Goal: Task Accomplishment & Management: Manage account settings

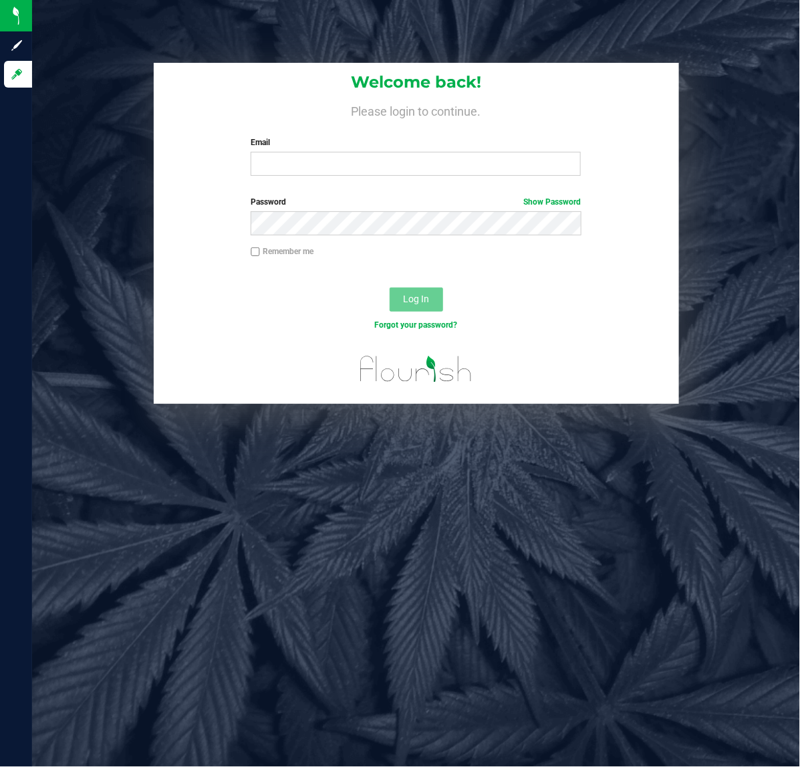
click at [318, 176] on div "Welcome back! Please login to continue. Email Required Please format your email…" at bounding box center [417, 125] width 526 height 124
click at [318, 150] on div "Email Required Please format your email correctly." at bounding box center [416, 155] width 350 height 39
click at [318, 168] on input "Email" at bounding box center [416, 164] width 330 height 24
type input "[EMAIL_ADDRESS][DOMAIN_NAME]"
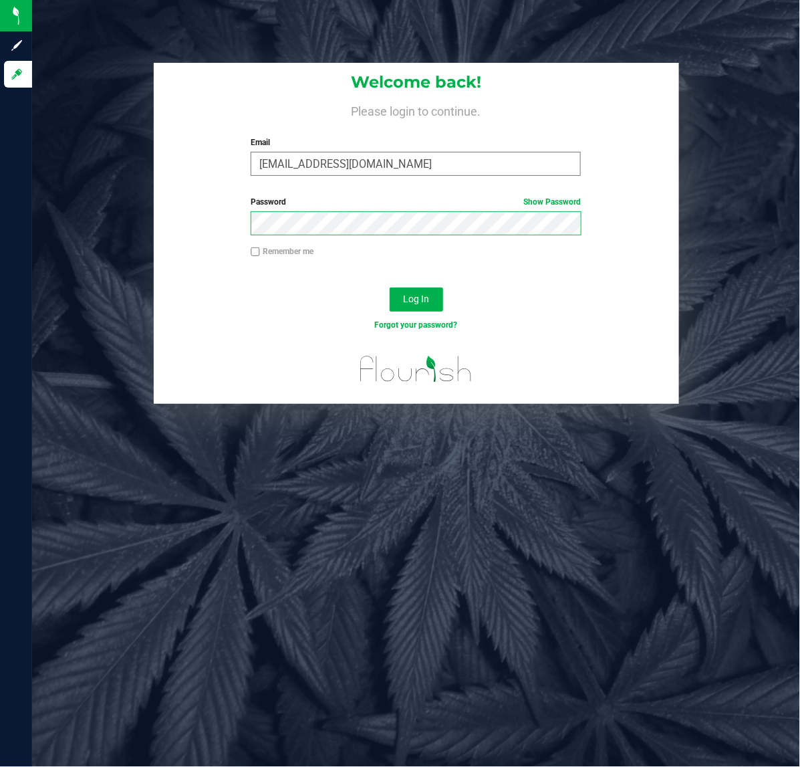
click at [390, 288] on button "Log In" at bounding box center [416, 300] width 53 height 24
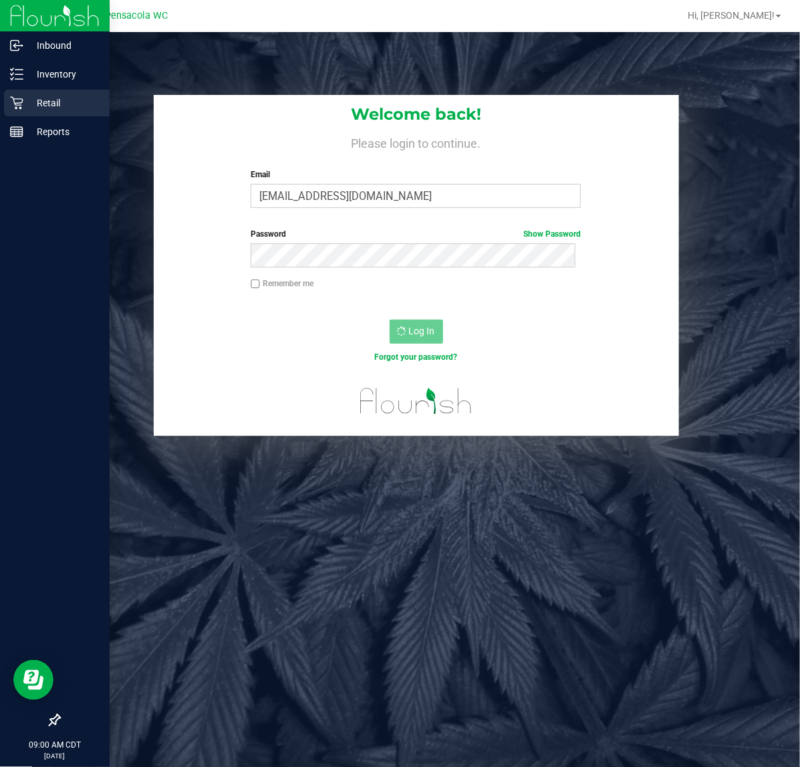
click at [28, 105] on p "Retail" at bounding box center [63, 103] width 80 height 16
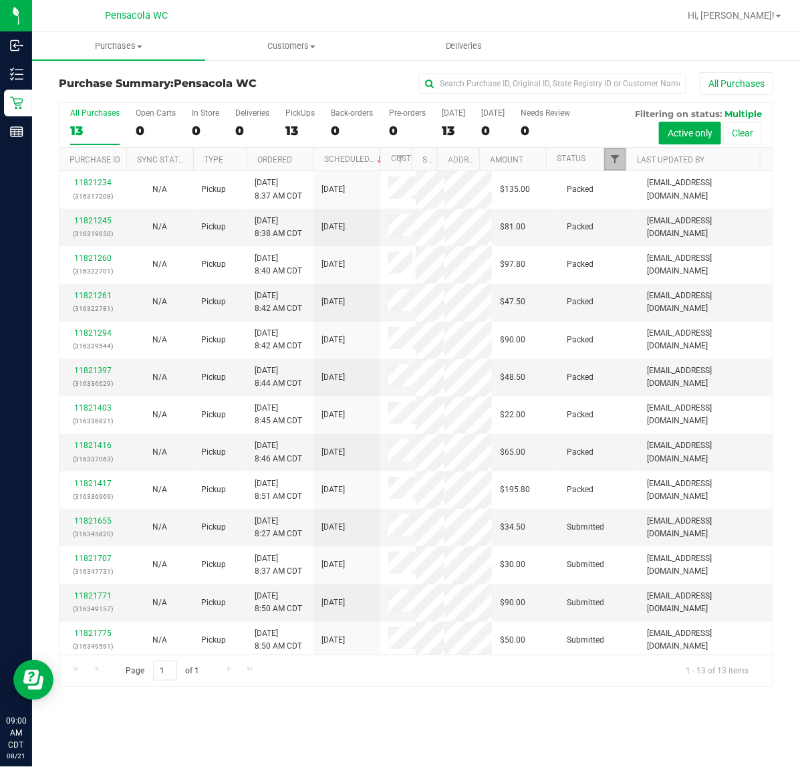
click at [610, 154] on span "Filter" at bounding box center [615, 159] width 11 height 11
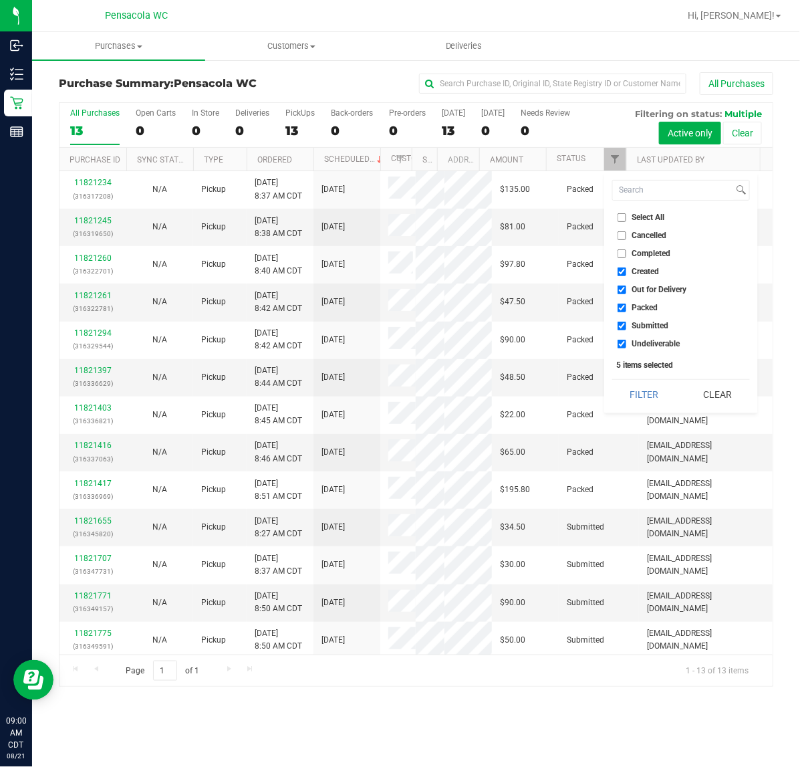
click at [627, 213] on label "Select All" at bounding box center [641, 217] width 47 height 9
click at [627, 213] on input "Select All" at bounding box center [622, 217] width 9 height 9
checkbox input "true"
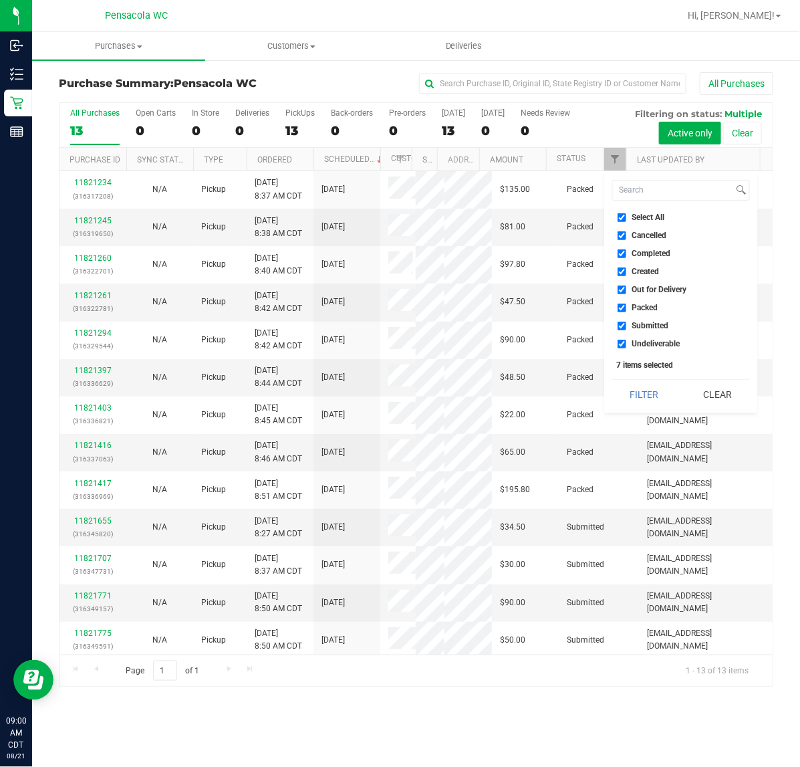
click at [627, 213] on label "Select All" at bounding box center [641, 217] width 47 height 9
click at [627, 213] on input "Select All" at bounding box center [622, 217] width 9 height 9
checkbox input "false"
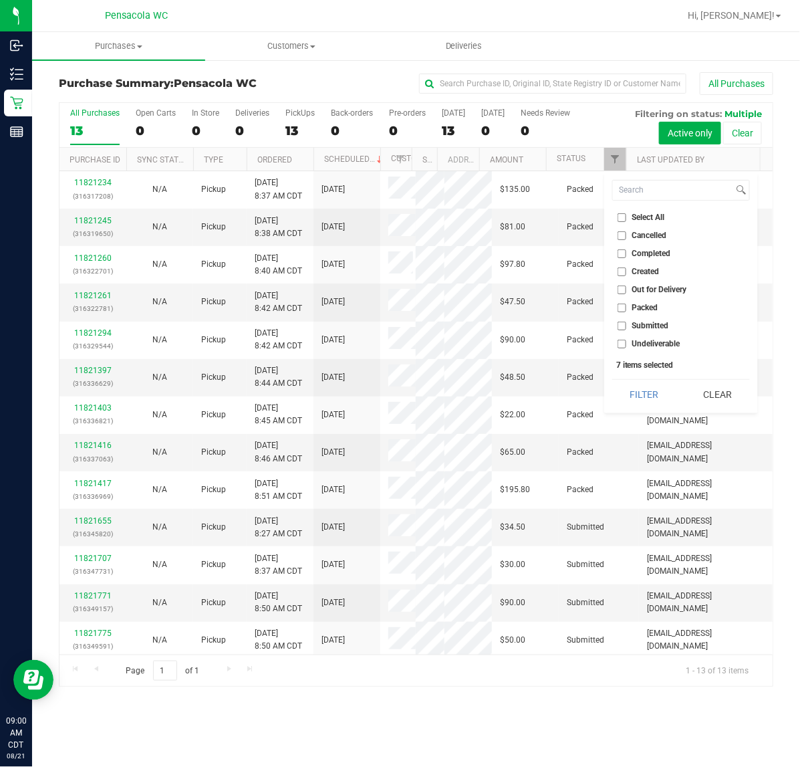
checkbox input "false"
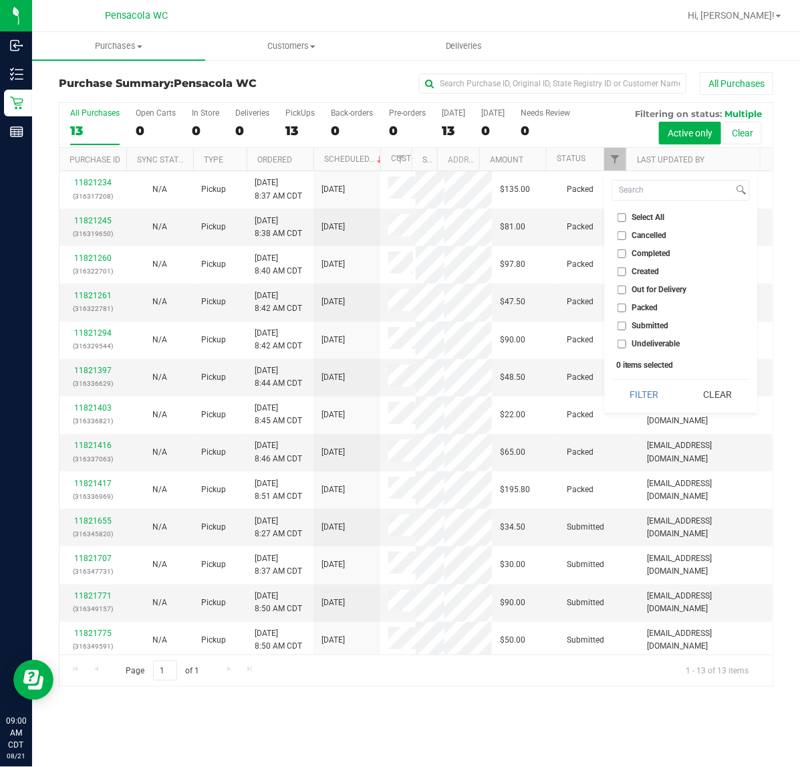
drag, startPoint x: 637, startPoint y: 316, endPoint x: 643, endPoint y: 322, distance: 8.1
click at [642, 320] on ul "Select All Cancelled Completed Created Out for Delivery Packed Submitted Undeli…" at bounding box center [681, 281] width 138 height 140
click at [643, 322] on span "Submitted" at bounding box center [651, 326] width 37 height 8
click at [627, 322] on input "Submitted" at bounding box center [622, 326] width 9 height 9
checkbox input "true"
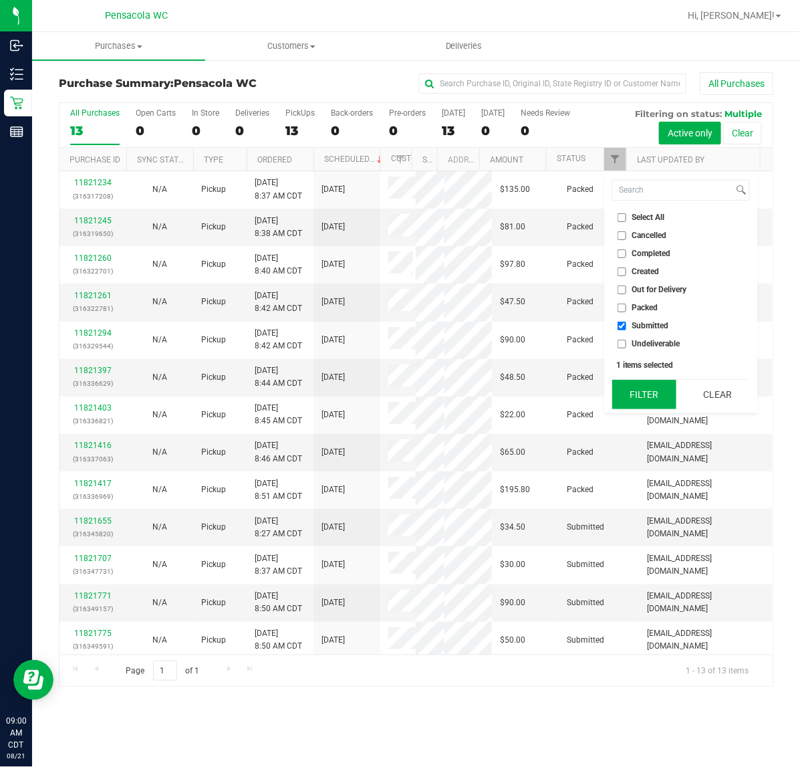
click at [643, 392] on button "Filter" at bounding box center [644, 394] width 64 height 29
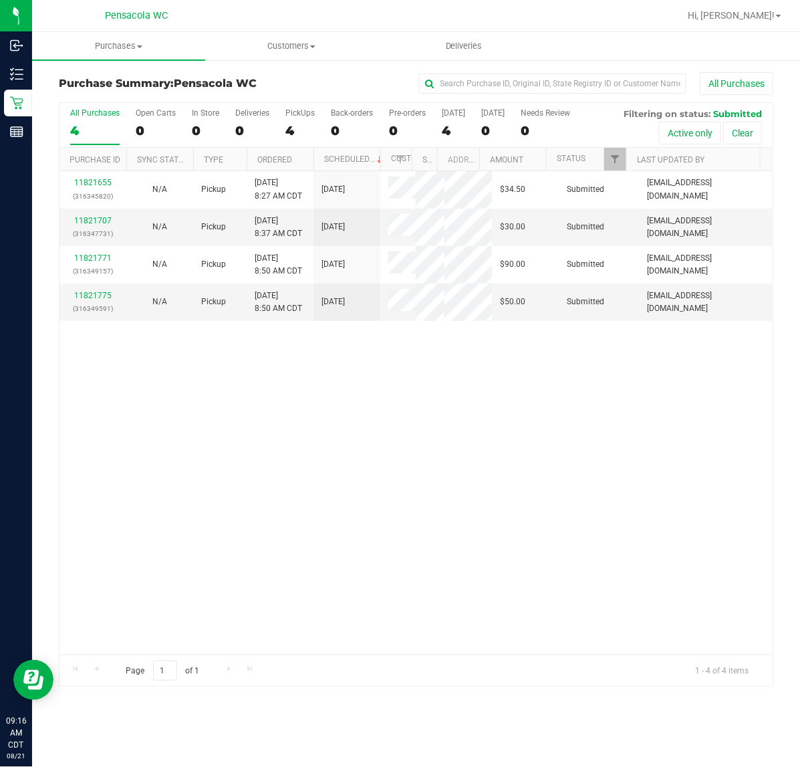
click at [310, 456] on div "11821655 (316345820) N/A Pickup [DATE] 8:27 AM CDT 8/21/2025 $34.50 Submitted […" at bounding box center [416, 412] width 713 height 483
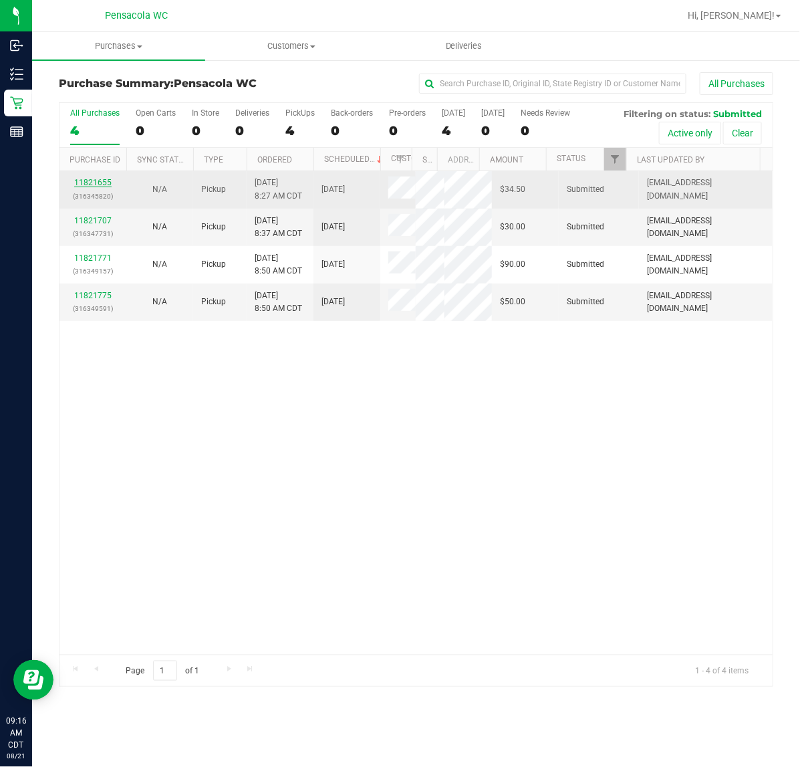
click at [105, 187] on link "11821655" at bounding box center [92, 182] width 37 height 9
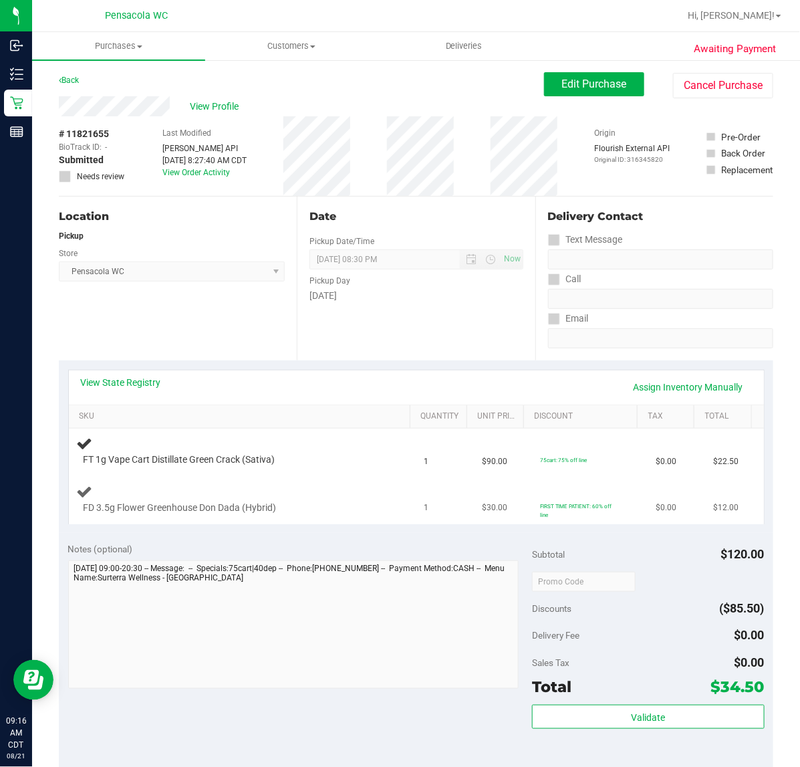
click at [335, 514] on div "FD 3.5g Flower Greenhouse Don Dada (Hybrid)" at bounding box center [229, 507] width 305 height 13
click at [140, 386] on link "View State Registry" at bounding box center [121, 382] width 80 height 13
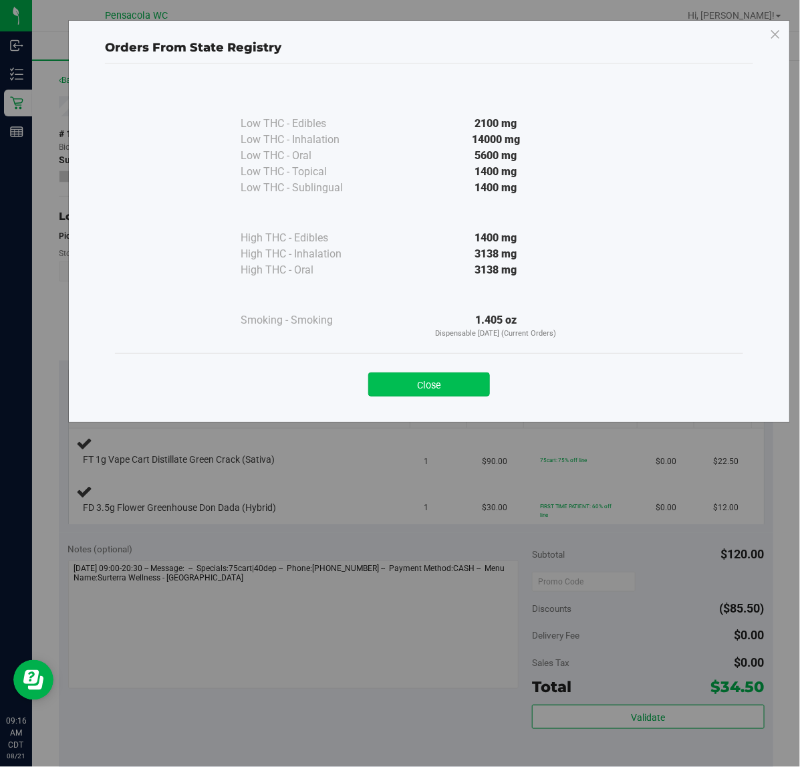
click at [460, 381] on button "Close" at bounding box center [429, 384] width 122 height 24
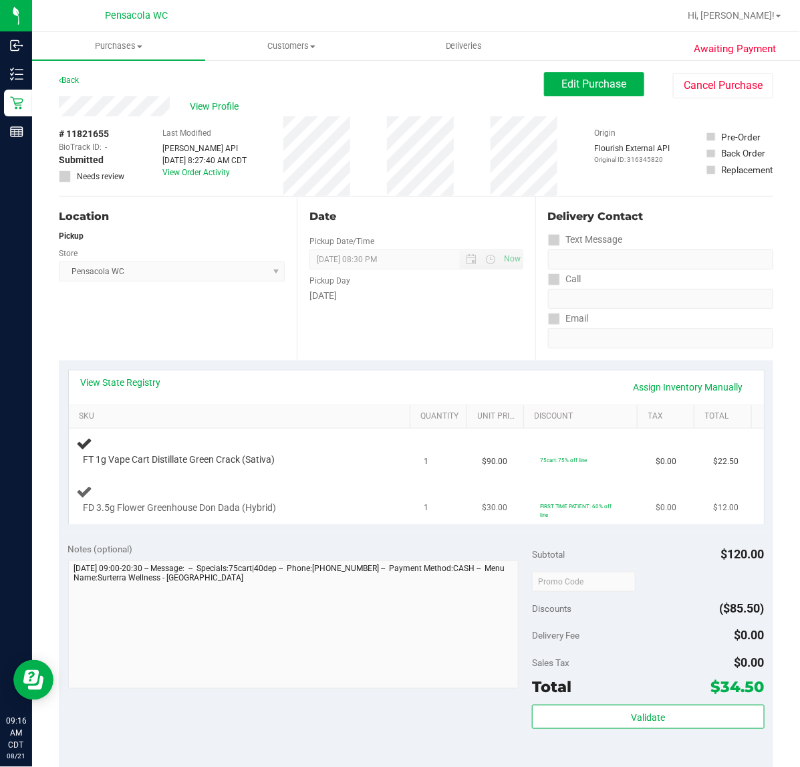
click at [340, 511] on div "FD 3.5g Flower Greenhouse Don Dada (Hybrid)" at bounding box center [229, 507] width 305 height 13
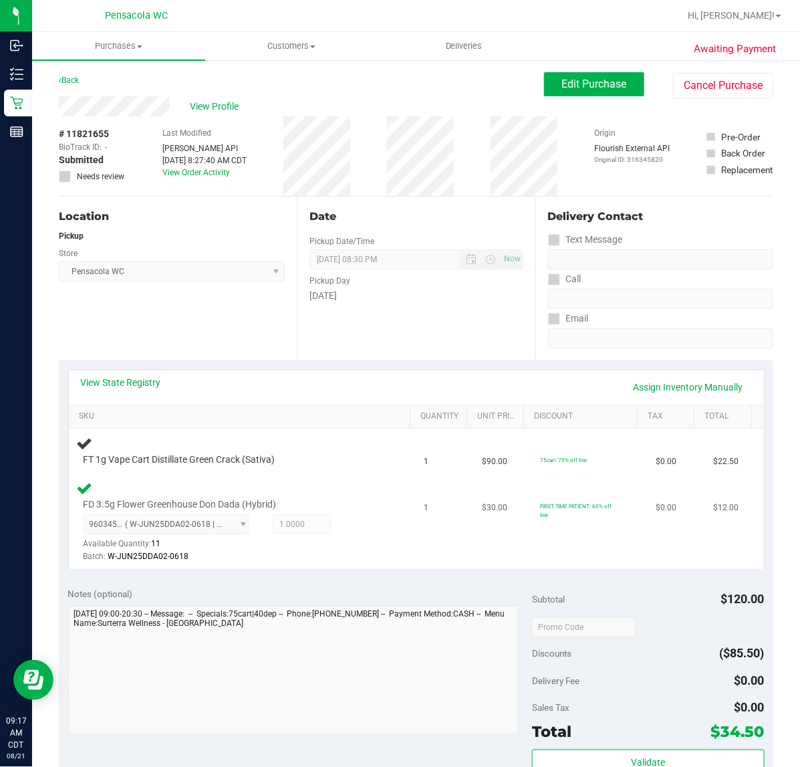
click at [348, 487] on div "FD 3.5g Flower Greenhouse Don Dada (Hybrid) 9603453626248505 ( W-JUN25DDA02-061…" at bounding box center [243, 522] width 332 height 84
click at [372, 479] on td "FD 3.5g Flower Greenhouse Don Dada (Hybrid) 9603453626248505 ( W-JUN25DDA02-061…" at bounding box center [243, 522] width 348 height 95
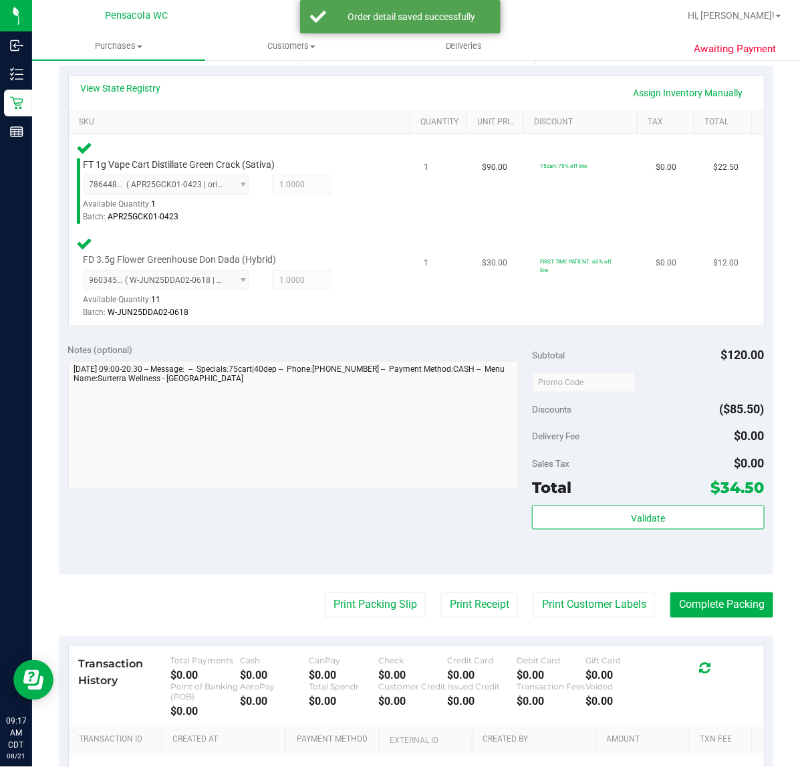
scroll to position [418, 0]
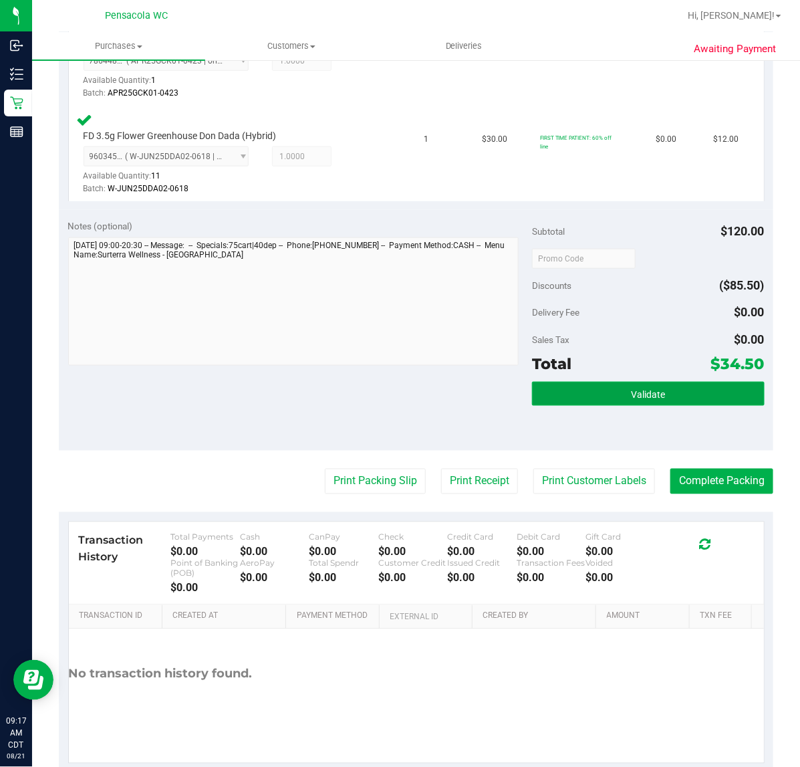
click at [606, 392] on button "Validate" at bounding box center [648, 394] width 232 height 24
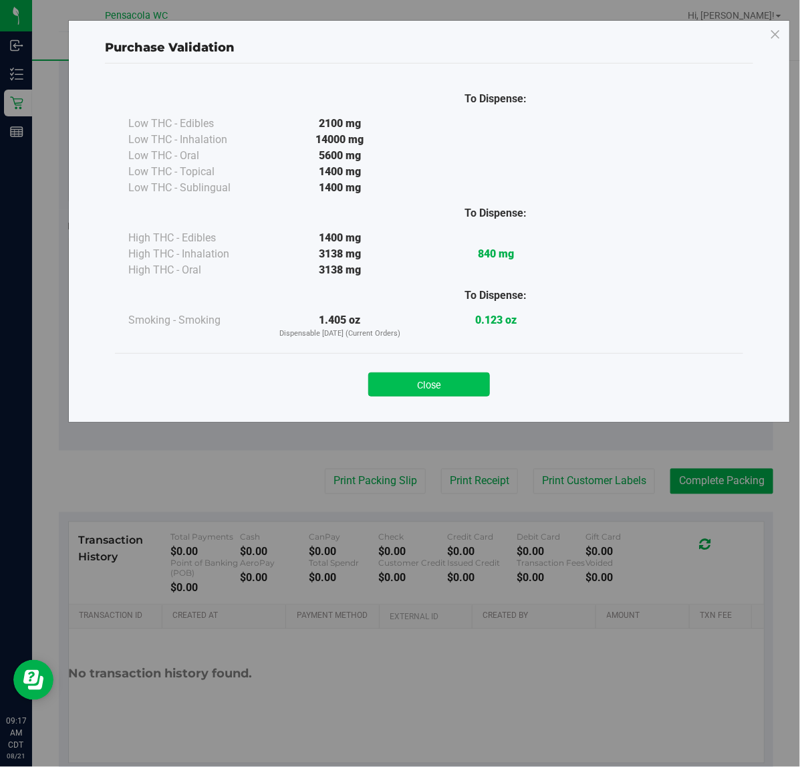
click at [415, 378] on button "Close" at bounding box center [429, 384] width 122 height 24
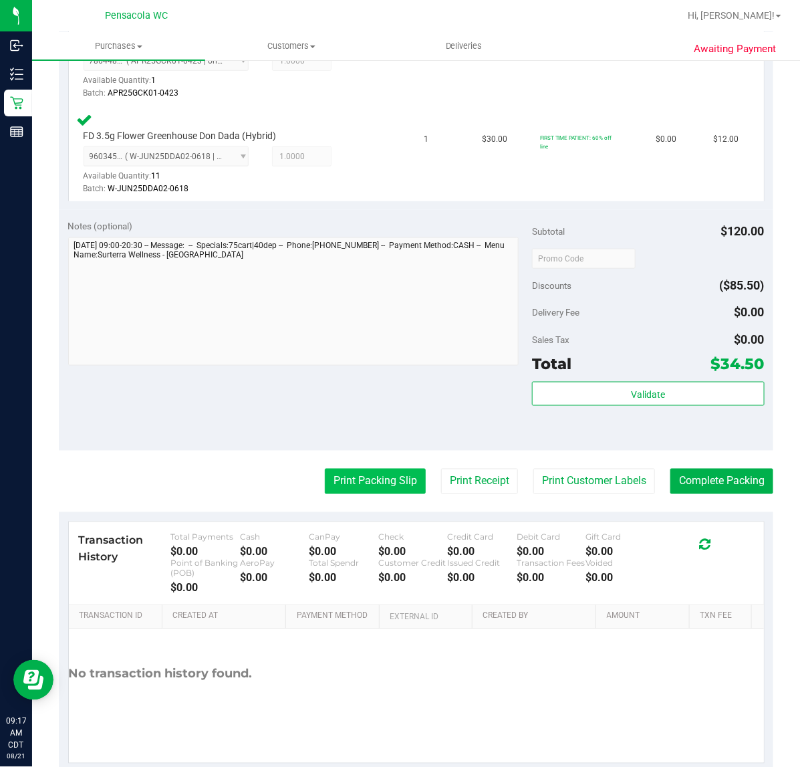
click at [374, 483] on button "Print Packing Slip" at bounding box center [375, 481] width 101 height 25
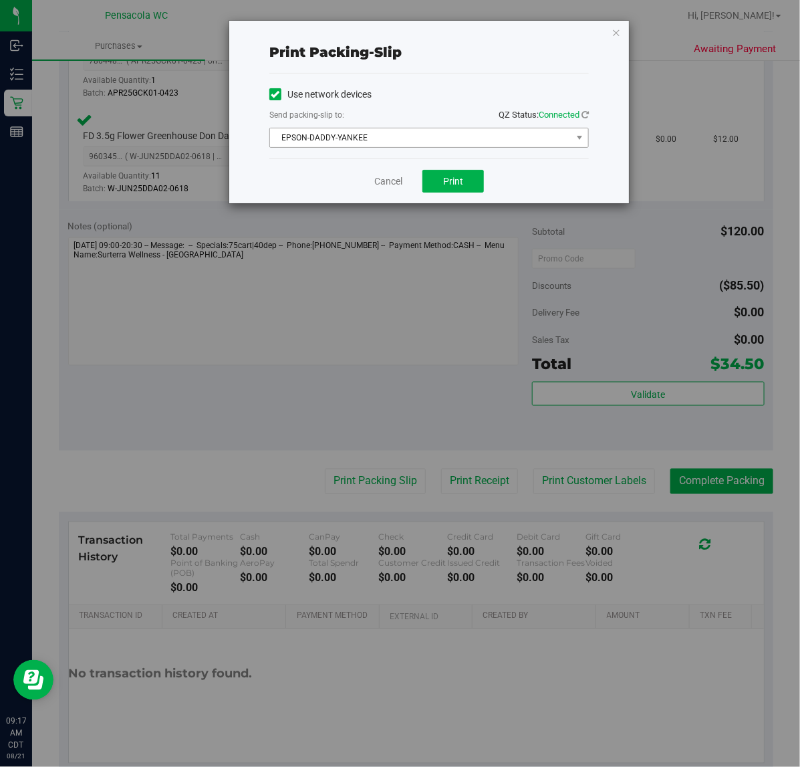
click at [405, 139] on span "EPSON-DADDY-YANKEE" at bounding box center [421, 137] width 302 height 19
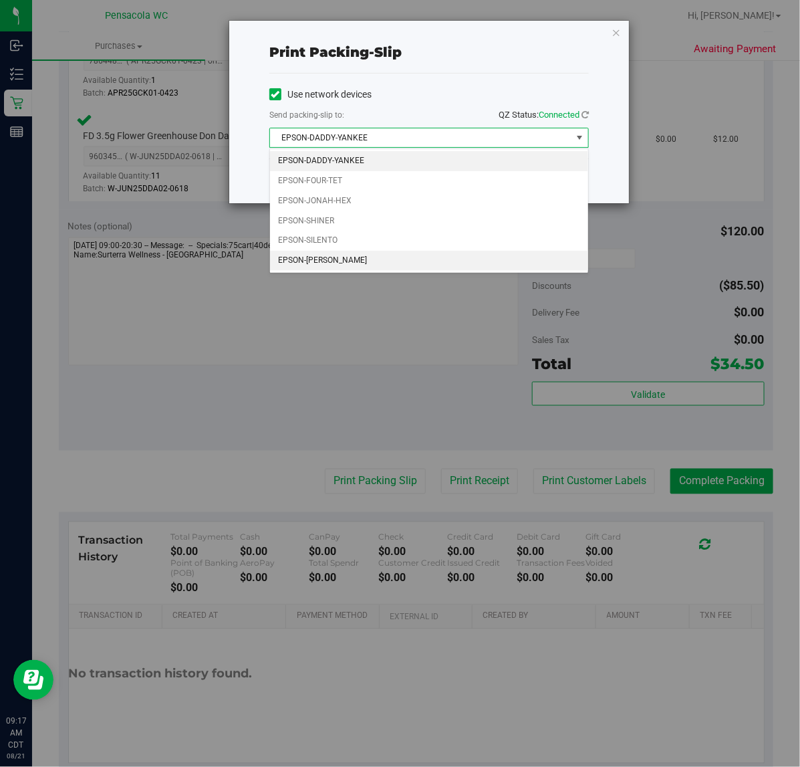
click at [376, 262] on li "EPSON-[PERSON_NAME]" at bounding box center [429, 261] width 318 height 20
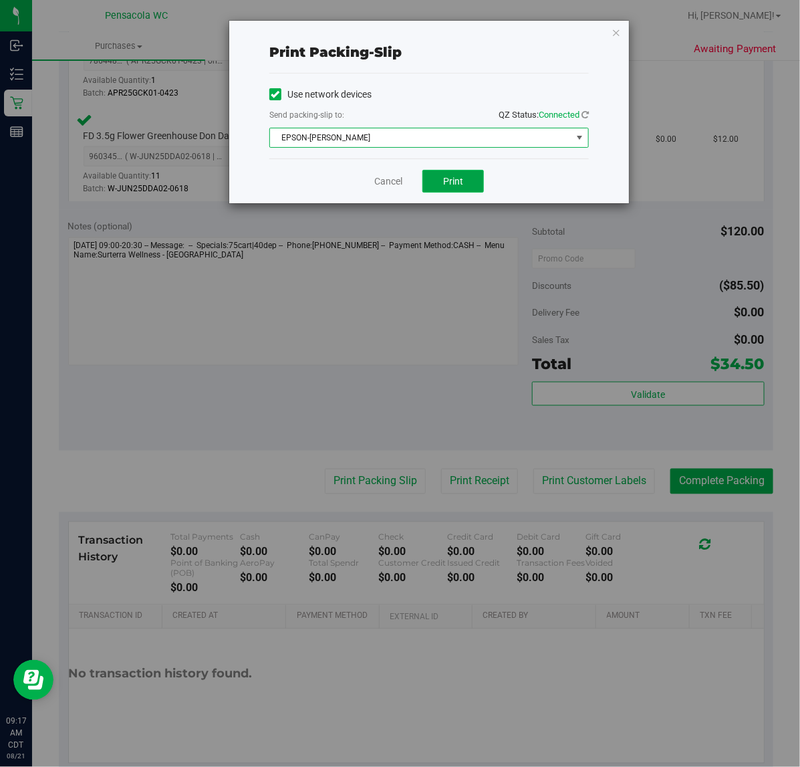
click at [453, 183] on span "Print" at bounding box center [453, 181] width 20 height 11
click at [392, 187] on link "Cancel" at bounding box center [388, 182] width 28 height 14
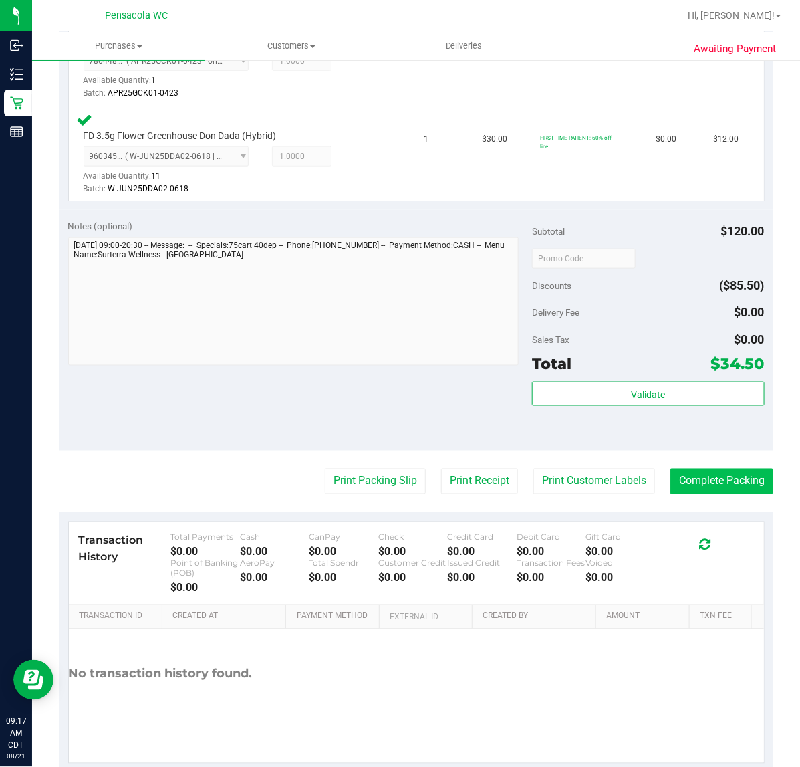
click at [740, 478] on button "Complete Packing" at bounding box center [722, 481] width 103 height 25
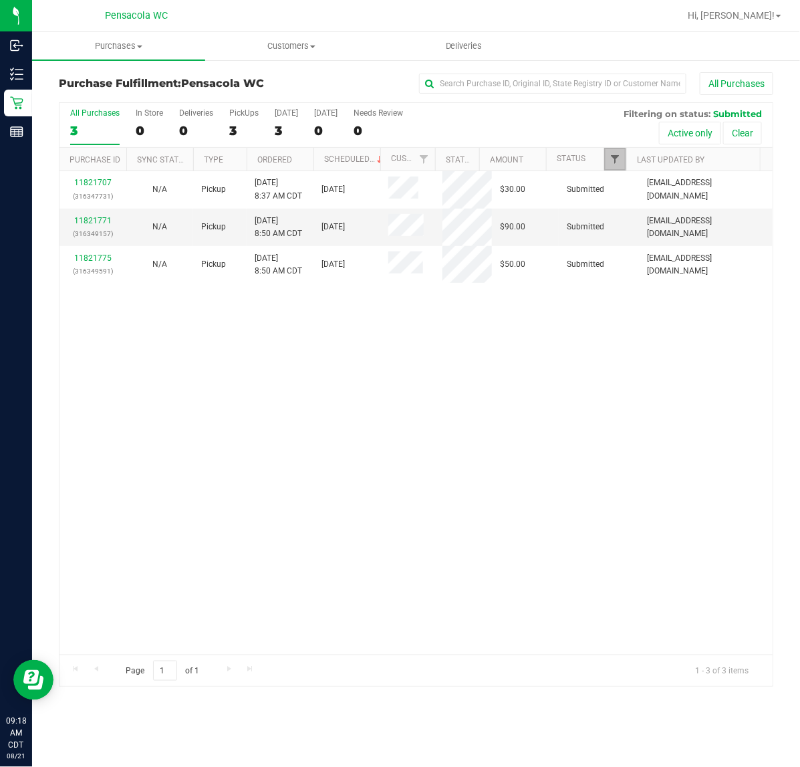
click at [616, 157] on span "Filter" at bounding box center [615, 159] width 11 height 11
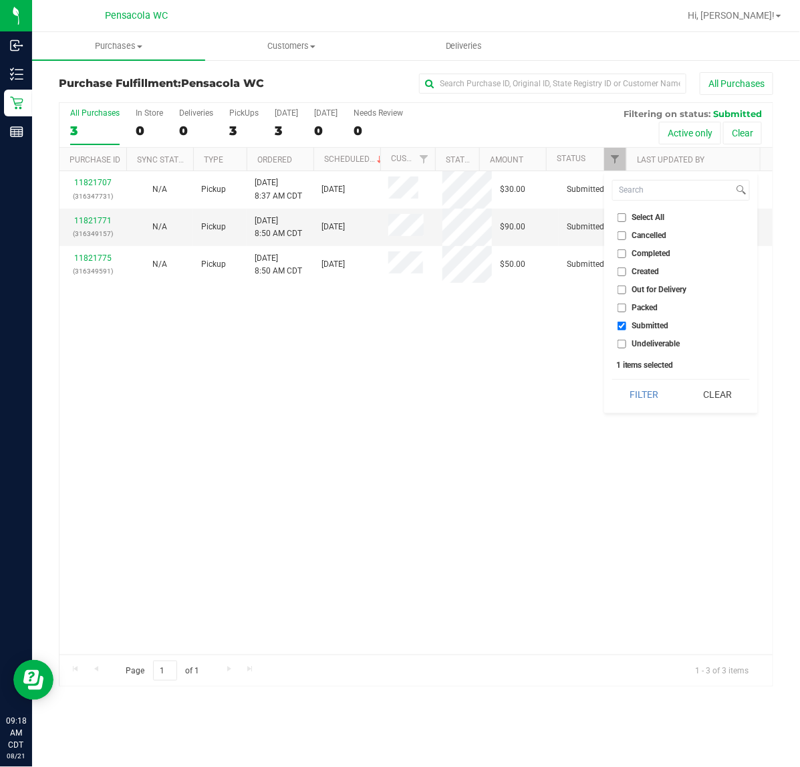
click at [613, 221] on li "Select All" at bounding box center [681, 218] width 138 height 14
click at [629, 216] on label "Select All" at bounding box center [641, 217] width 47 height 9
click at [627, 216] on input "Select All" at bounding box center [622, 217] width 9 height 9
checkbox input "true"
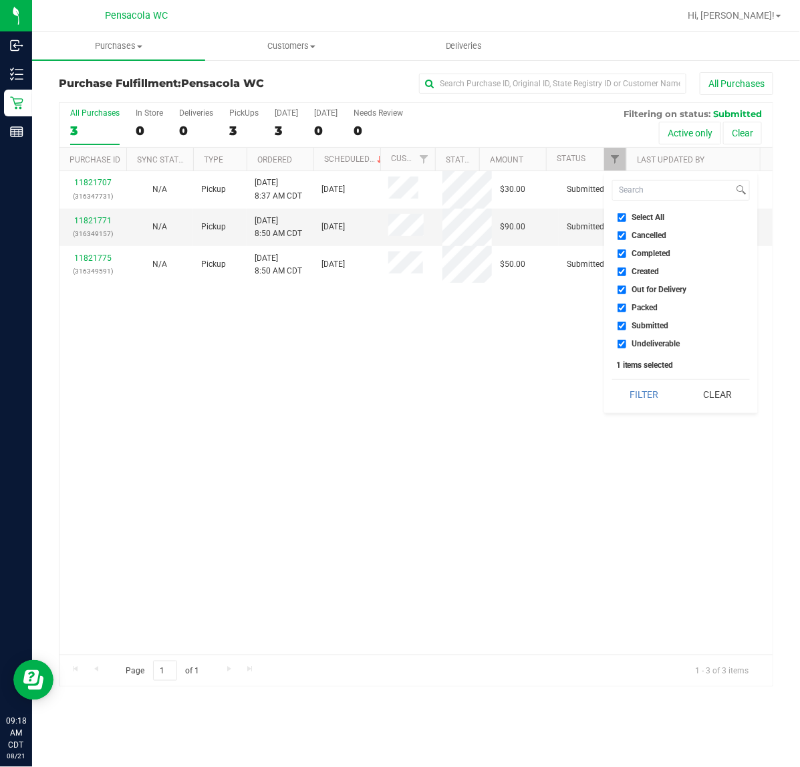
checkbox input "true"
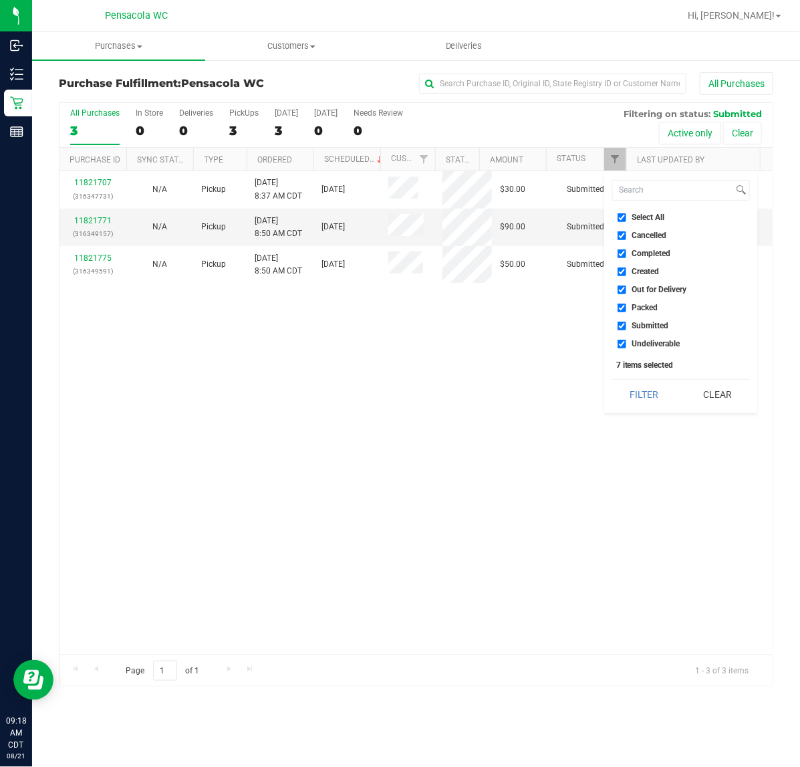
click at [625, 216] on input "Select All" at bounding box center [622, 217] width 9 height 9
checkbox input "false"
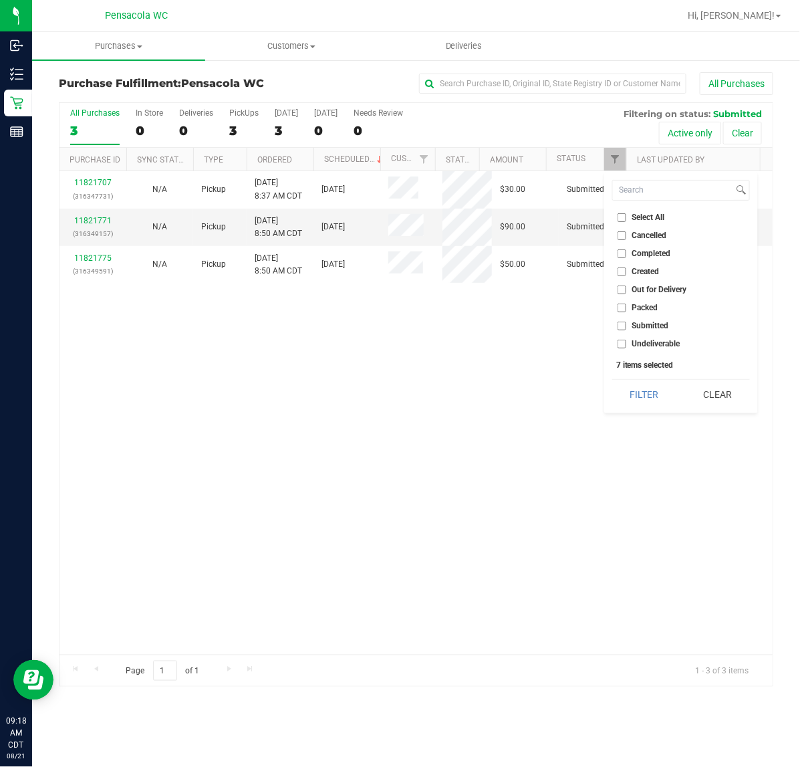
checkbox input "false"
click at [647, 331] on li "Submitted" at bounding box center [681, 326] width 138 height 14
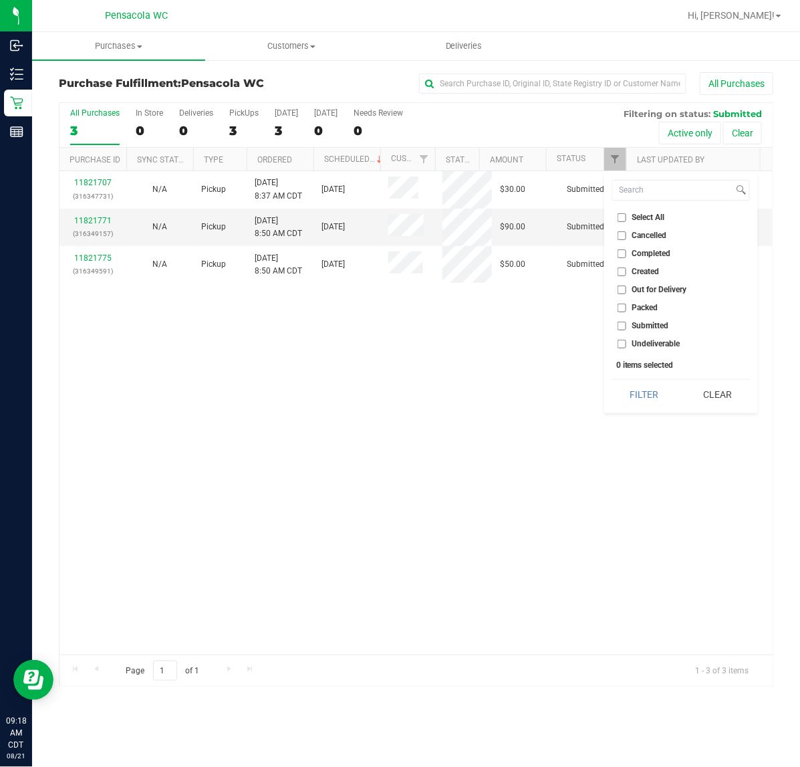
click at [622, 330] on input "Submitted" at bounding box center [622, 326] width 9 height 9
checkbox input "true"
click at [625, 326] on ul "Select All Cancelled Completed Created Out for Delivery Packed Submitted Undeli…" at bounding box center [681, 281] width 138 height 140
click at [620, 299] on ul "Select All Cancelled Completed Created Out for Delivery Packed Submitted Undeli…" at bounding box center [681, 281] width 138 height 140
click at [624, 312] on input "Packed" at bounding box center [622, 308] width 9 height 9
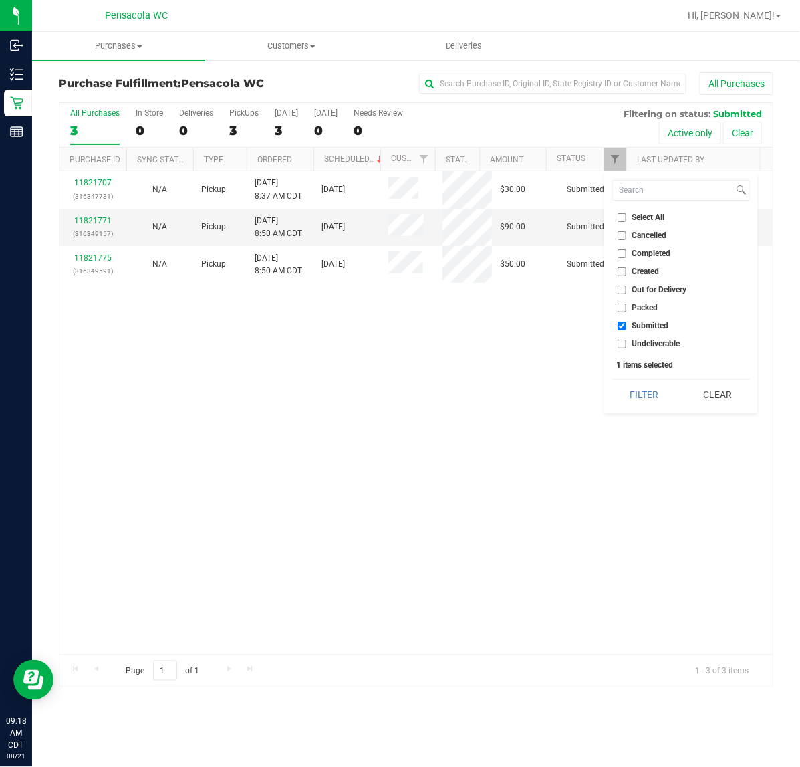
checkbox input "true"
click at [656, 409] on button "Filter" at bounding box center [644, 394] width 64 height 29
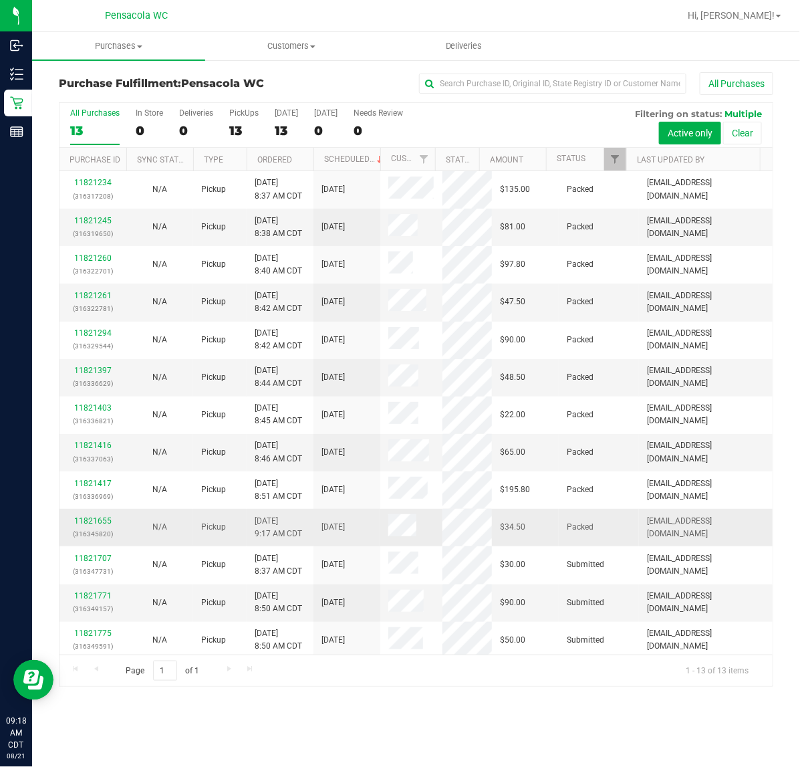
click at [90, 524] on div "11821655 (316345820)" at bounding box center [93, 527] width 51 height 25
click at [98, 511] on td "11821655 (316345820)" at bounding box center [93, 527] width 67 height 37
click at [98, 522] on link "11821655" at bounding box center [92, 520] width 37 height 9
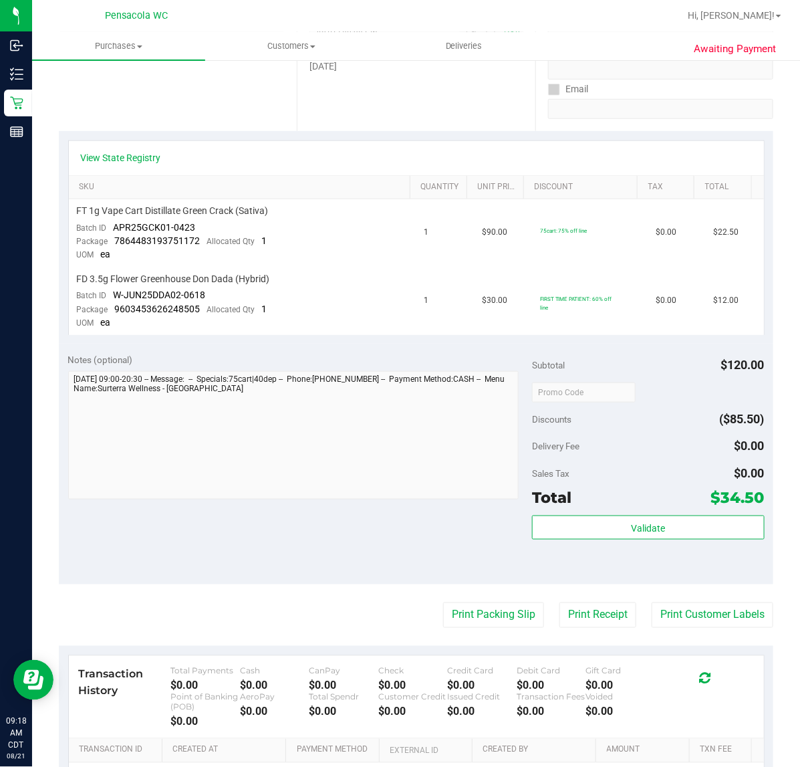
scroll to position [389, 0]
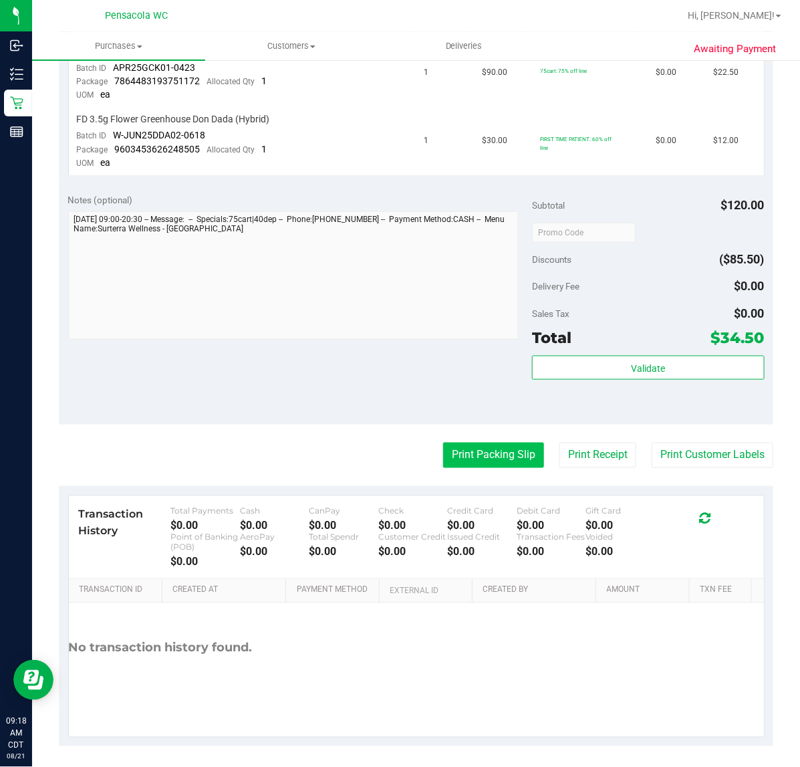
click at [491, 459] on button "Print Packing Slip" at bounding box center [493, 455] width 101 height 25
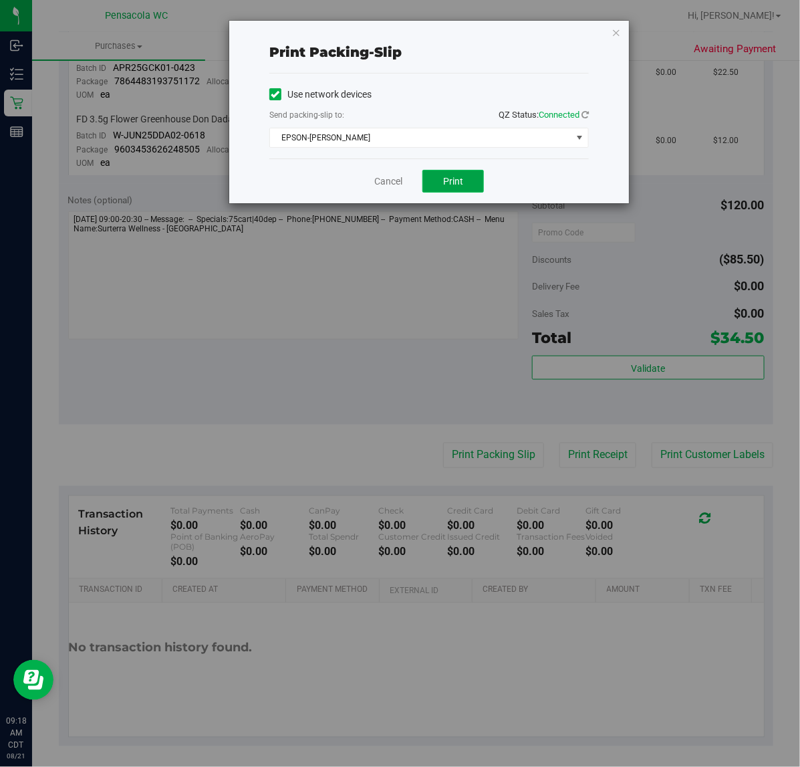
click at [443, 189] on button "Print" at bounding box center [454, 181] width 62 height 23
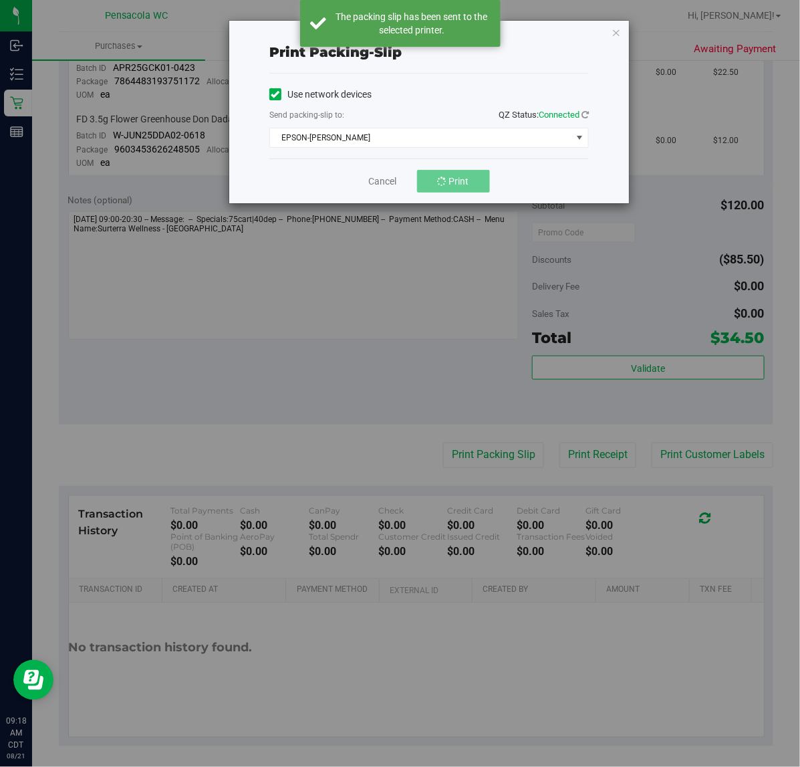
click at [426, 154] on div "Use network devices Send packing-slip to: QZ Status: Connected EPSON-TERRY-MACA…" at bounding box center [429, 116] width 320 height 85
click at [426, 138] on span "EPSON-[PERSON_NAME]" at bounding box center [421, 137] width 302 height 19
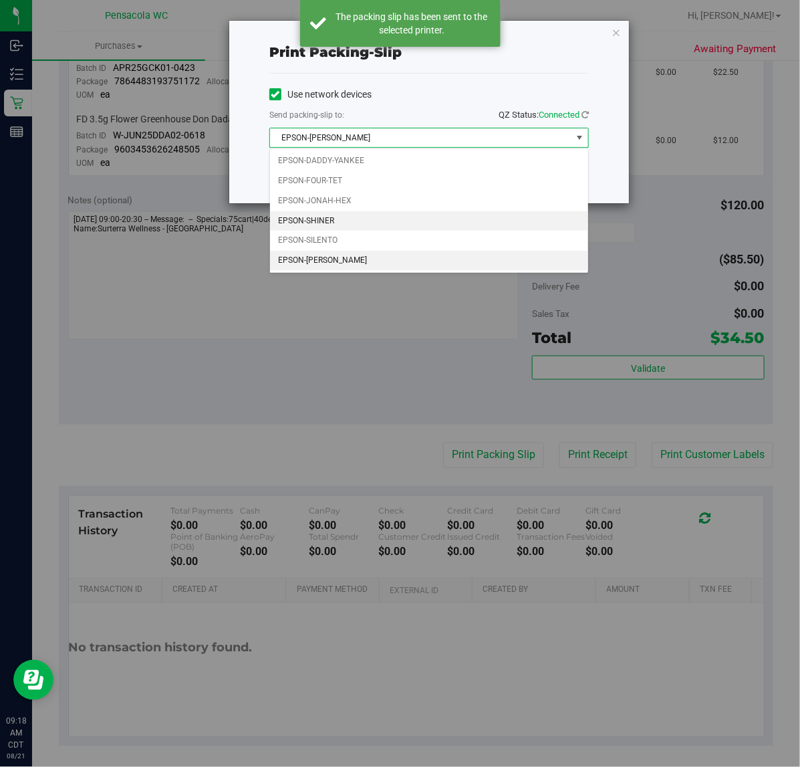
click at [363, 226] on li "EPSON-SHINER" at bounding box center [429, 221] width 318 height 20
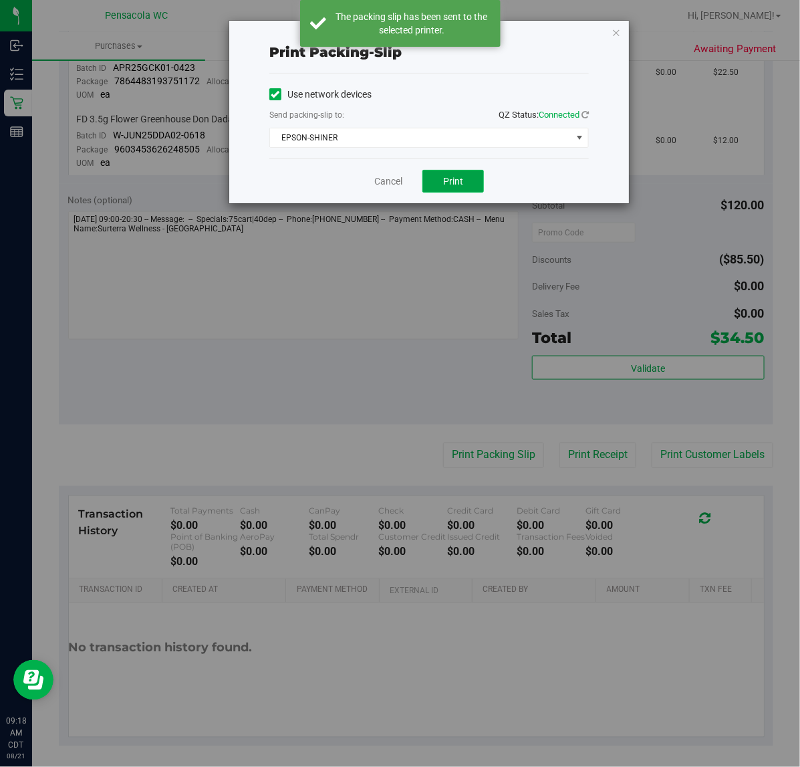
click at [460, 183] on span "Print" at bounding box center [453, 181] width 20 height 11
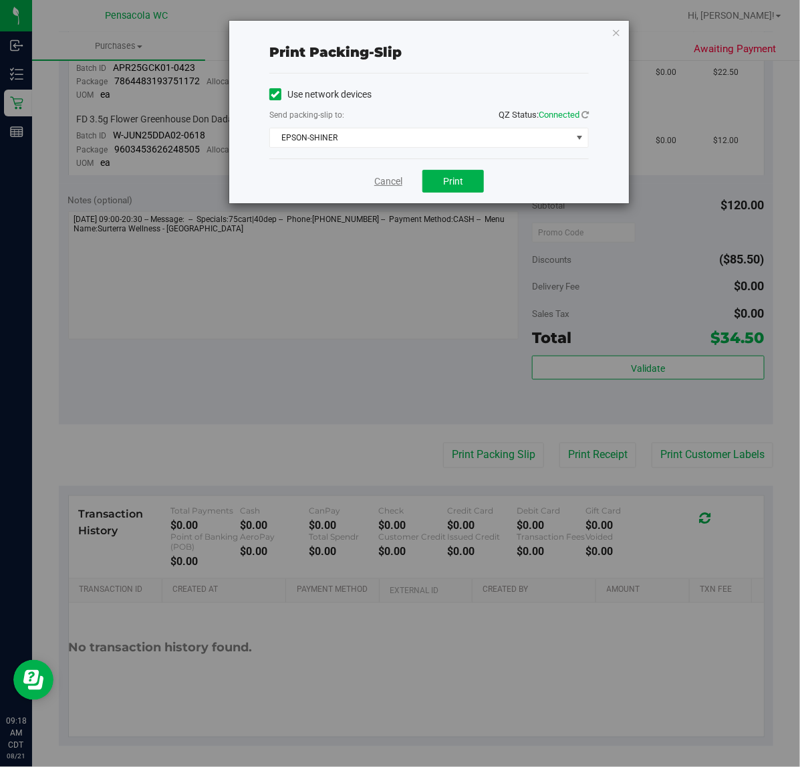
click at [392, 188] on link "Cancel" at bounding box center [388, 182] width 28 height 14
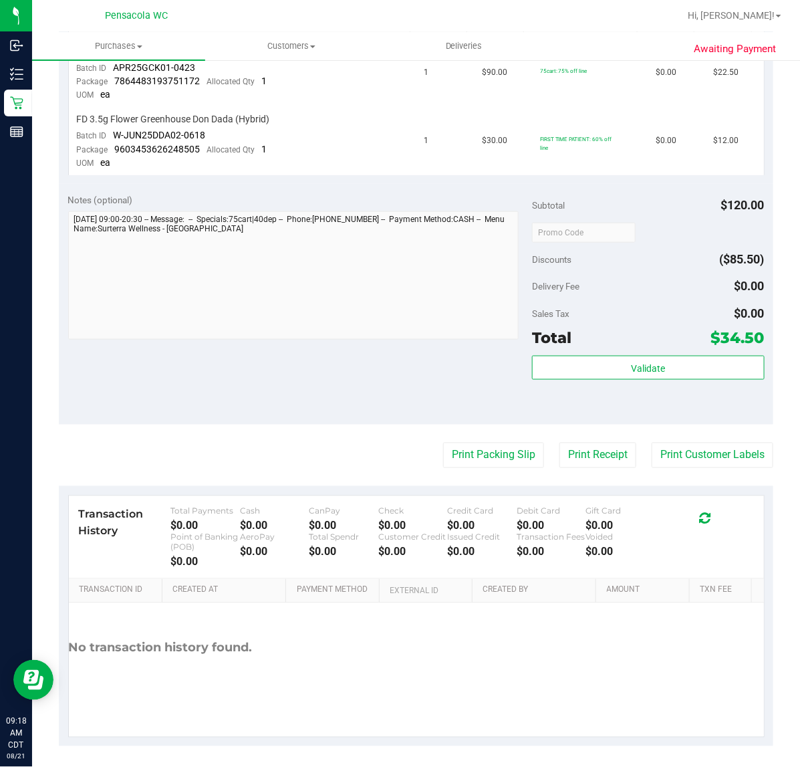
scroll to position [0, 0]
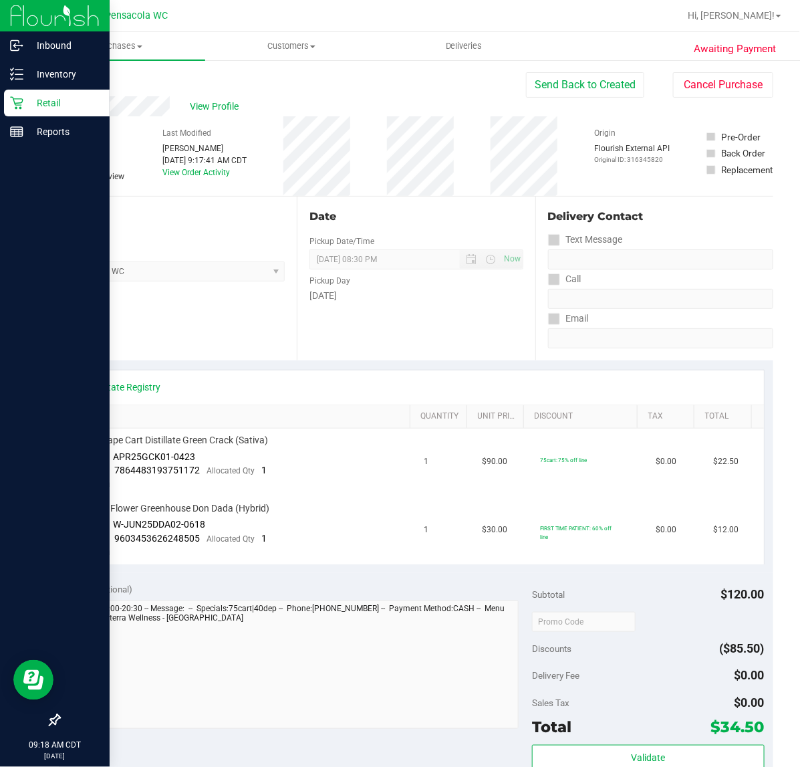
click at [23, 102] on p "Retail" at bounding box center [63, 103] width 80 height 16
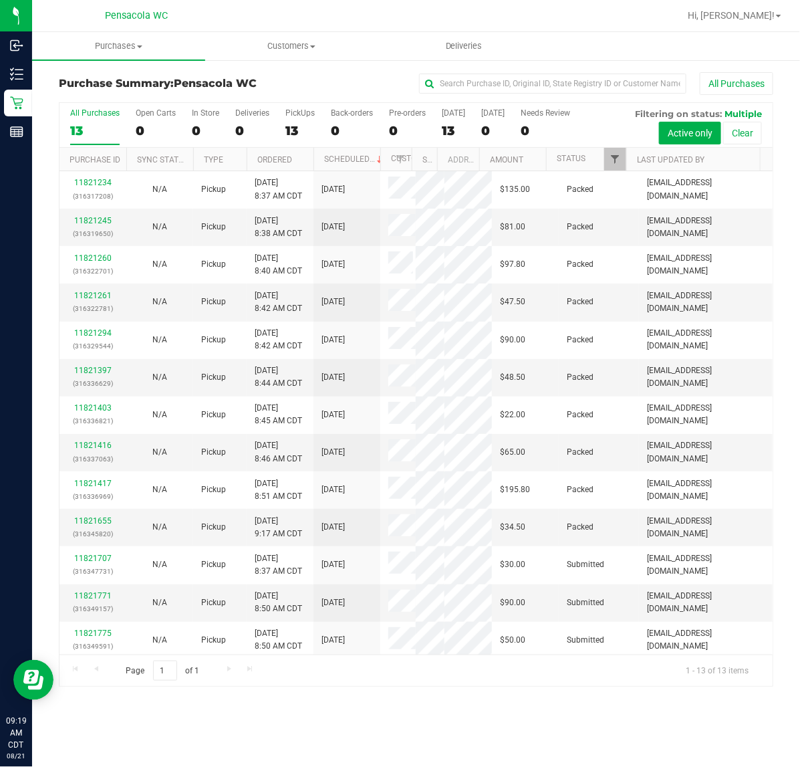
click at [612, 160] on span "Filter" at bounding box center [615, 159] width 11 height 11
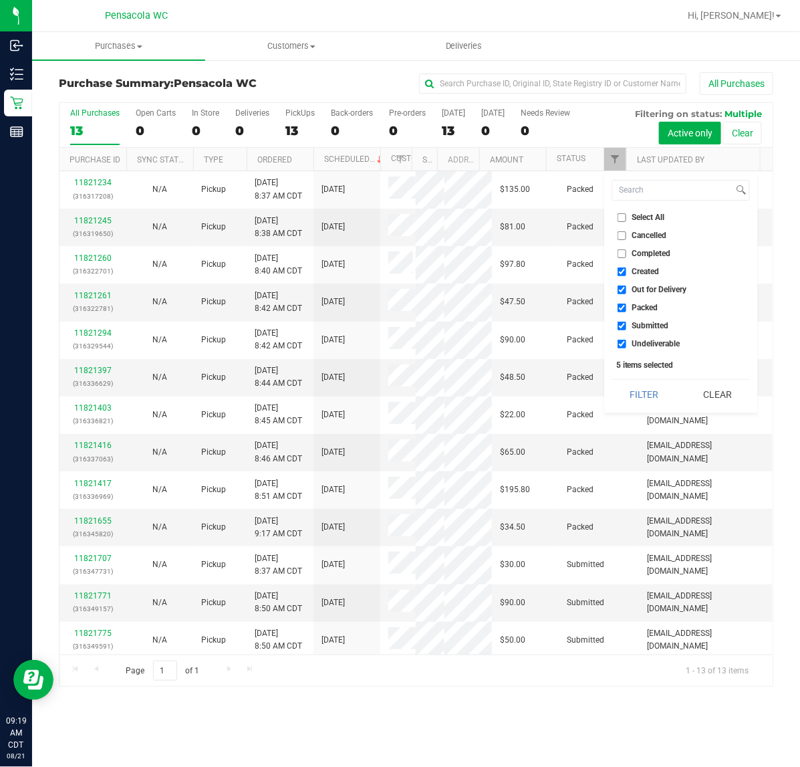
click at [624, 217] on input "Select All" at bounding box center [622, 217] width 9 height 9
checkbox input "true"
click at [619, 221] on input "Select All" at bounding box center [622, 217] width 9 height 9
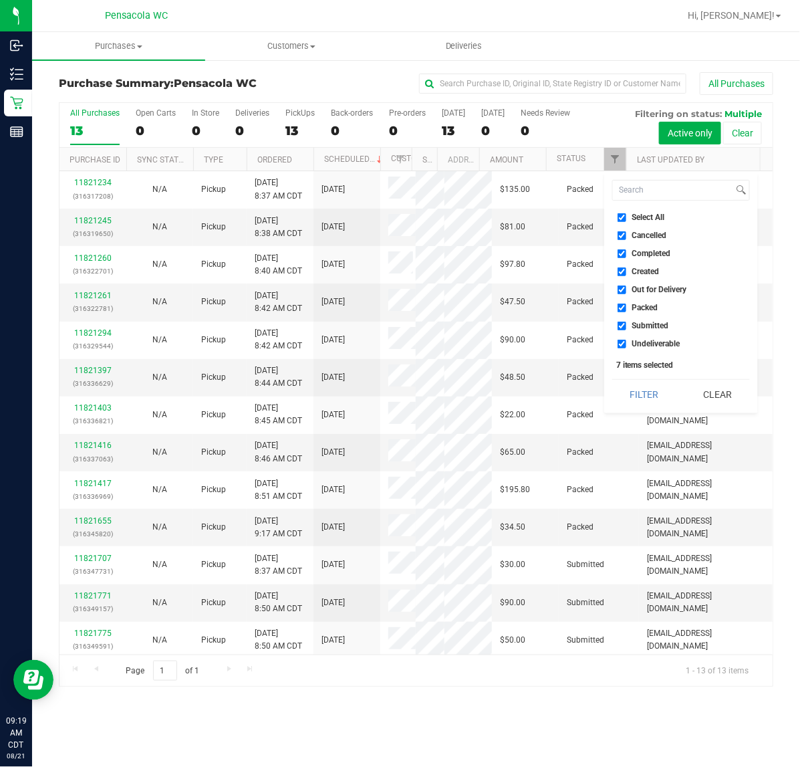
checkbox input "false"
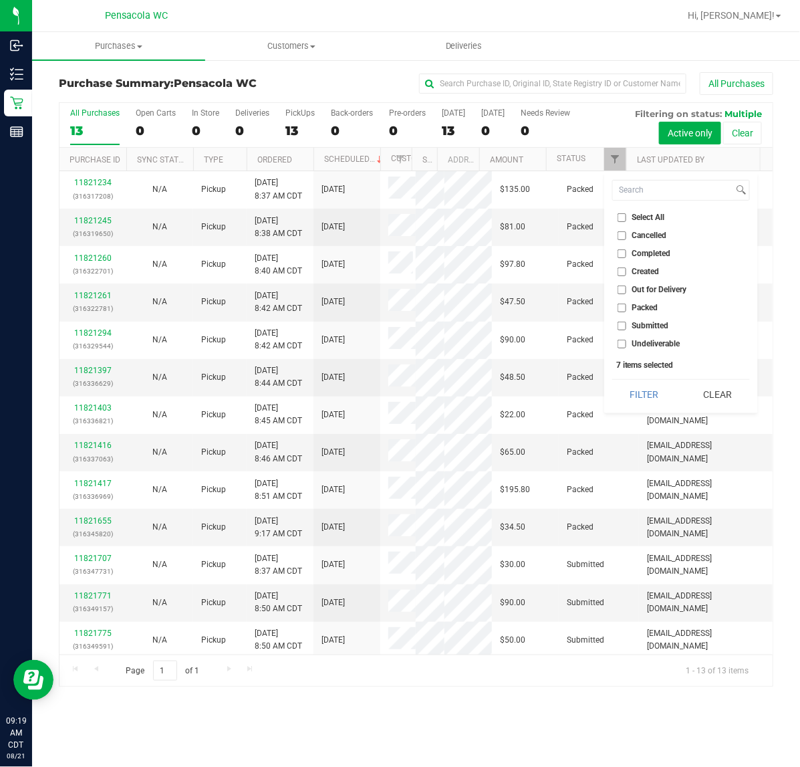
checkbox input "false"
click at [652, 324] on span "Submitted" at bounding box center [651, 326] width 37 height 8
click at [627, 324] on input "Submitted" at bounding box center [622, 326] width 9 height 9
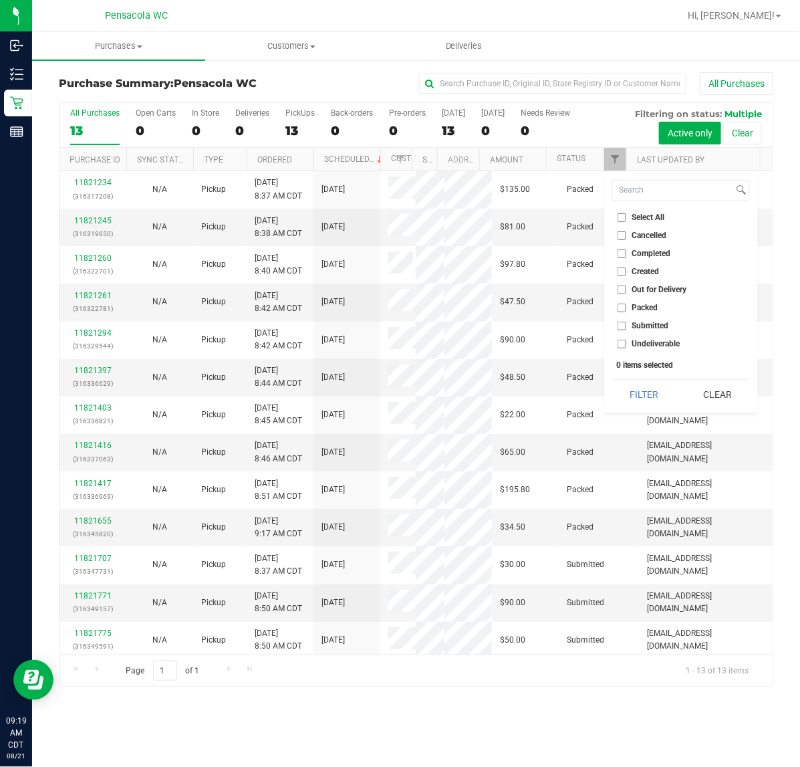
checkbox input "true"
click at [635, 393] on button "Filter" at bounding box center [644, 394] width 64 height 29
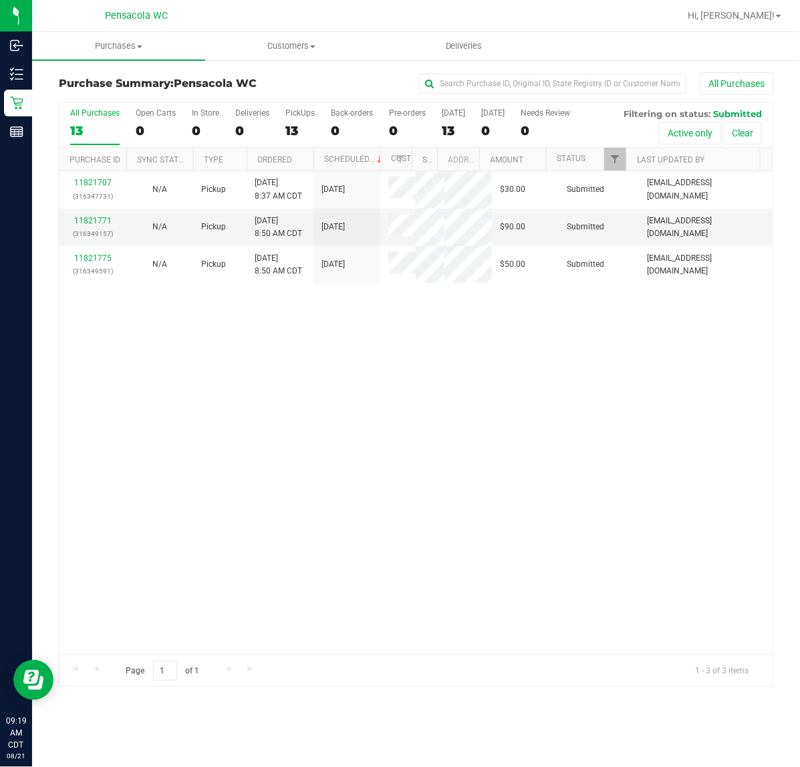
click at [81, 187] on link "11821707" at bounding box center [92, 182] width 37 height 9
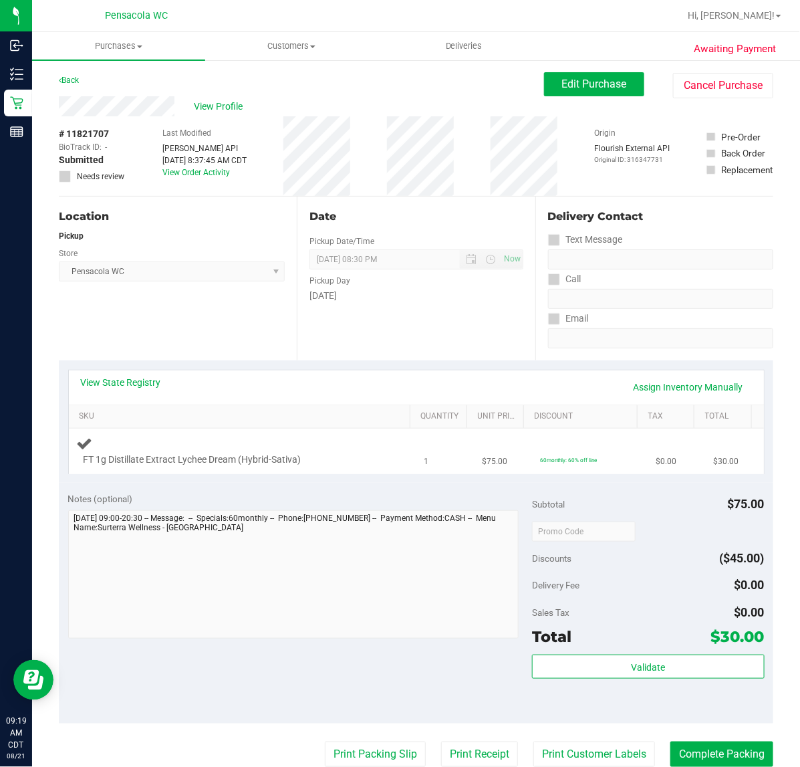
click at [350, 453] on div "FT 1g Distillate Extract Lychee Dream (Hybrid-Sativa)" at bounding box center [229, 459] width 305 height 13
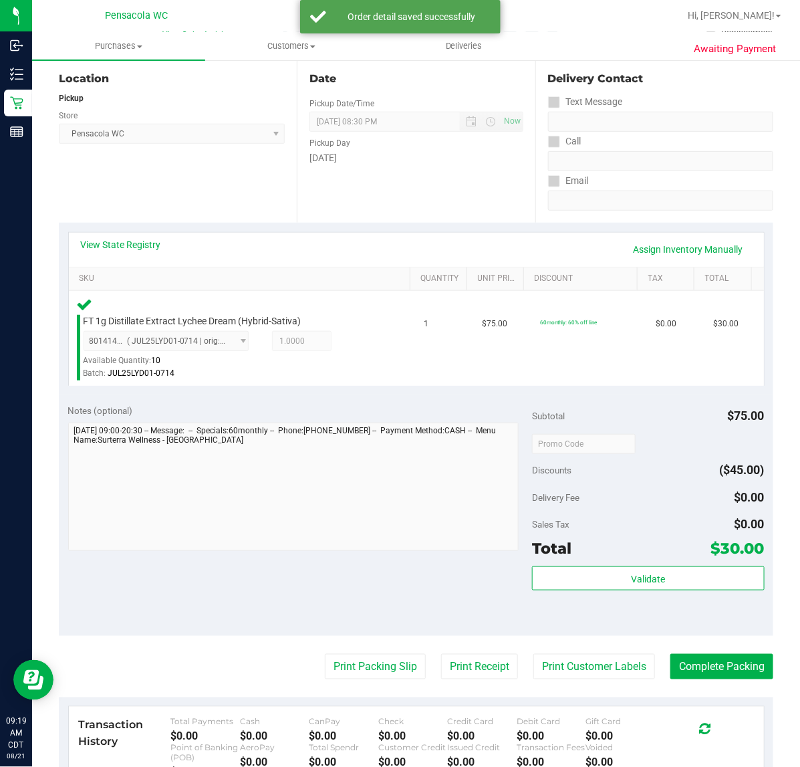
scroll to position [352, 0]
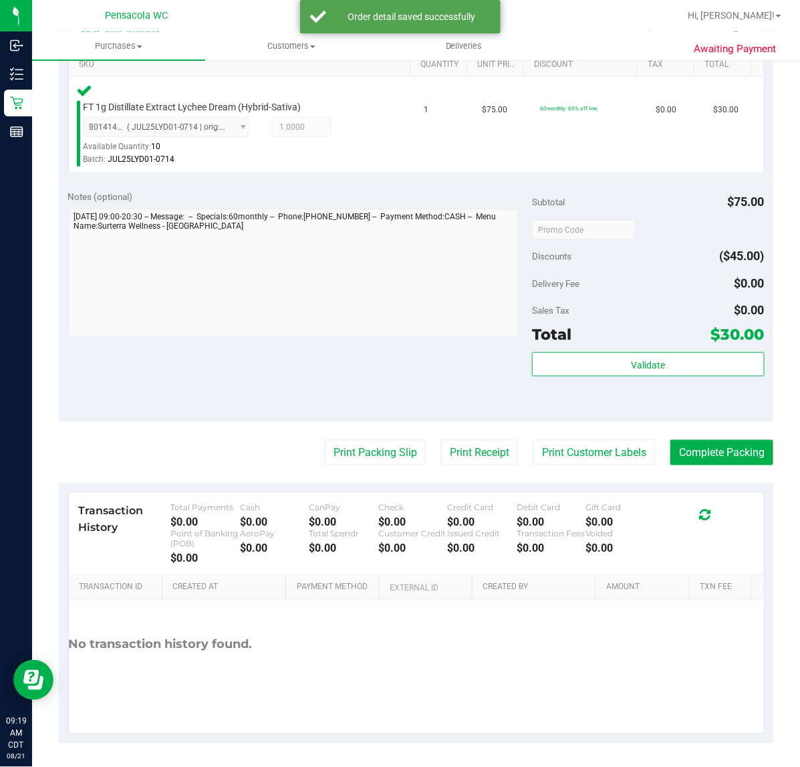
click at [637, 384] on div "Validate" at bounding box center [648, 382] width 232 height 60
click at [637, 365] on span "Validate" at bounding box center [648, 365] width 34 height 11
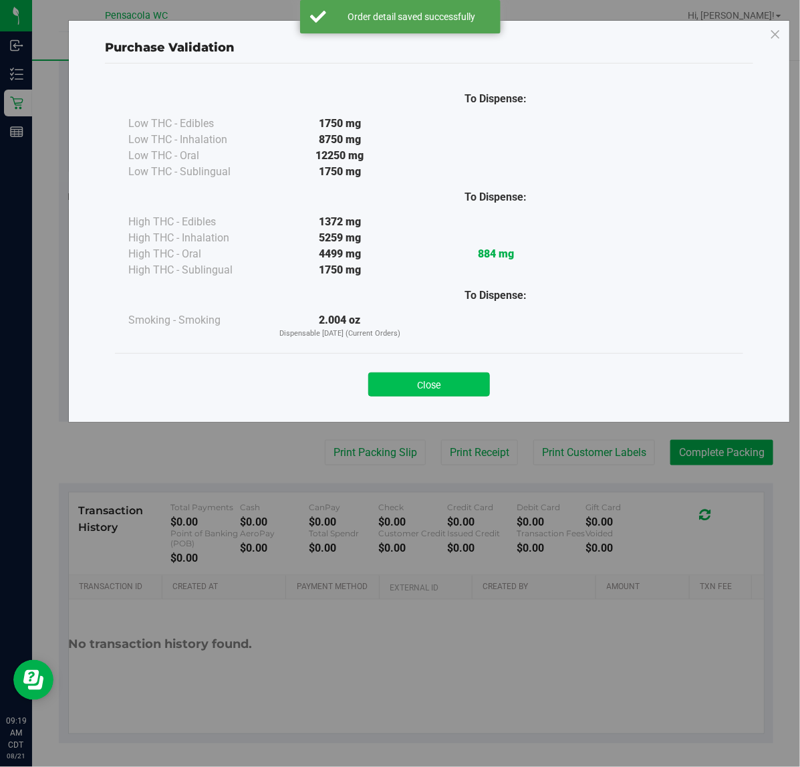
click at [441, 388] on button "Close" at bounding box center [429, 384] width 122 height 24
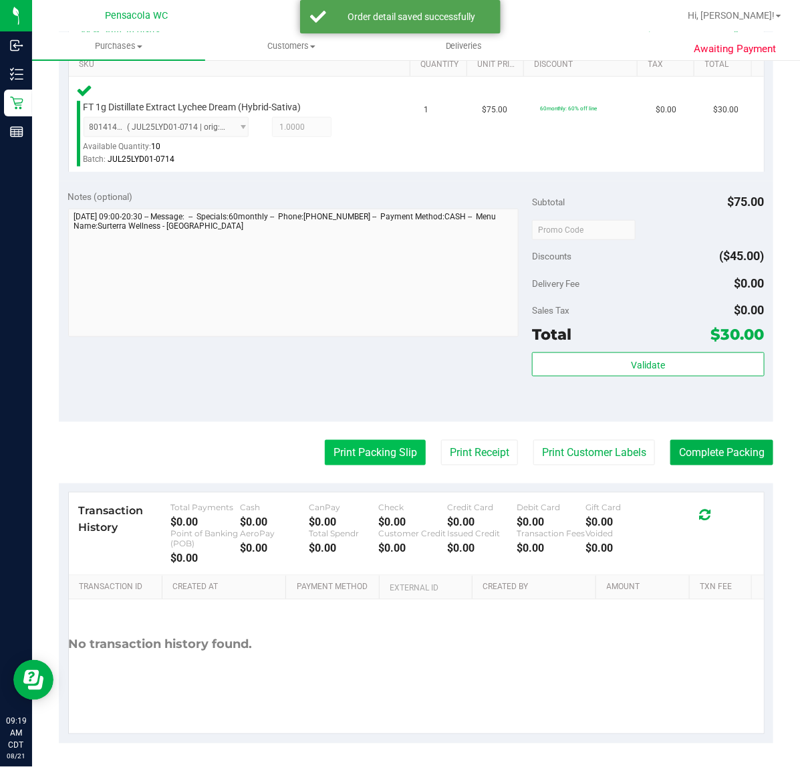
click at [359, 449] on button "Print Packing Slip" at bounding box center [375, 452] width 101 height 25
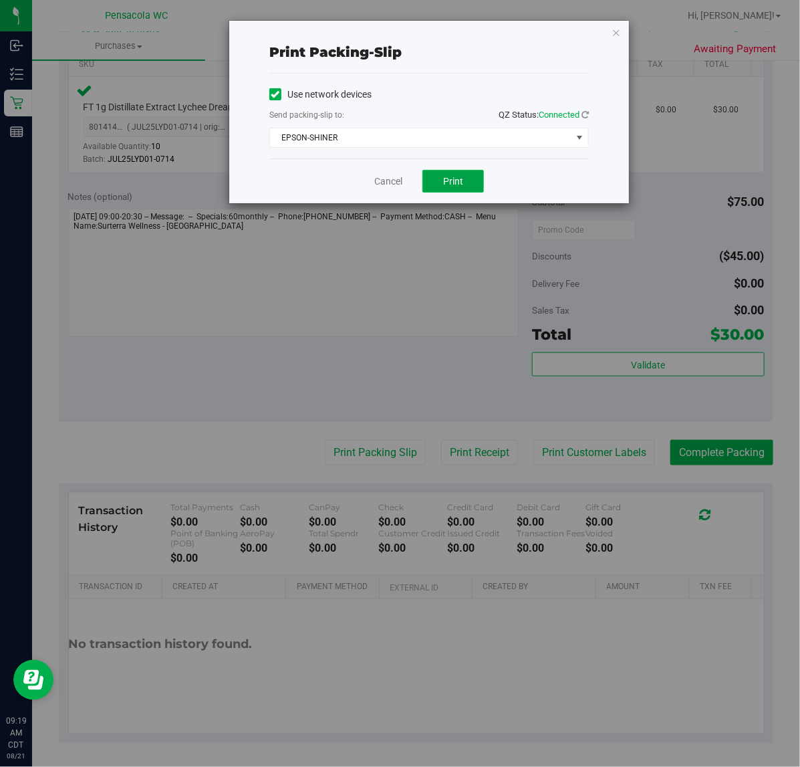
click at [449, 182] on span "Print" at bounding box center [453, 181] width 20 height 11
click at [383, 184] on link "Cancel" at bounding box center [388, 182] width 28 height 14
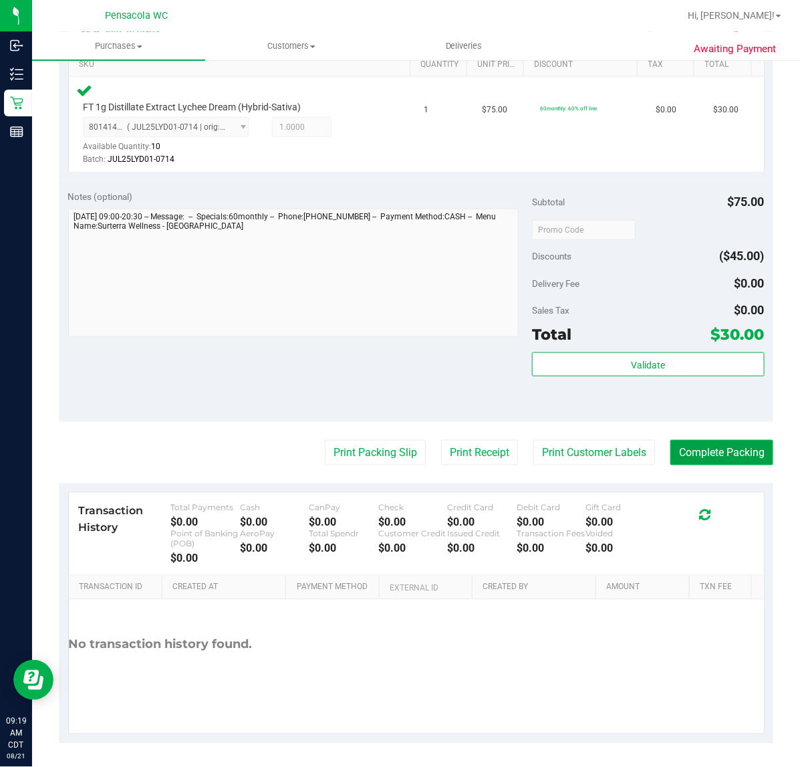
click at [750, 455] on button "Complete Packing" at bounding box center [722, 452] width 103 height 25
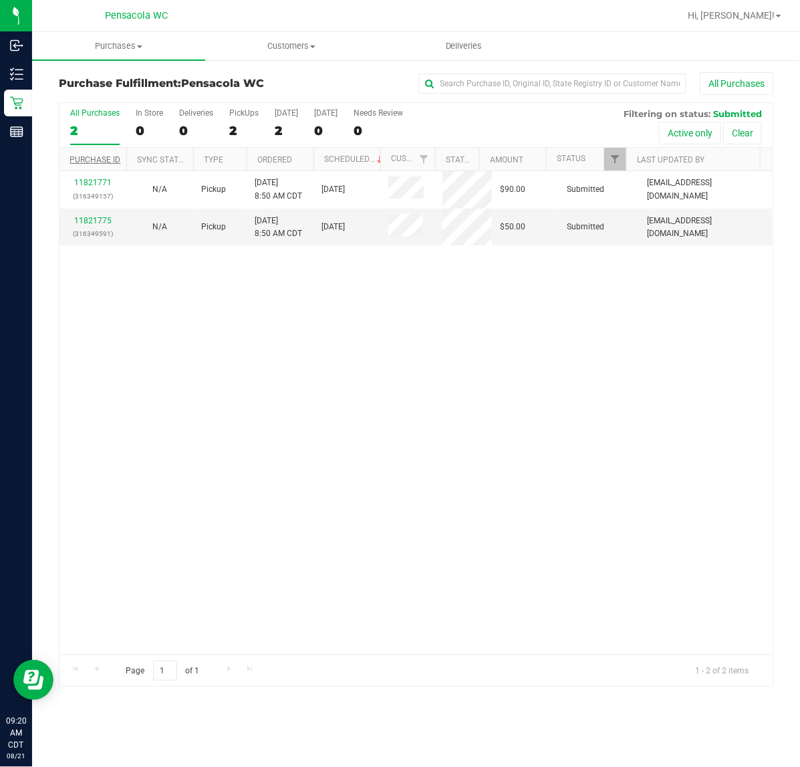
click at [100, 162] on link "Purchase ID" at bounding box center [95, 159] width 51 height 9
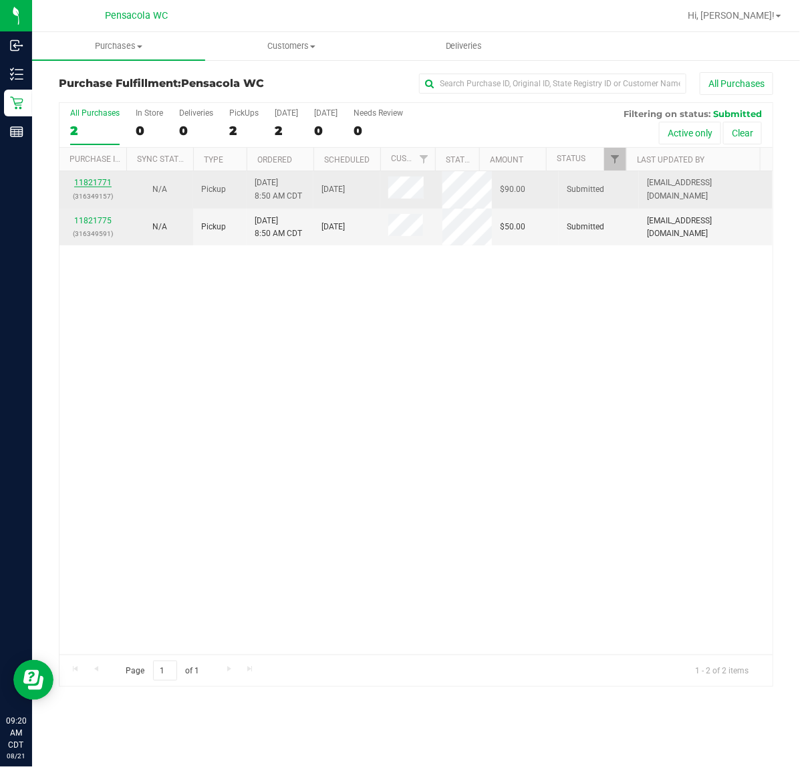
click at [97, 181] on link "11821771" at bounding box center [92, 182] width 37 height 9
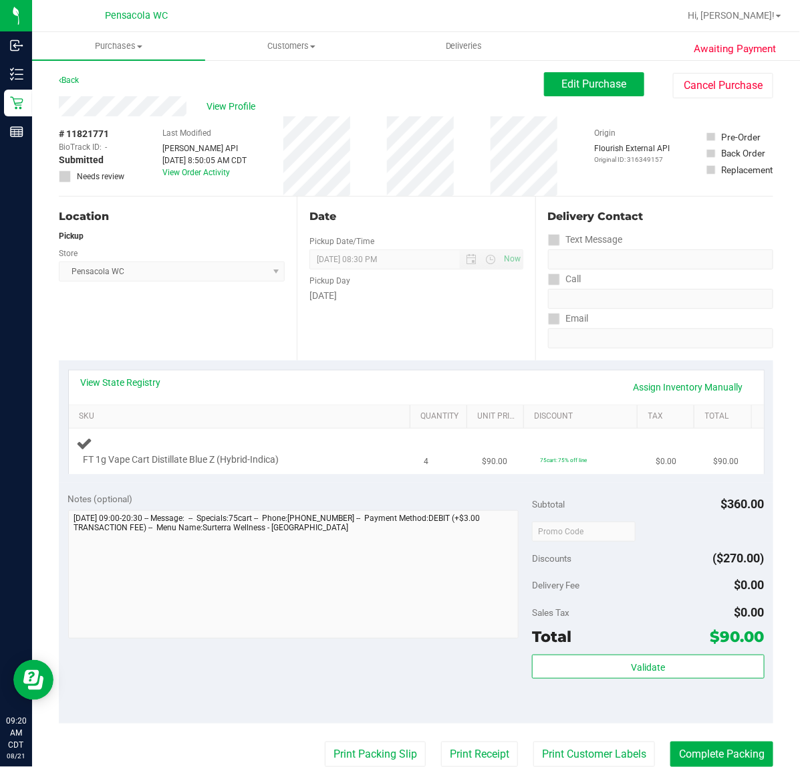
click at [362, 467] on div at bounding box center [233, 467] width 298 height 1
click at [144, 379] on link "View State Registry" at bounding box center [121, 382] width 80 height 13
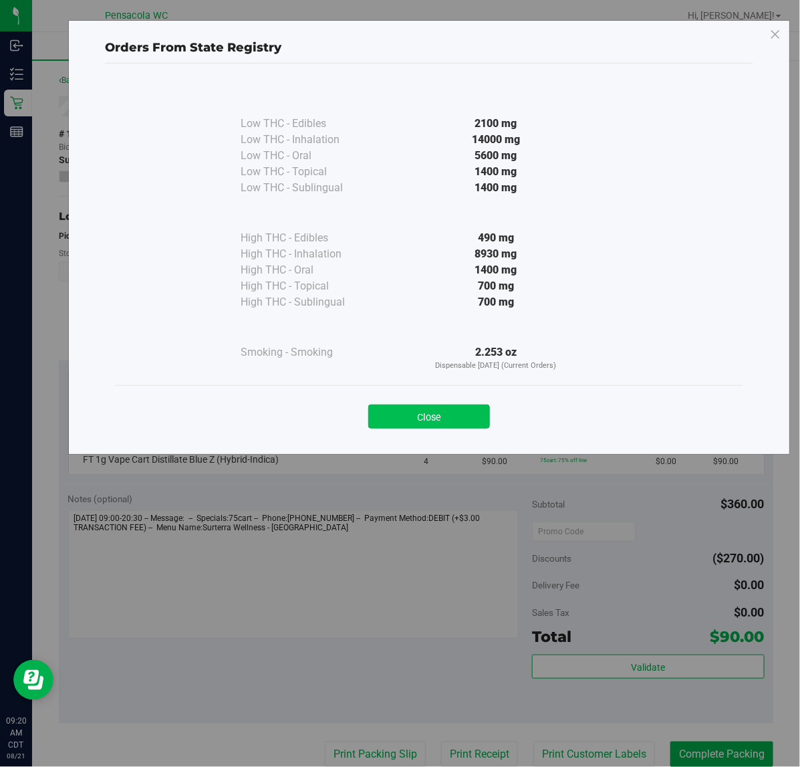
click at [459, 419] on button "Close" at bounding box center [429, 417] width 122 height 24
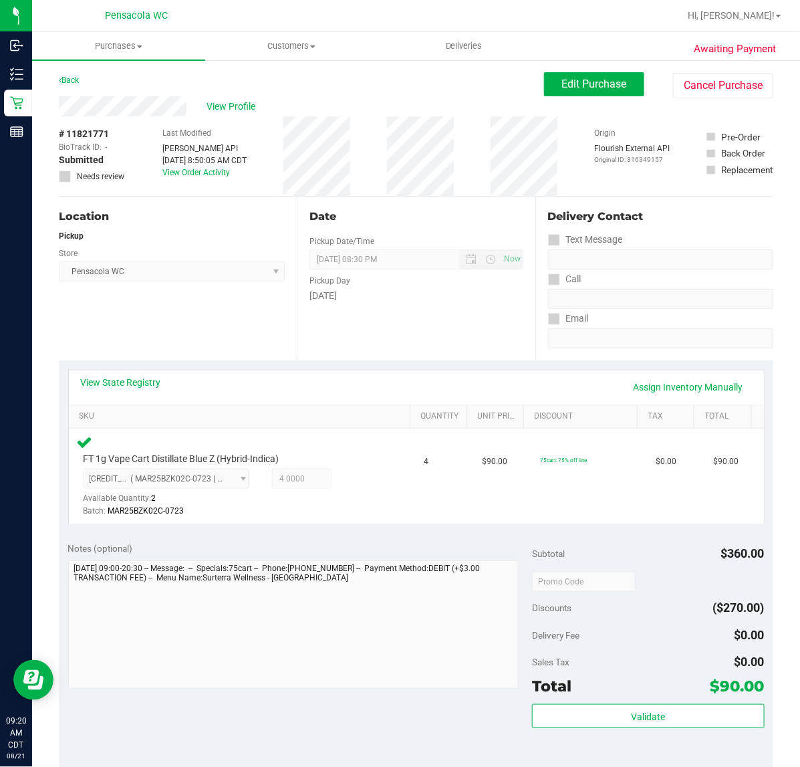
click at [707, 746] on div "Validate" at bounding box center [648, 734] width 232 height 60
click at [692, 709] on button "Validate" at bounding box center [648, 716] width 232 height 24
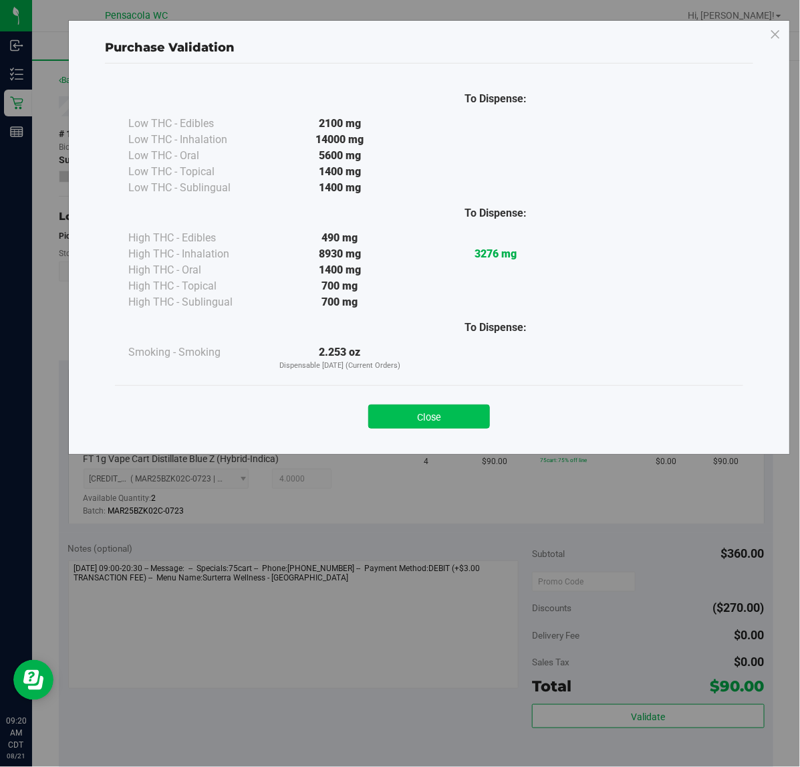
click at [427, 418] on button "Close" at bounding box center [429, 417] width 122 height 24
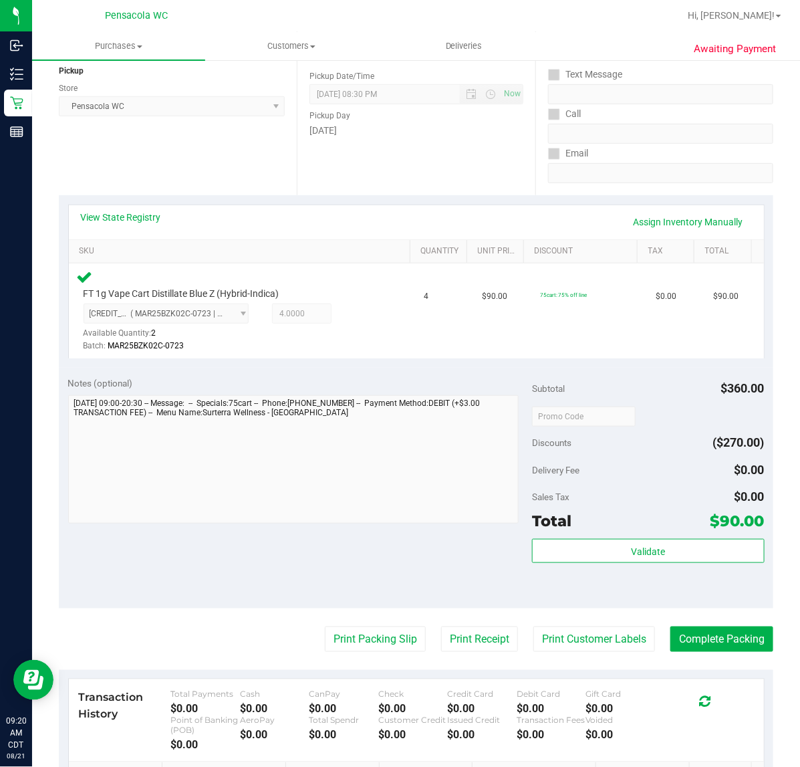
scroll to position [201, 0]
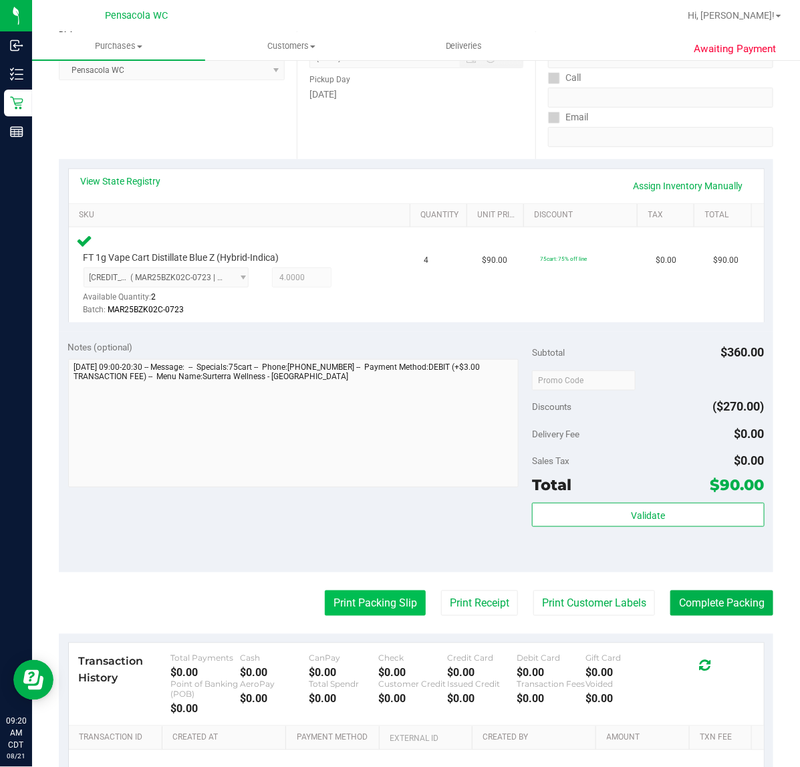
click at [352, 604] on button "Print Packing Slip" at bounding box center [375, 602] width 101 height 25
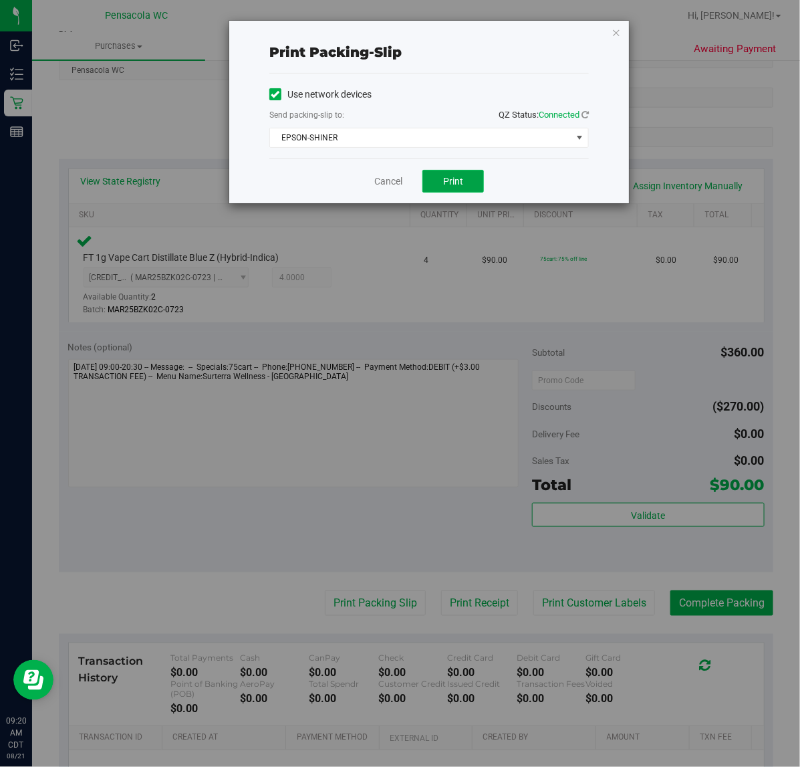
click at [463, 185] on span "Print" at bounding box center [453, 181] width 20 height 11
click at [392, 185] on link "Cancel" at bounding box center [388, 182] width 28 height 14
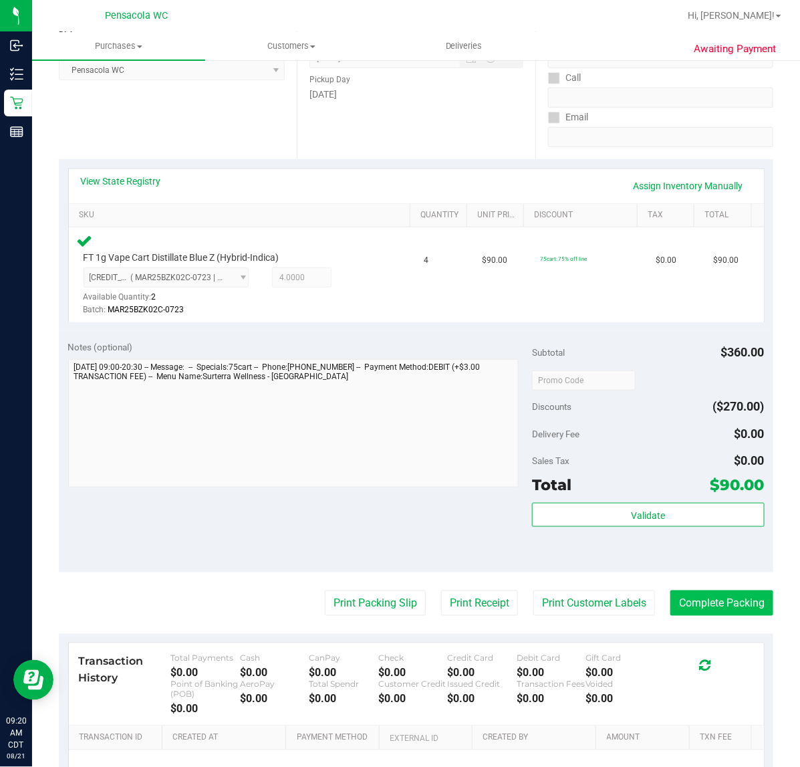
click at [721, 612] on button "Complete Packing" at bounding box center [722, 602] width 103 height 25
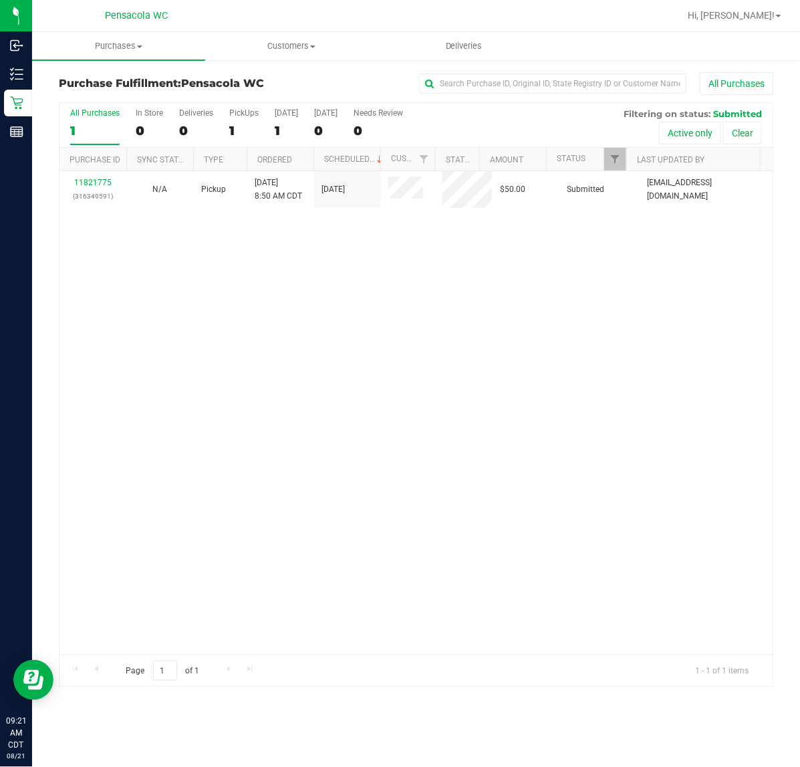
click at [275, 368] on div "11821775 (316349591) N/A Pickup [DATE] 8:50 AM CDT 8/21/2025 $50.00 Submitted […" at bounding box center [416, 412] width 713 height 483
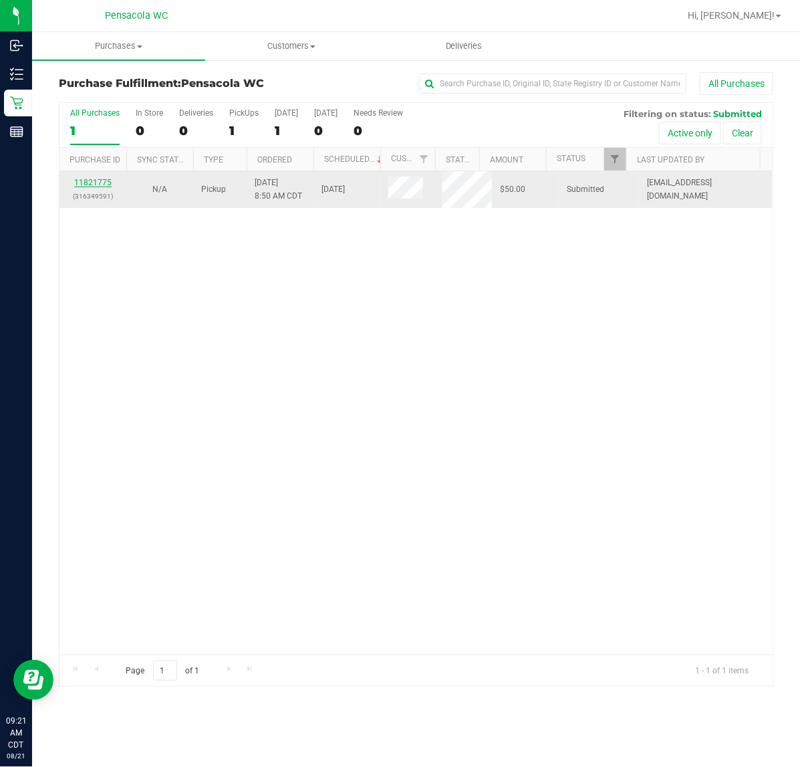
click at [98, 184] on link "11821775" at bounding box center [92, 182] width 37 height 9
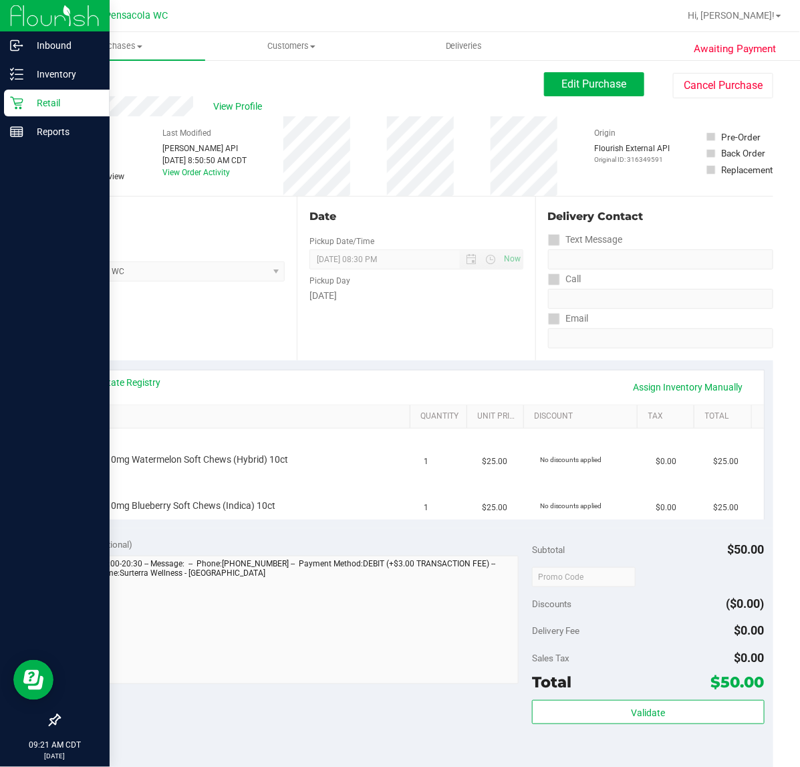
click at [20, 104] on icon at bounding box center [16, 102] width 13 height 13
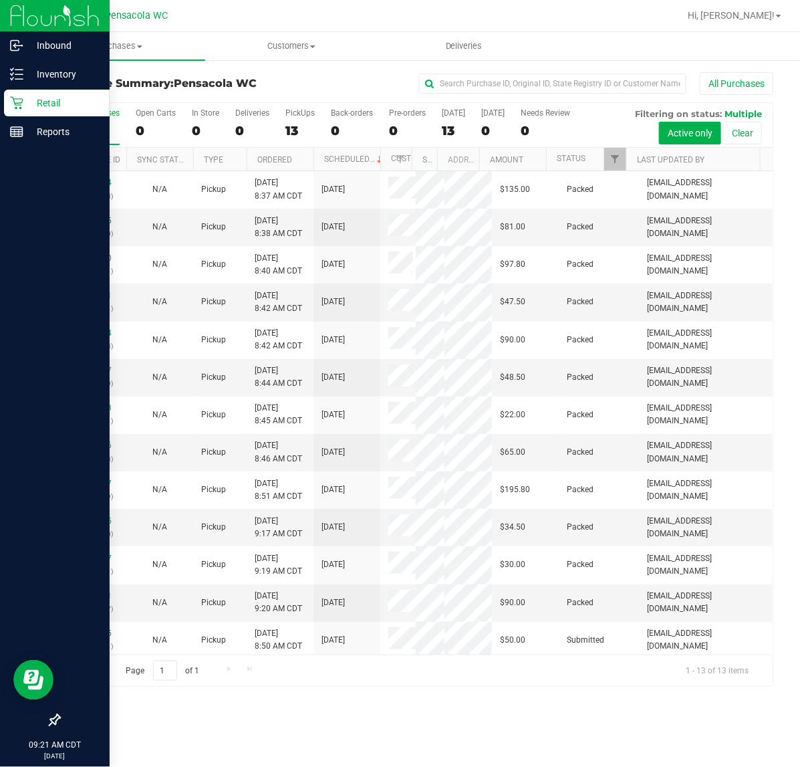
click at [54, 74] on p "Inventory" at bounding box center [63, 74] width 80 height 16
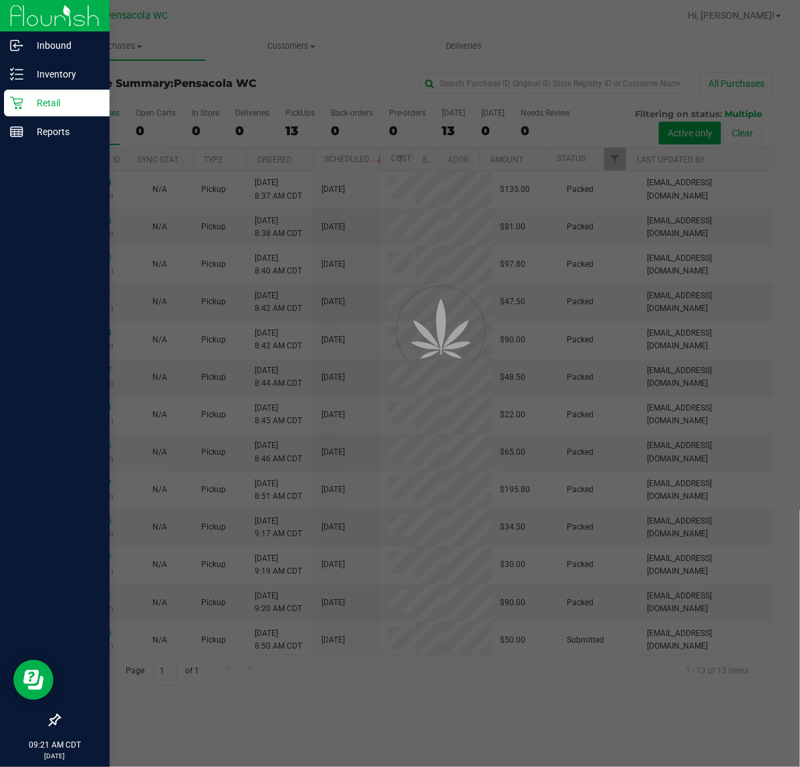
click at [41, 105] on p "Retail" at bounding box center [63, 103] width 80 height 16
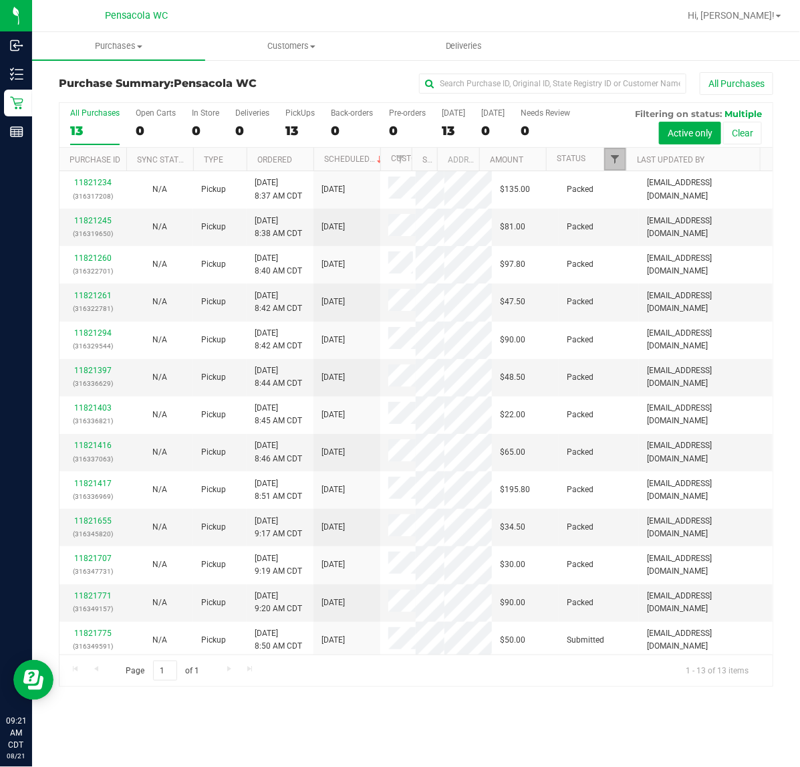
click at [610, 159] on span "Filter" at bounding box center [615, 159] width 11 height 11
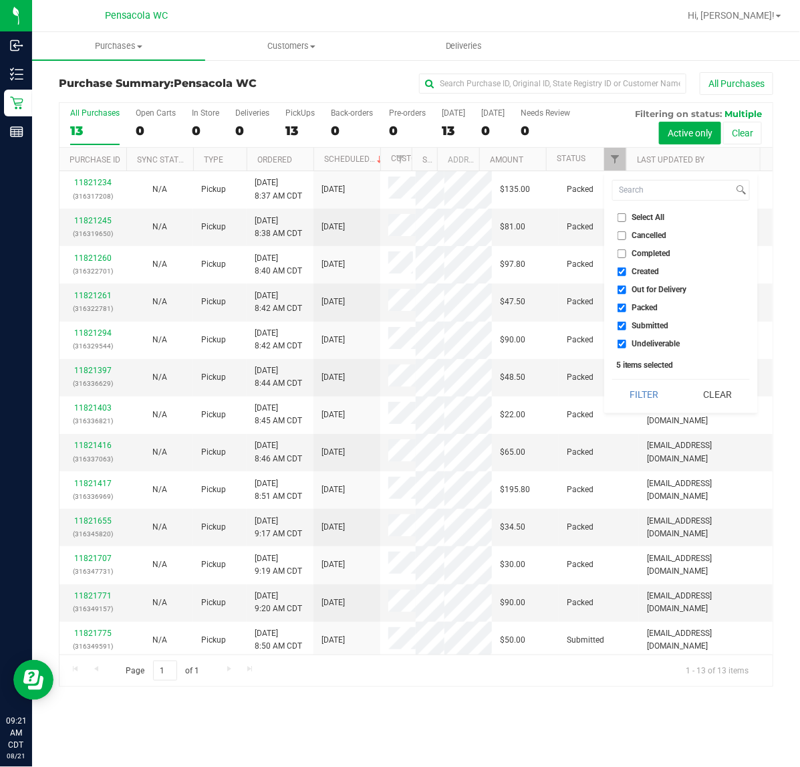
click at [642, 216] on span "Select All" at bounding box center [649, 217] width 33 height 8
click at [627, 216] on input "Select All" at bounding box center [622, 217] width 9 height 9
checkbox input "true"
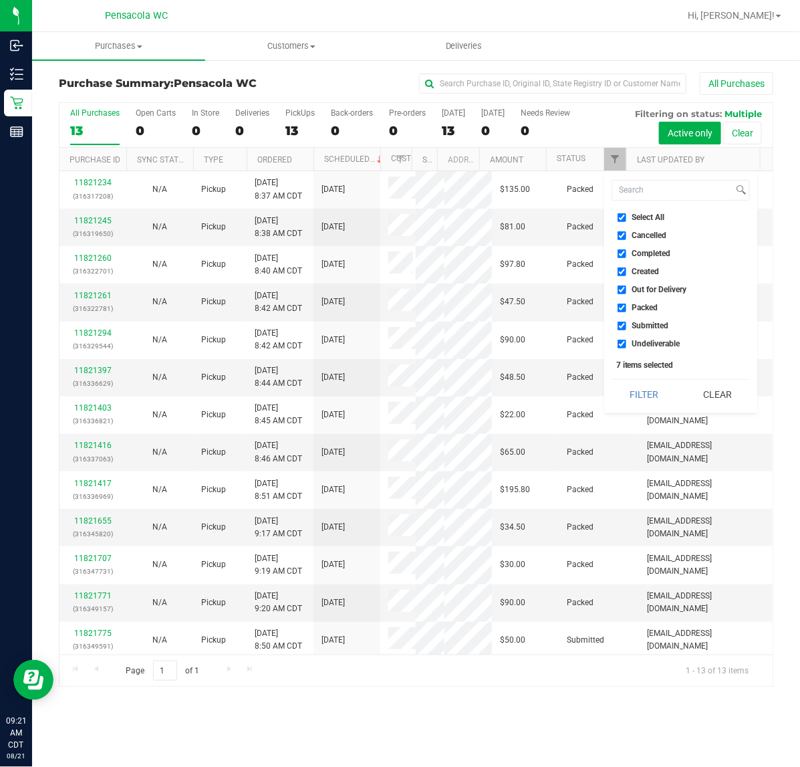
click at [644, 218] on span "Select All" at bounding box center [649, 217] width 33 height 8
click at [627, 218] on input "Select All" at bounding box center [622, 217] width 9 height 9
checkbox input "false"
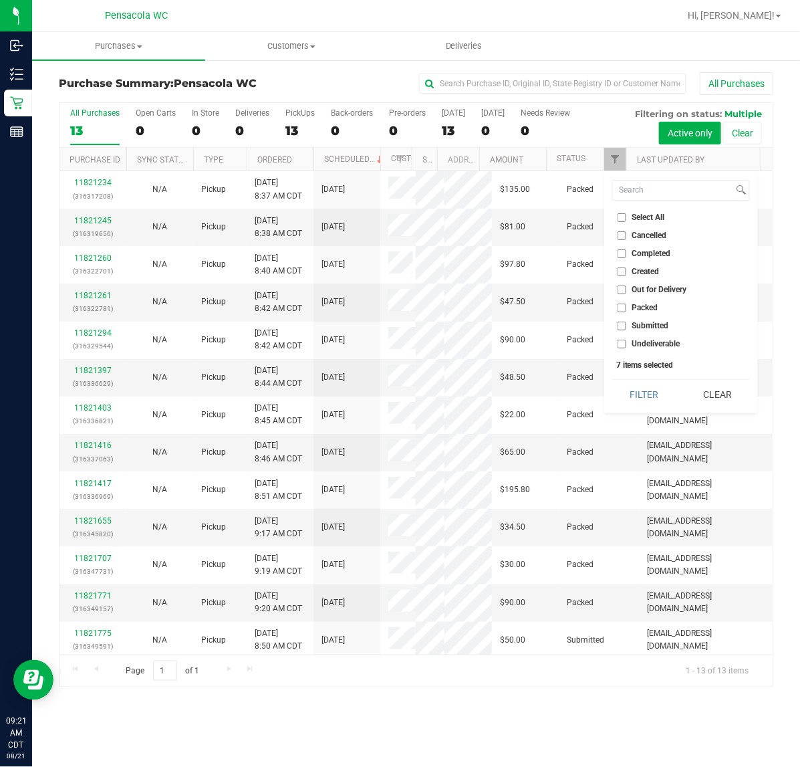
checkbox input "false"
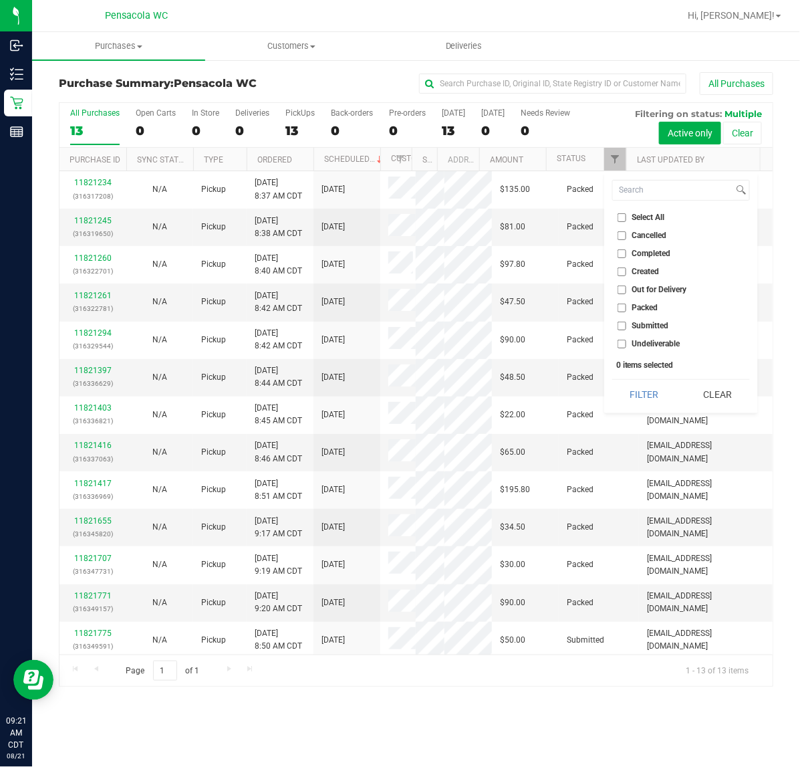
click at [650, 326] on span "Submitted" at bounding box center [651, 326] width 37 height 8
click at [627, 326] on input "Submitted" at bounding box center [622, 326] width 9 height 9
checkbox input "true"
click at [647, 390] on button "Filter" at bounding box center [644, 394] width 64 height 29
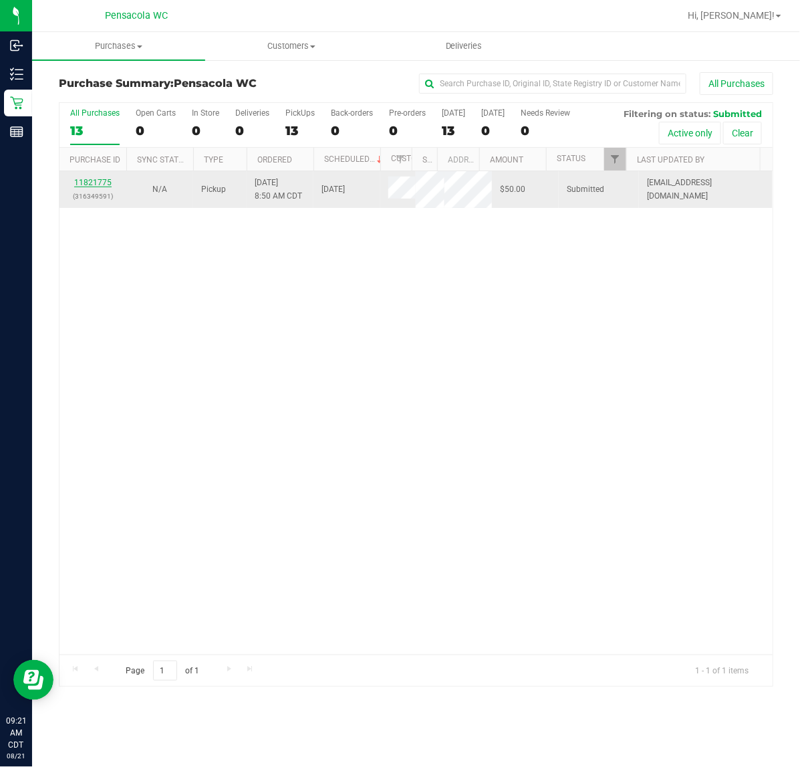
click at [91, 184] on link "11821775" at bounding box center [92, 182] width 37 height 9
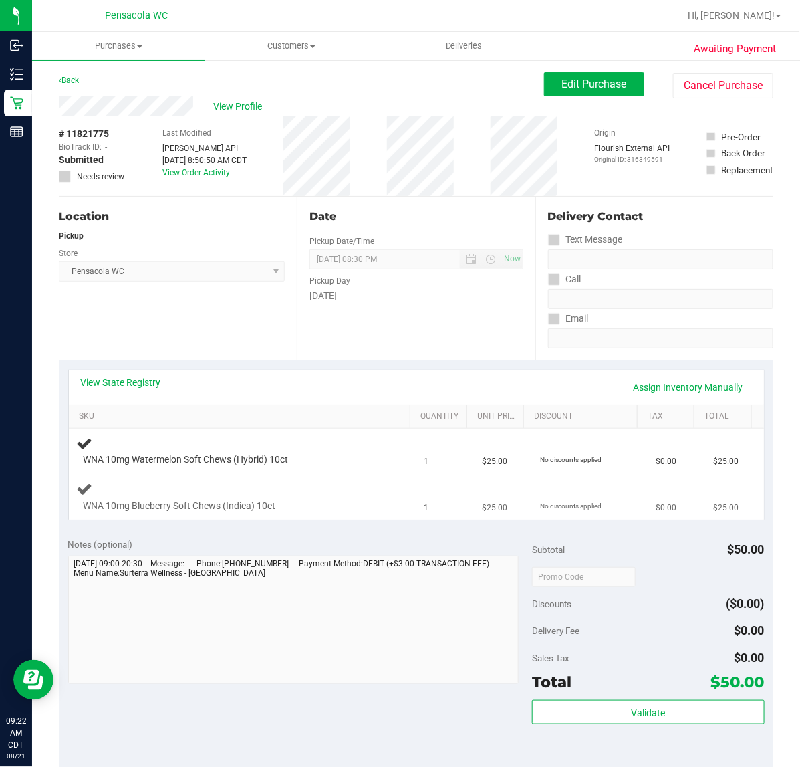
click at [352, 489] on div "WNA 10mg Blueberry Soft Chews (Indica) 10ct" at bounding box center [243, 496] width 332 height 31
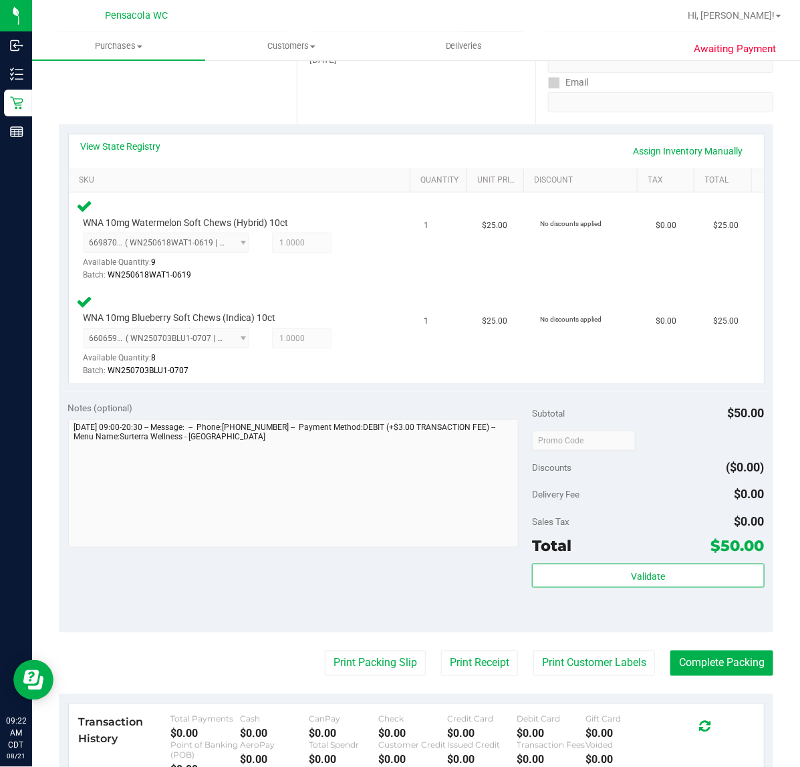
scroll to position [269, 0]
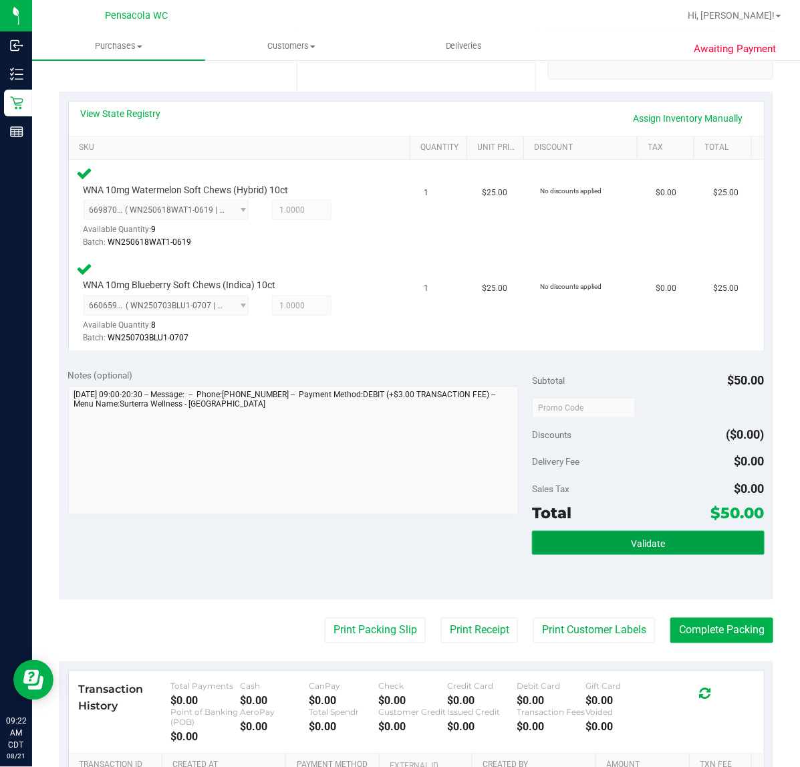
click at [554, 533] on button "Validate" at bounding box center [648, 543] width 232 height 24
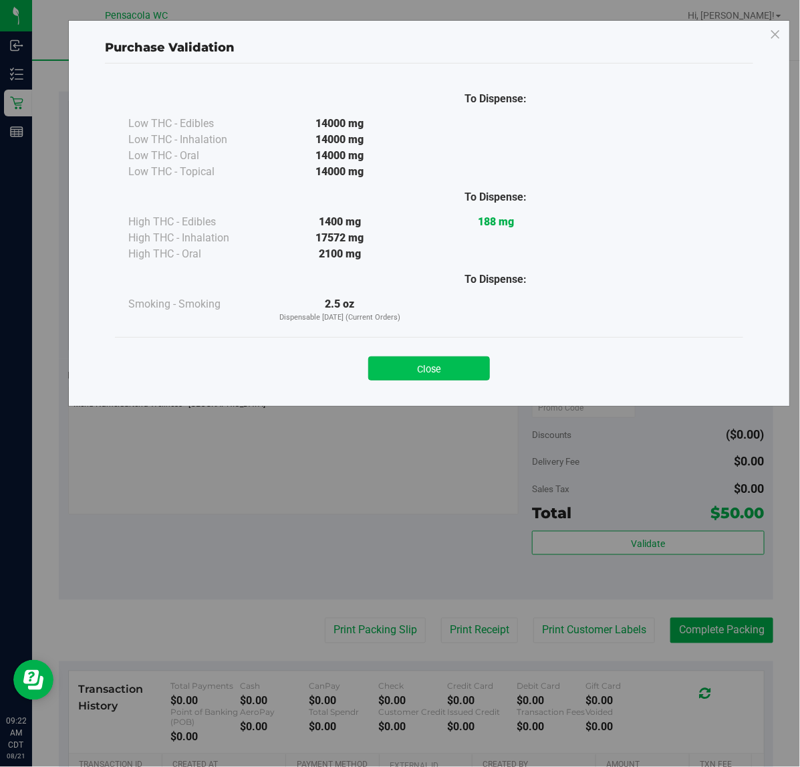
click at [398, 376] on button "Close" at bounding box center [429, 368] width 122 height 24
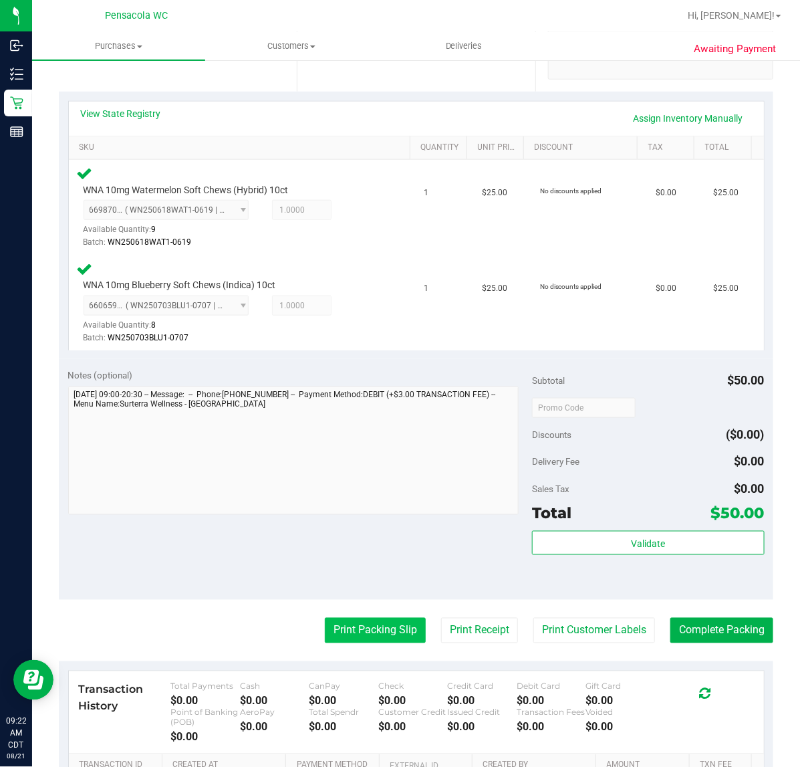
click at [340, 639] on button "Print Packing Slip" at bounding box center [375, 630] width 101 height 25
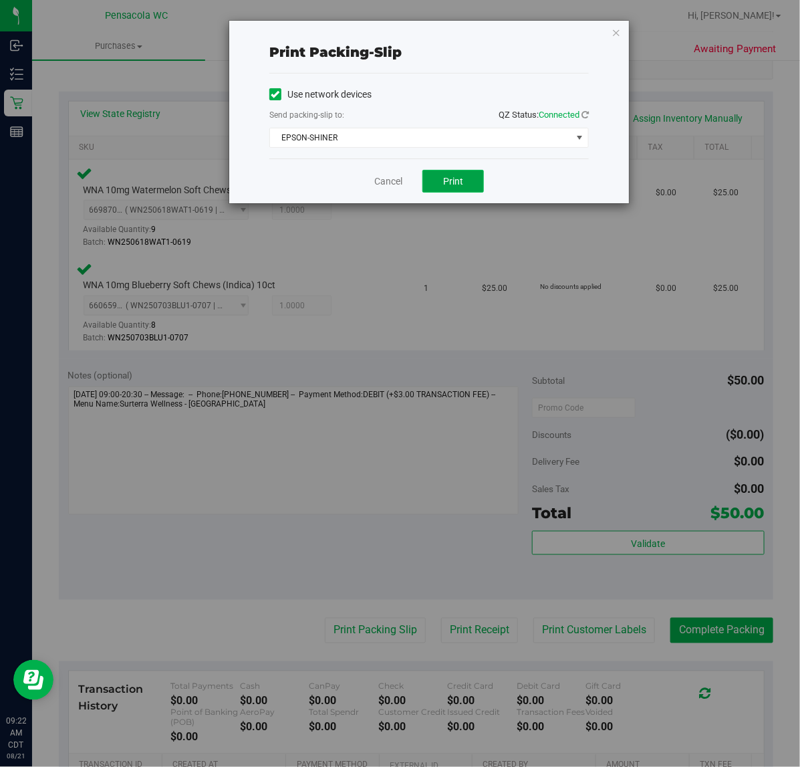
click at [453, 181] on span "Print" at bounding box center [453, 181] width 20 height 11
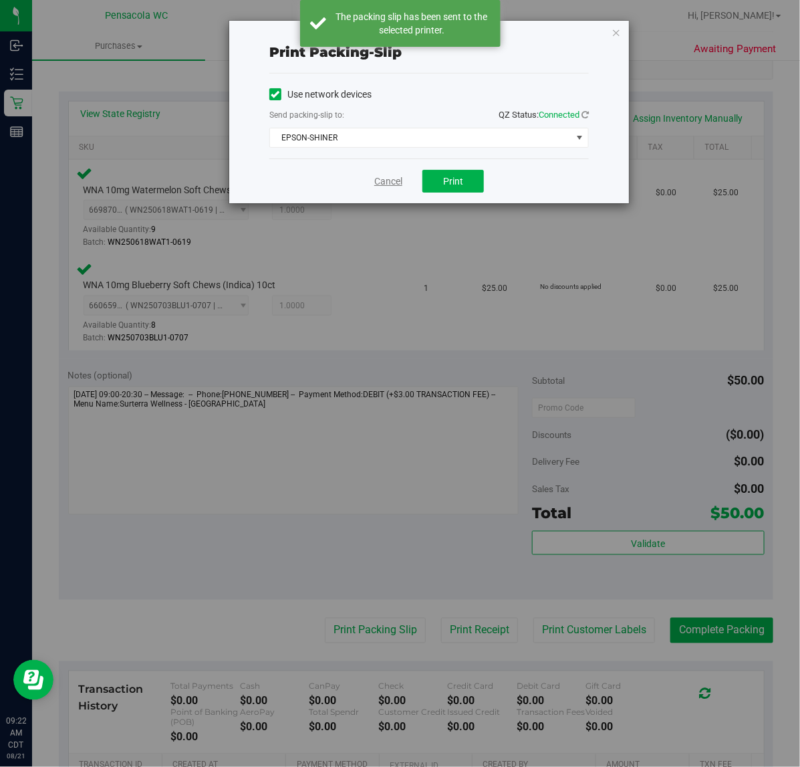
click at [384, 178] on link "Cancel" at bounding box center [388, 182] width 28 height 14
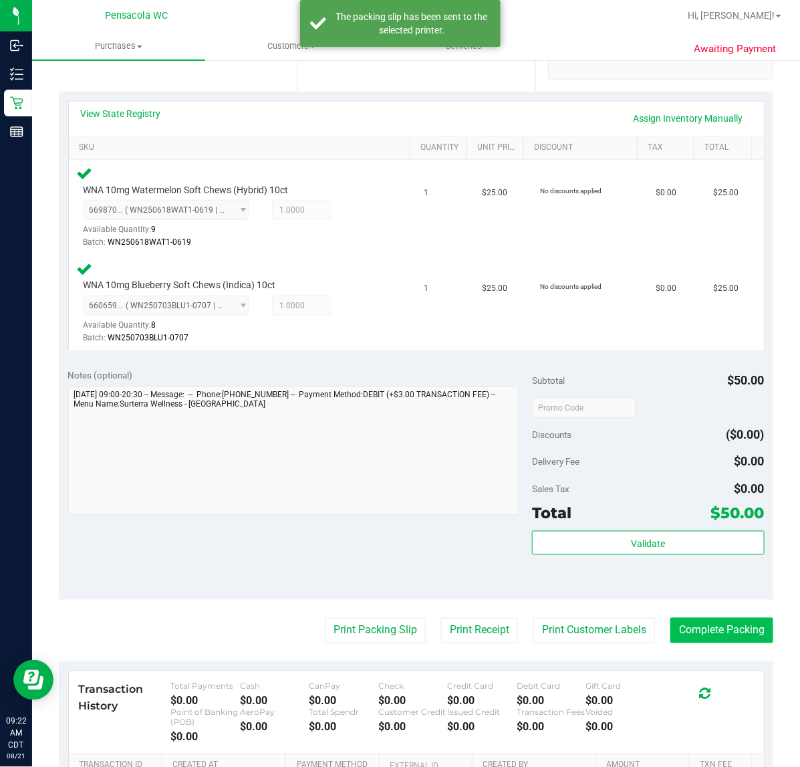
click at [714, 619] on button "Complete Packing" at bounding box center [722, 630] width 103 height 25
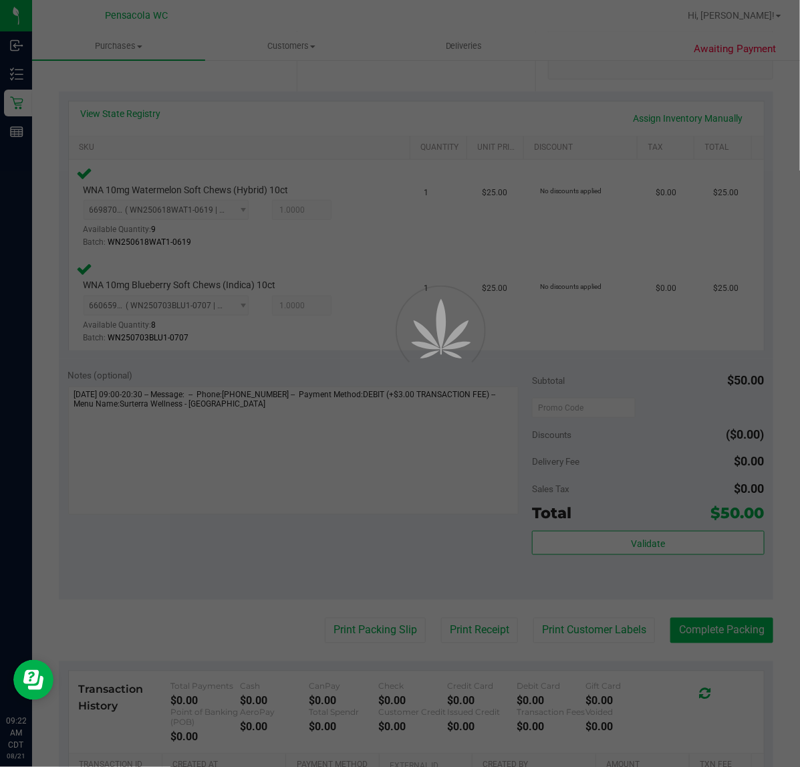
click at [716, 498] on div "Purchases Summary of purchases Fulfillment All purchases Customers All customer…" at bounding box center [416, 130] width 768 height 735
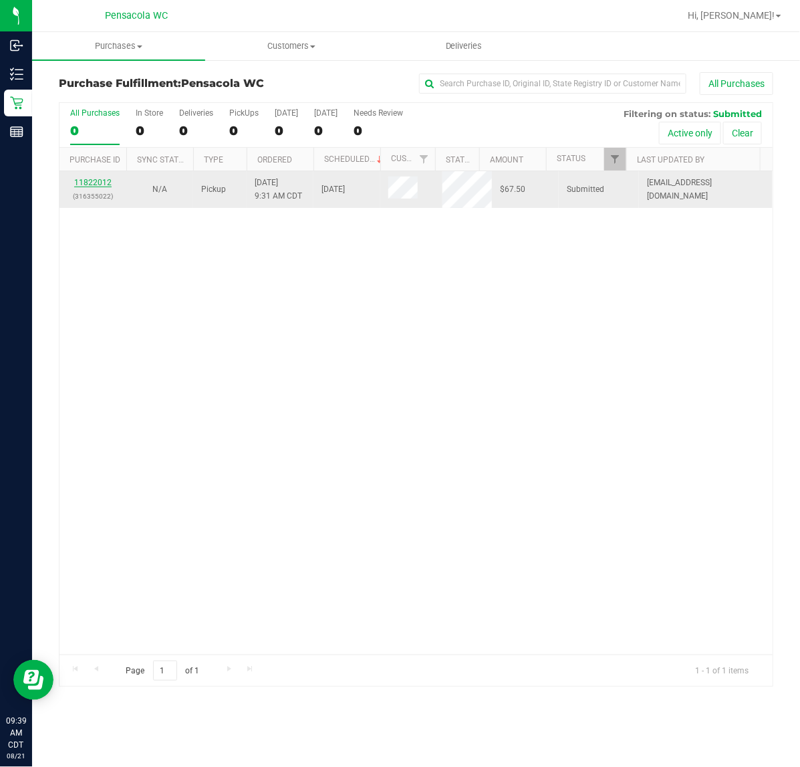
click at [87, 182] on link "11822012" at bounding box center [92, 182] width 37 height 9
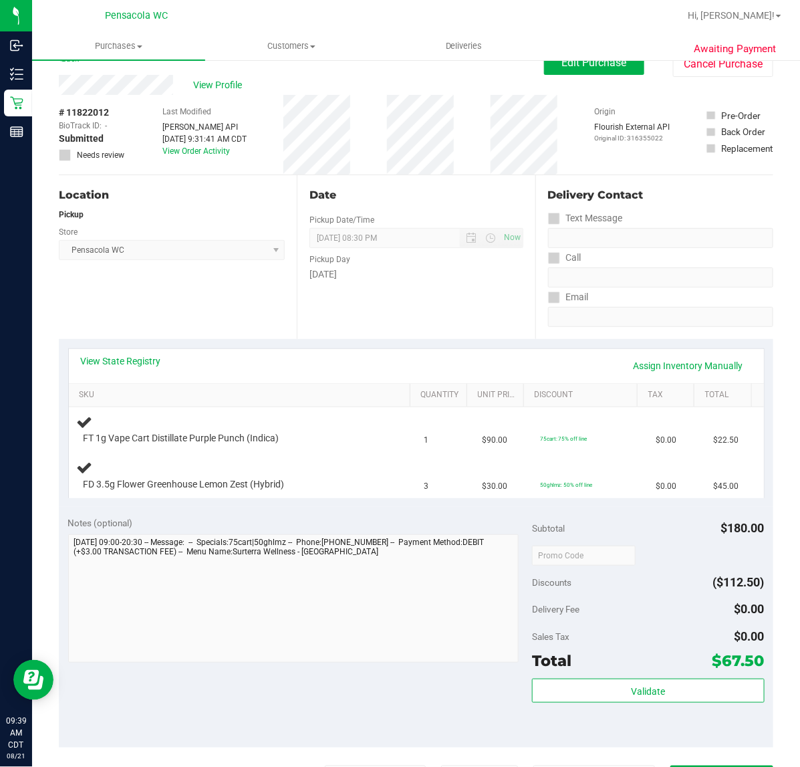
scroll to position [33, 0]
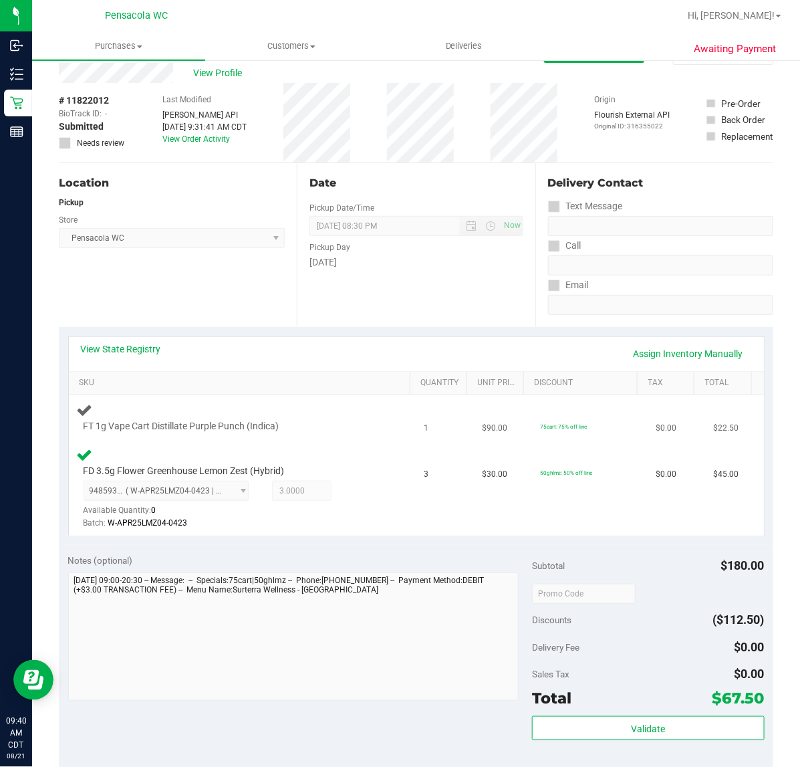
click at [368, 433] on td "FT 1g Vape Cart Distillate Purple Punch (Indica)" at bounding box center [243, 417] width 348 height 45
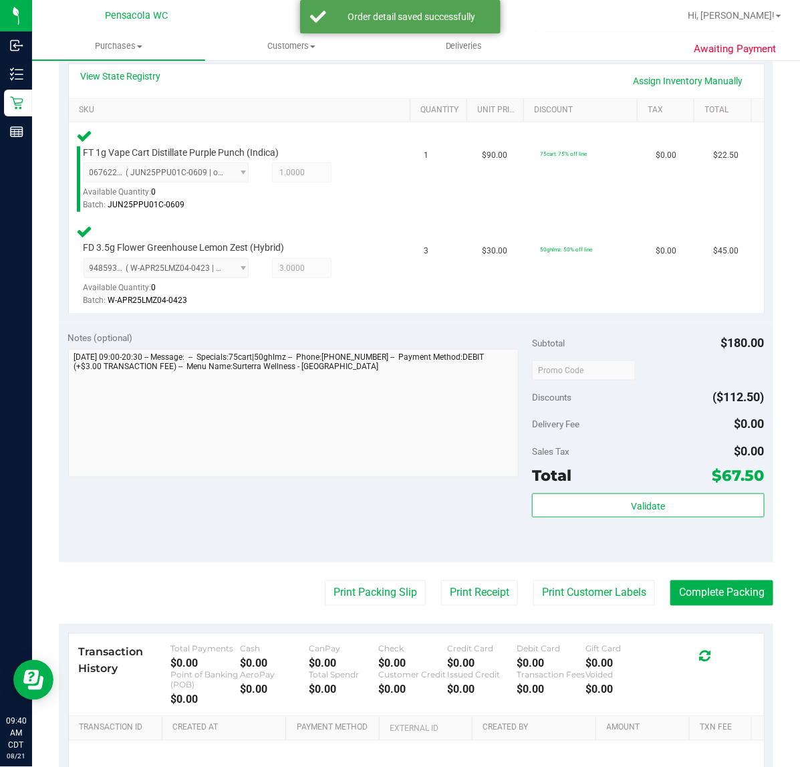
scroll to position [306, 0]
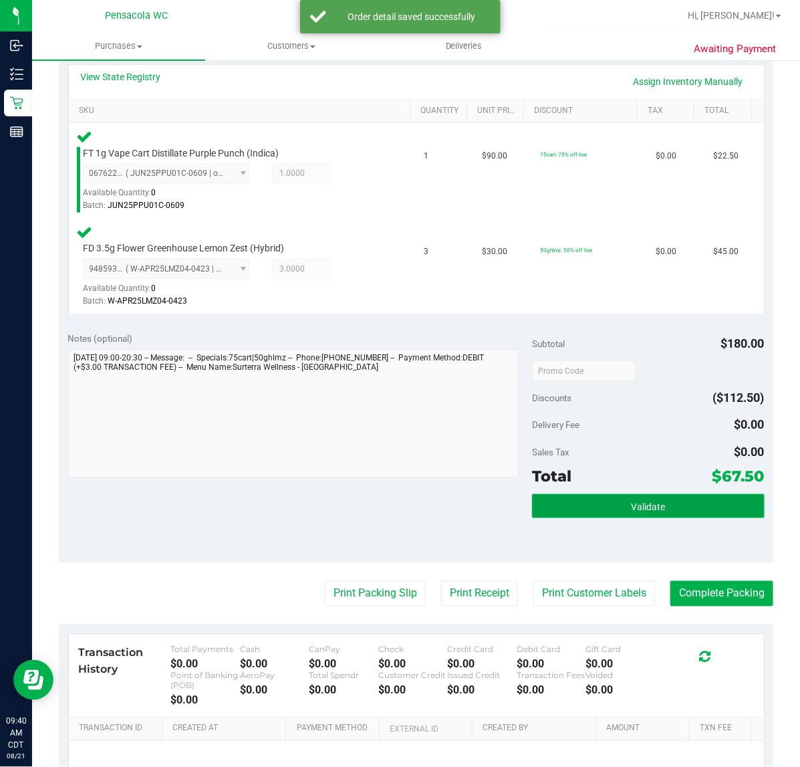
click at [582, 494] on button "Validate" at bounding box center [648, 506] width 232 height 24
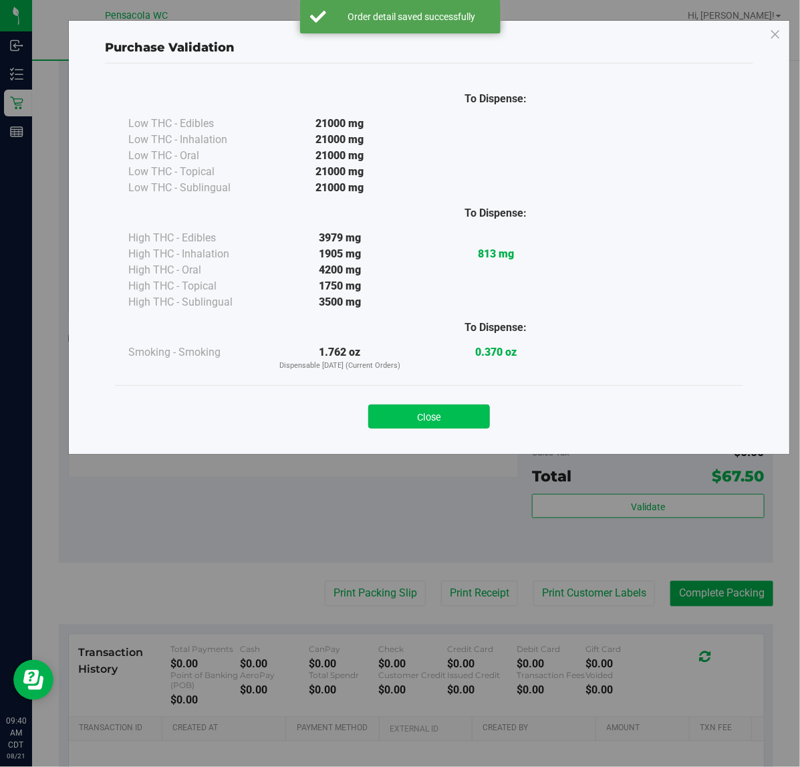
click at [419, 409] on button "Close" at bounding box center [429, 417] width 122 height 24
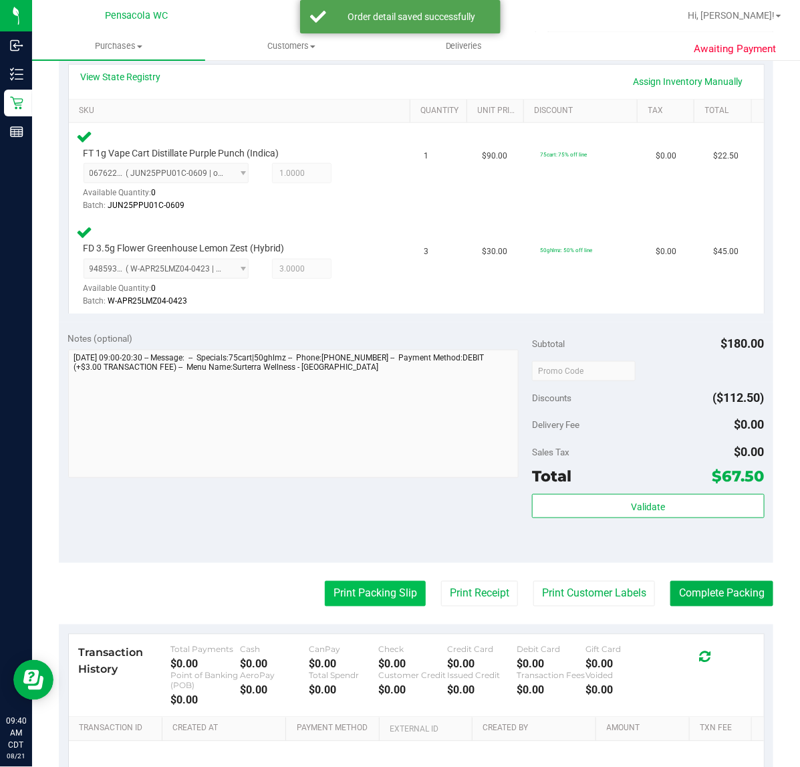
click at [373, 595] on button "Print Packing Slip" at bounding box center [375, 593] width 101 height 25
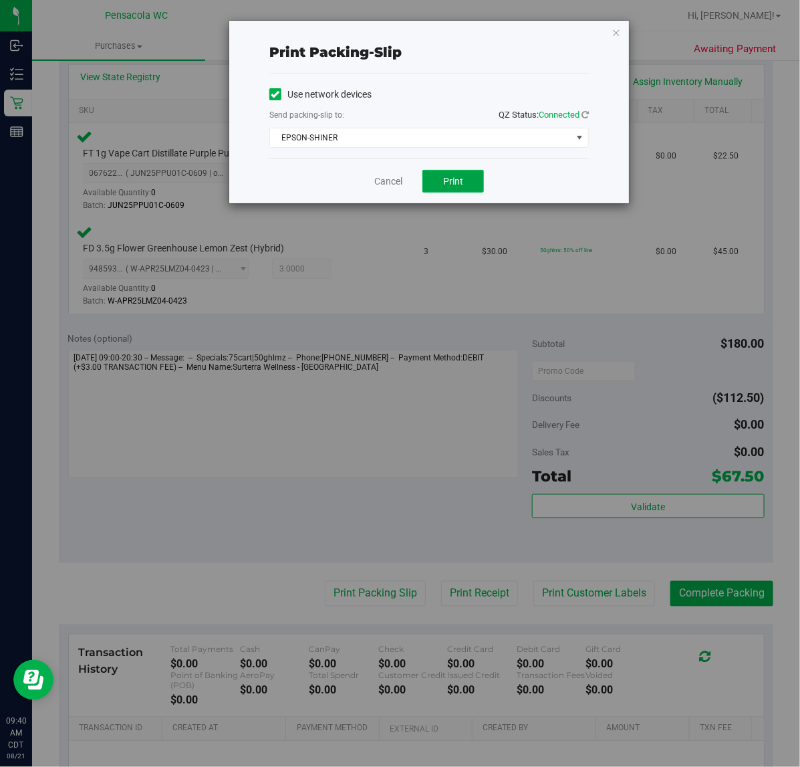
click at [449, 184] on span "Print" at bounding box center [453, 181] width 20 height 11
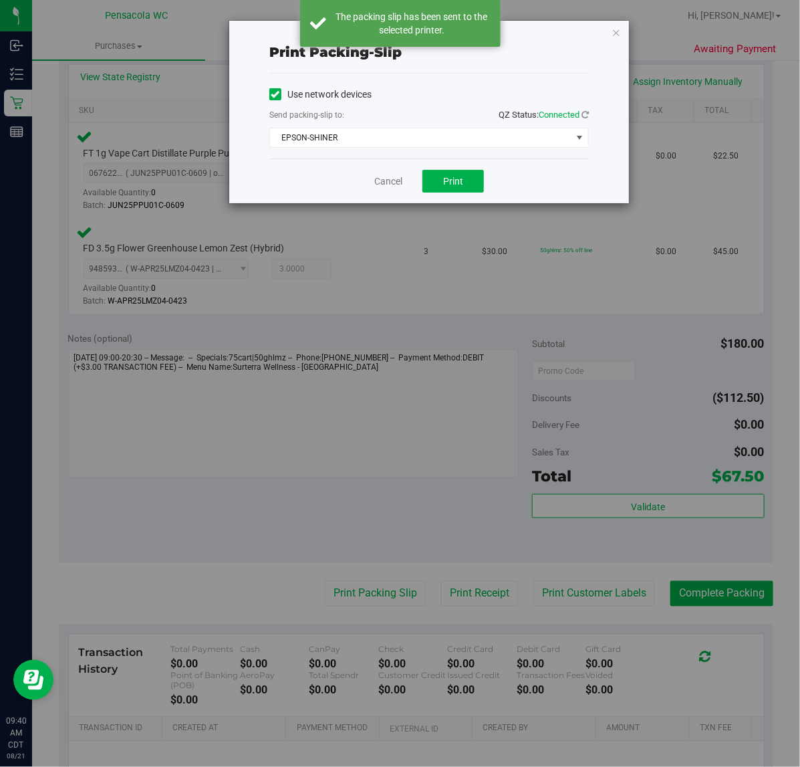
click at [361, 187] on div "Cancel Print" at bounding box center [429, 180] width 320 height 45
click at [692, 582] on div "Print packing-slip Use network devices Send packing-slip to: QZ Status: Connect…" at bounding box center [405, 383] width 810 height 767
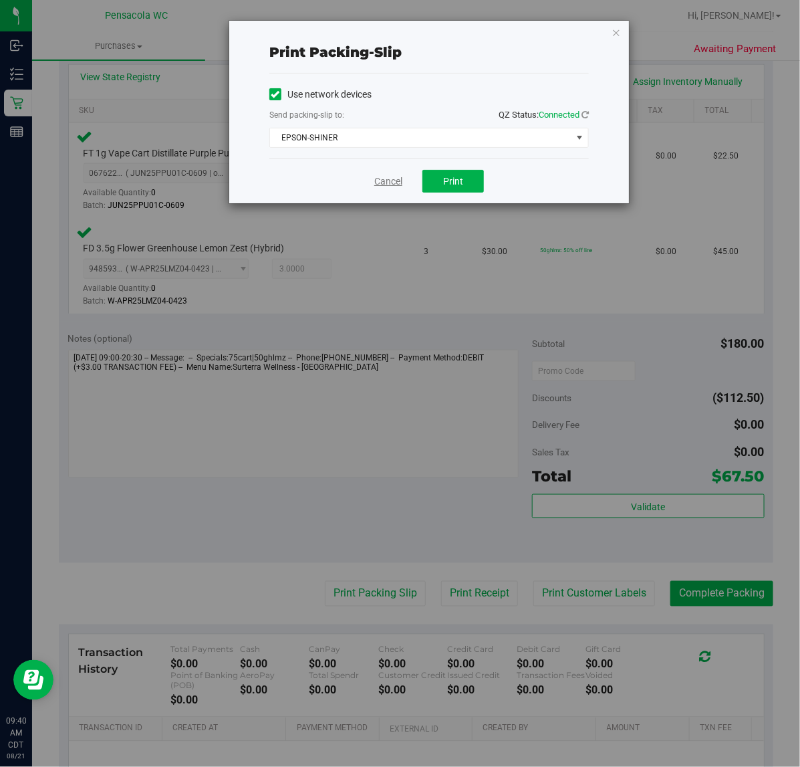
click at [390, 185] on link "Cancel" at bounding box center [388, 182] width 28 height 14
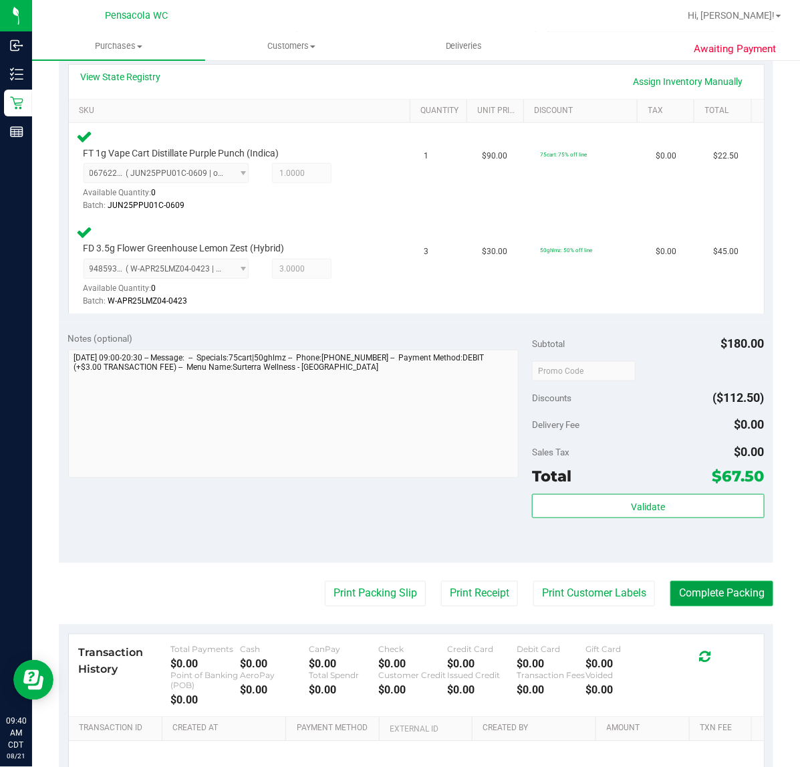
click at [686, 582] on button "Complete Packing" at bounding box center [722, 593] width 103 height 25
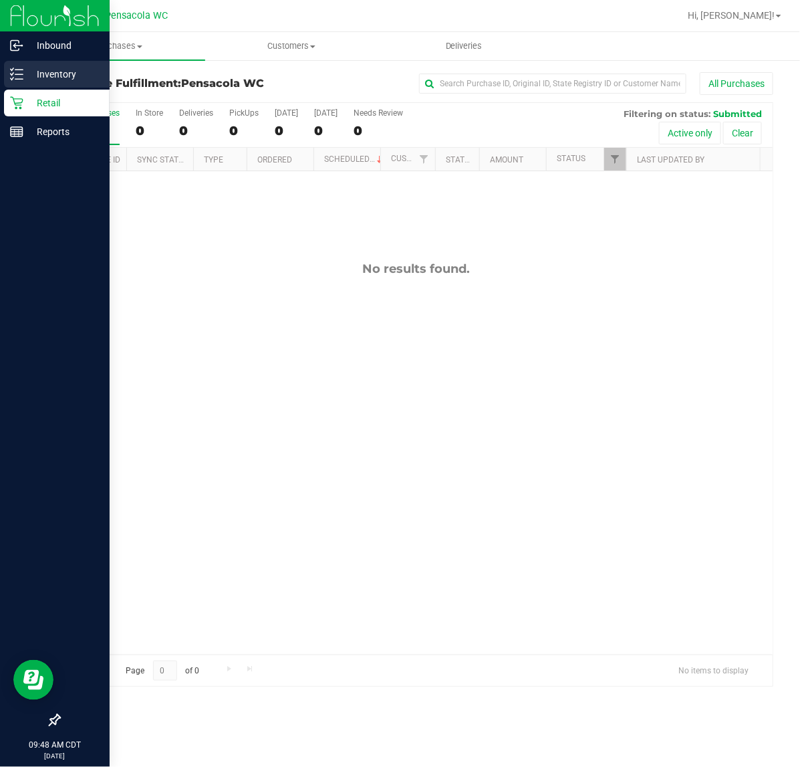
click at [11, 82] on div "Inventory" at bounding box center [57, 74] width 106 height 27
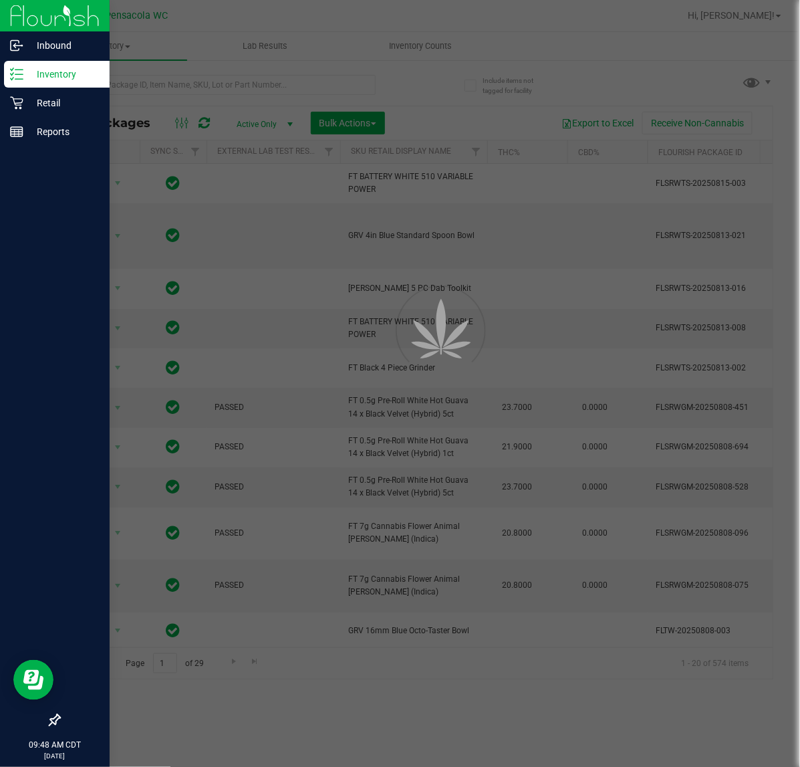
click at [189, 94] on div at bounding box center [400, 383] width 800 height 767
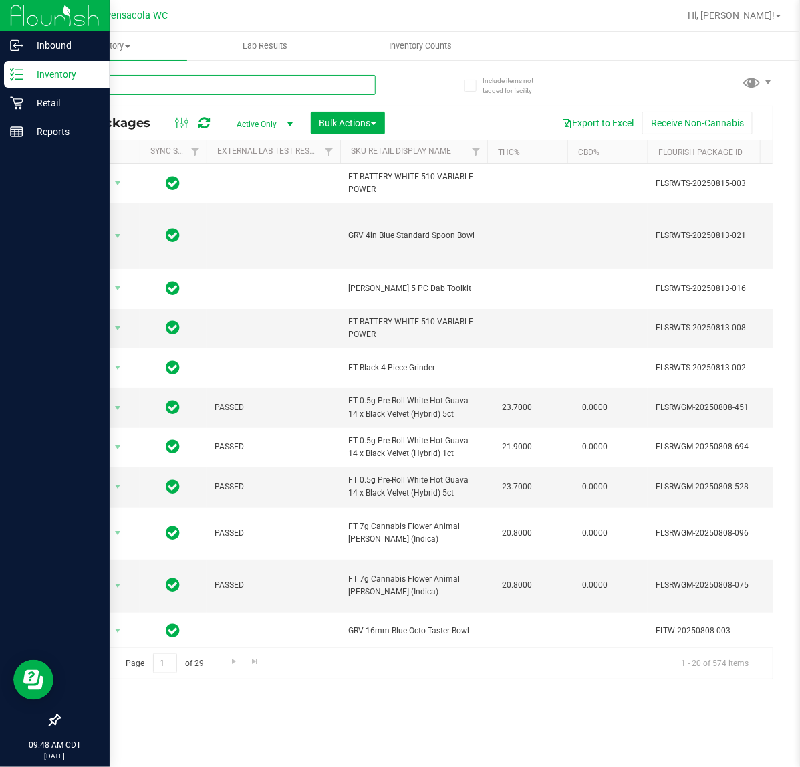
click at [164, 88] on input "text" at bounding box center [217, 85] width 317 height 20
type input "lmz"
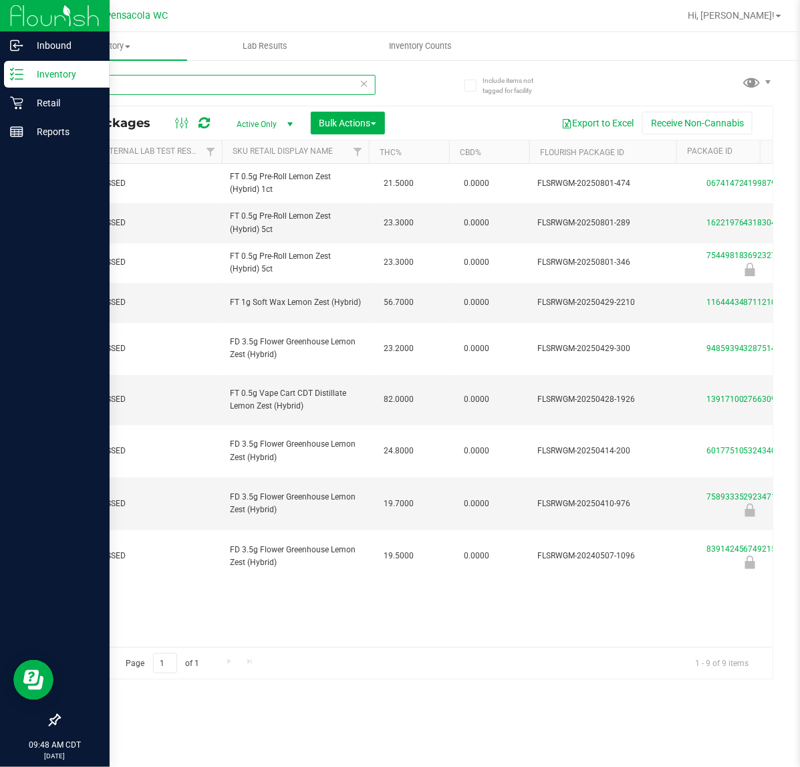
scroll to position [0, 49]
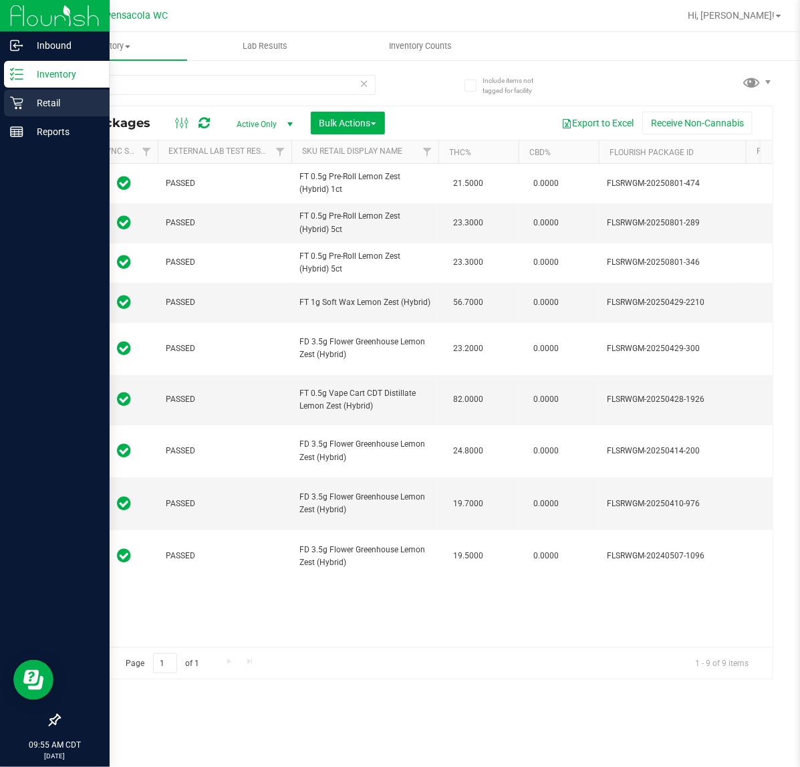
click at [10, 106] on icon at bounding box center [16, 102] width 13 height 13
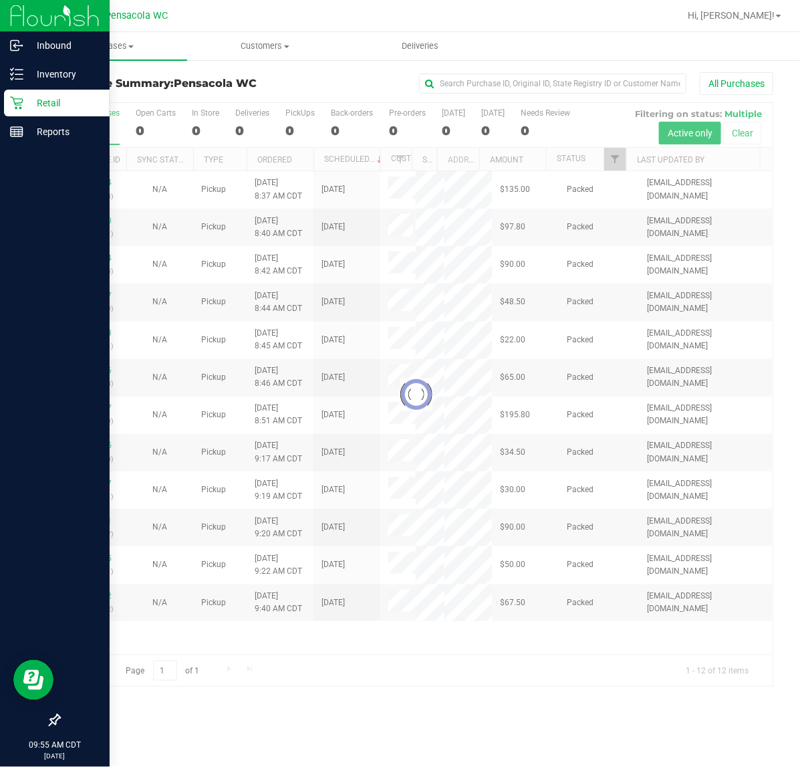
click at [616, 162] on div at bounding box center [416, 395] width 713 height 584
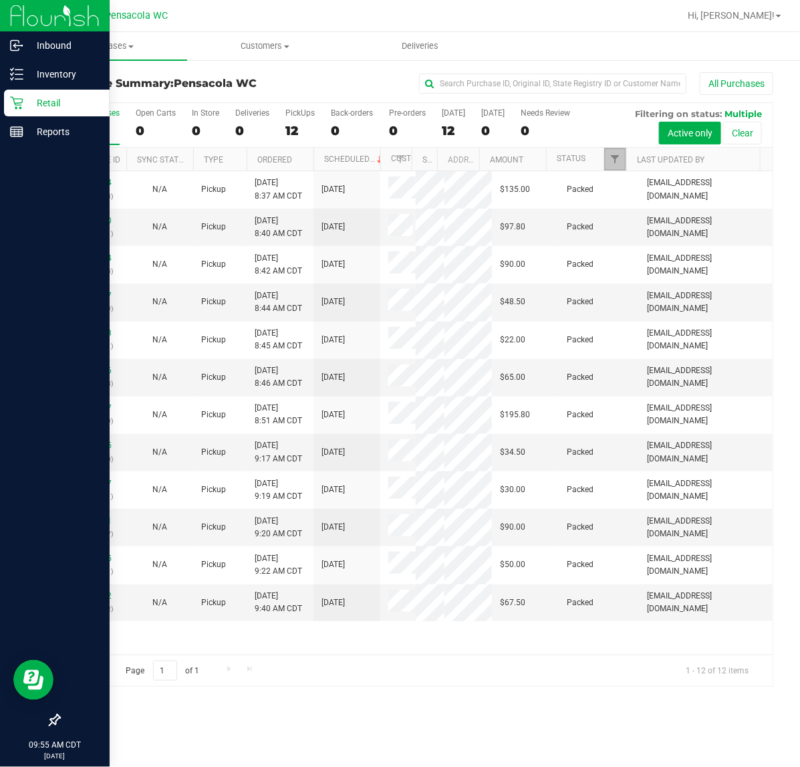
click at [616, 162] on span "Filter" at bounding box center [615, 159] width 11 height 11
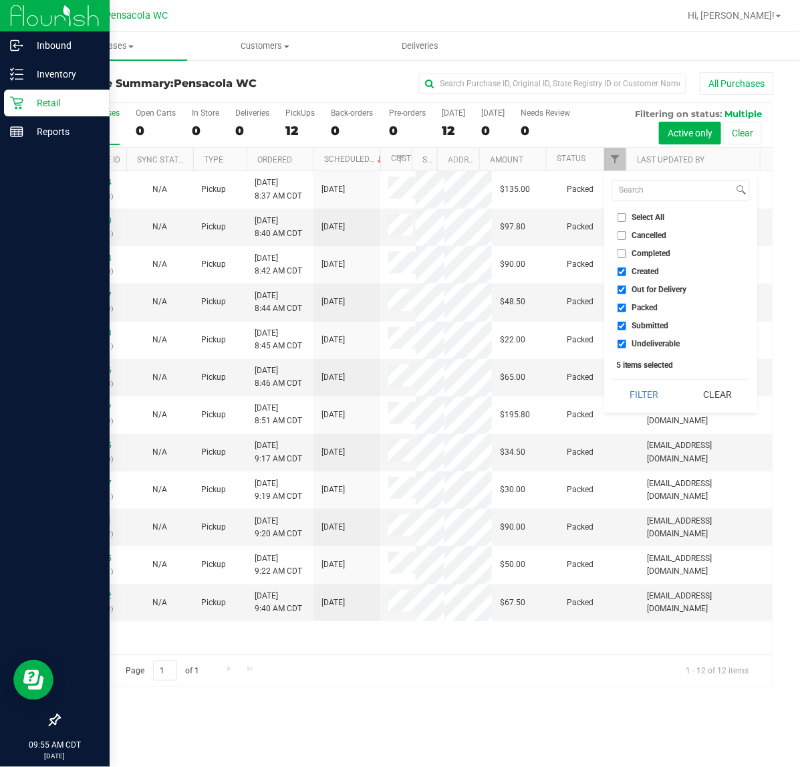
click at [619, 215] on input "Select All" at bounding box center [622, 217] width 9 height 9
checkbox input "true"
click at [619, 215] on input "Select All" at bounding box center [622, 217] width 9 height 9
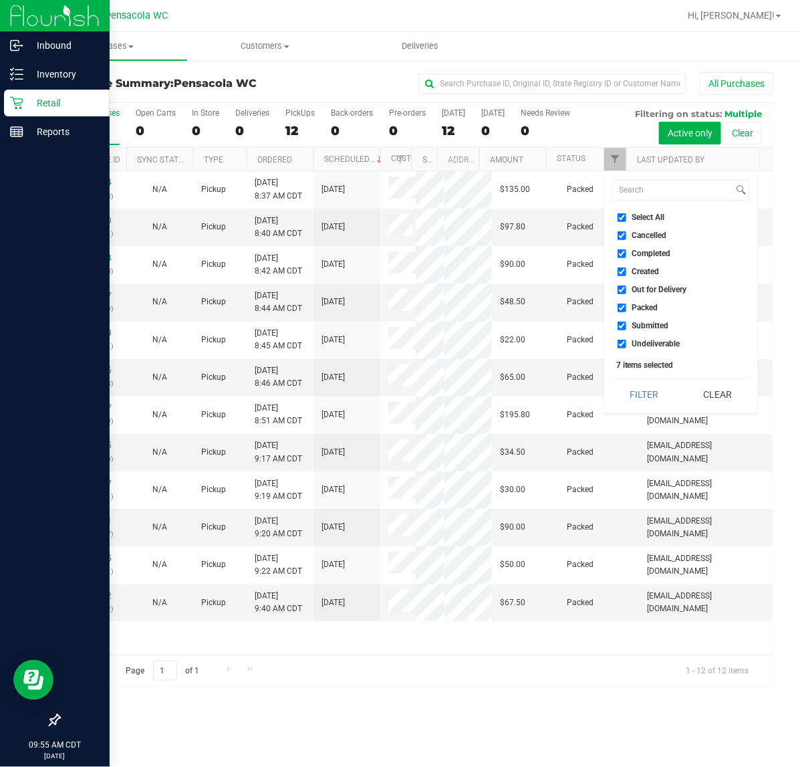
checkbox input "false"
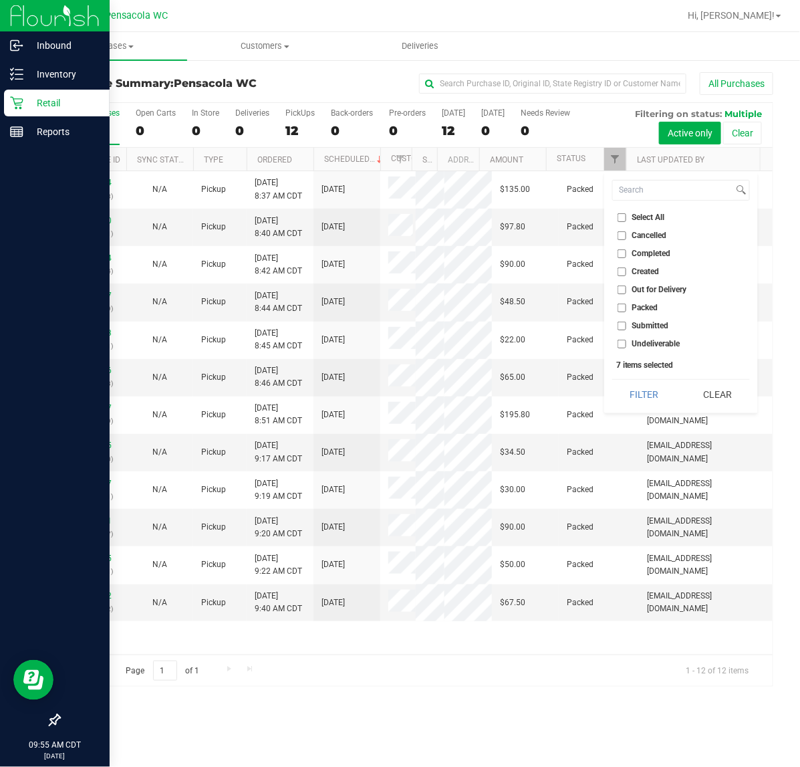
checkbox input "false"
click at [629, 329] on label "Submitted" at bounding box center [643, 326] width 51 height 9
click at [627, 329] on input "Submitted" at bounding box center [622, 326] width 9 height 9
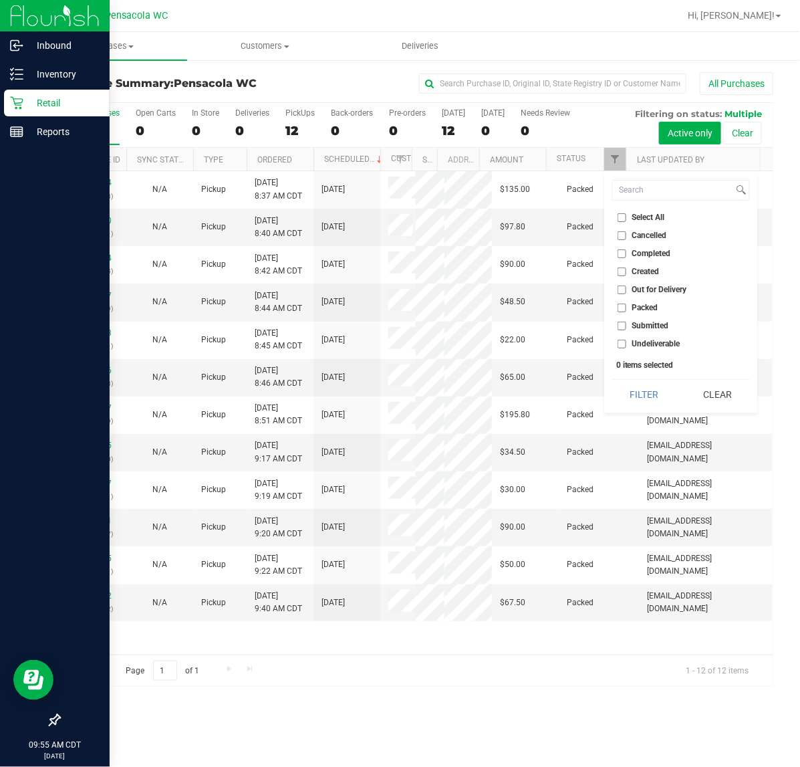
checkbox input "true"
click at [643, 384] on button "Filter" at bounding box center [644, 394] width 64 height 29
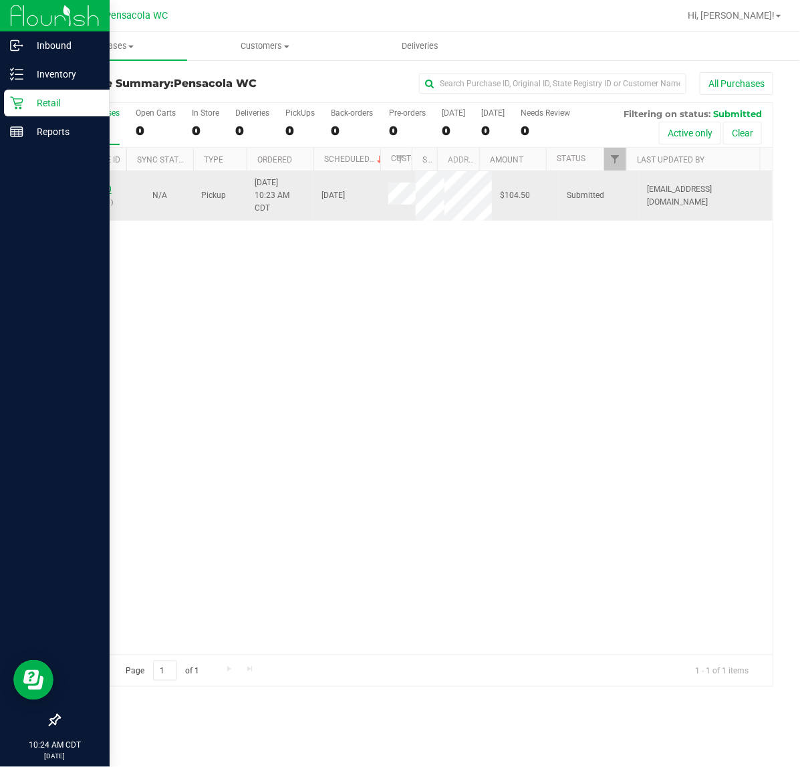
click at [92, 192] on link "11822370" at bounding box center [92, 189] width 37 height 9
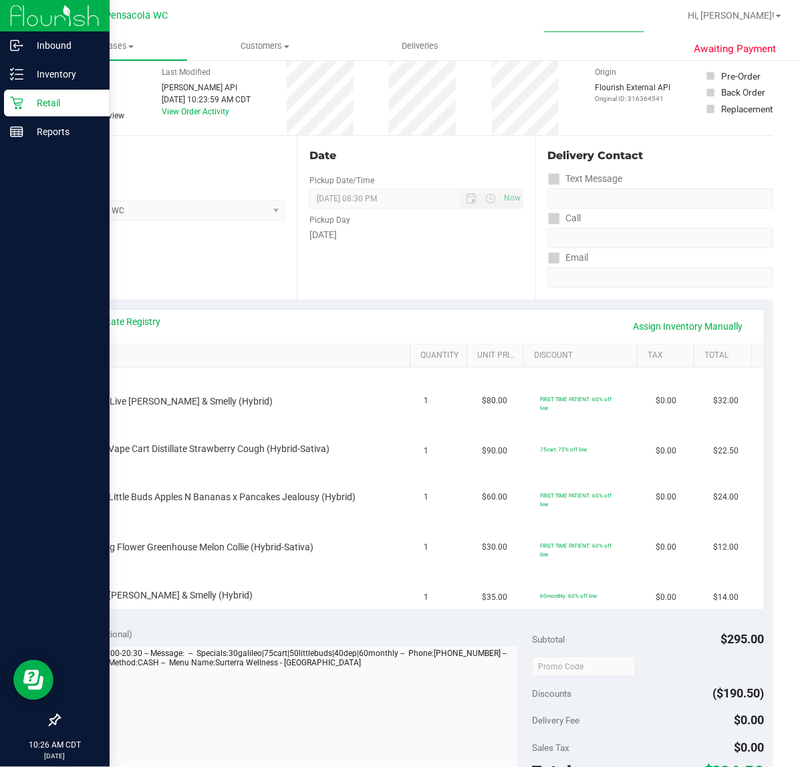
scroll to position [70, 0]
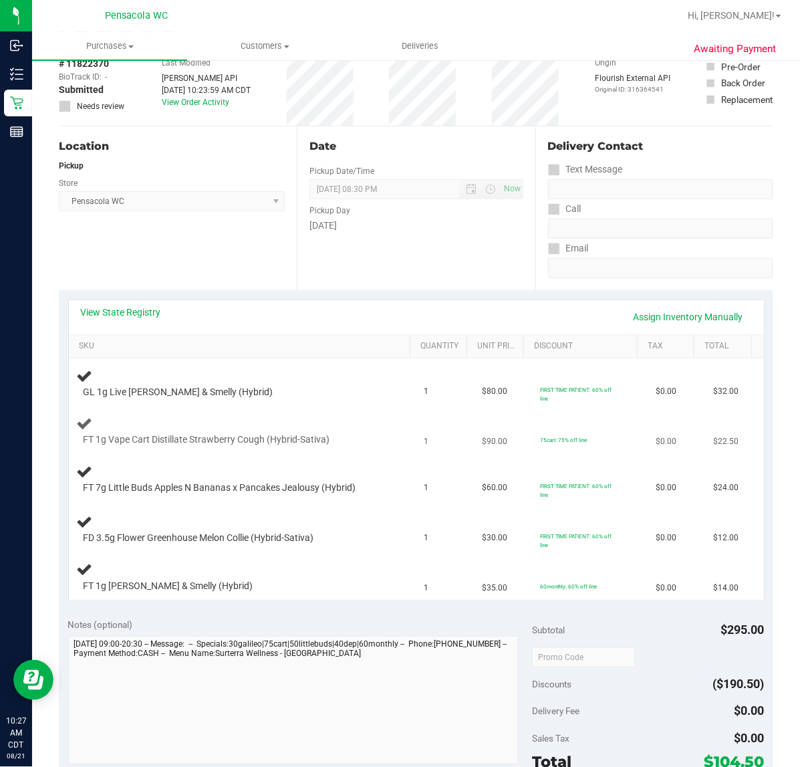
click at [232, 413] on td "FT 1g Vape Cart Distillate Strawberry Cough (Hybrid-Sativa)" at bounding box center [243, 431] width 348 height 45
click at [312, 389] on div "GL 1g Live [PERSON_NAME] & Smelly (Hybrid)" at bounding box center [229, 392] width 305 height 13
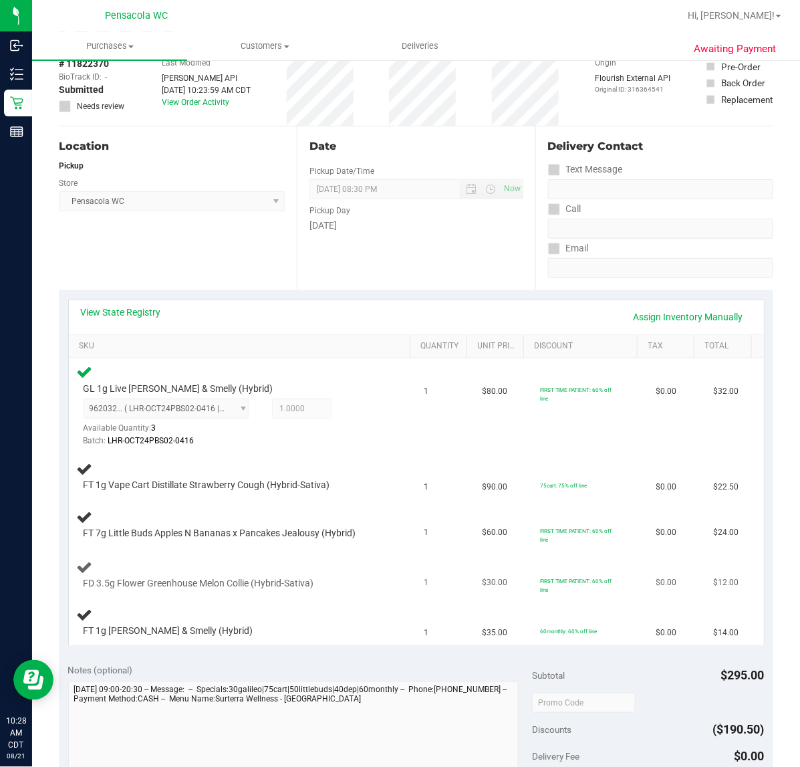
click at [344, 560] on td "FD 3.5g Flower Greenhouse Melon Collie (Hybrid-Sativa)" at bounding box center [243, 575] width 348 height 50
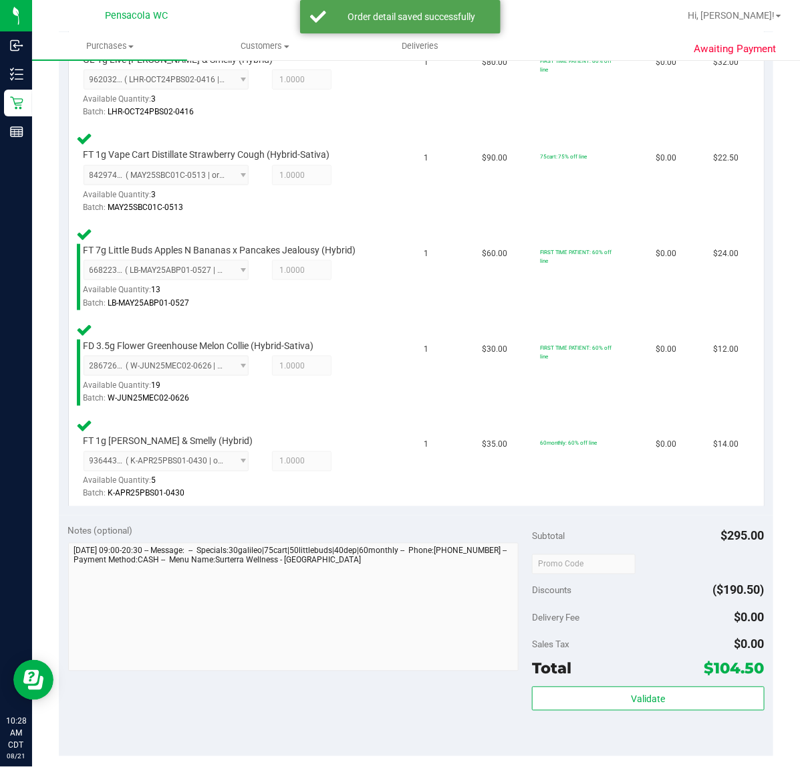
scroll to position [449, 0]
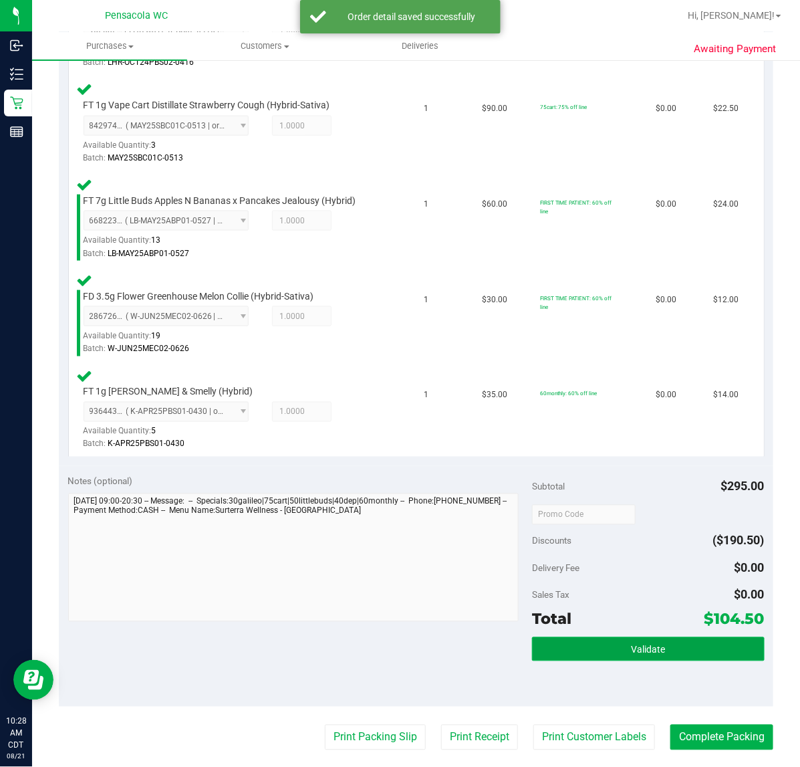
click at [653, 649] on span "Validate" at bounding box center [648, 650] width 34 height 11
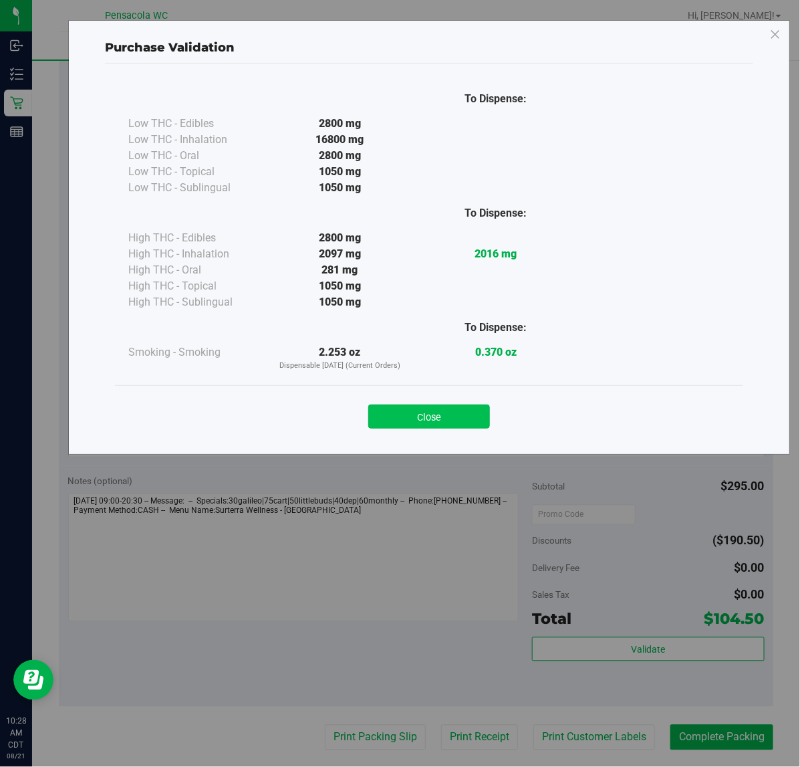
click at [439, 428] on button "Close" at bounding box center [429, 417] width 122 height 24
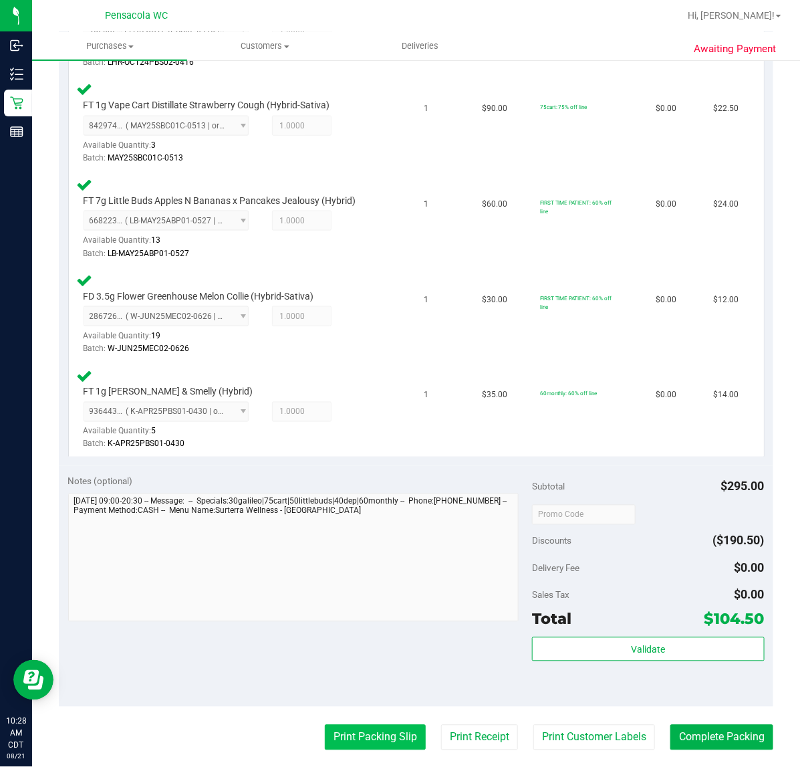
click at [369, 733] on button "Print Packing Slip" at bounding box center [375, 737] width 101 height 25
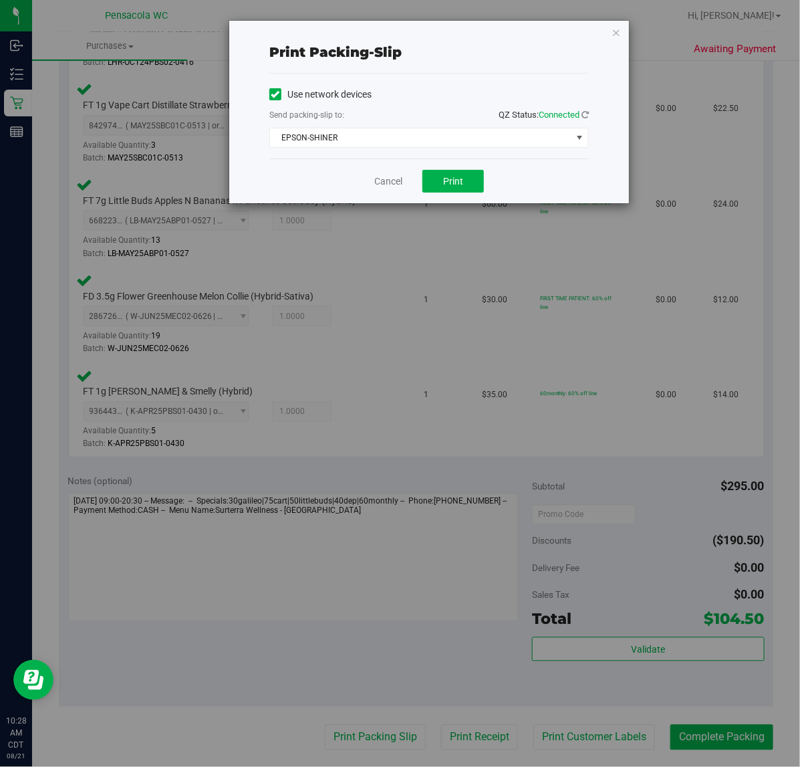
click at [473, 291] on div "Print packing-slip Use network devices Send packing-slip to: QZ Status: Connect…" at bounding box center [405, 383] width 810 height 767
click at [473, 181] on button "Print" at bounding box center [454, 181] width 62 height 23
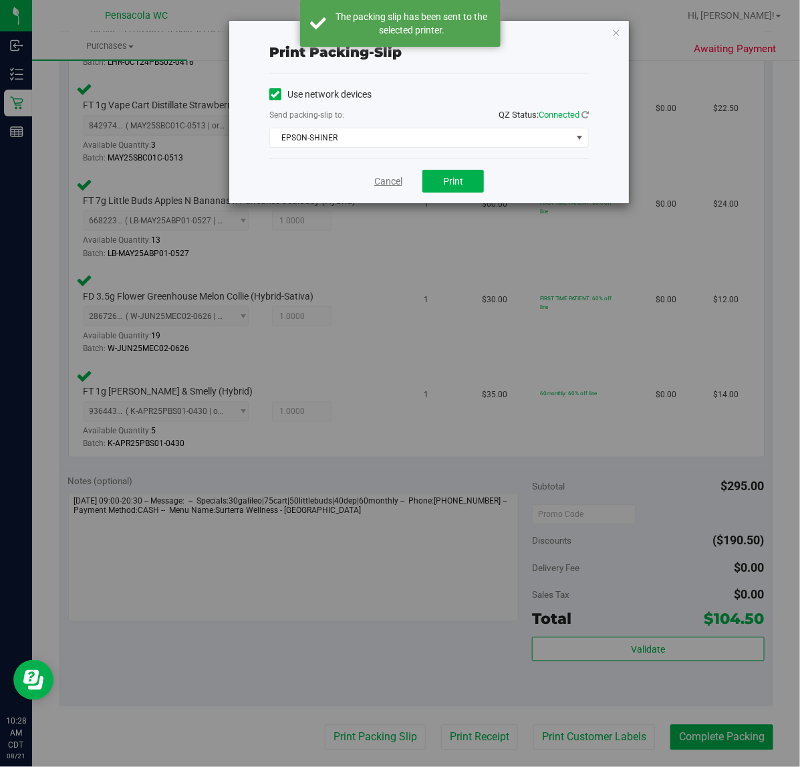
click at [389, 182] on link "Cancel" at bounding box center [388, 182] width 28 height 14
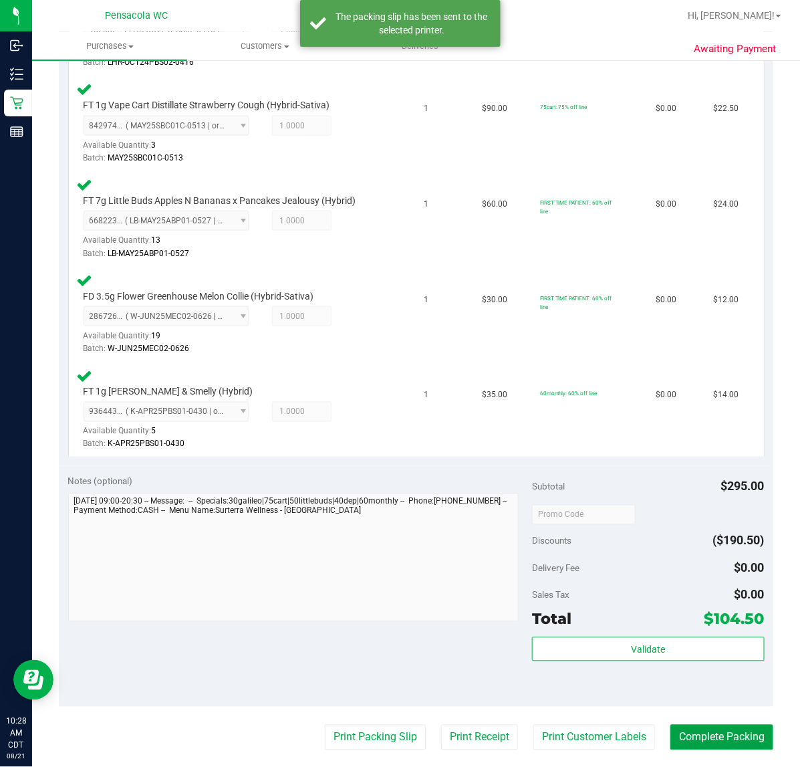
click at [735, 725] on button "Complete Packing" at bounding box center [722, 737] width 103 height 25
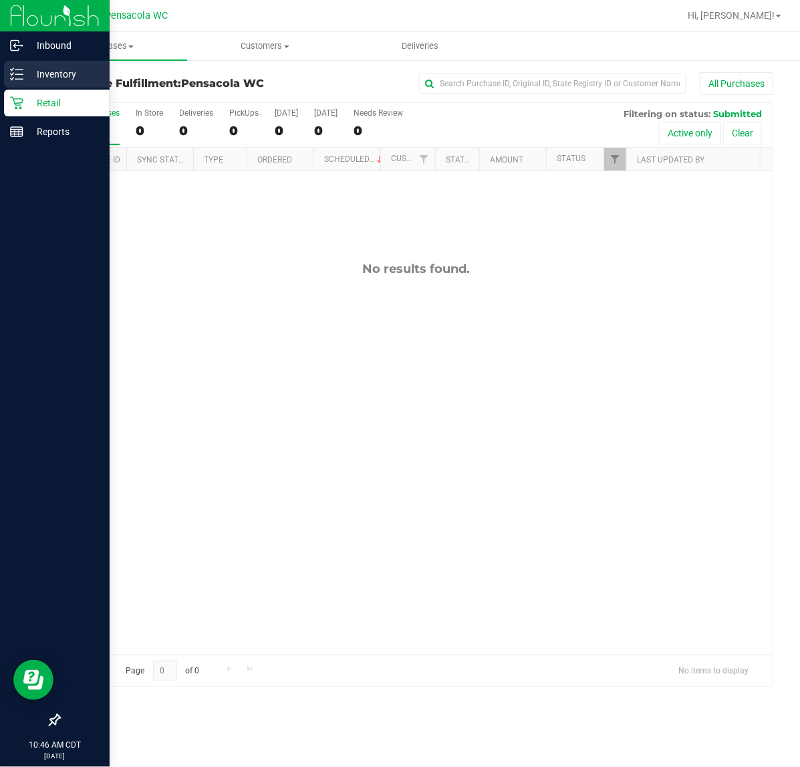
click at [9, 81] on div "Inventory" at bounding box center [57, 74] width 106 height 27
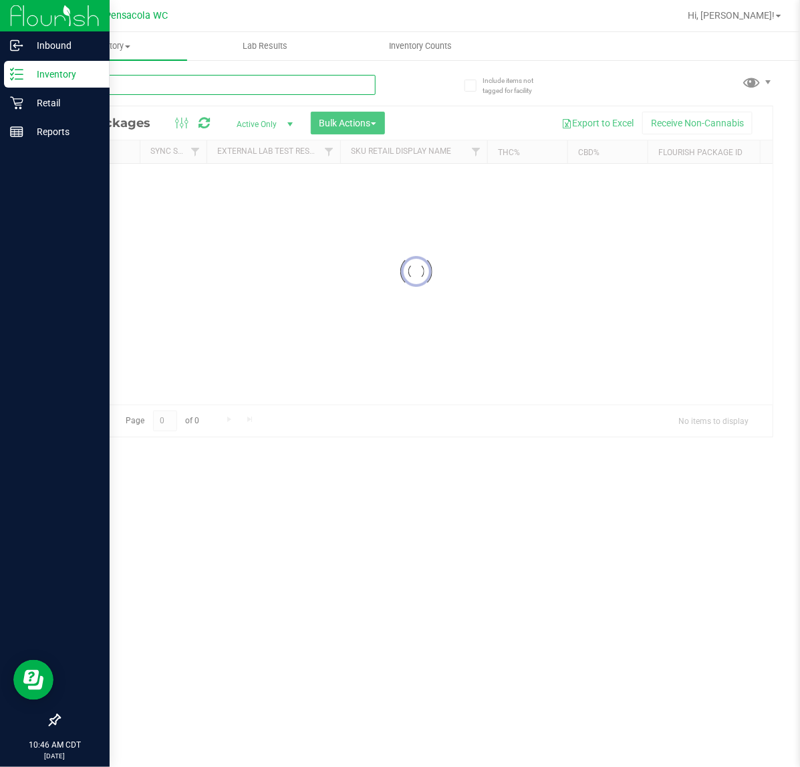
click at [155, 81] on input "text" at bounding box center [217, 85] width 317 height 20
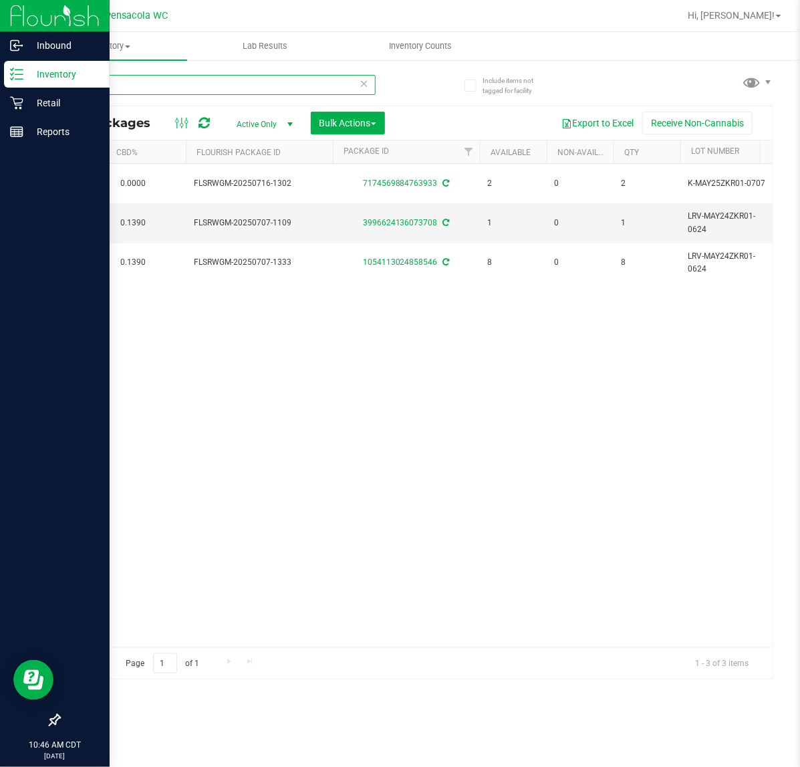
scroll to position [0, 463]
click at [104, 82] on input "zkr" at bounding box center [217, 85] width 317 height 20
type input "z"
type input "dsc"
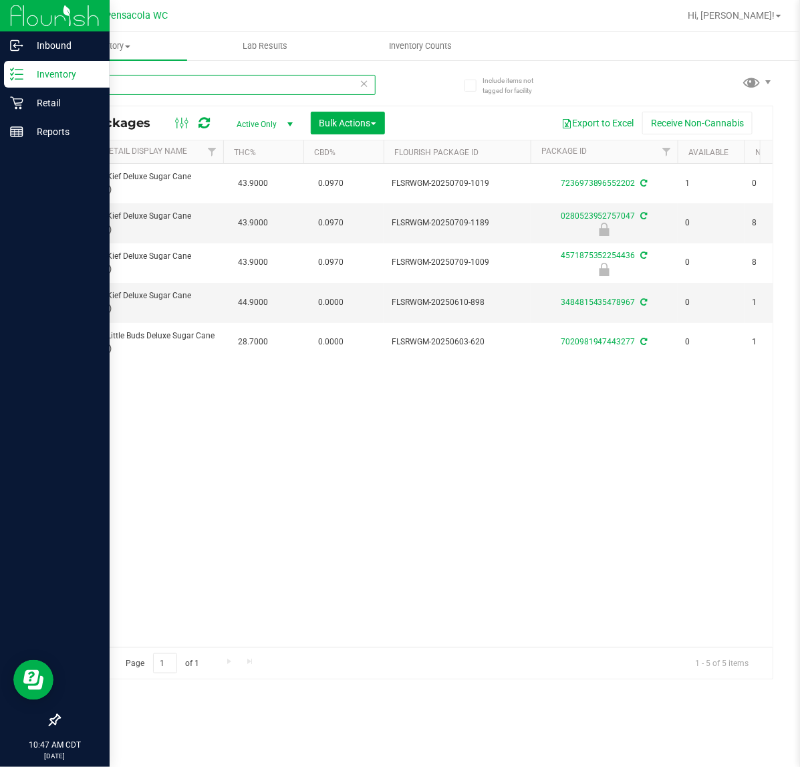
scroll to position [0, 245]
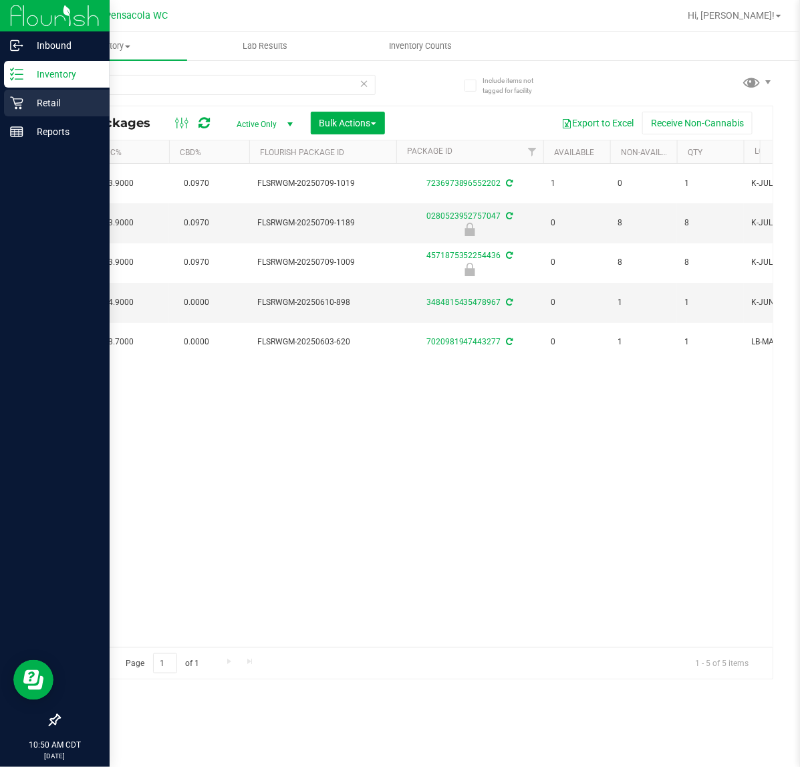
click at [18, 104] on icon at bounding box center [16, 102] width 13 height 13
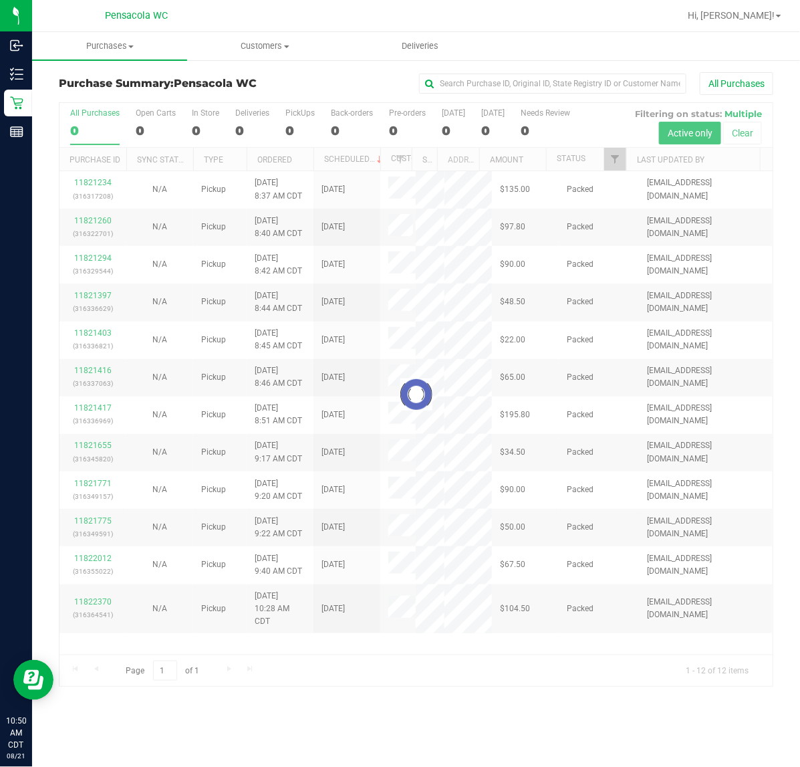
click at [622, 162] on div at bounding box center [416, 395] width 713 height 584
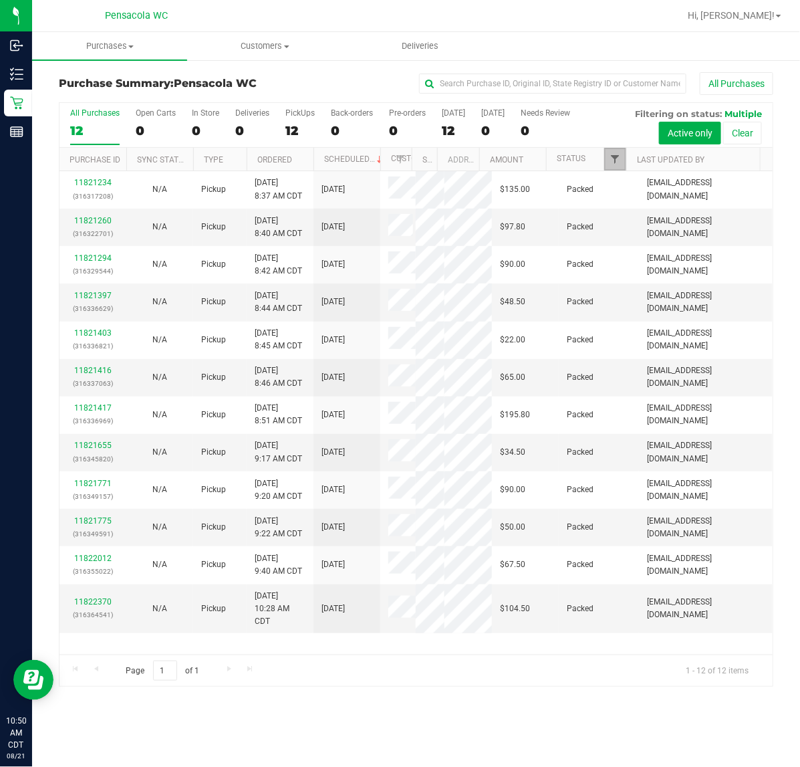
click at [616, 164] on span "Filter" at bounding box center [615, 159] width 11 height 11
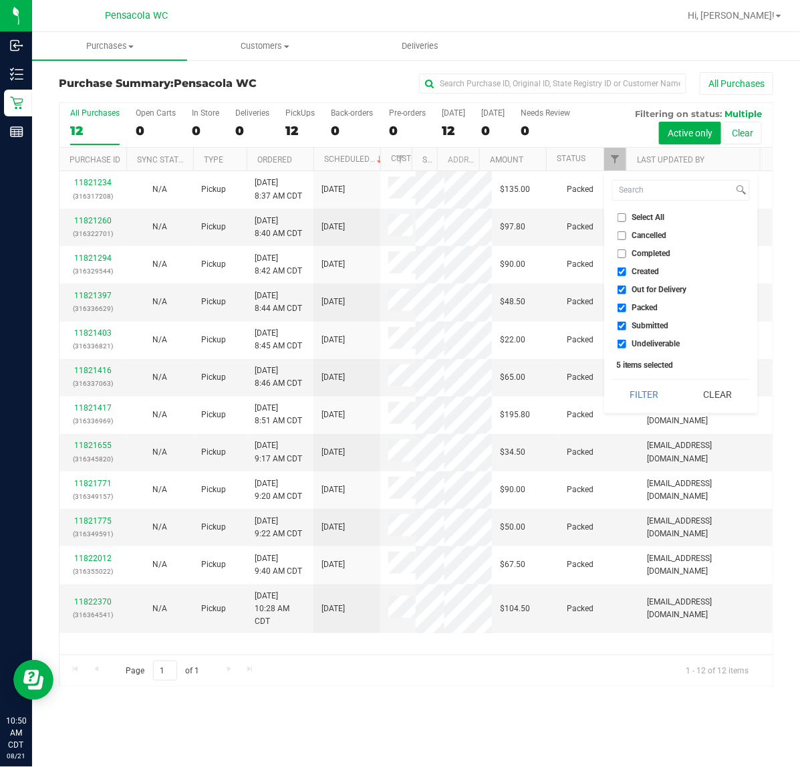
click at [622, 217] on input "Select All" at bounding box center [622, 217] width 9 height 9
checkbox input "true"
click at [622, 217] on input "Select All" at bounding box center [622, 217] width 9 height 9
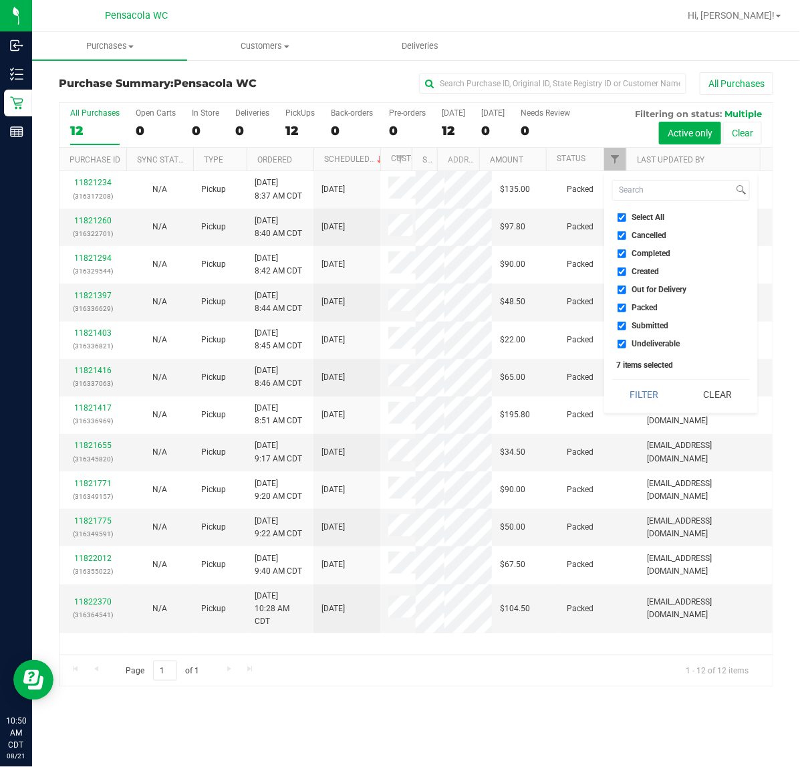
checkbox input "false"
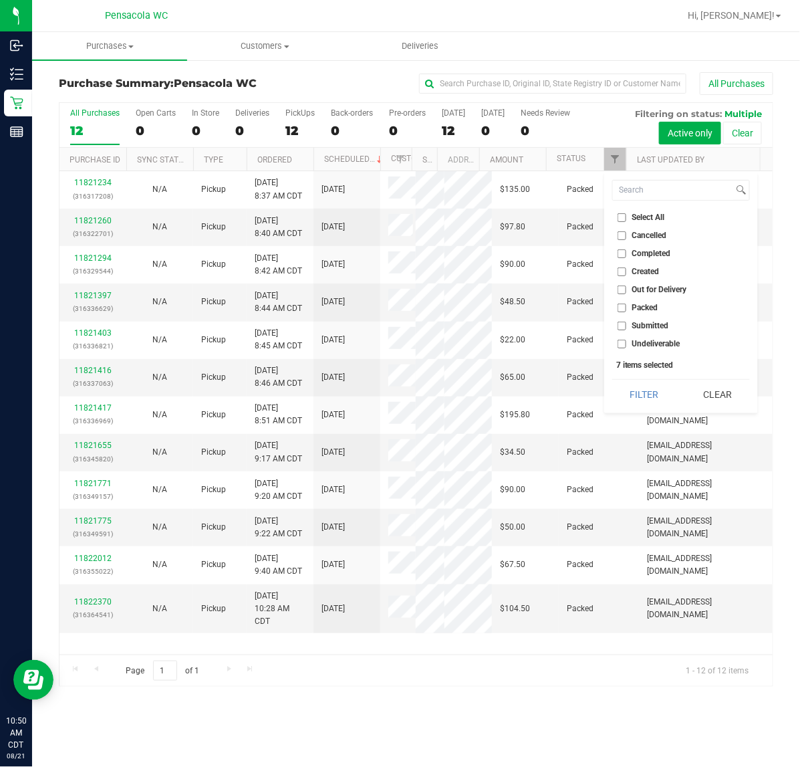
checkbox input "false"
click at [640, 330] on span "Submitted" at bounding box center [651, 326] width 37 height 8
click at [627, 330] on input "Submitted" at bounding box center [622, 326] width 9 height 9
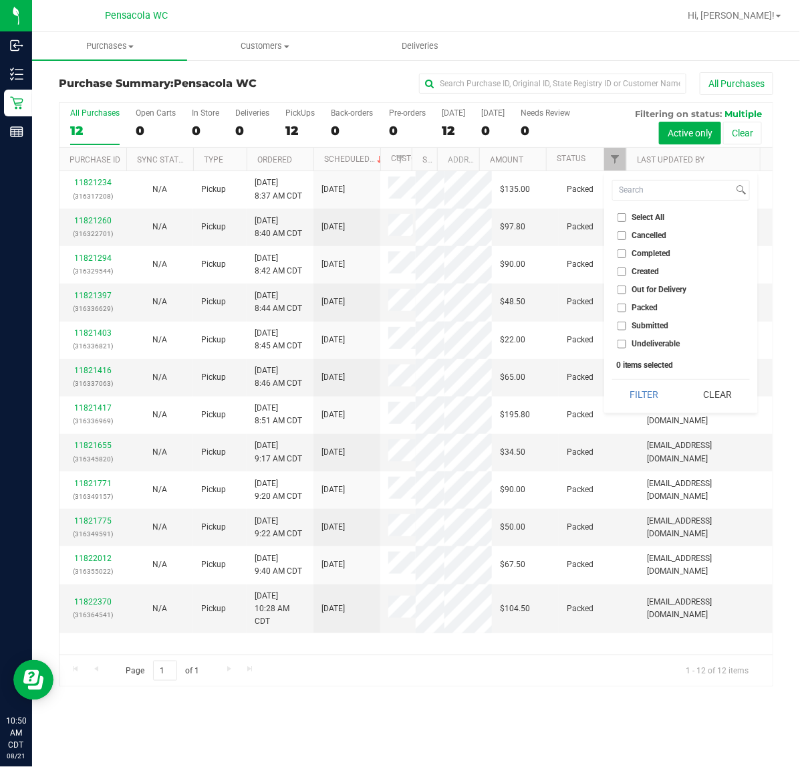
checkbox input "true"
click at [637, 391] on button "Filter" at bounding box center [644, 394] width 64 height 29
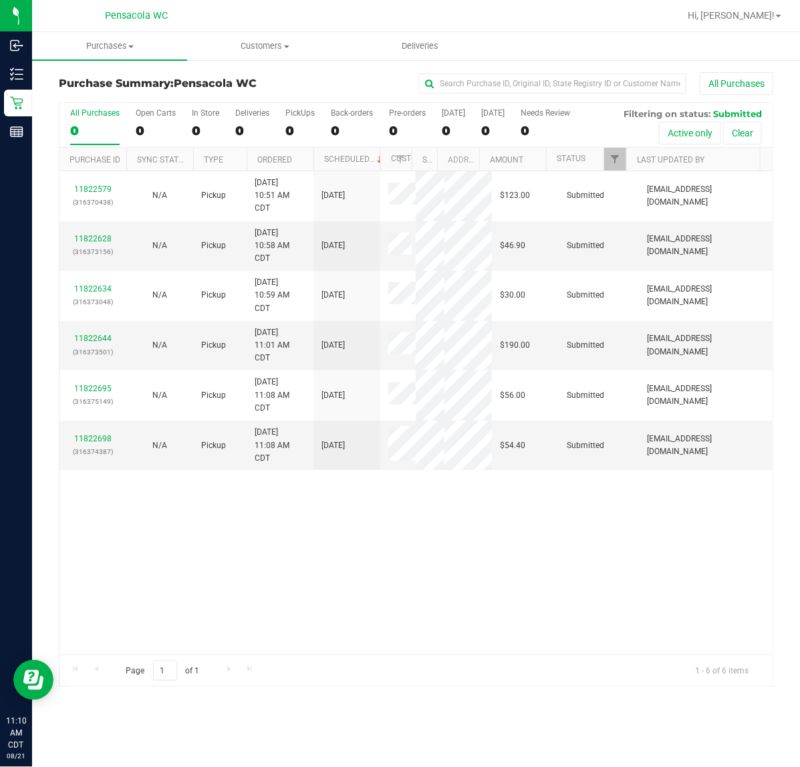
click at [391, 553] on div "11822579 (316370438) N/A Pickup [DATE] 10:51 AM CDT 8/21/2025 $123.00 Submitted…" at bounding box center [416, 412] width 713 height 483
click at [612, 162] on span "Filter" at bounding box center [615, 159] width 11 height 11
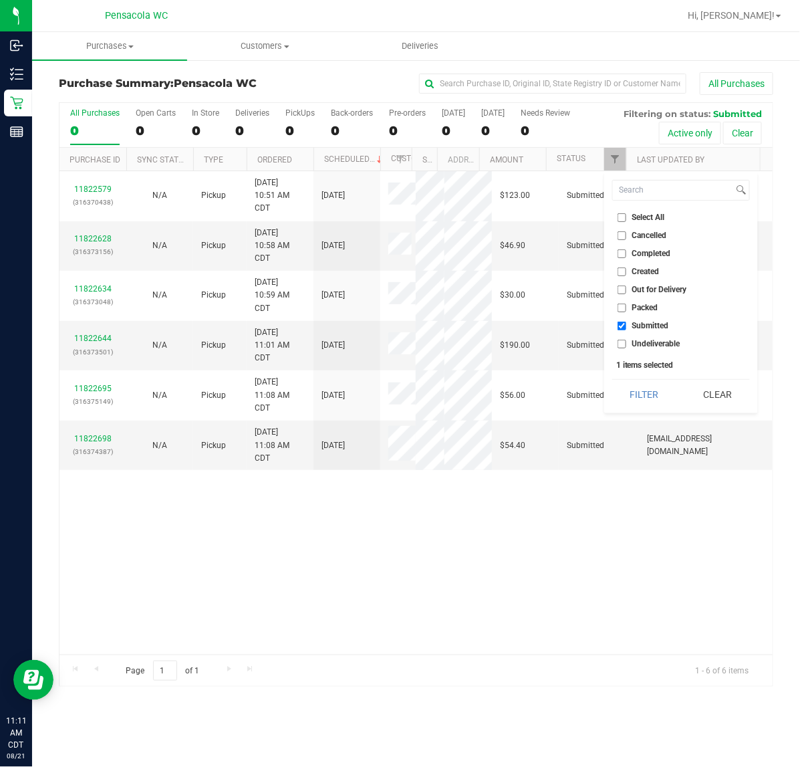
click at [625, 219] on input "Select All" at bounding box center [622, 217] width 9 height 9
checkbox input "true"
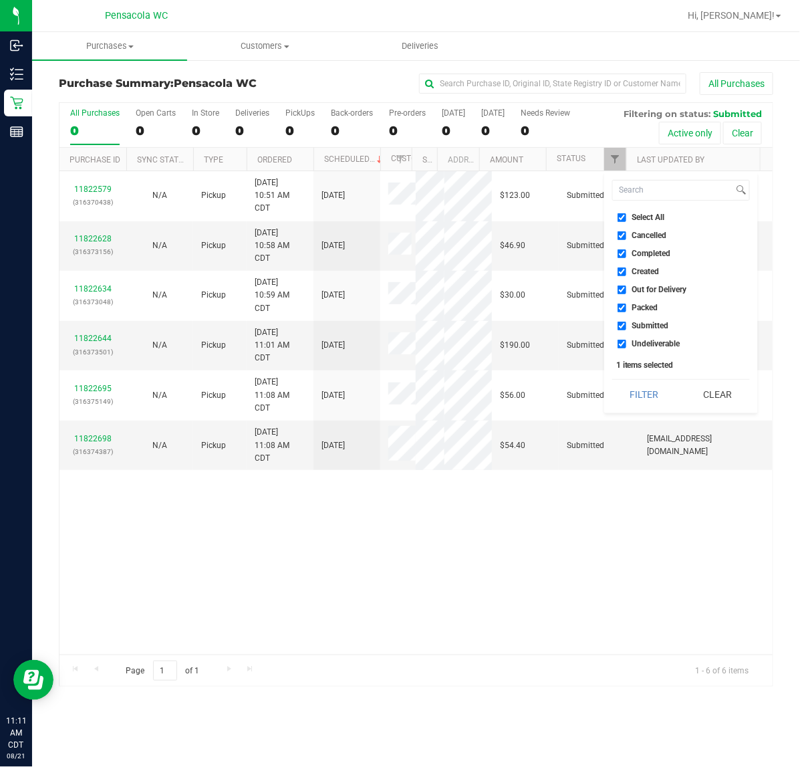
checkbox input "true"
click at [622, 217] on input "Select All" at bounding box center [622, 217] width 9 height 9
checkbox input "false"
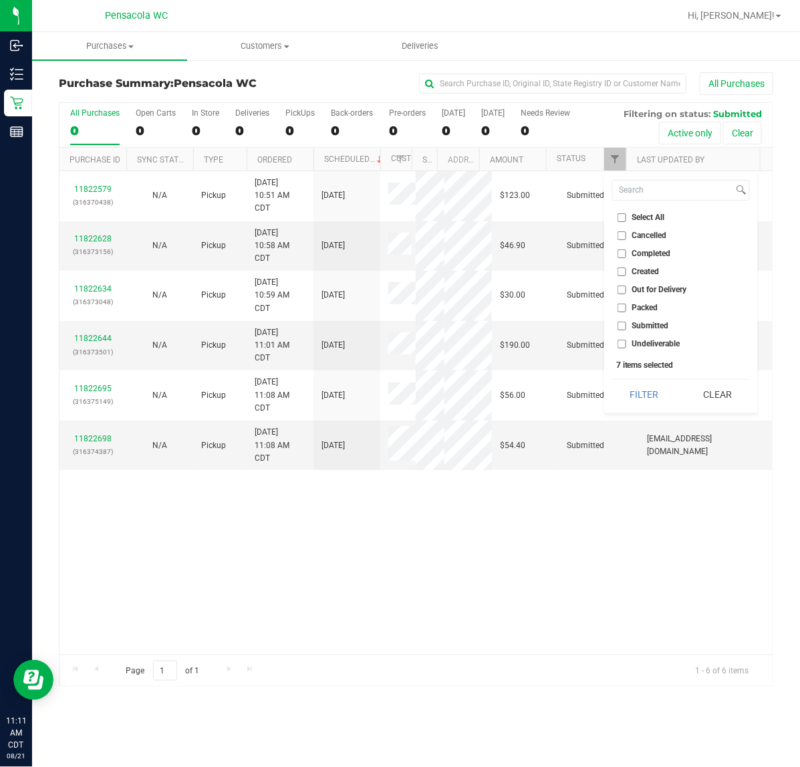
checkbox input "false"
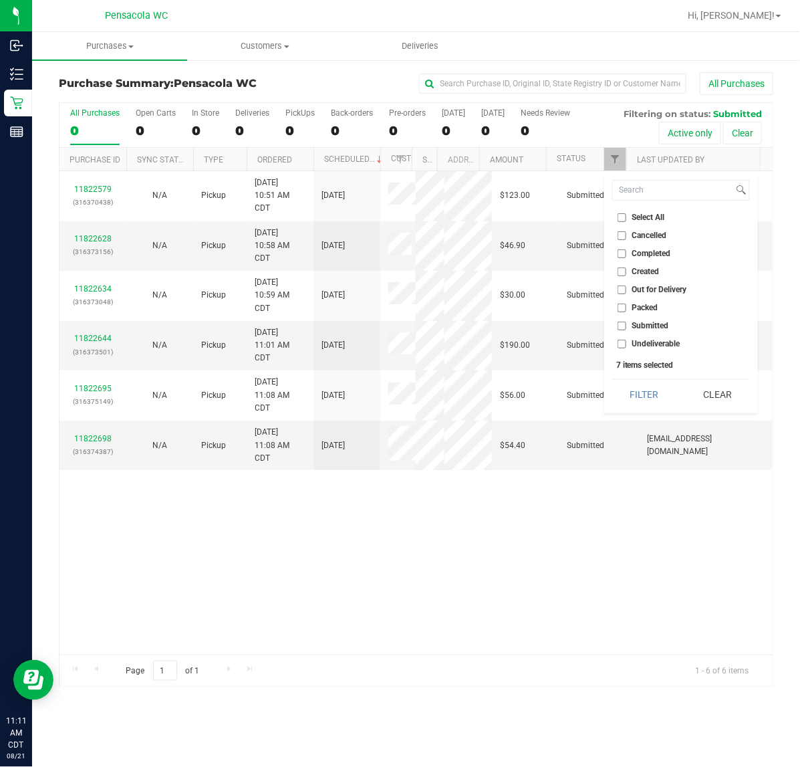
checkbox input "false"
click at [626, 326] on input "Submitted" at bounding box center [622, 326] width 9 height 9
checkbox input "true"
click at [643, 400] on button "Filter" at bounding box center [644, 394] width 64 height 29
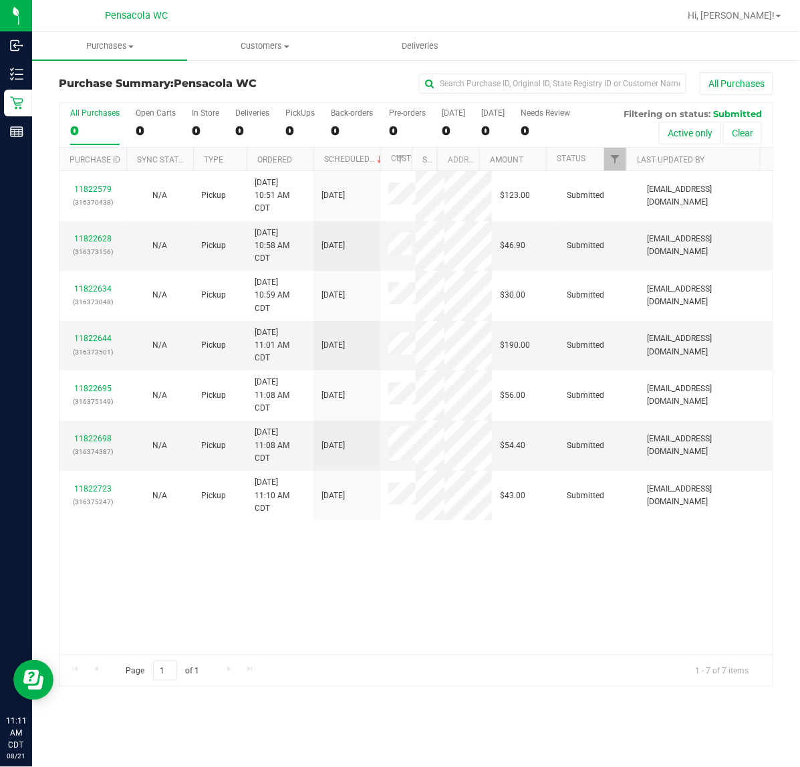
click at [241, 590] on div "11822579 (316370438) N/A Pickup [DATE] 10:51 AM CDT 8/21/2025 $123.00 Submitted…" at bounding box center [416, 412] width 713 height 483
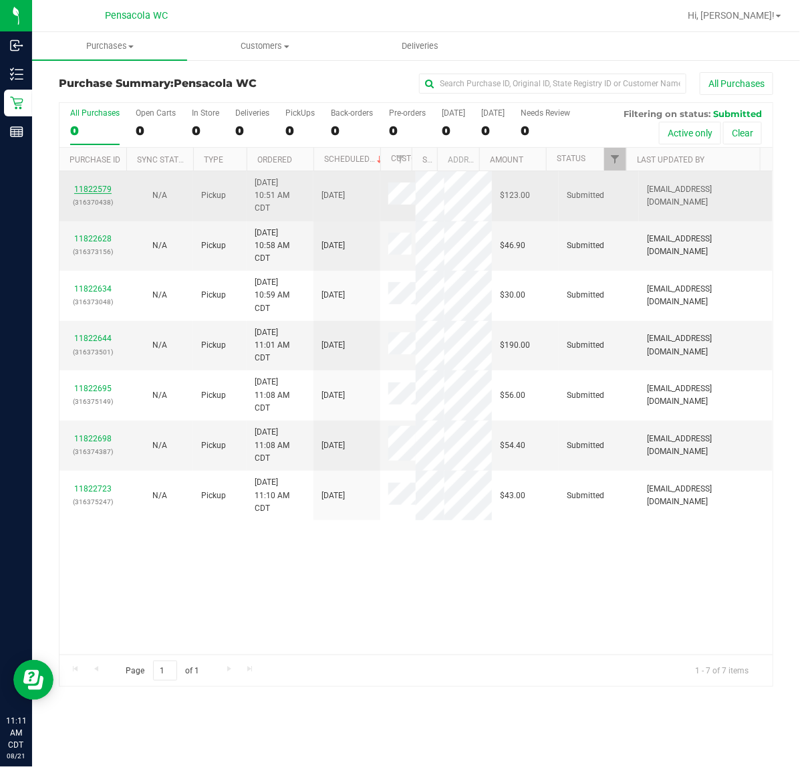
click at [92, 194] on link "11822579" at bounding box center [92, 189] width 37 height 9
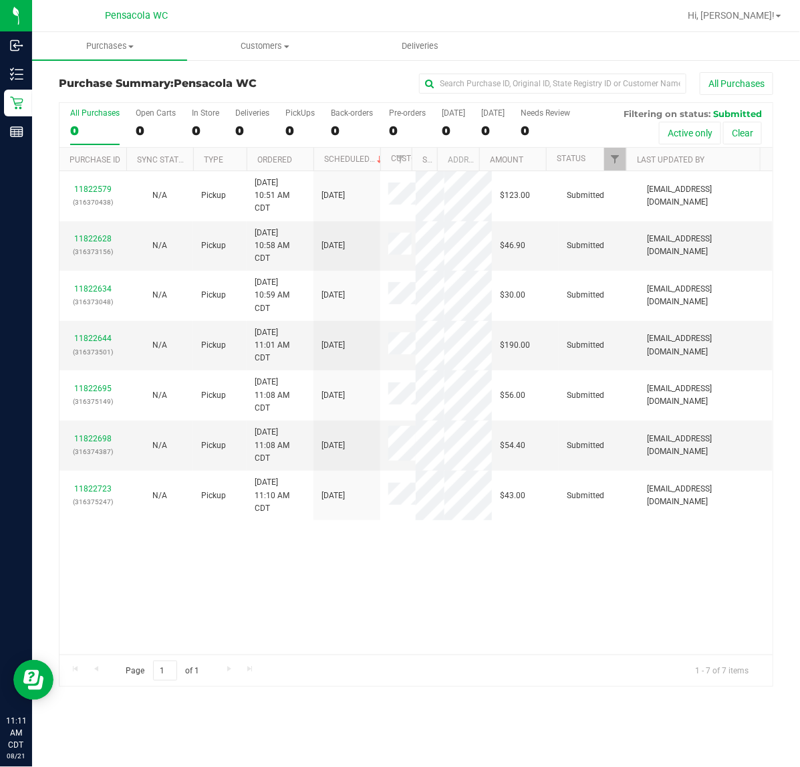
click at [302, 168] on th "Ordered" at bounding box center [280, 159] width 67 height 23
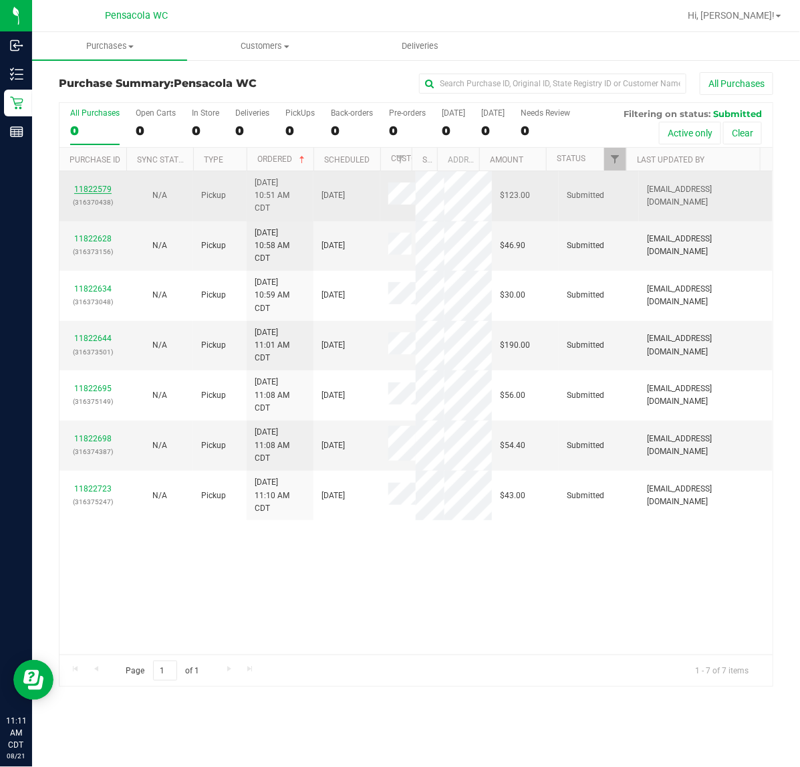
click at [106, 192] on link "11822579" at bounding box center [92, 189] width 37 height 9
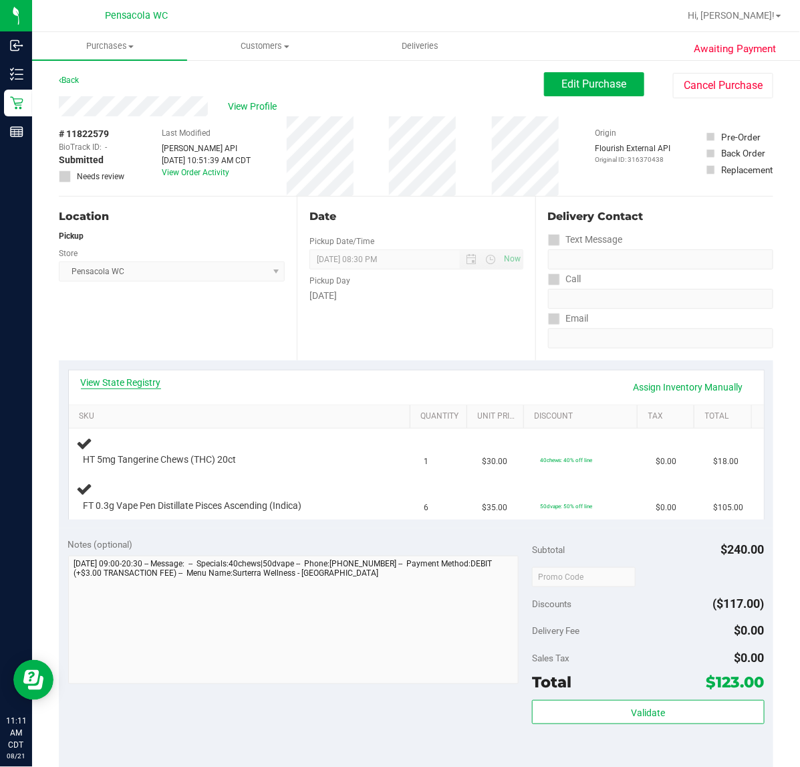
click at [128, 382] on link "View State Registry" at bounding box center [121, 382] width 80 height 13
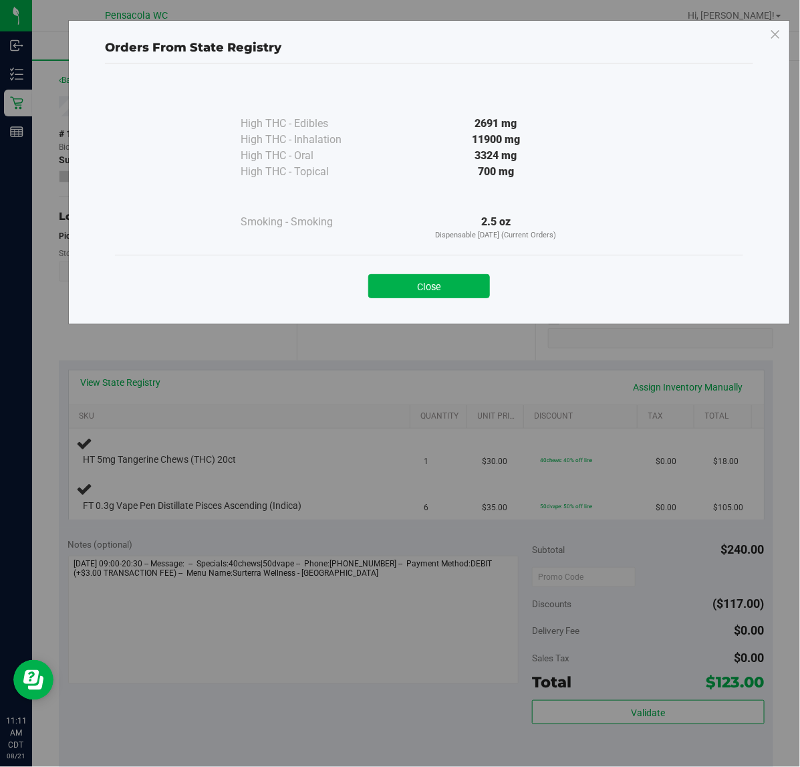
drag, startPoint x: 458, startPoint y: 283, endPoint x: 458, endPoint y: 316, distance: 32.8
click at [458, 286] on button "Close" at bounding box center [429, 286] width 122 height 24
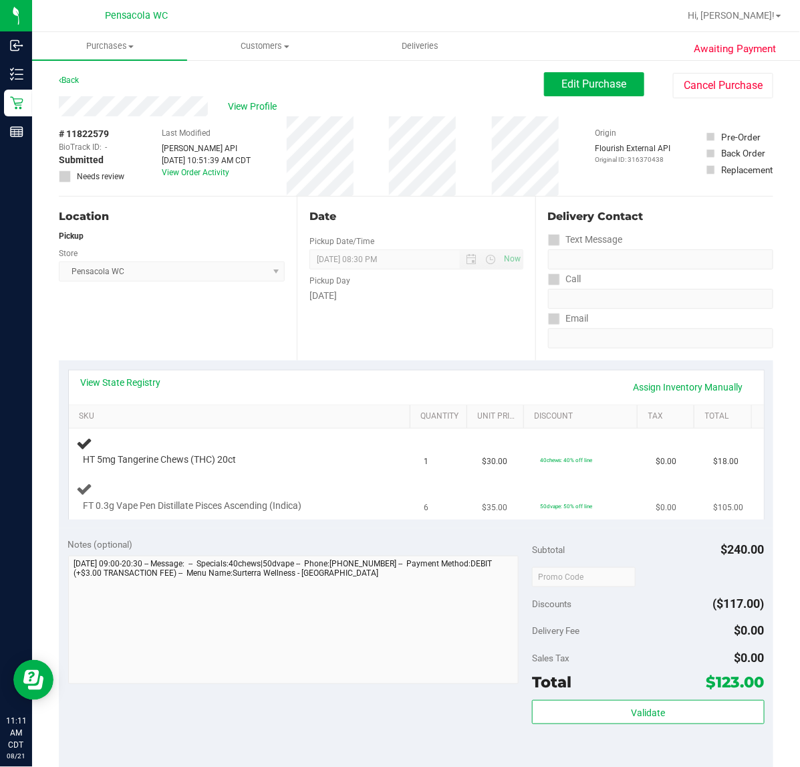
click at [275, 505] on span "FT 0.3g Vape Pen Distillate Pisces Ascending (Indica)" at bounding box center [193, 505] width 219 height 13
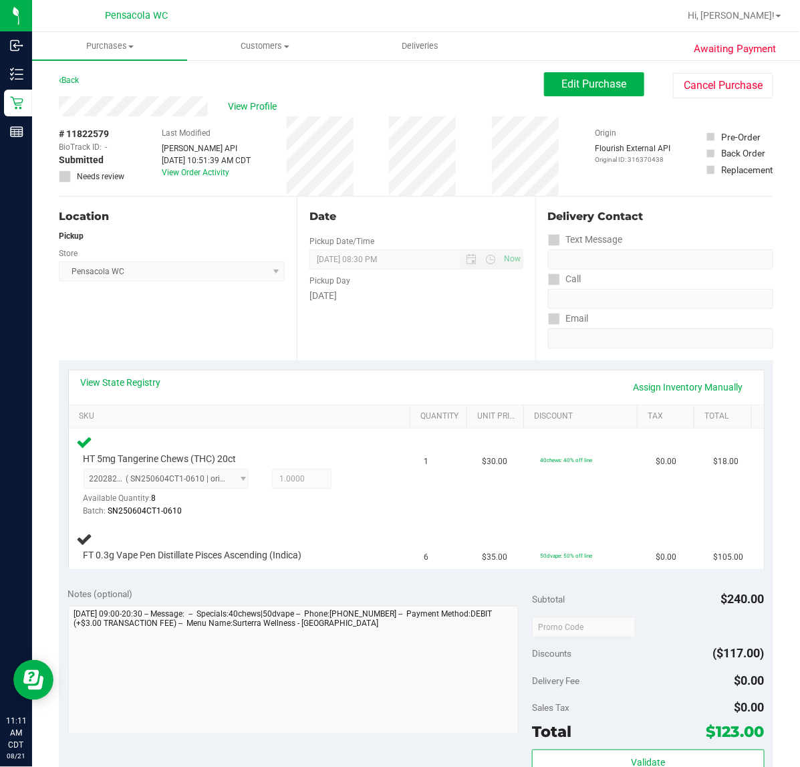
click at [281, 586] on div "Notes (optional) Subtotal $240.00 Discounts ($117.00) Delivery Fee $0.00 Sales …" at bounding box center [416, 698] width 715 height 241
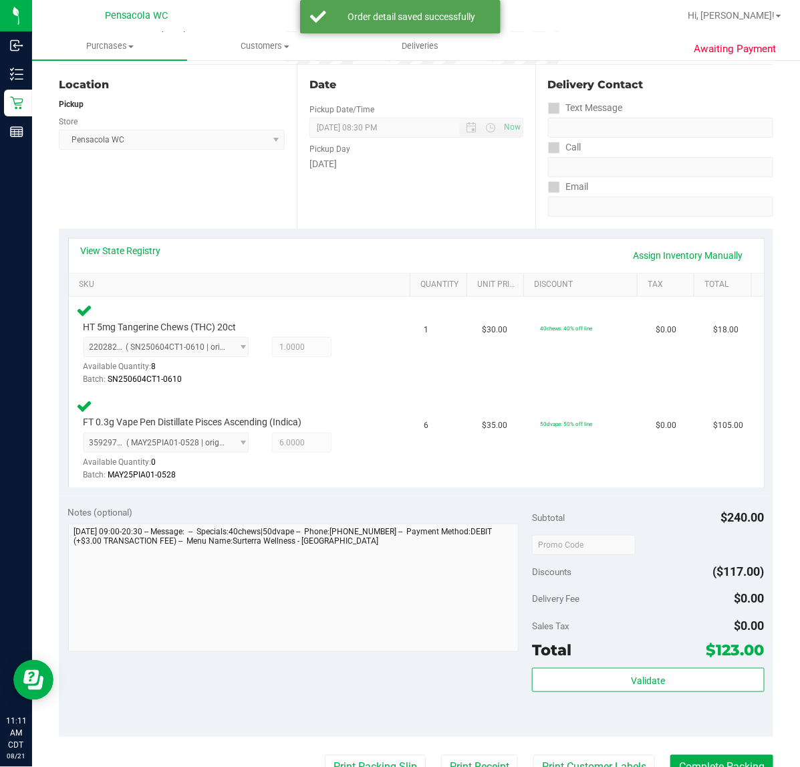
scroll to position [322, 0]
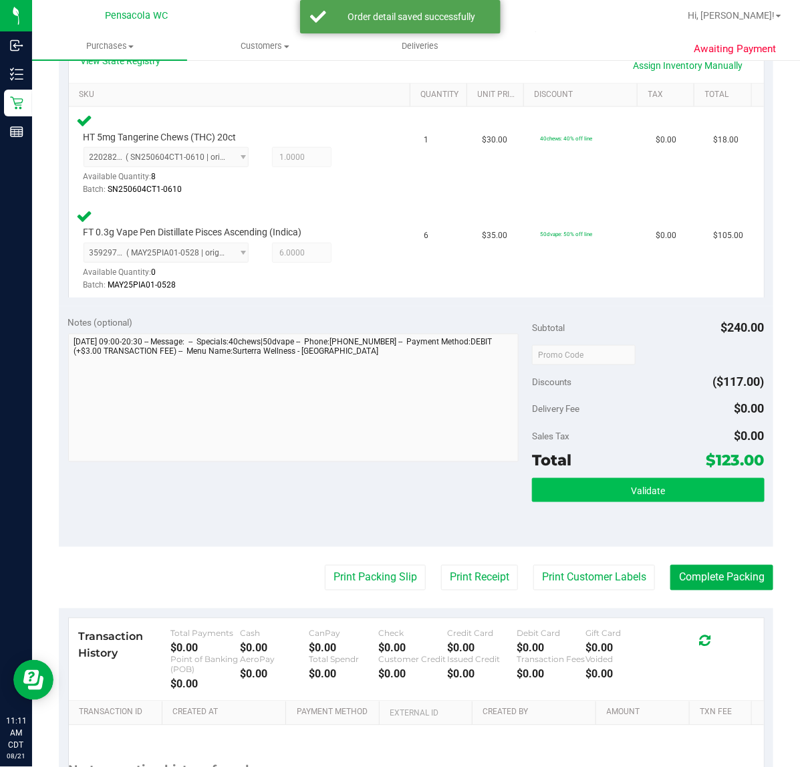
click at [618, 500] on button "Validate" at bounding box center [648, 490] width 232 height 24
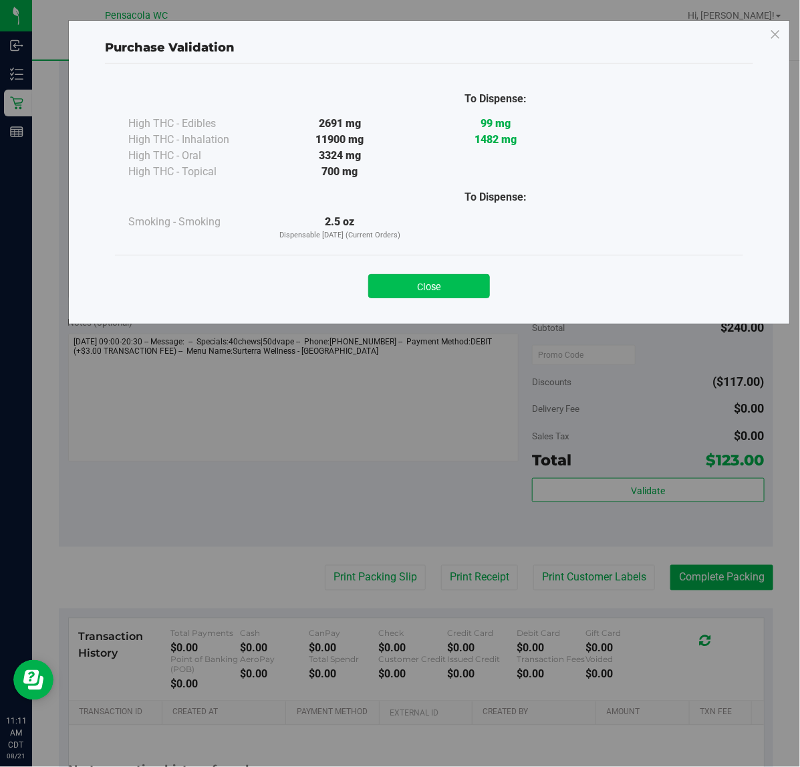
click at [455, 295] on button "Close" at bounding box center [429, 286] width 122 height 24
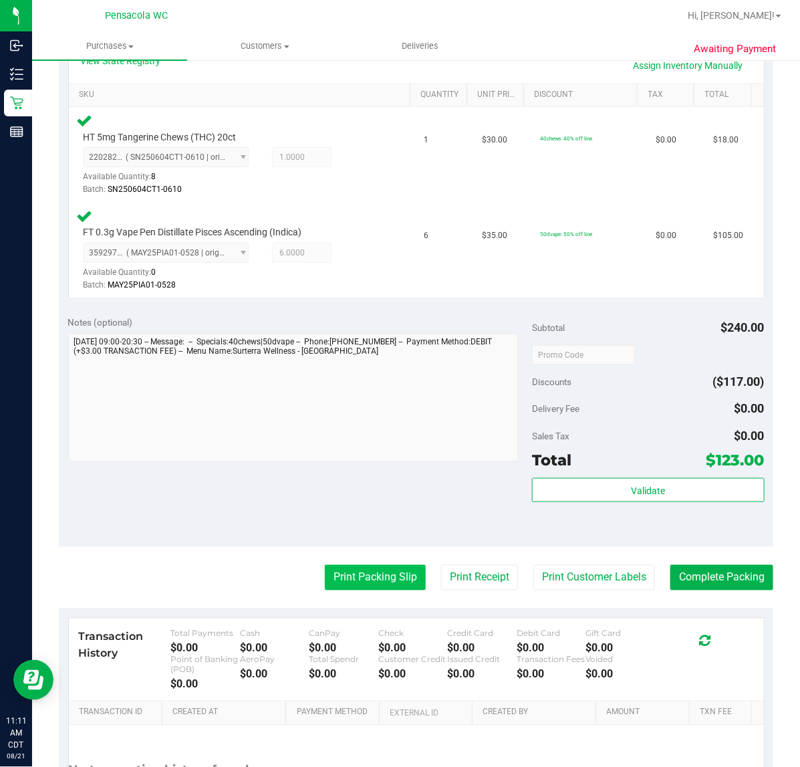
click at [336, 589] on button "Print Packing Slip" at bounding box center [375, 577] width 101 height 25
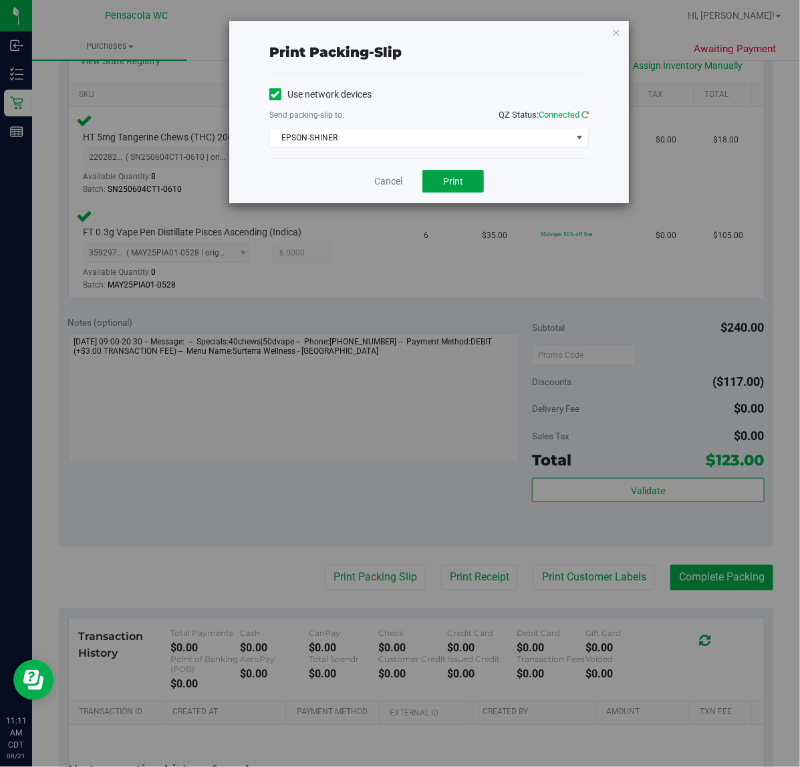
click at [447, 183] on span "Print" at bounding box center [453, 181] width 20 height 11
click at [388, 179] on link "Cancel" at bounding box center [388, 182] width 28 height 14
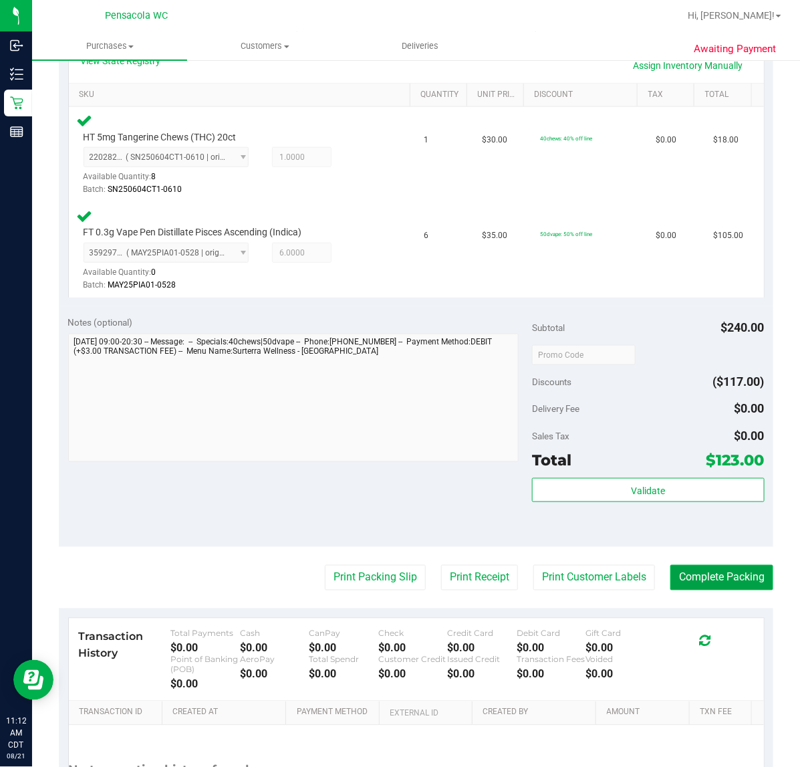
click at [739, 574] on button "Complete Packing" at bounding box center [722, 577] width 103 height 25
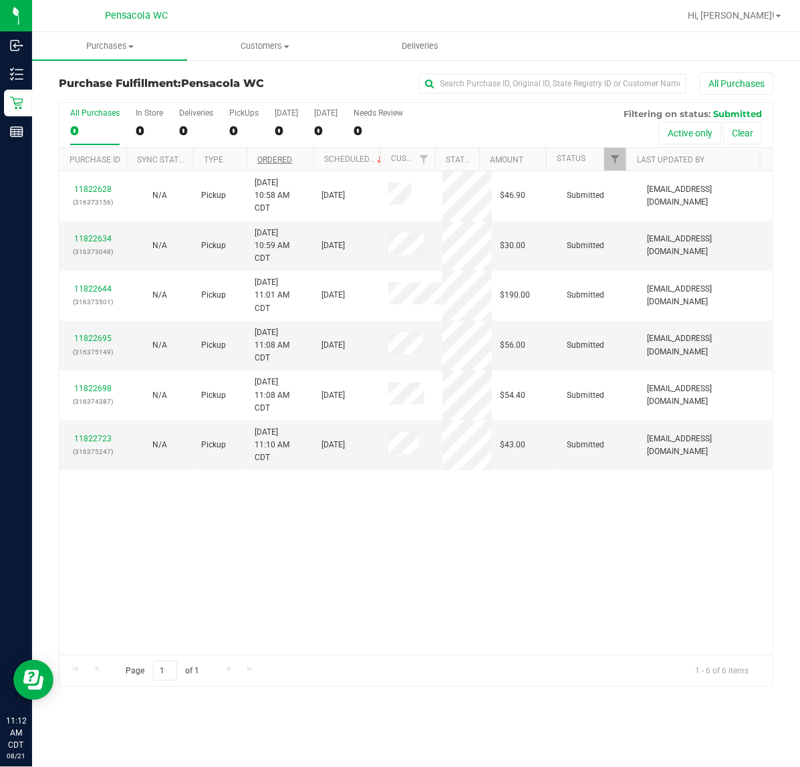
click at [286, 160] on link "Ordered" at bounding box center [274, 159] width 35 height 9
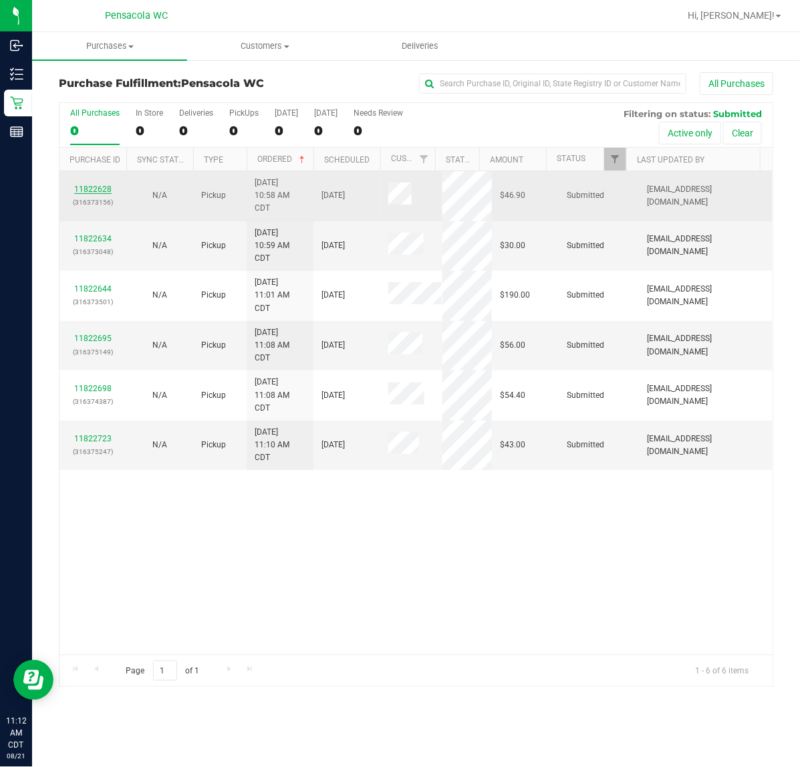
click at [108, 191] on link "11822628" at bounding box center [92, 189] width 37 height 9
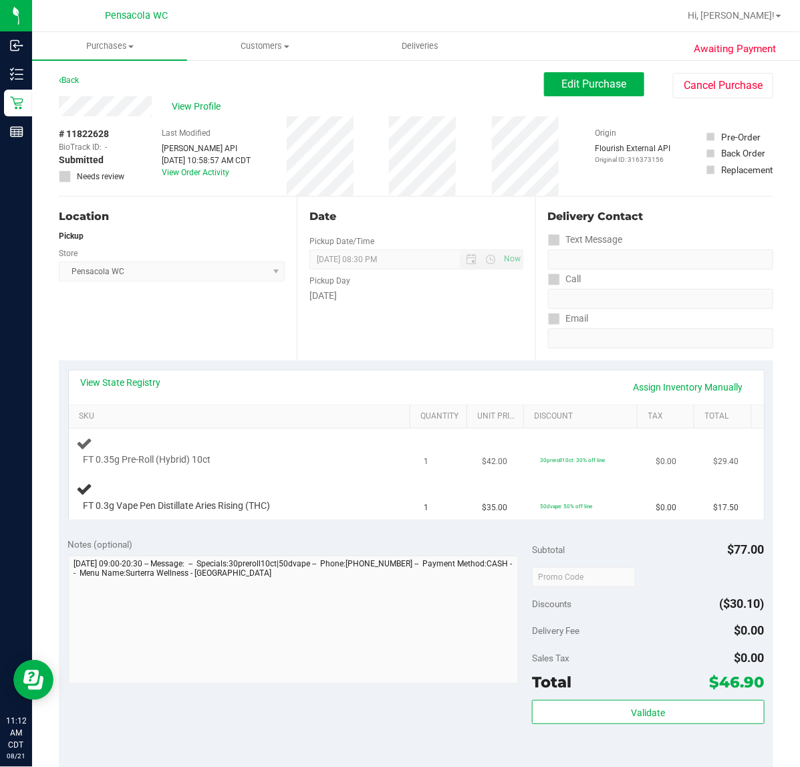
click at [340, 467] on div at bounding box center [233, 467] width 298 height 1
click at [359, 467] on div at bounding box center [233, 467] width 298 height 1
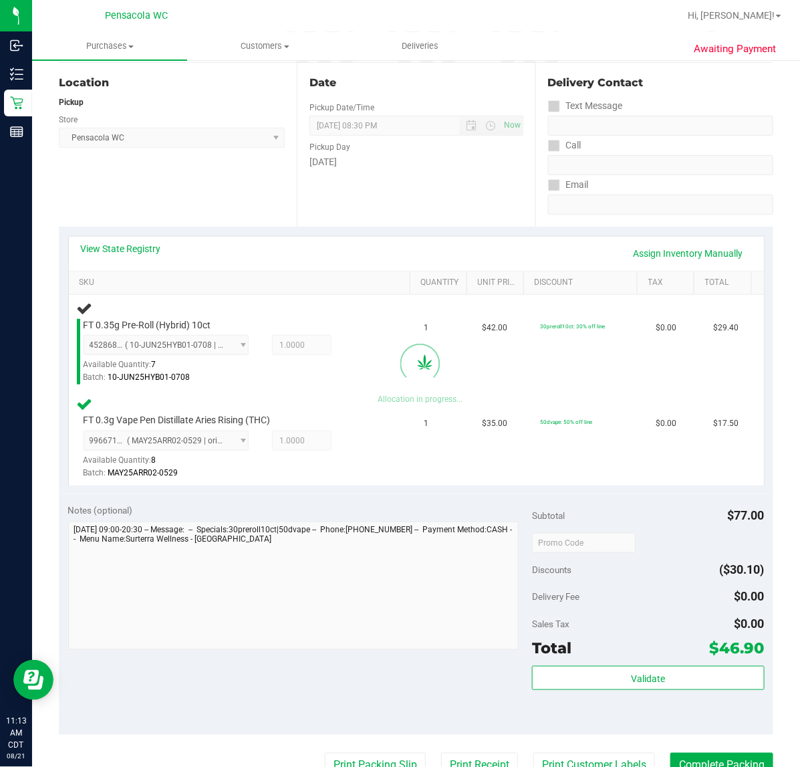
scroll to position [239, 0]
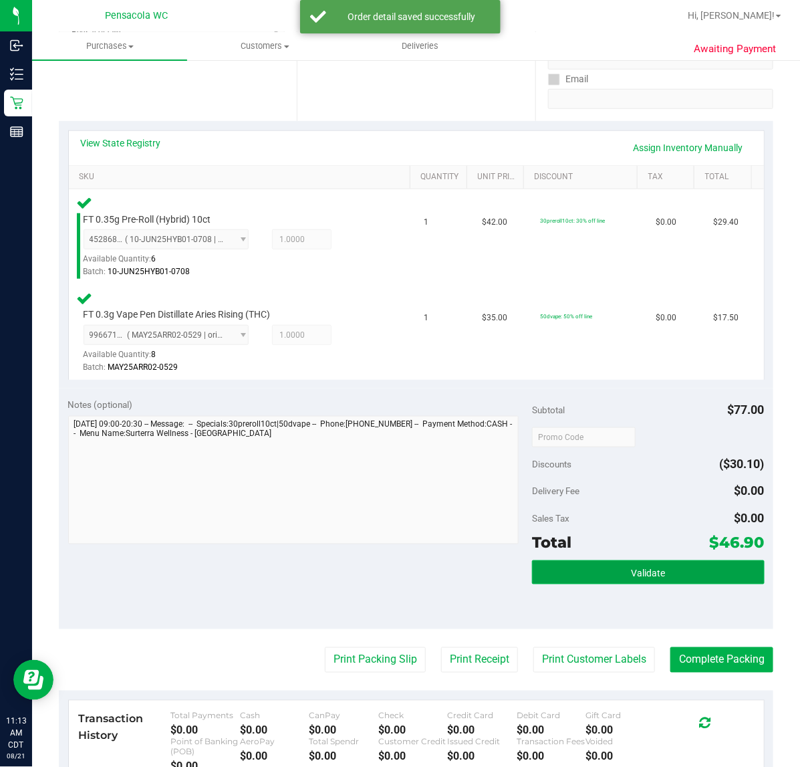
click at [665, 560] on button "Validate" at bounding box center [648, 572] width 232 height 24
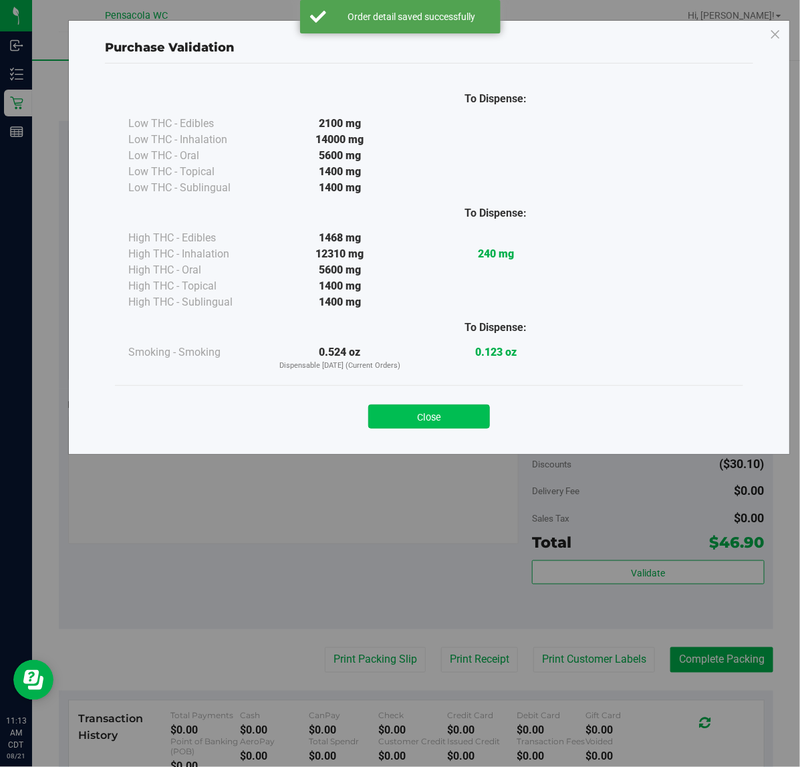
click at [463, 420] on button "Close" at bounding box center [429, 417] width 122 height 24
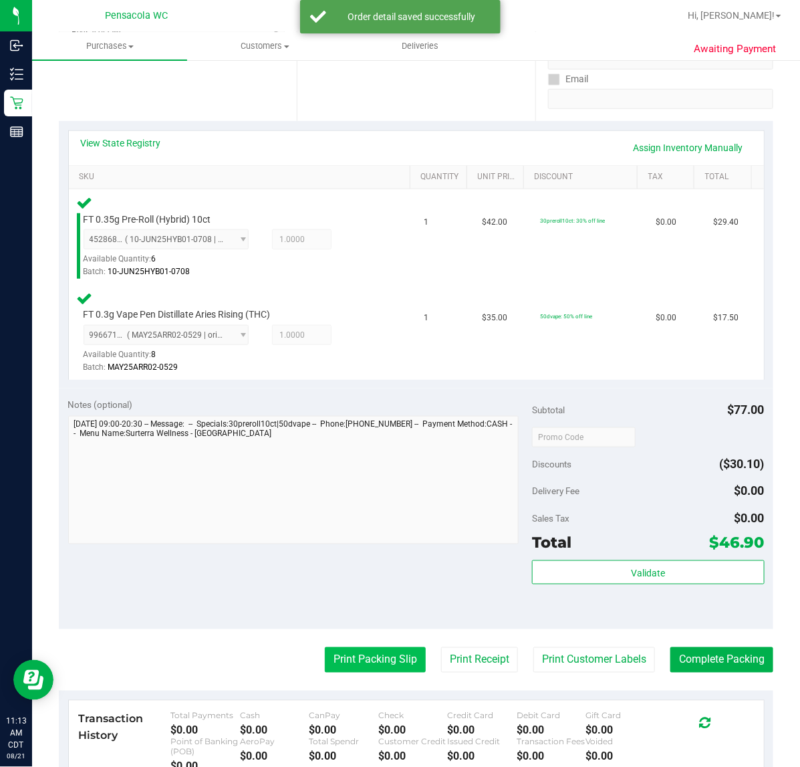
click at [356, 667] on button "Print Packing Slip" at bounding box center [375, 659] width 101 height 25
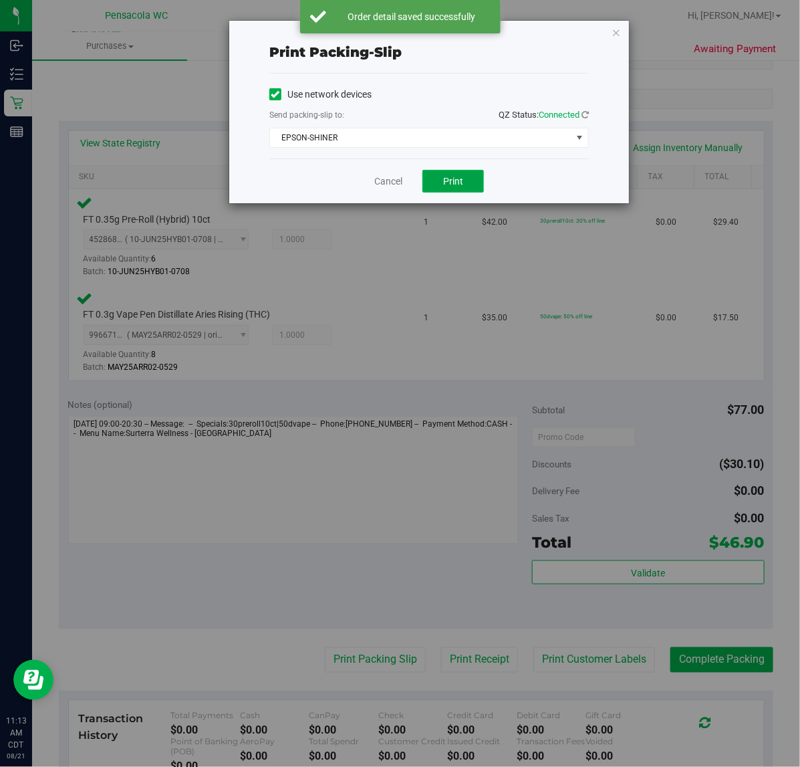
click at [475, 193] on button "Print" at bounding box center [454, 181] width 62 height 23
click at [378, 182] on link "Cancel" at bounding box center [388, 182] width 28 height 14
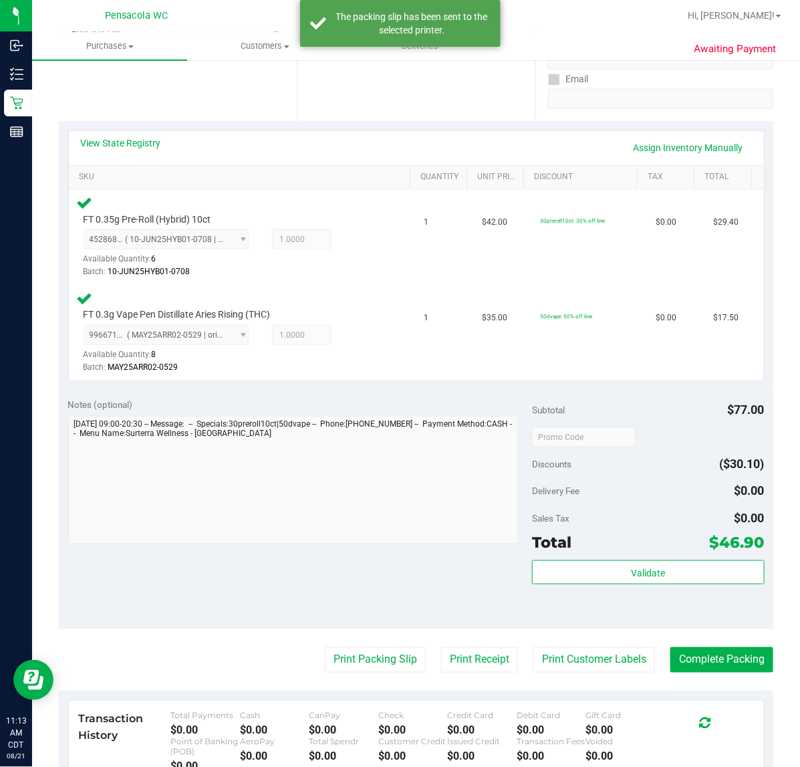
click at [719, 615] on div "Validate" at bounding box center [648, 590] width 232 height 60
click at [749, 666] on button "Complete Packing" at bounding box center [722, 659] width 103 height 25
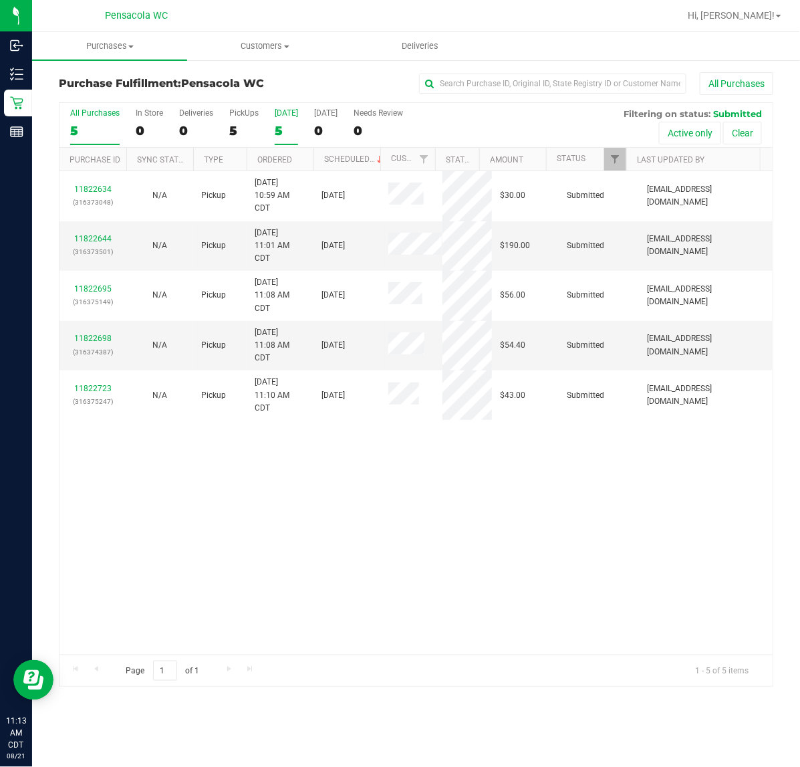
click at [292, 132] on div "5" at bounding box center [286, 130] width 23 height 15
click at [0, 0] on input "[DATE] 5" at bounding box center [0, 0] width 0 height 0
click at [291, 160] on link "Ordered" at bounding box center [274, 159] width 35 height 9
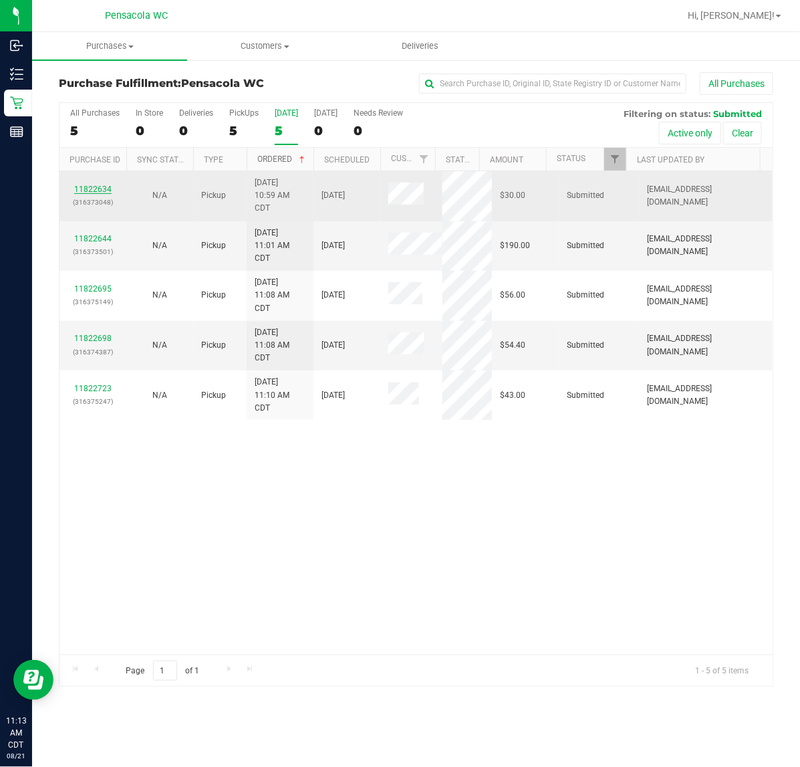
click at [98, 194] on link "11822634" at bounding box center [92, 189] width 37 height 9
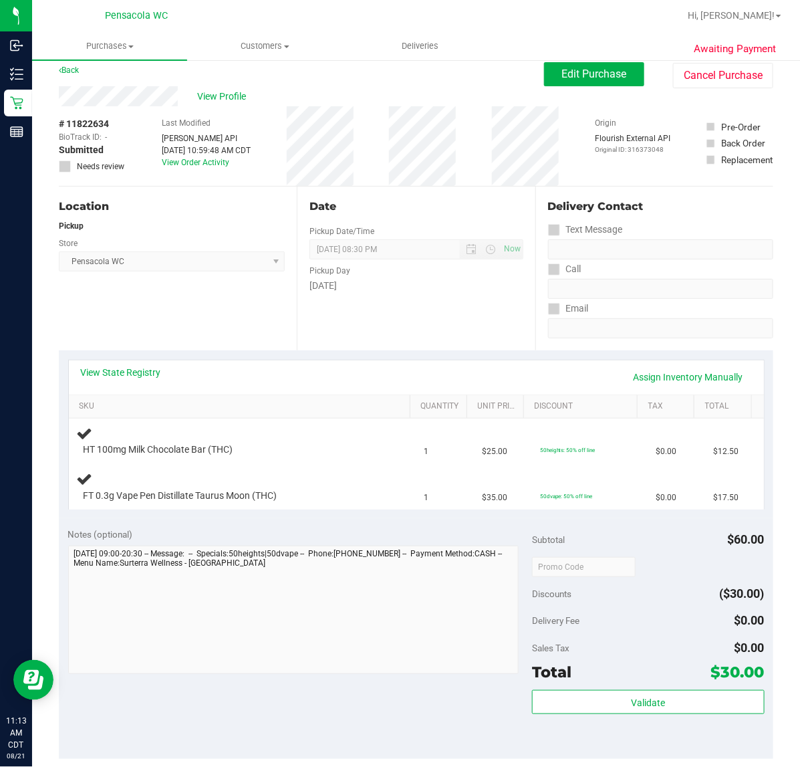
scroll to position [11, 0]
click at [273, 456] on div at bounding box center [233, 456] width 298 height 1
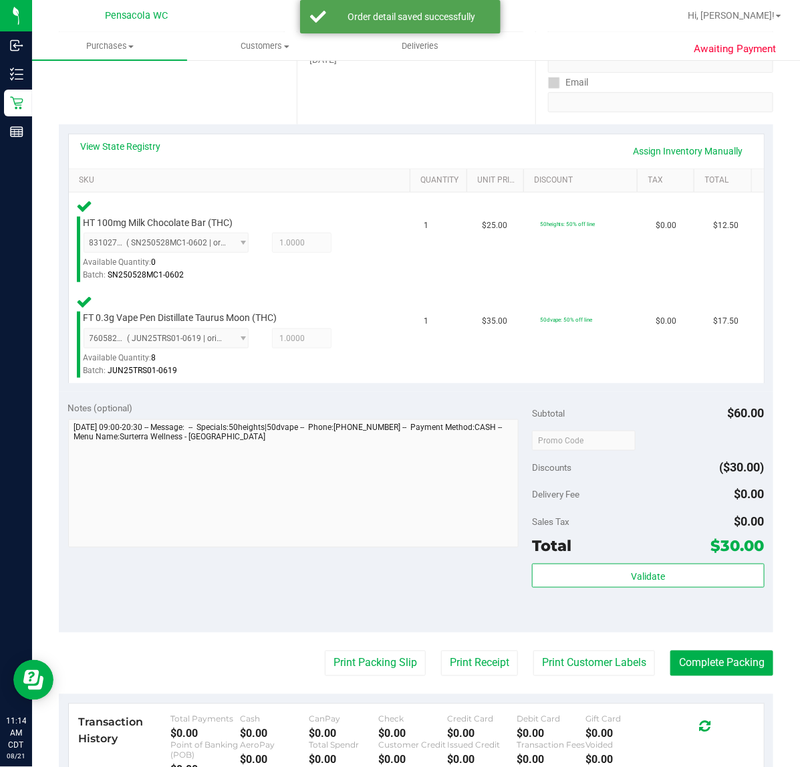
scroll to position [232, 0]
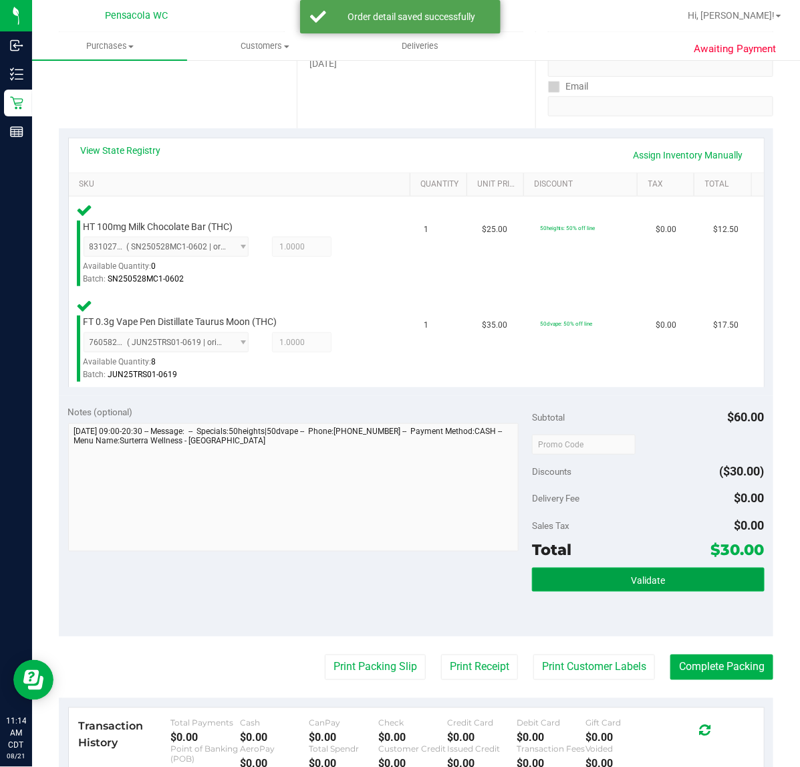
click at [572, 573] on button "Validate" at bounding box center [648, 580] width 232 height 24
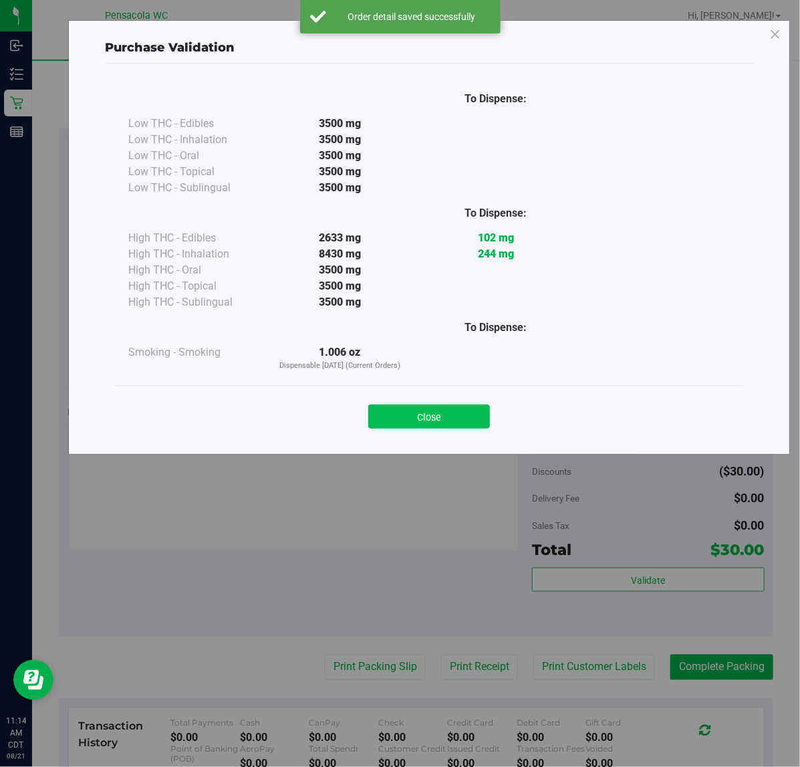
click at [410, 406] on button "Close" at bounding box center [429, 417] width 122 height 24
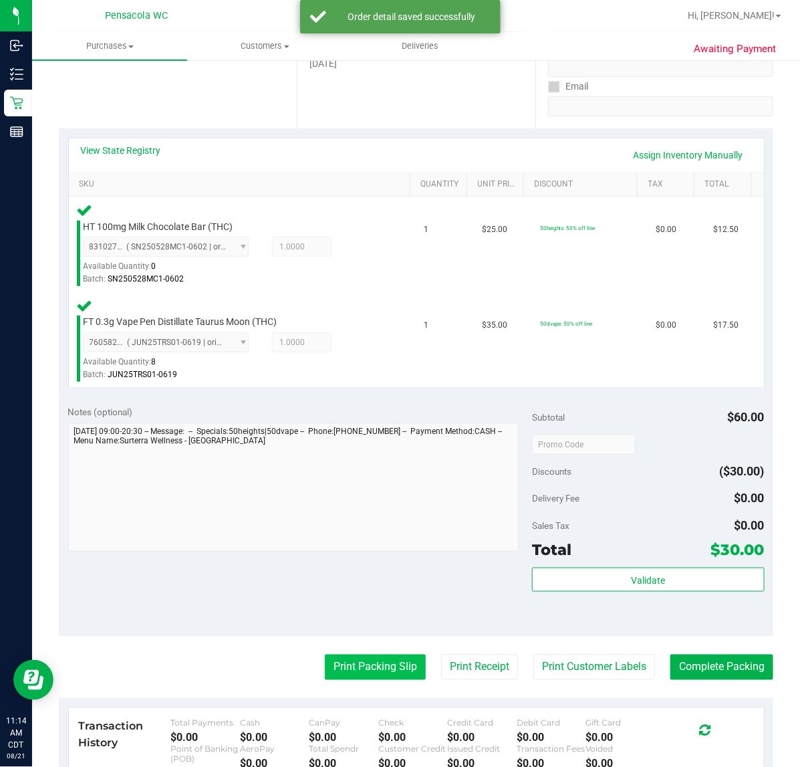
click at [325, 662] on button "Print Packing Slip" at bounding box center [375, 667] width 101 height 25
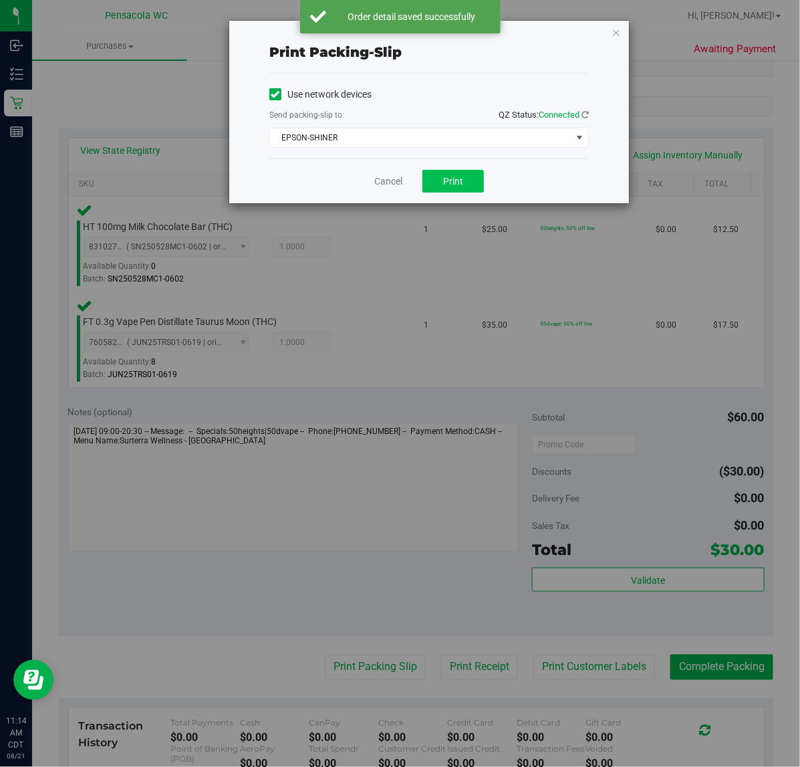
click at [463, 192] on button "Print" at bounding box center [454, 181] width 62 height 23
click at [378, 179] on link "Cancel" at bounding box center [388, 182] width 28 height 14
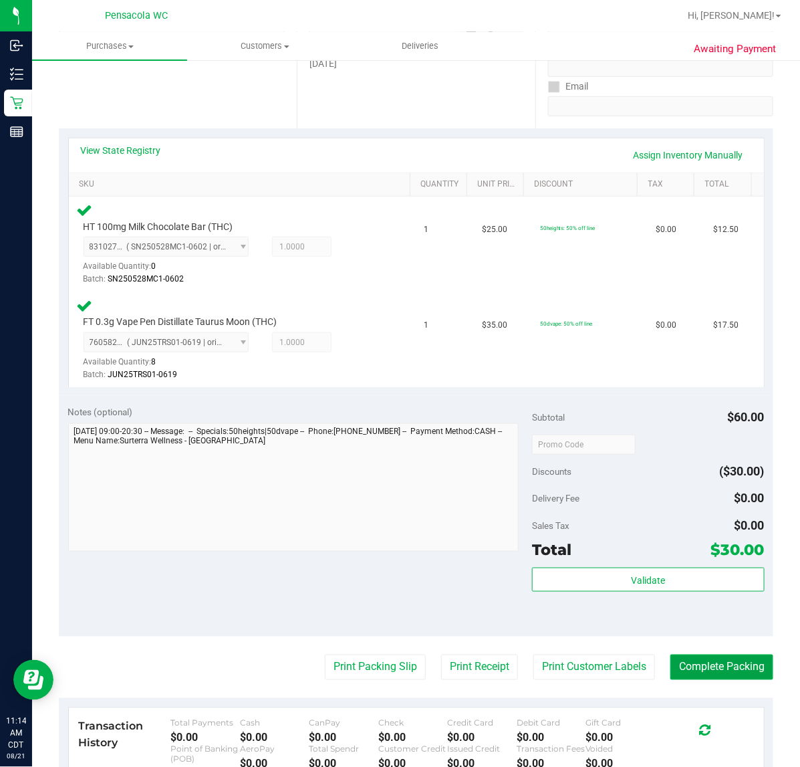
click at [714, 679] on button "Complete Packing" at bounding box center [722, 667] width 103 height 25
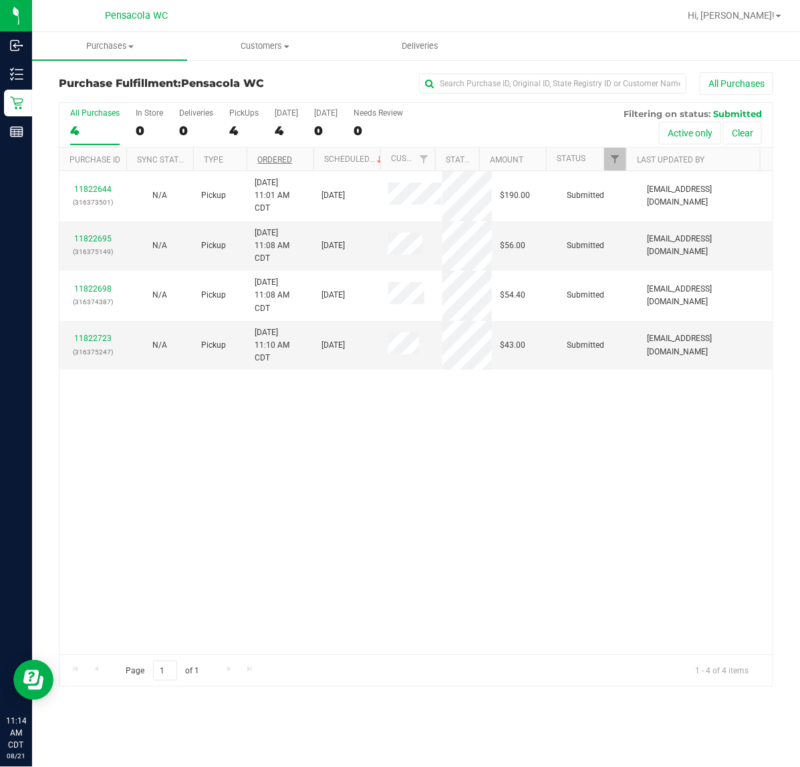
click at [286, 157] on link "Ordered" at bounding box center [274, 159] width 35 height 9
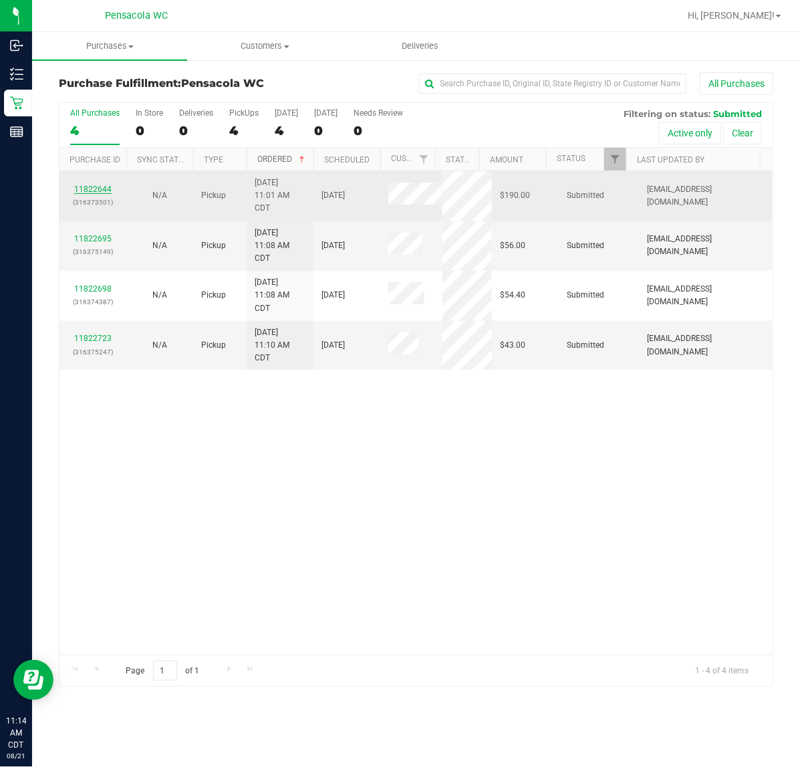
click at [84, 191] on link "11822644" at bounding box center [92, 189] width 37 height 9
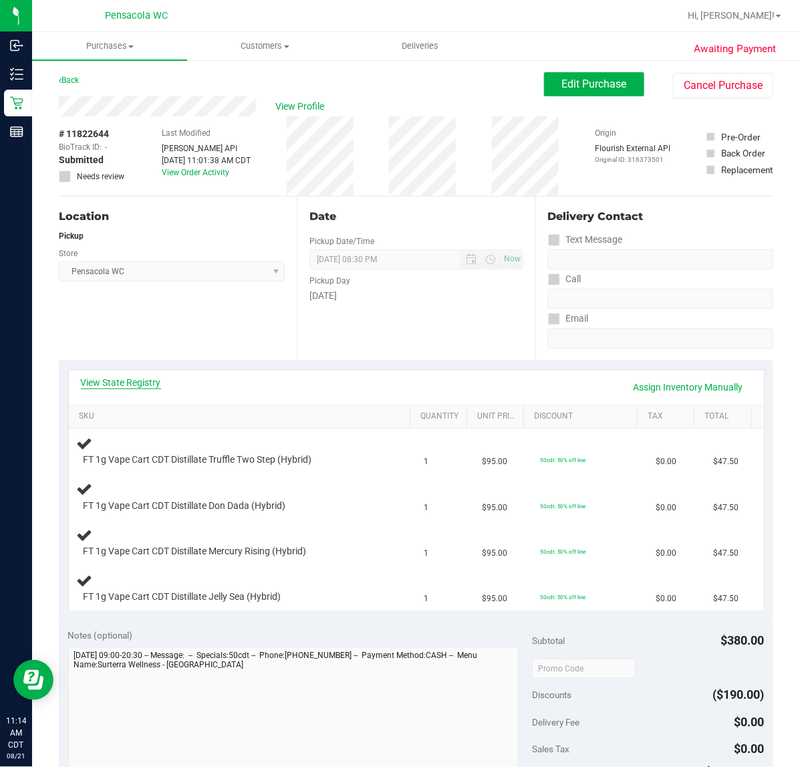
click at [120, 385] on link "View State Registry" at bounding box center [121, 382] width 80 height 13
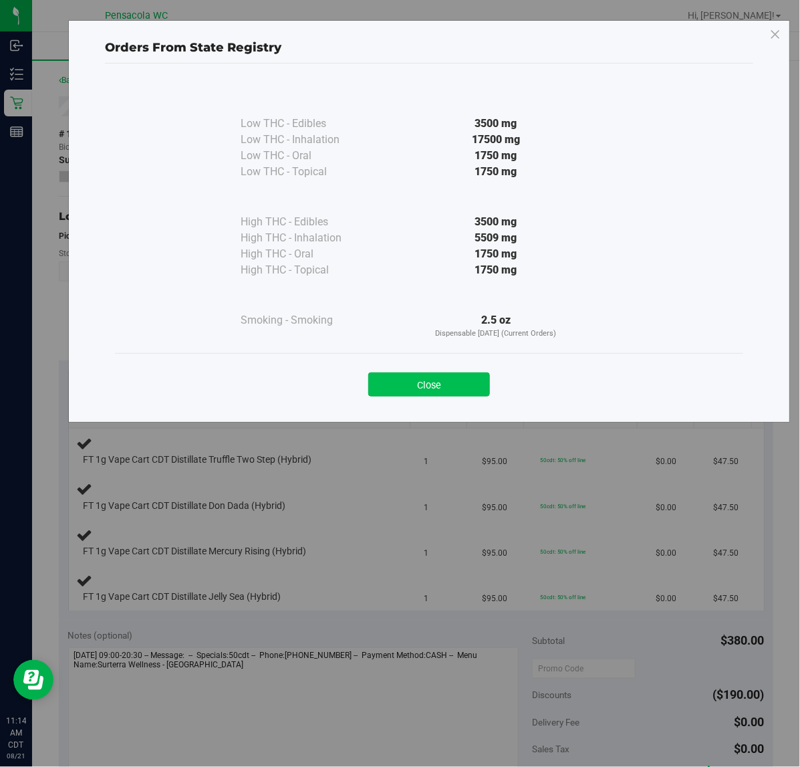
click at [416, 378] on button "Close" at bounding box center [429, 384] width 122 height 24
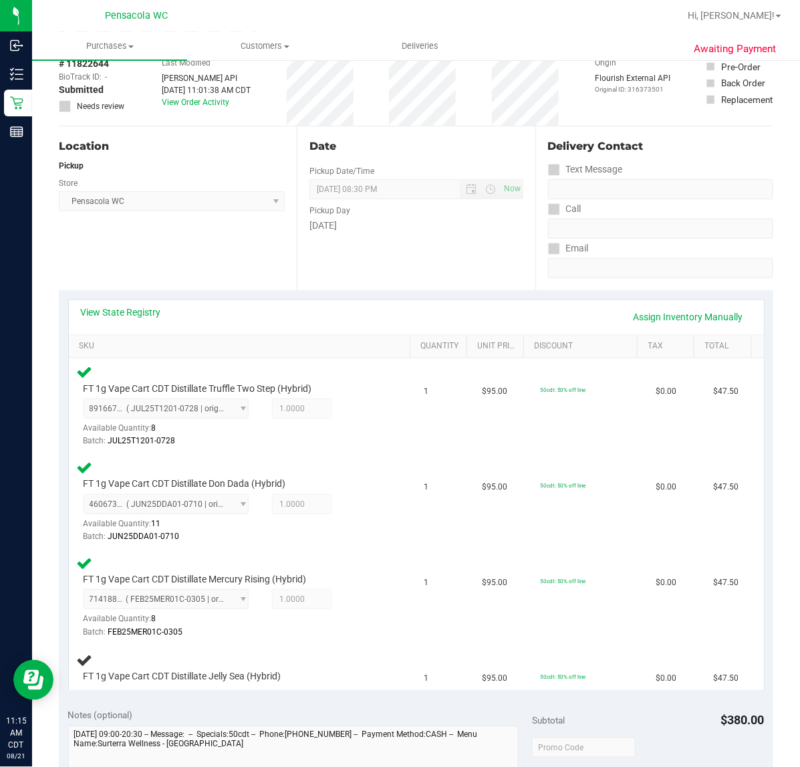
scroll to position [70, 0]
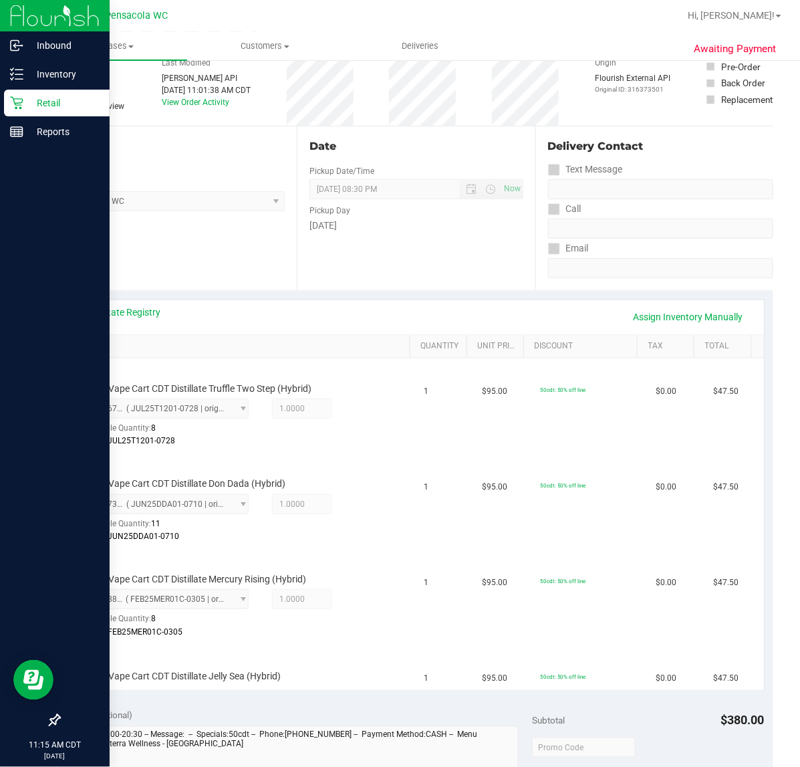
click at [20, 98] on icon at bounding box center [16, 102] width 13 height 13
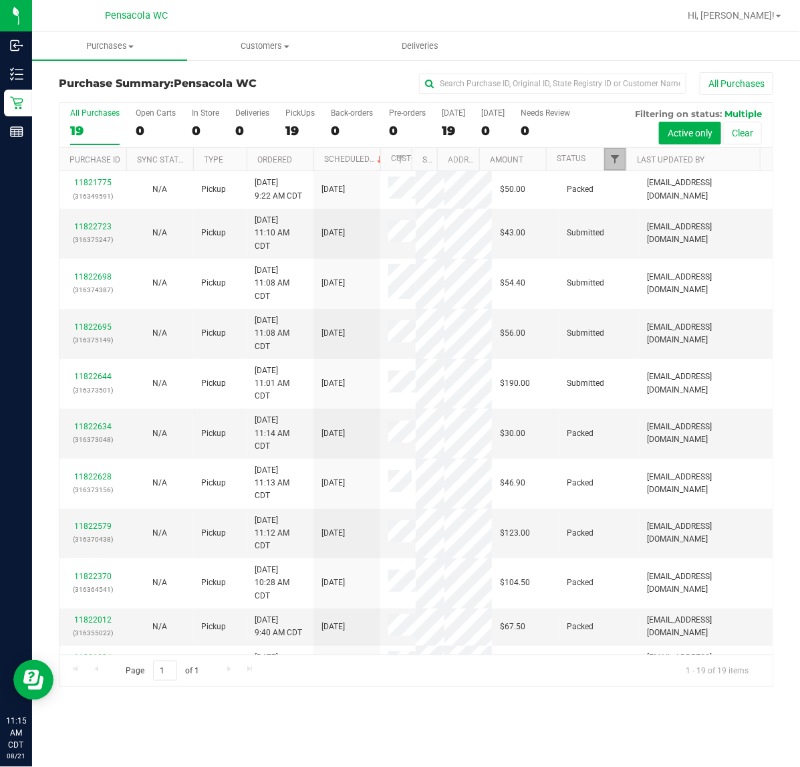
click at [615, 162] on span "Filter" at bounding box center [615, 159] width 11 height 11
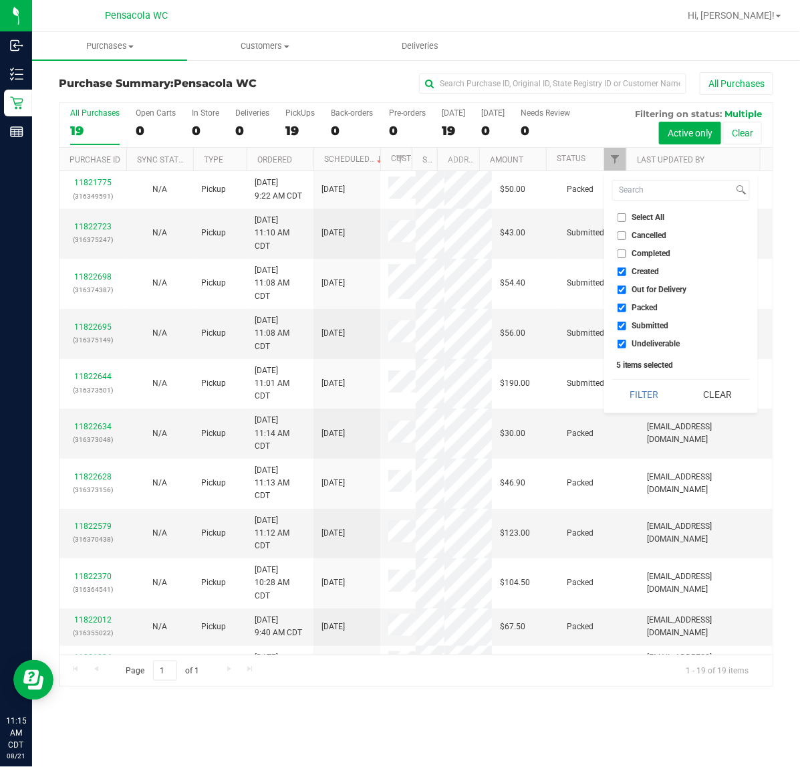
click at [622, 217] on input "Select All" at bounding box center [622, 217] width 9 height 9
checkbox input "true"
click at [618, 214] on input "Select All" at bounding box center [622, 217] width 9 height 9
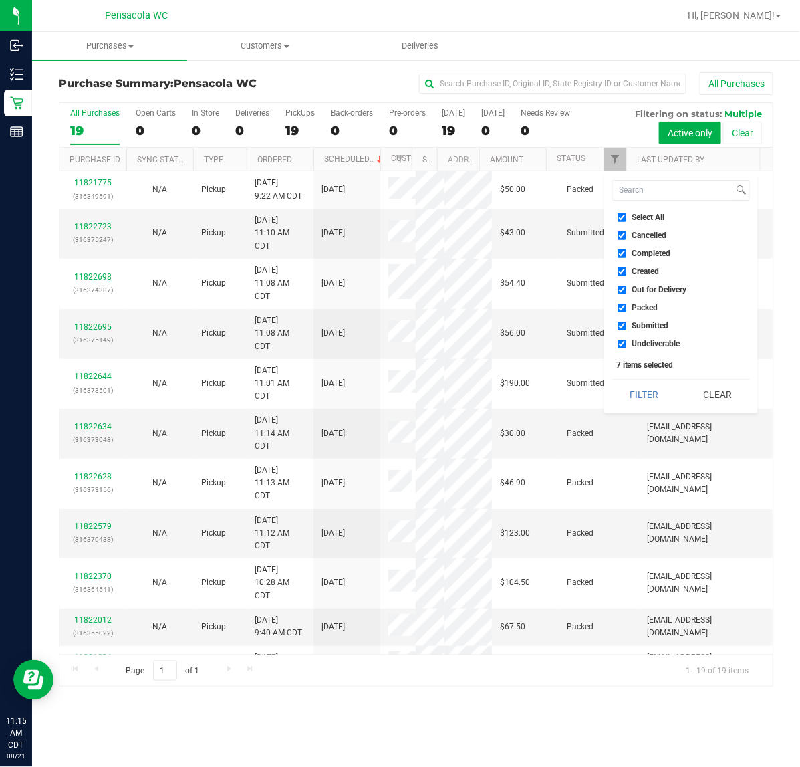
checkbox input "false"
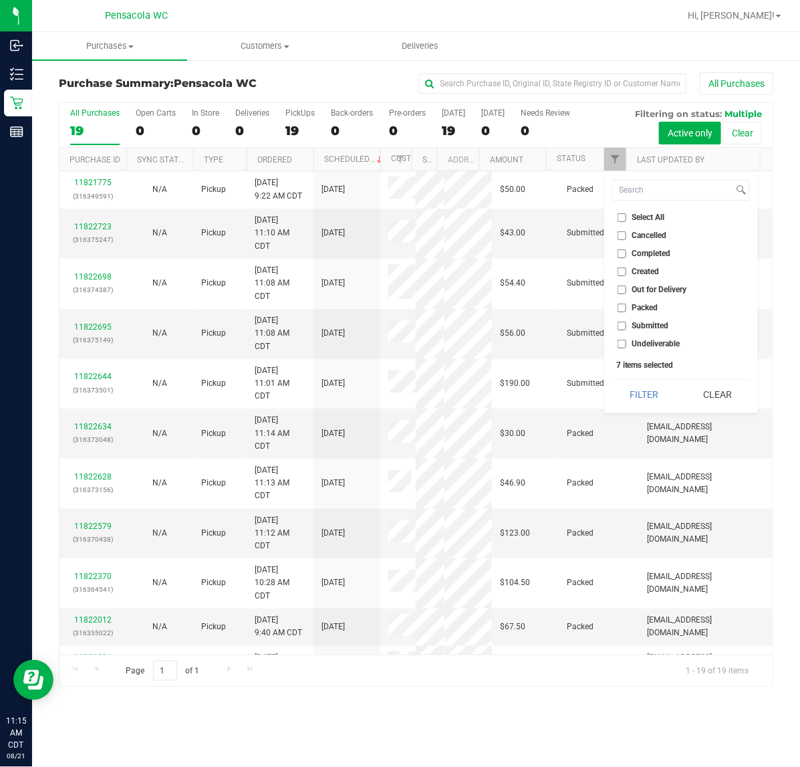
checkbox input "false"
click at [622, 308] on input "Packed" at bounding box center [622, 308] width 9 height 9
checkbox input "true"
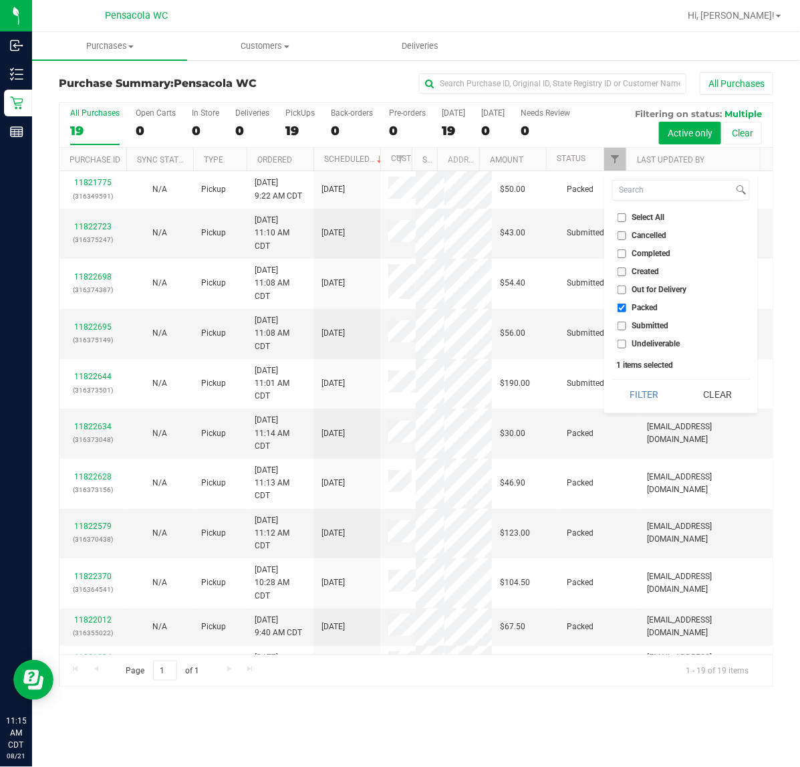
click at [626, 326] on input "Submitted" at bounding box center [622, 326] width 9 height 9
checkbox input "true"
click at [626, 305] on input "Packed" at bounding box center [622, 308] width 9 height 9
checkbox input "false"
click at [639, 408] on button "Filter" at bounding box center [644, 394] width 64 height 29
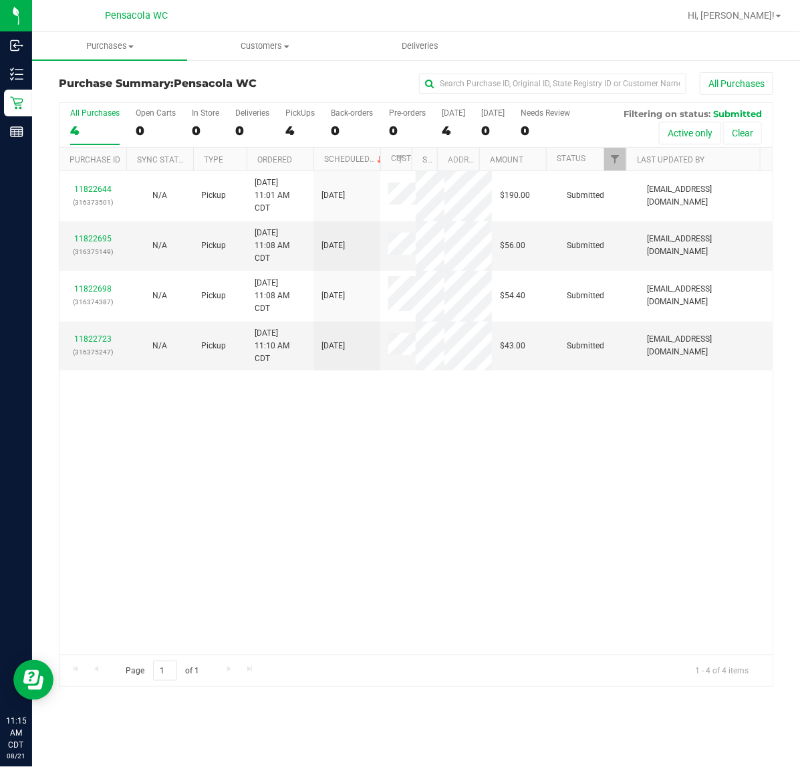
click at [101, 241] on link "11822695" at bounding box center [92, 238] width 37 height 9
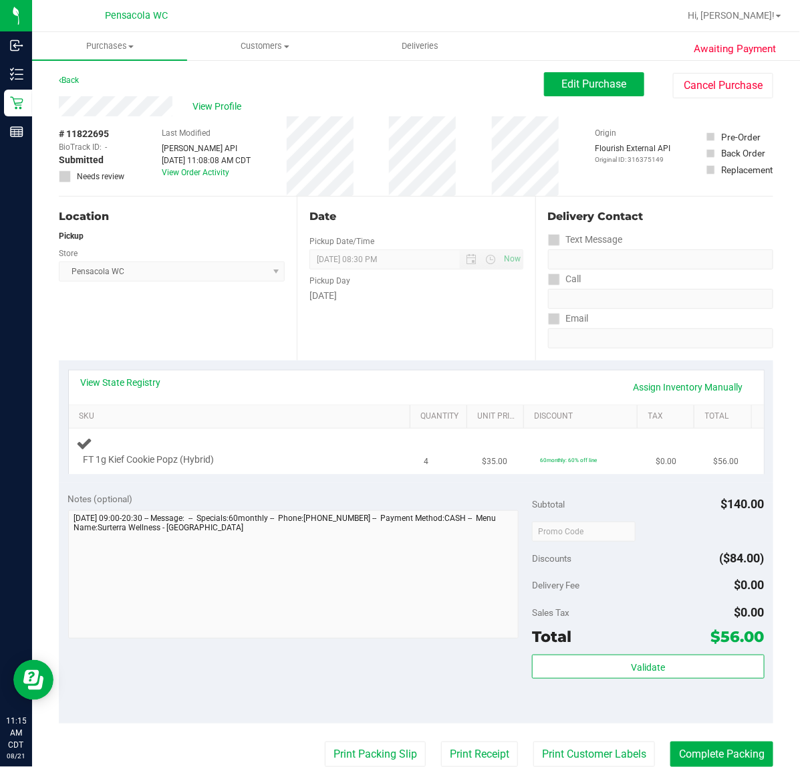
click at [261, 467] on div at bounding box center [233, 467] width 298 height 1
click at [158, 384] on link "View State Registry" at bounding box center [121, 382] width 80 height 13
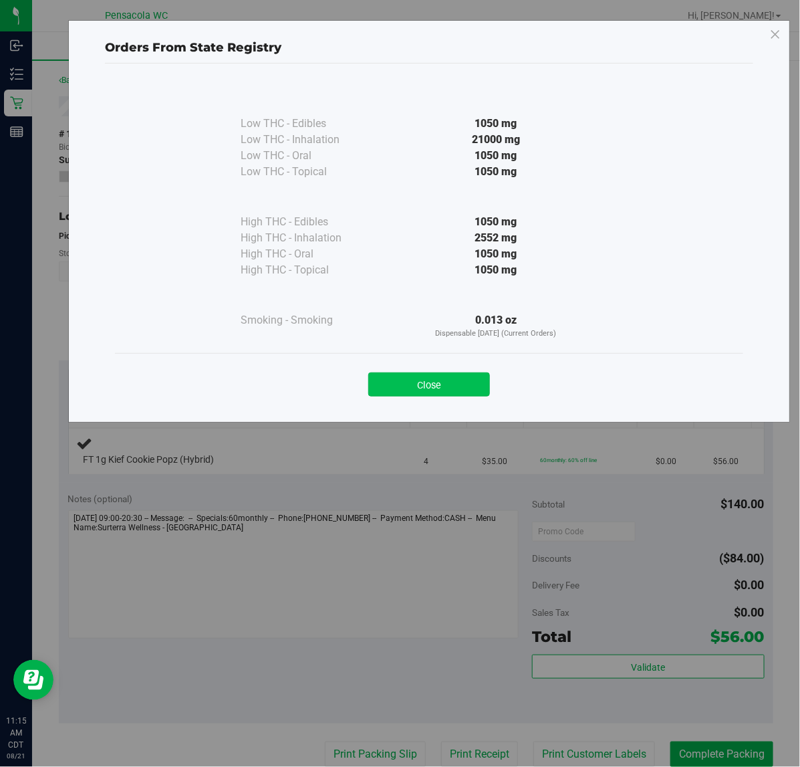
click at [469, 390] on button "Close" at bounding box center [429, 384] width 122 height 24
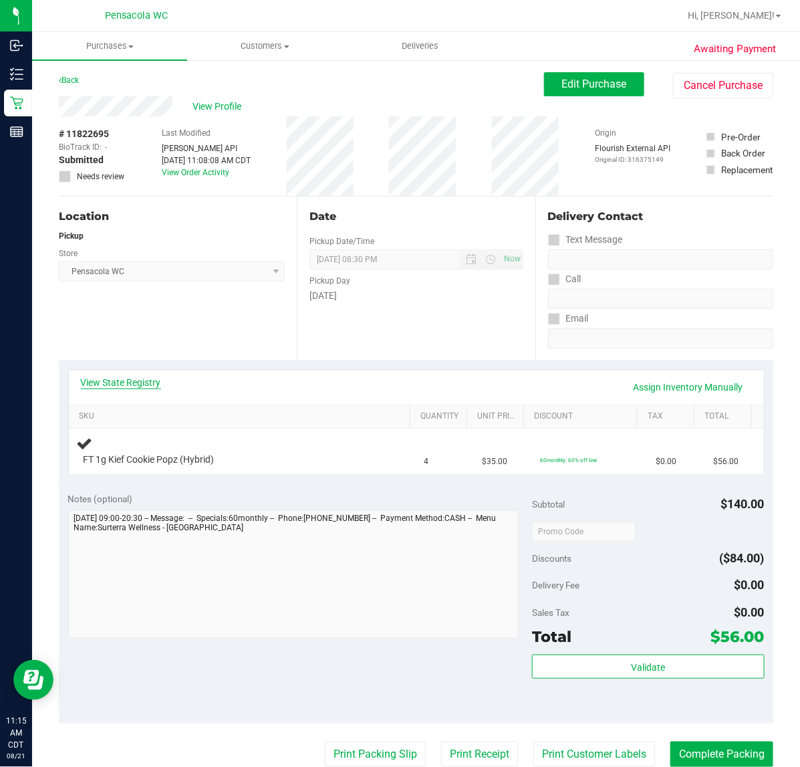
click at [134, 383] on link "View State Registry" at bounding box center [121, 382] width 80 height 13
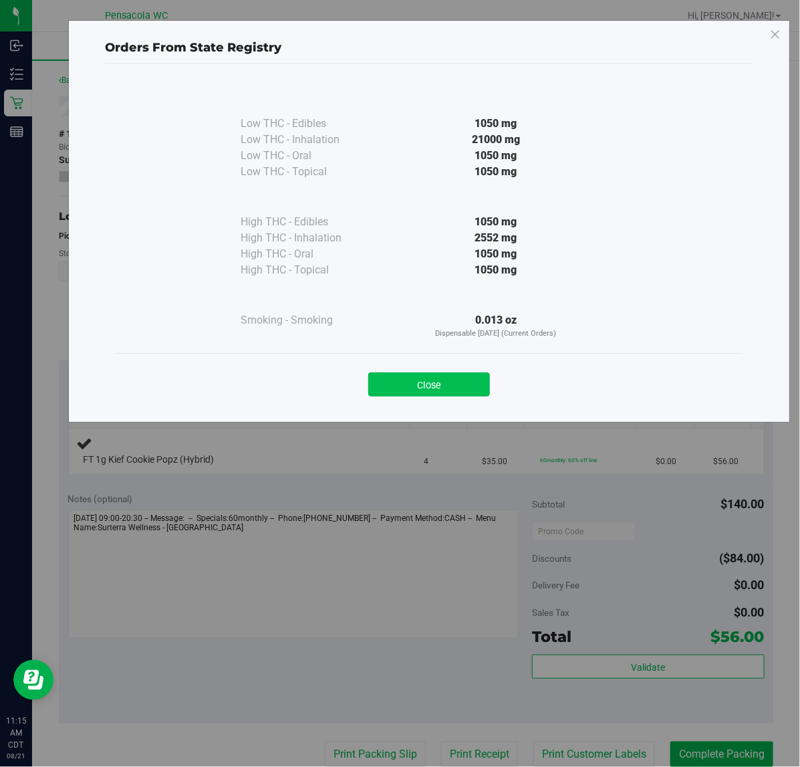
click at [438, 386] on button "Close" at bounding box center [429, 384] width 122 height 24
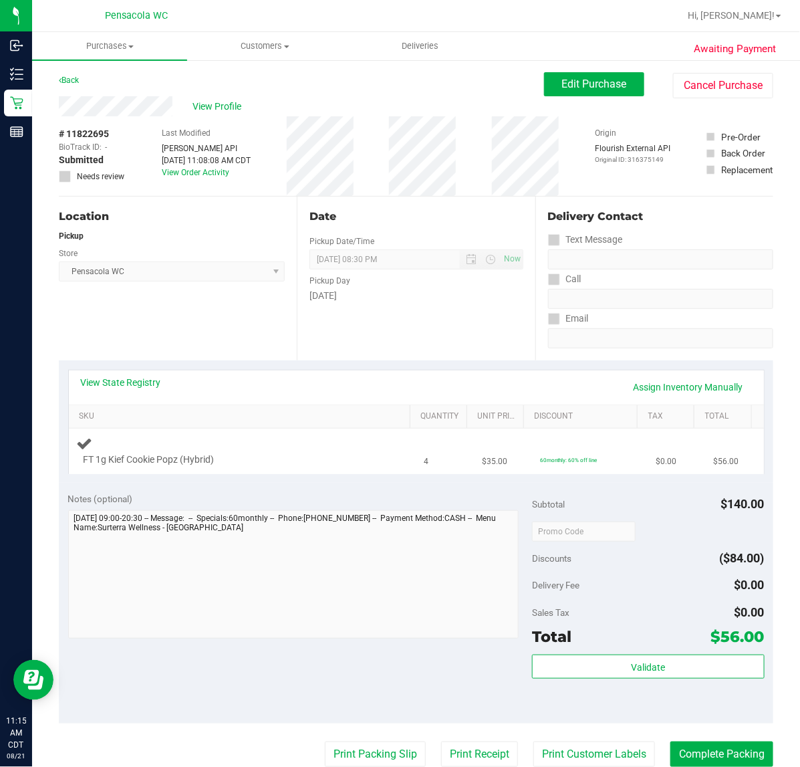
click at [277, 443] on div "FT 1g Kief Cookie Popz (Hybrid)" at bounding box center [243, 450] width 332 height 31
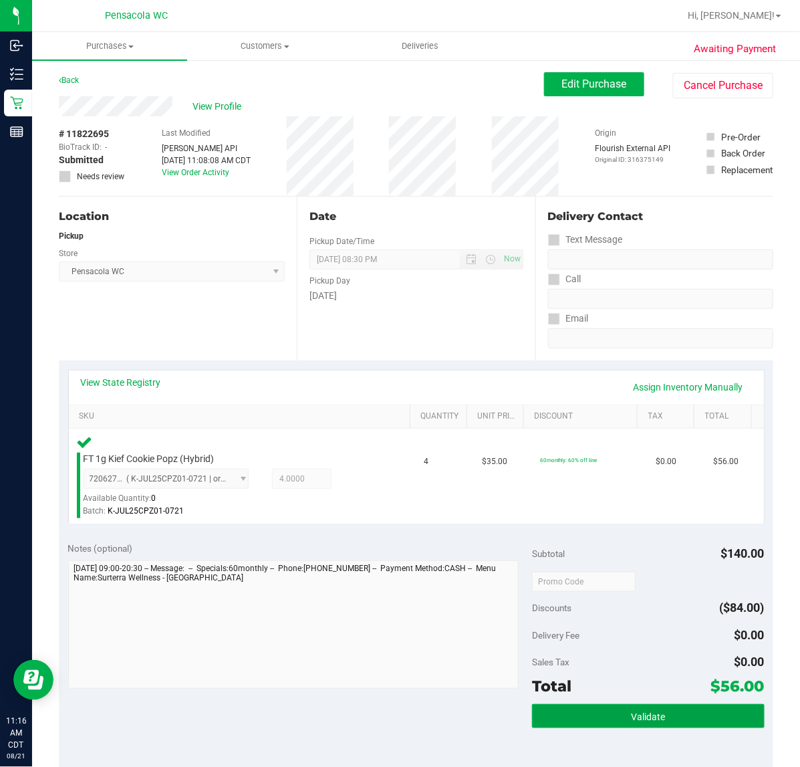
click at [631, 716] on span "Validate" at bounding box center [648, 716] width 34 height 11
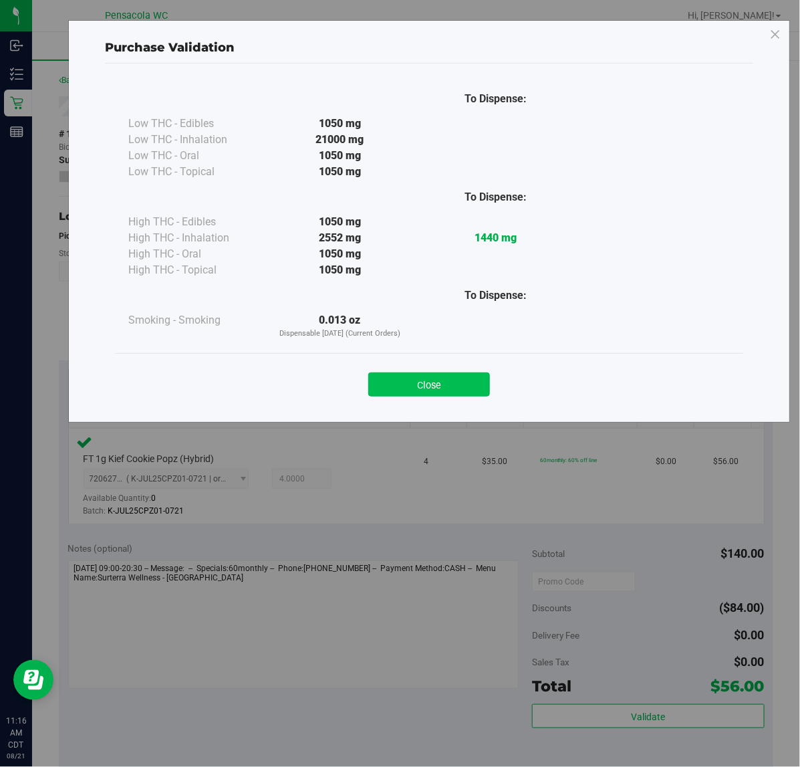
click at [413, 388] on button "Close" at bounding box center [429, 384] width 122 height 24
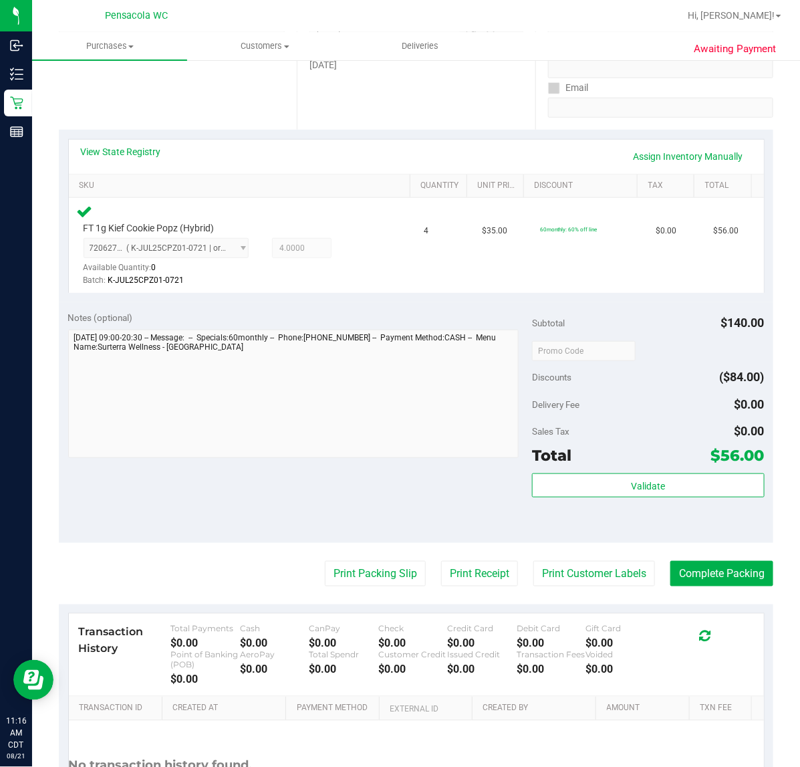
scroll to position [312, 0]
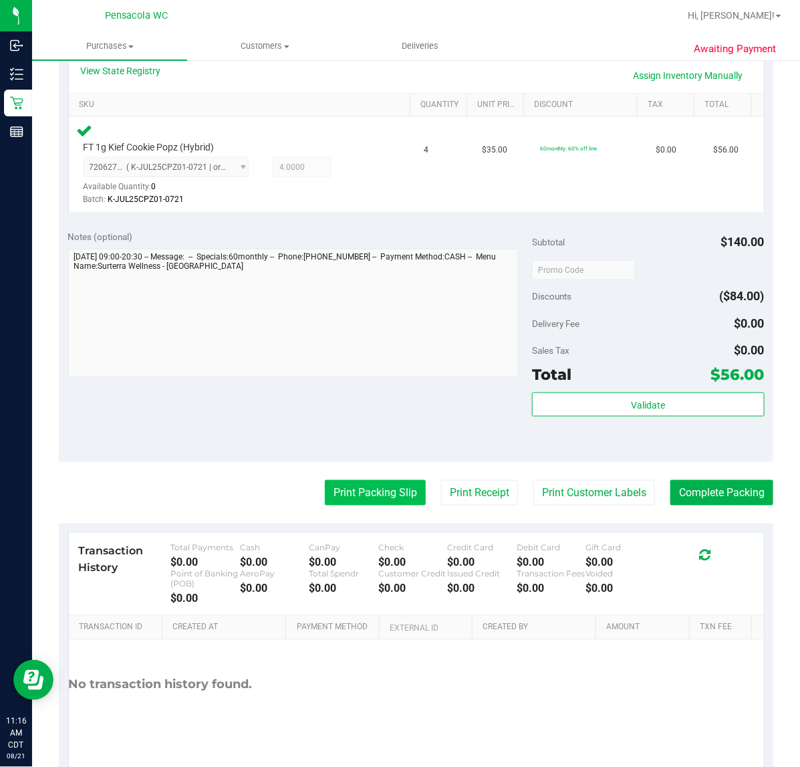
click at [356, 502] on button "Print Packing Slip" at bounding box center [375, 492] width 101 height 25
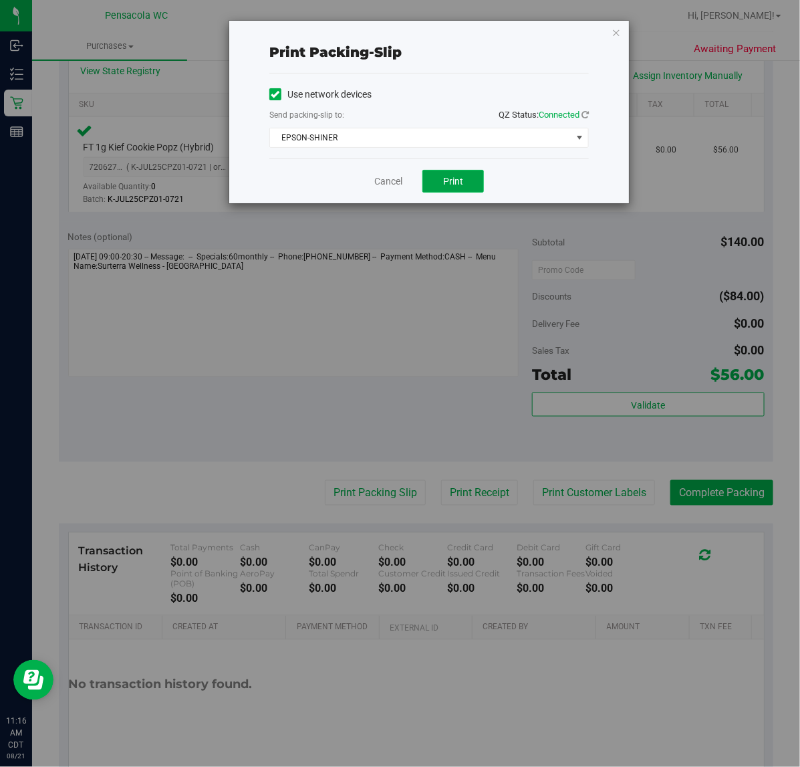
click at [455, 182] on span "Print" at bounding box center [453, 181] width 20 height 11
click at [388, 181] on link "Cancel" at bounding box center [388, 182] width 28 height 14
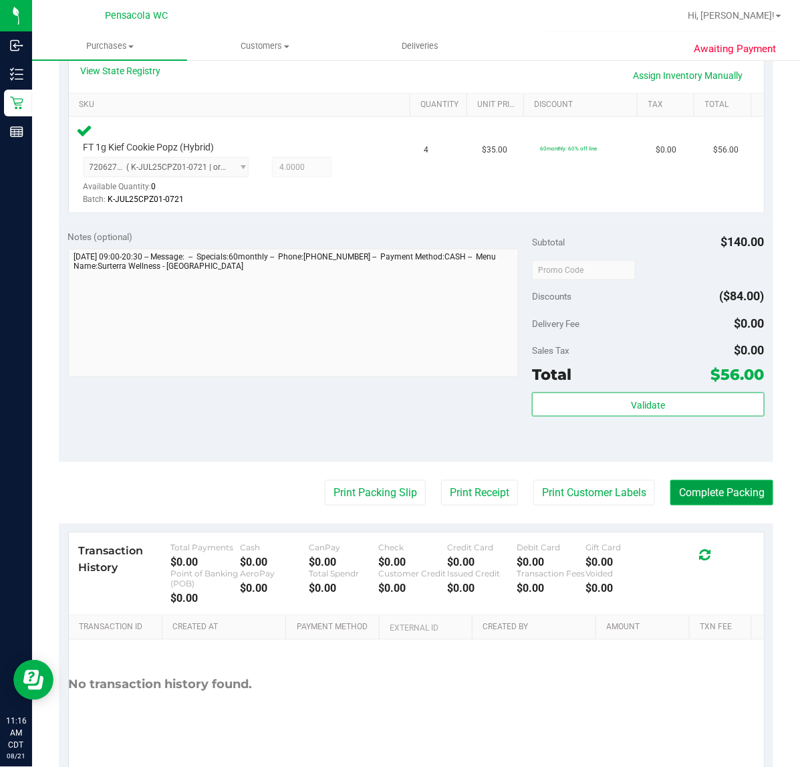
click at [692, 489] on button "Complete Packing" at bounding box center [722, 492] width 103 height 25
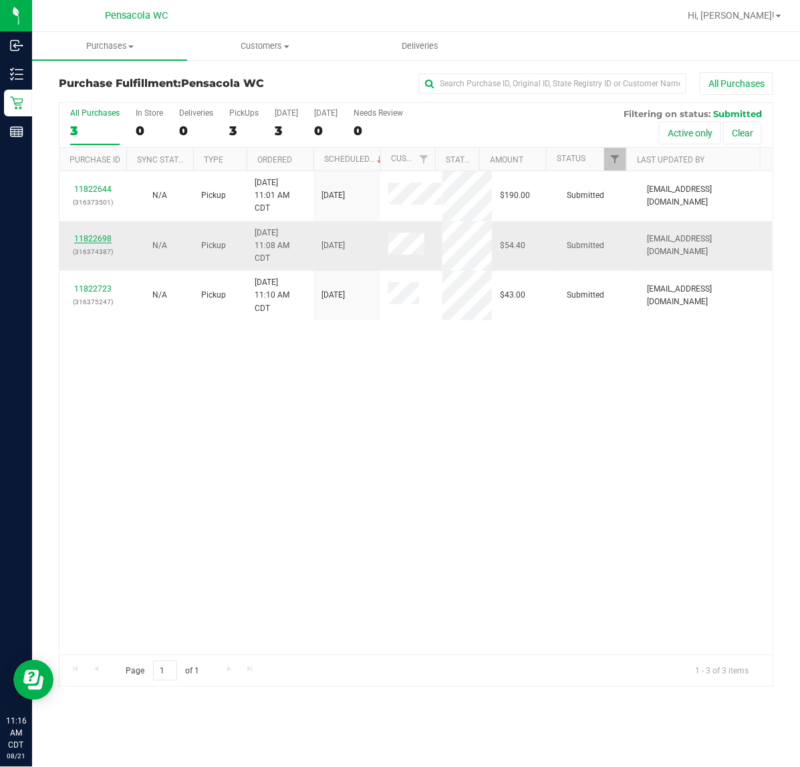
click at [85, 242] on link "11822698" at bounding box center [92, 238] width 37 height 9
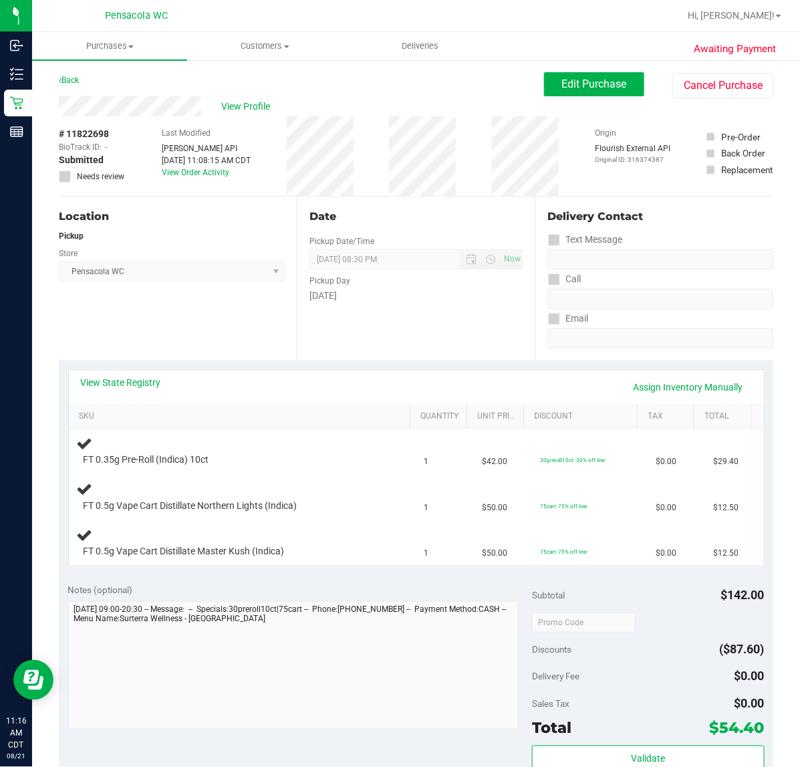
click at [112, 378] on link "View State Registry" at bounding box center [121, 382] width 80 height 13
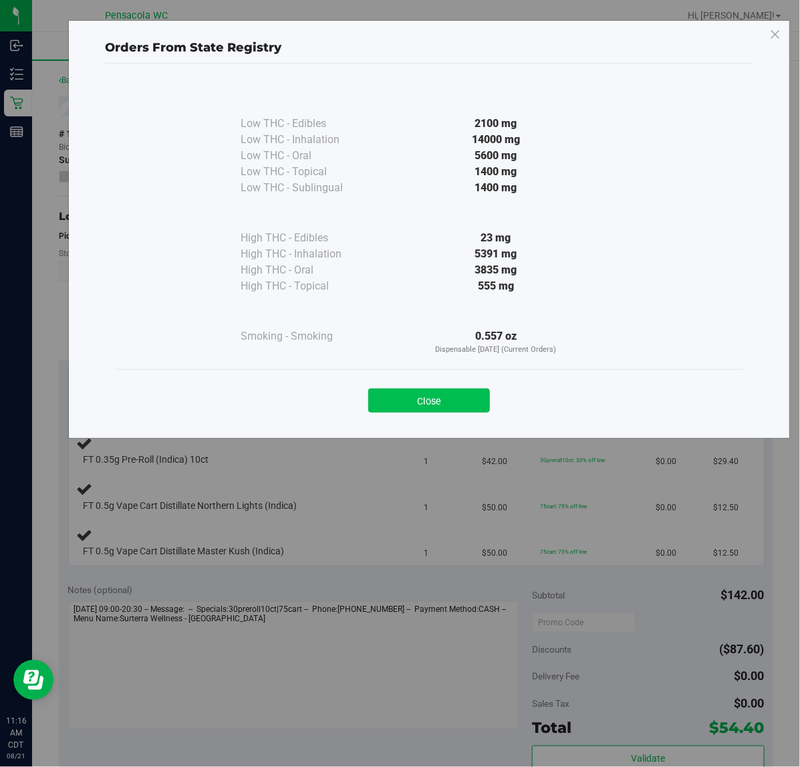
click at [398, 399] on button "Close" at bounding box center [429, 400] width 122 height 24
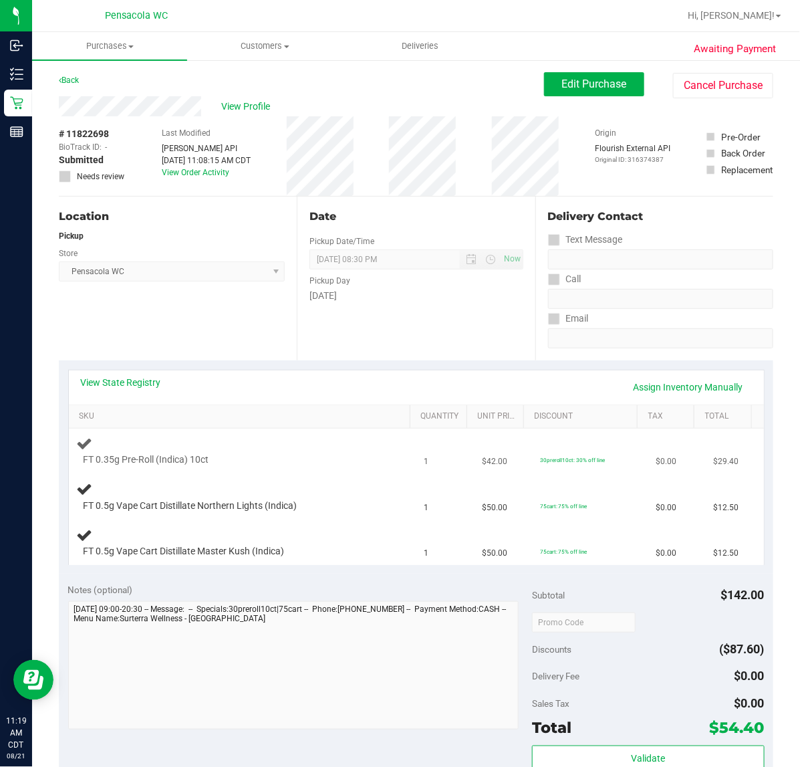
click at [288, 465] on div "FT 0.35g Pre-Roll (Indica) 10ct" at bounding box center [229, 459] width 305 height 13
click at [294, 463] on div "FT 0.35g Pre-Roll (Indica) 10ct" at bounding box center [229, 459] width 305 height 13
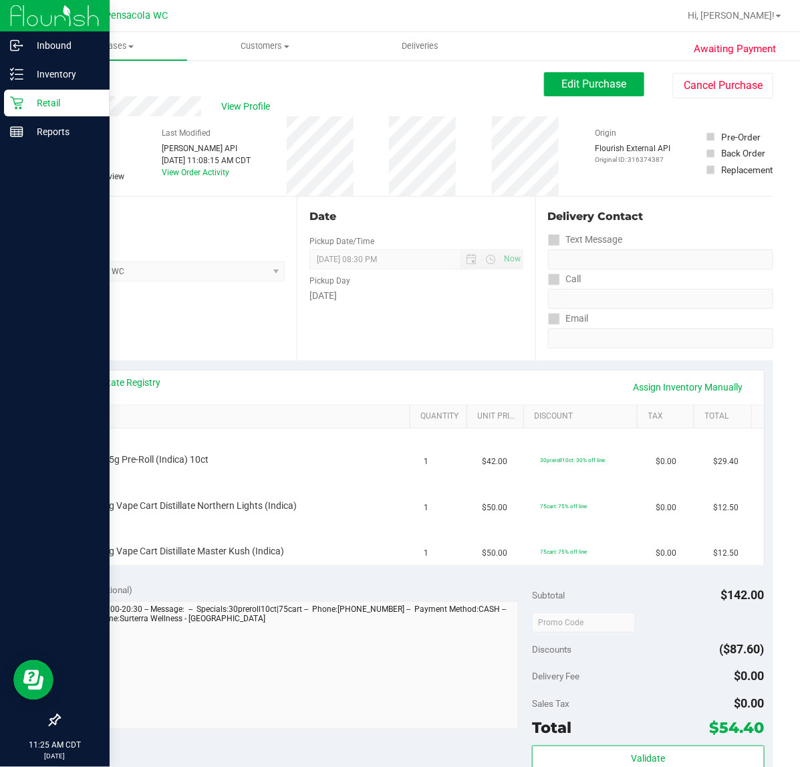
scroll to position [25, 0]
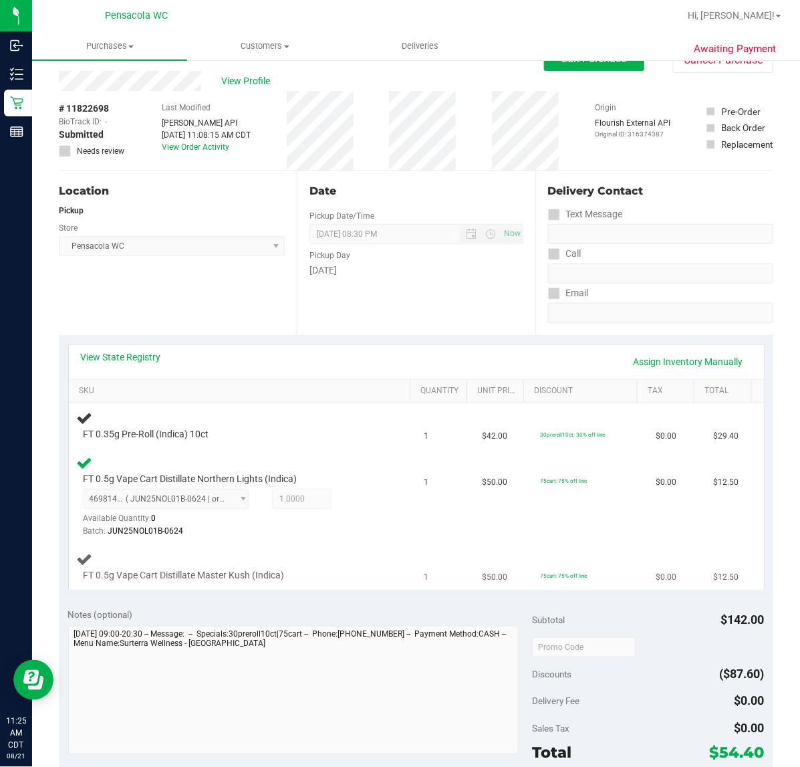
click at [263, 572] on span "FT 0.5g Vape Cart Distillate Master Kush (Indica)" at bounding box center [184, 575] width 201 height 13
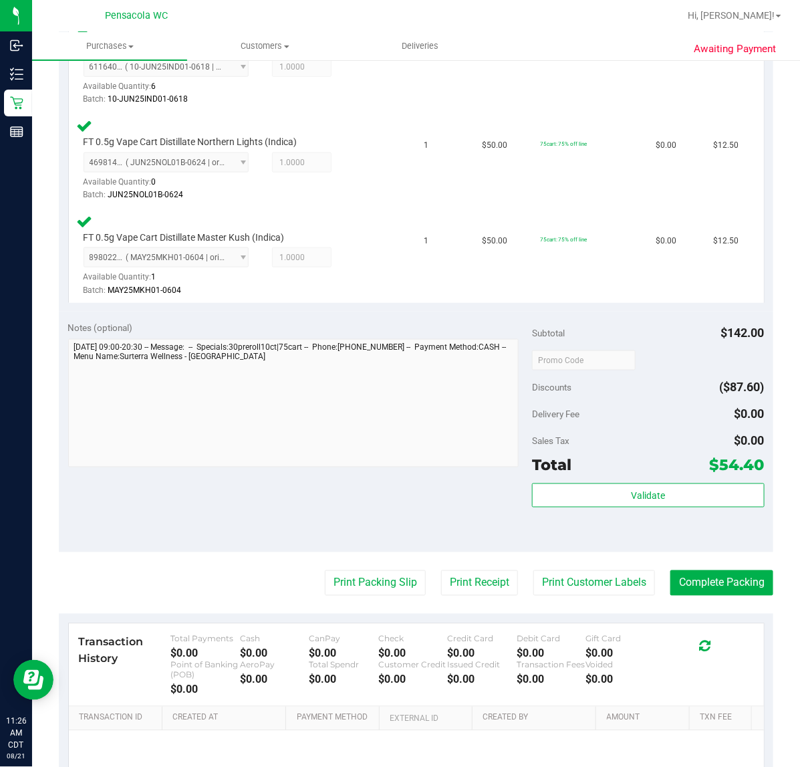
scroll to position [422, 0]
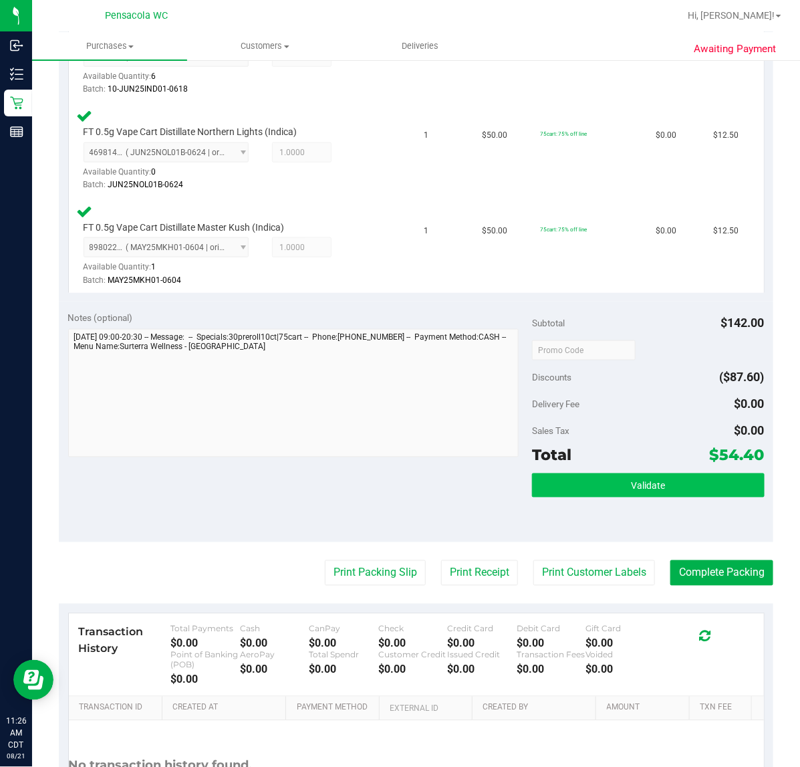
click at [650, 489] on span "Validate" at bounding box center [648, 486] width 34 height 11
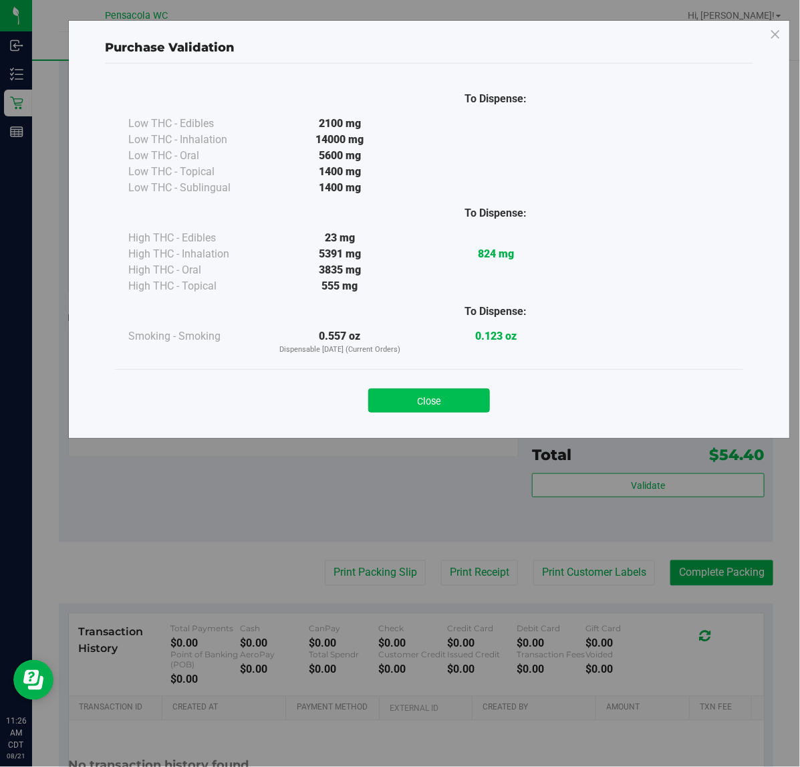
click at [422, 388] on button "Close" at bounding box center [429, 400] width 122 height 24
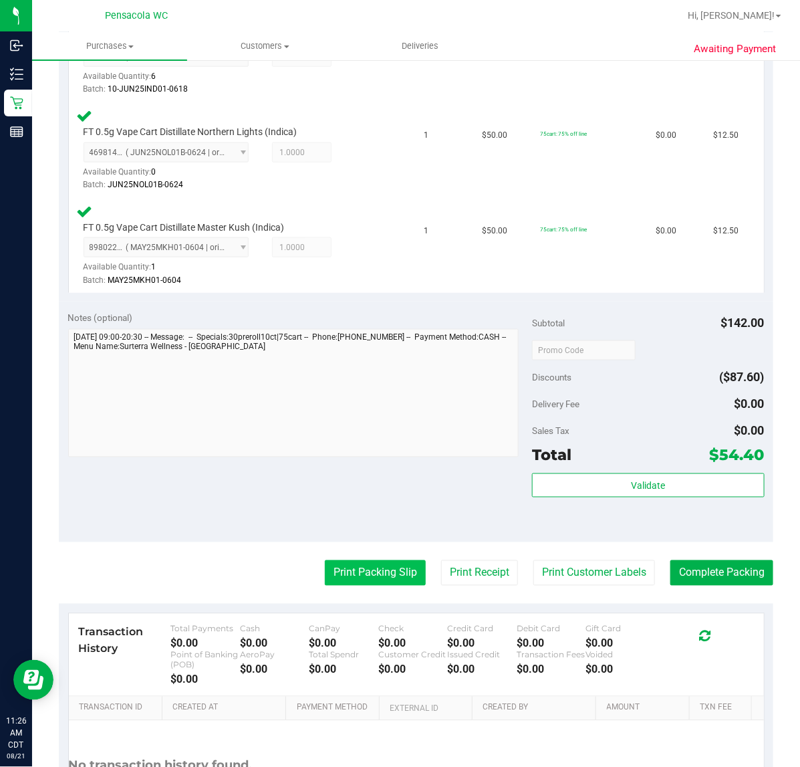
click at [375, 580] on button "Print Packing Slip" at bounding box center [375, 572] width 101 height 25
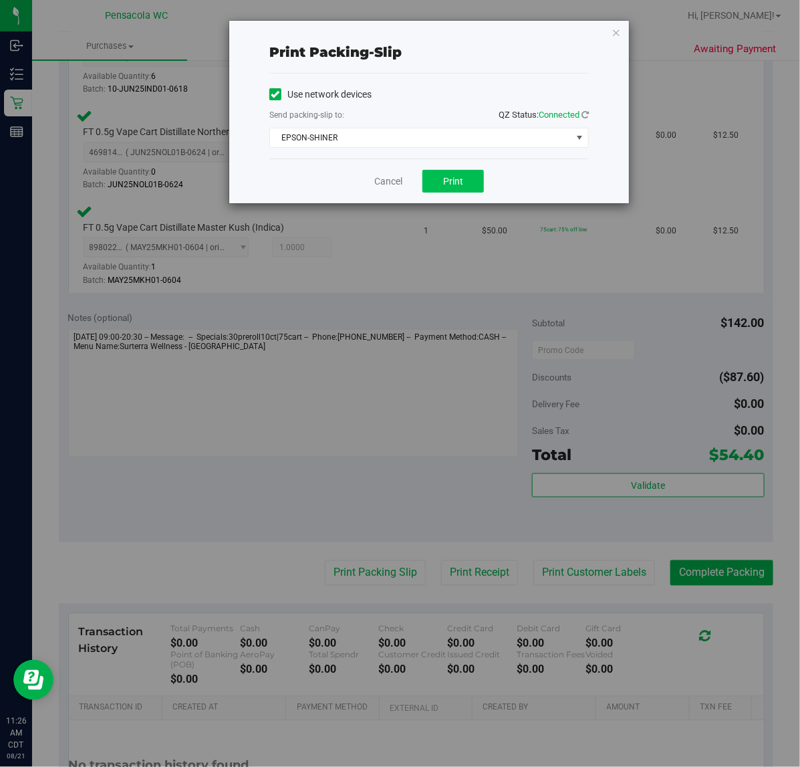
click at [449, 185] on span "Print" at bounding box center [453, 181] width 20 height 11
click at [376, 183] on link "Cancel" at bounding box center [388, 182] width 28 height 14
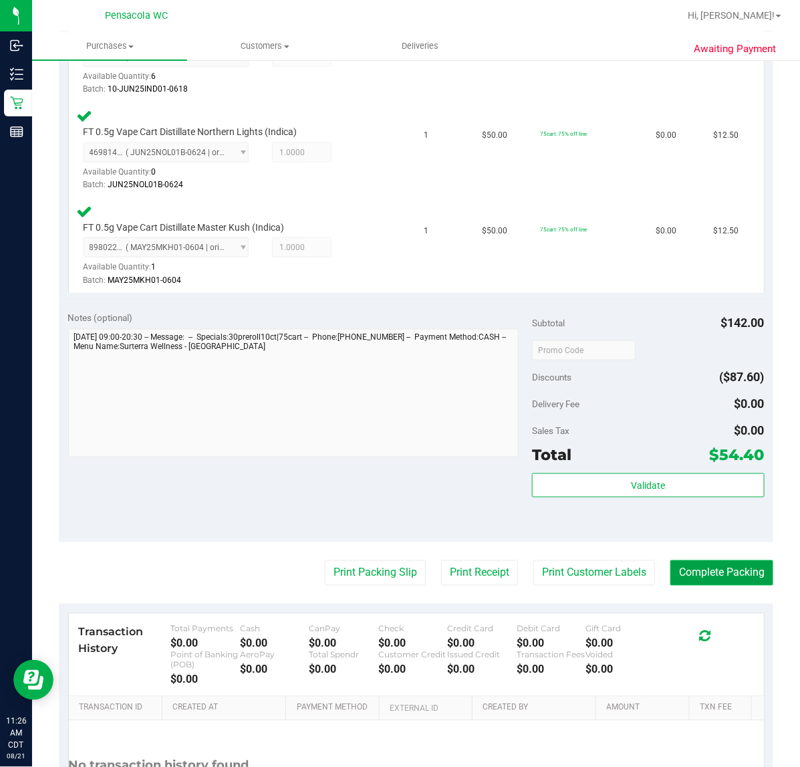
click at [716, 580] on button "Complete Packing" at bounding box center [722, 572] width 103 height 25
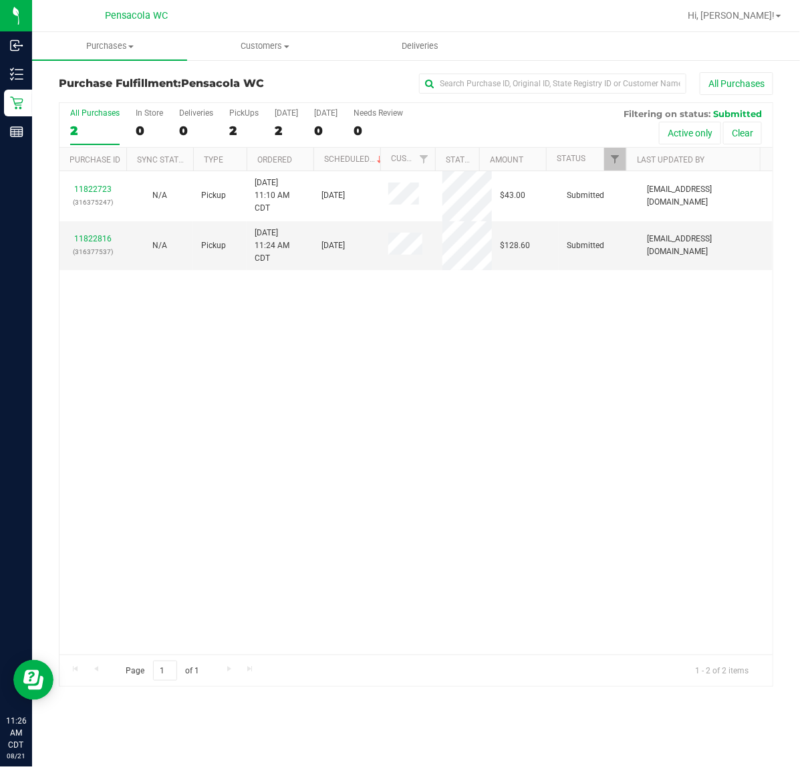
click at [296, 413] on div "11822723 (316375247) N/A Pickup [DATE] 11:10 AM CDT 8/21/2025 $43.00 Submitted …" at bounding box center [416, 412] width 713 height 483
click at [274, 410] on div "11822723 (316375247) N/A Pickup [DATE] 11:10 AM CDT 8/21/2025 $43.00 Submitted …" at bounding box center [416, 412] width 713 height 483
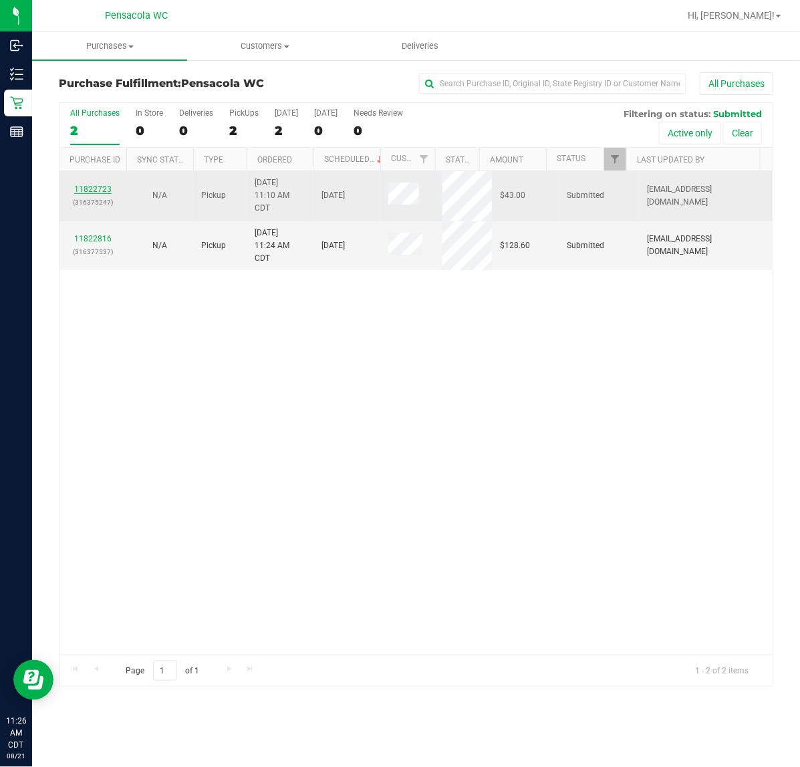
click at [106, 191] on link "11822723" at bounding box center [92, 189] width 37 height 9
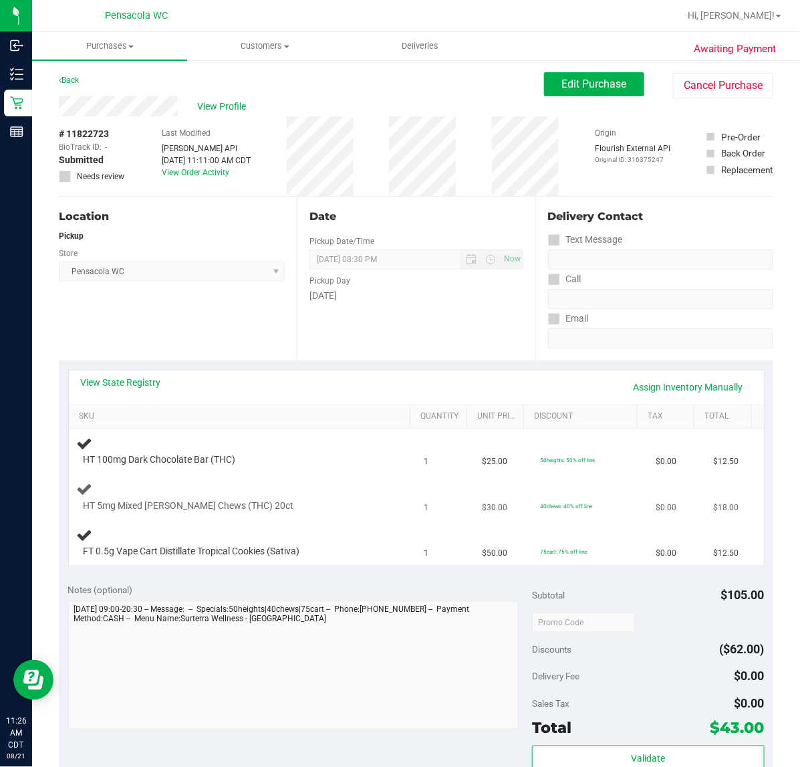
click at [311, 512] on div at bounding box center [233, 512] width 298 height 1
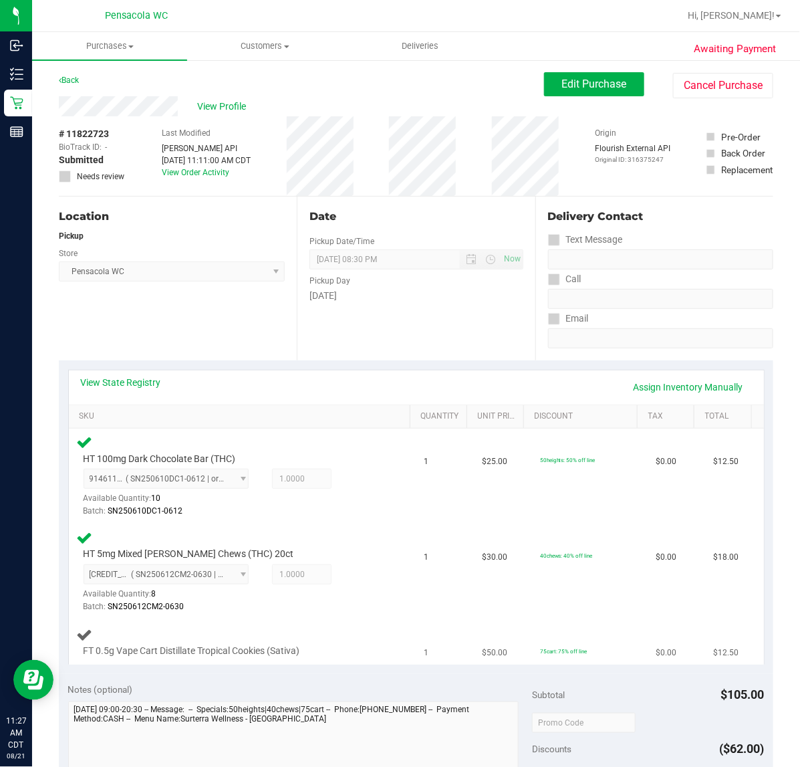
click at [316, 655] on div "FT 0.5g Vape Cart Distillate Tropical Cookies (Sativa)" at bounding box center [229, 651] width 305 height 13
click at [314, 657] on div at bounding box center [233, 657] width 298 height 1
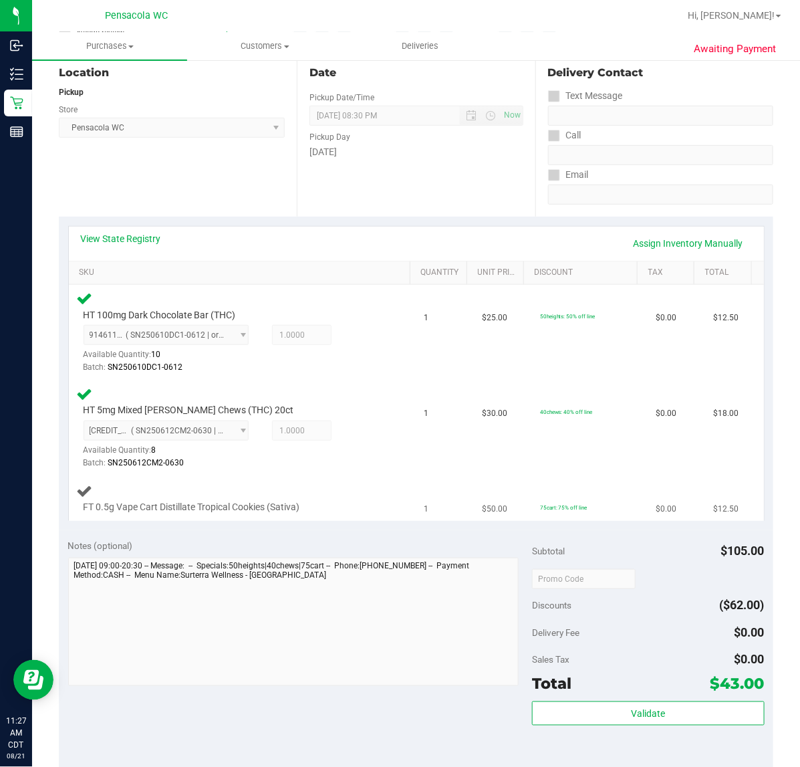
scroll to position [177, 0]
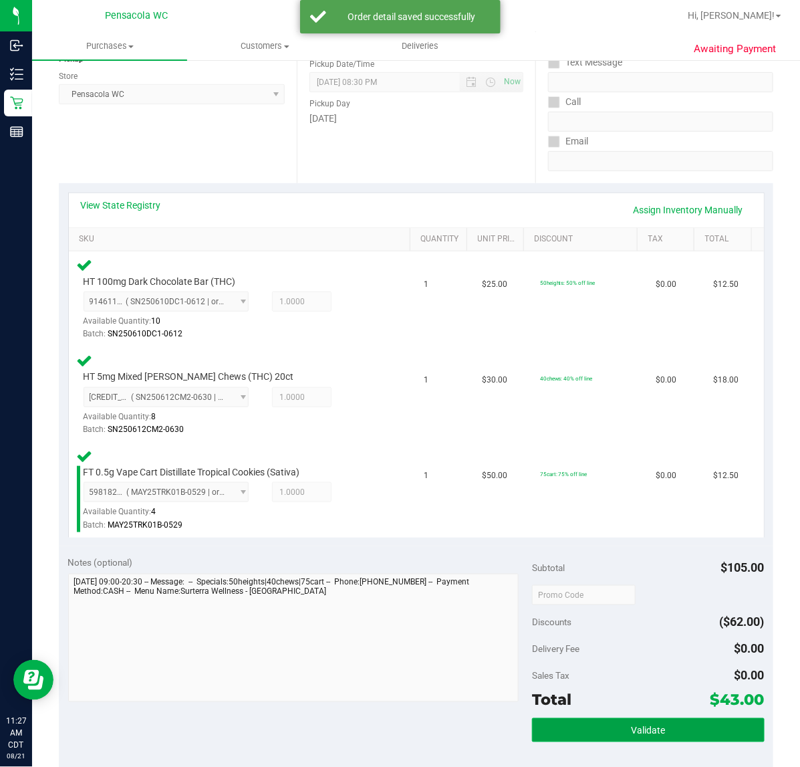
click at [610, 736] on button "Validate" at bounding box center [648, 730] width 232 height 24
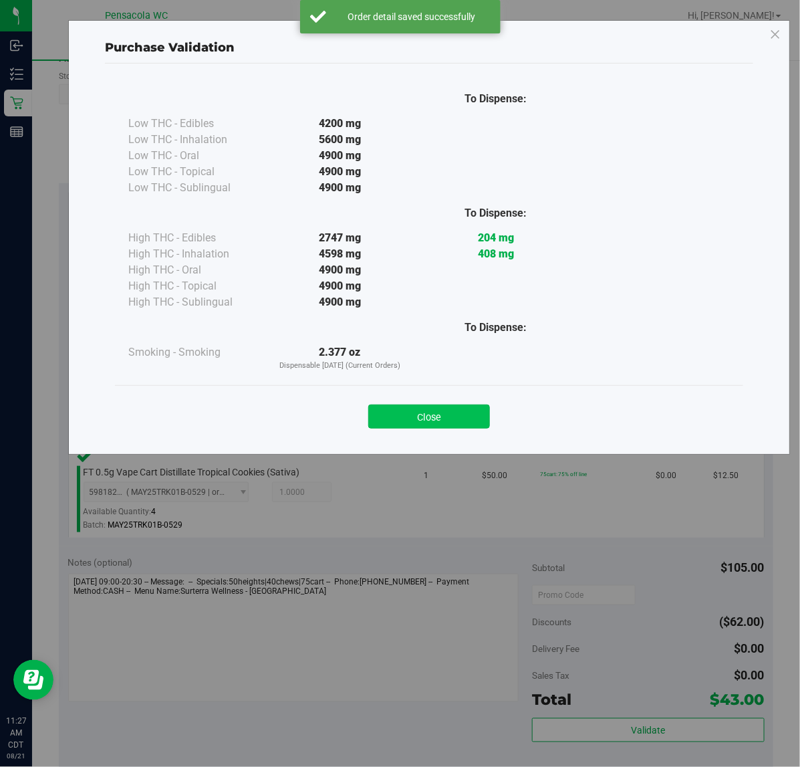
click at [430, 407] on button "Close" at bounding box center [429, 417] width 122 height 24
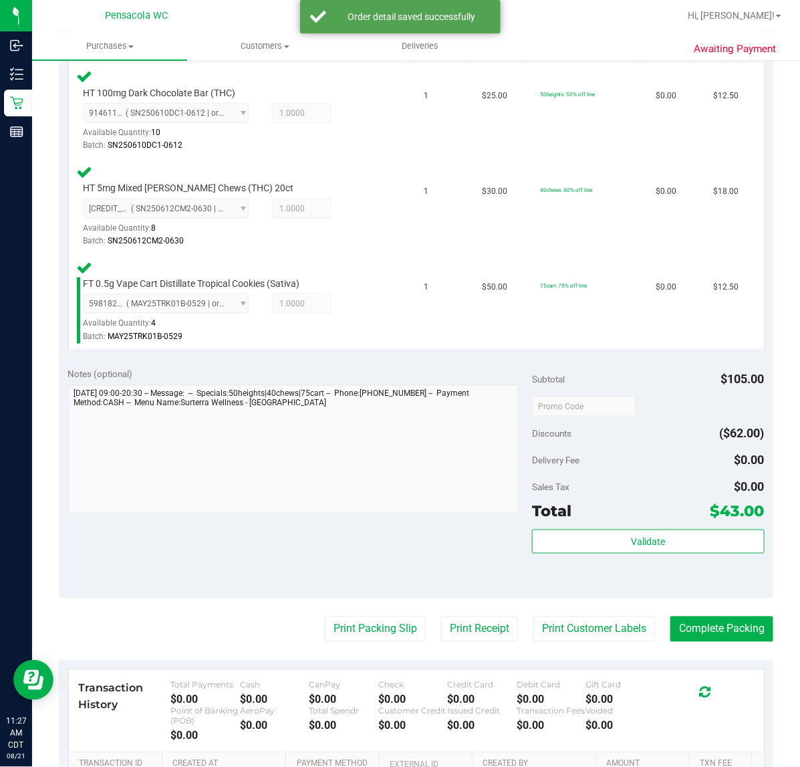
scroll to position [471, 0]
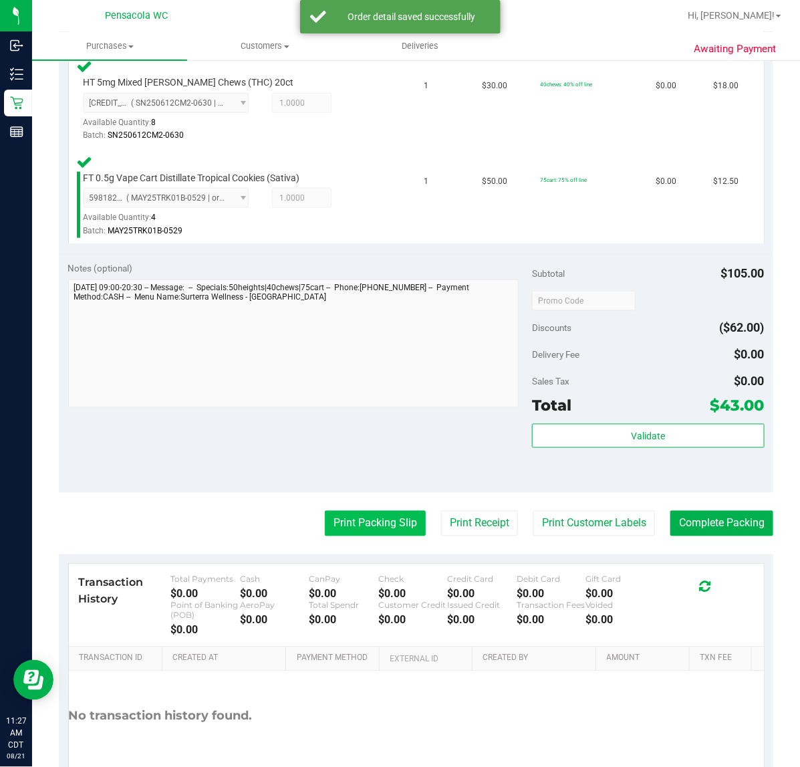
click at [352, 519] on button "Print Packing Slip" at bounding box center [375, 523] width 101 height 25
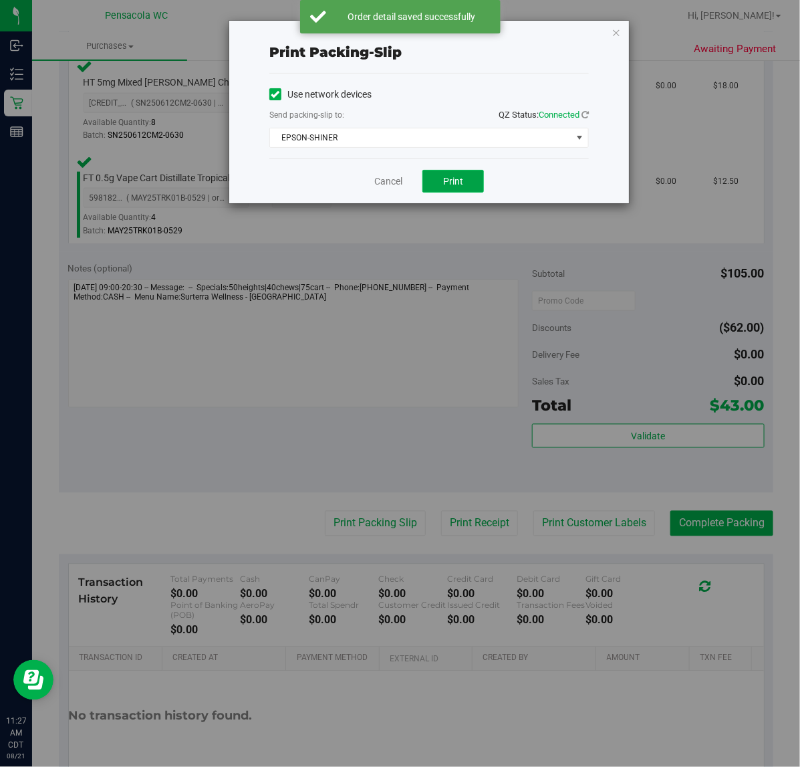
click at [438, 175] on button "Print" at bounding box center [454, 181] width 62 height 23
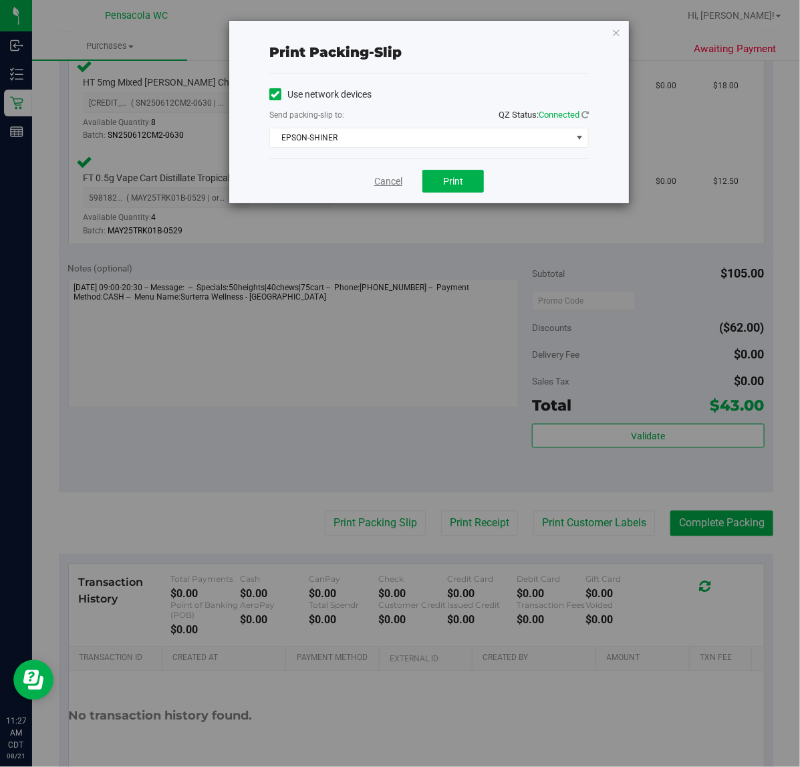
click at [382, 177] on link "Cancel" at bounding box center [388, 182] width 28 height 14
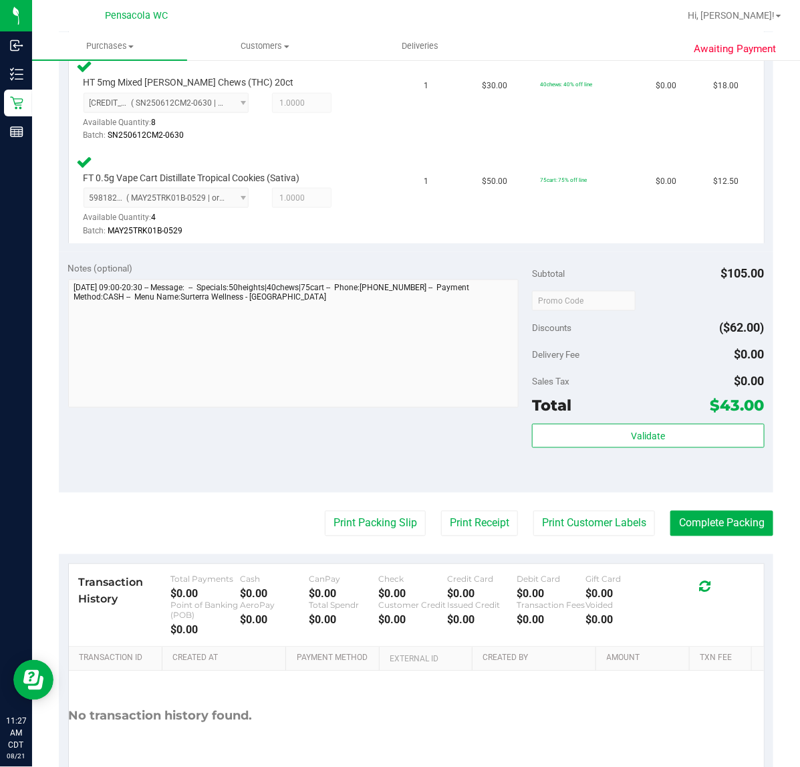
click at [744, 564] on div "Transaction History Total Payments $0.00 Cash $0.00 CanPay $0.00 Check $0.00 Cr…" at bounding box center [416, 605] width 695 height 83
click at [740, 530] on button "Complete Packing" at bounding box center [722, 523] width 103 height 25
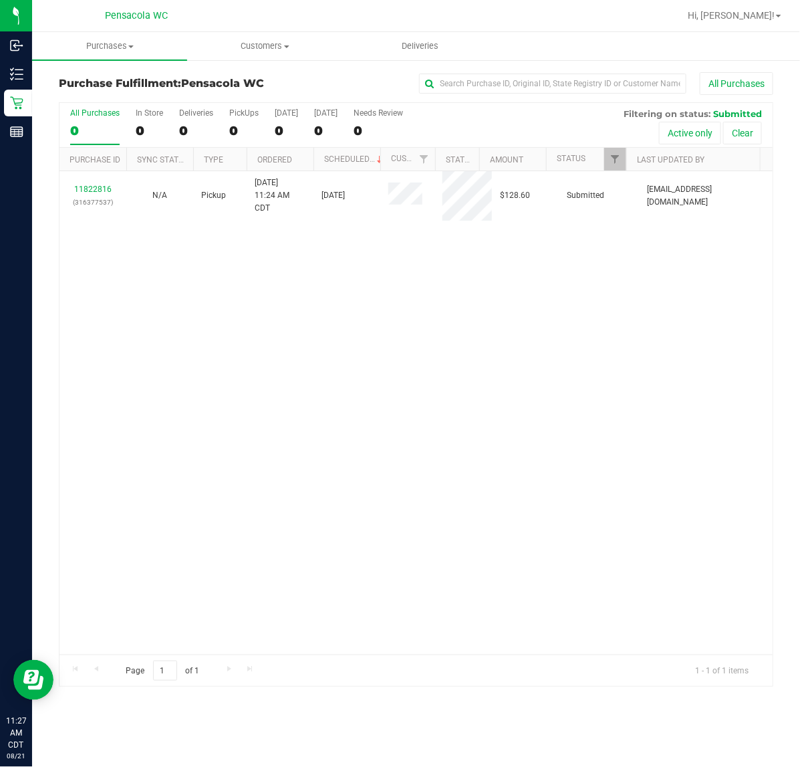
click at [236, 391] on div "11822816 (316377537) N/A Pickup [DATE] 11:24 AM CDT 8/21/2025 $128.60 Submitted…" at bounding box center [416, 412] width 713 height 483
click at [86, 194] on link "11822816" at bounding box center [92, 189] width 37 height 9
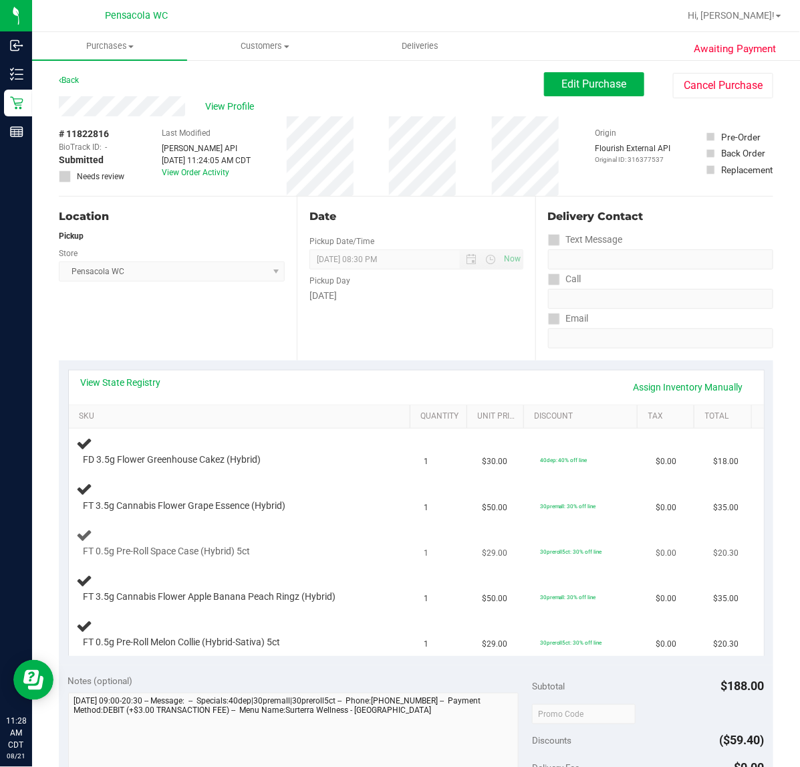
click at [400, 535] on td "FT 0.5g Pre-Roll Space Case (Hybrid) 5ct" at bounding box center [243, 542] width 348 height 45
click at [101, 380] on link "View State Registry" at bounding box center [121, 382] width 80 height 13
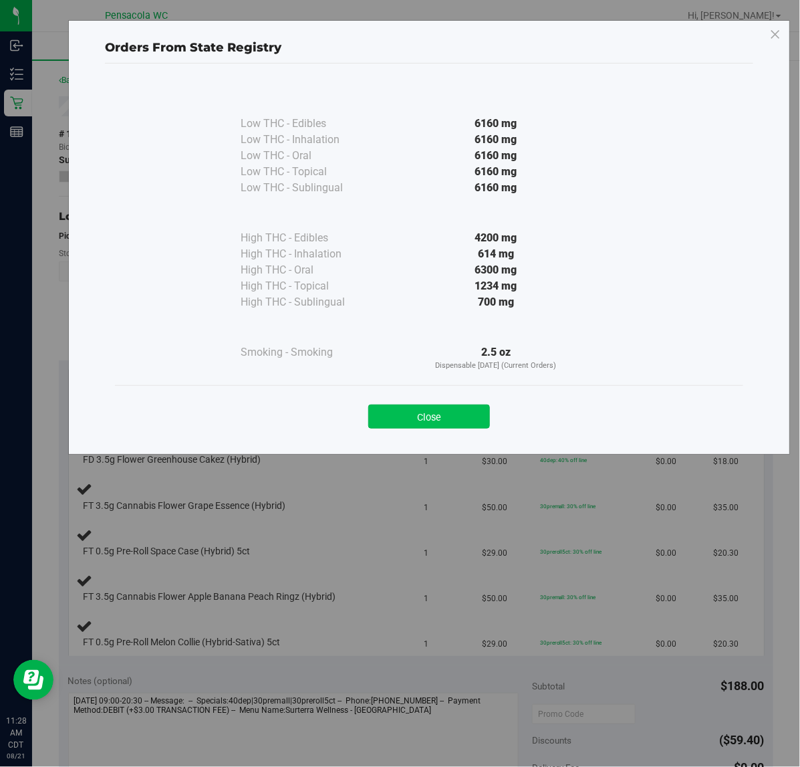
click at [408, 408] on button "Close" at bounding box center [429, 417] width 122 height 24
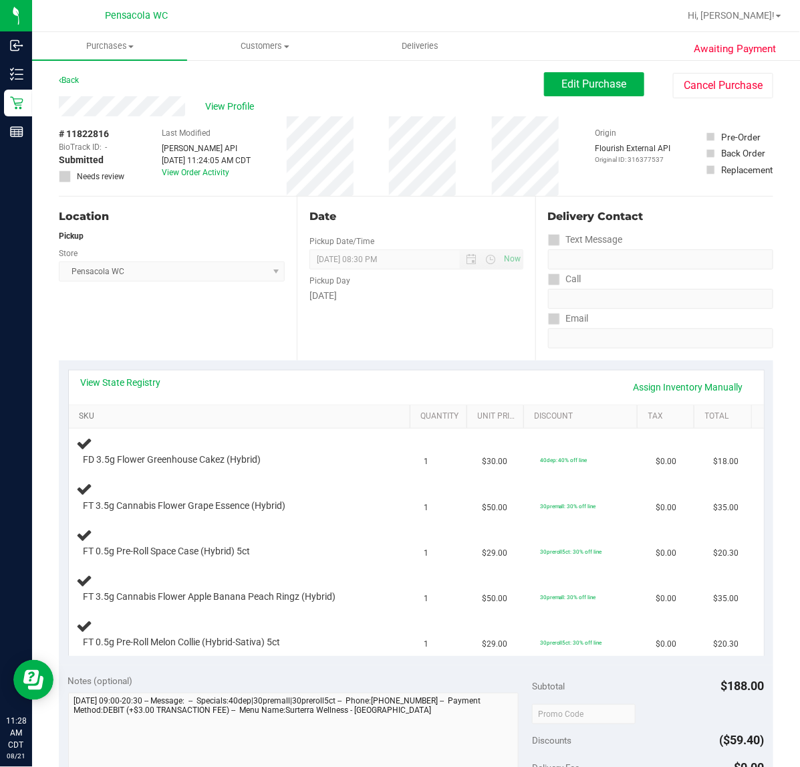
click at [112, 415] on link "SKU" at bounding box center [242, 416] width 326 height 11
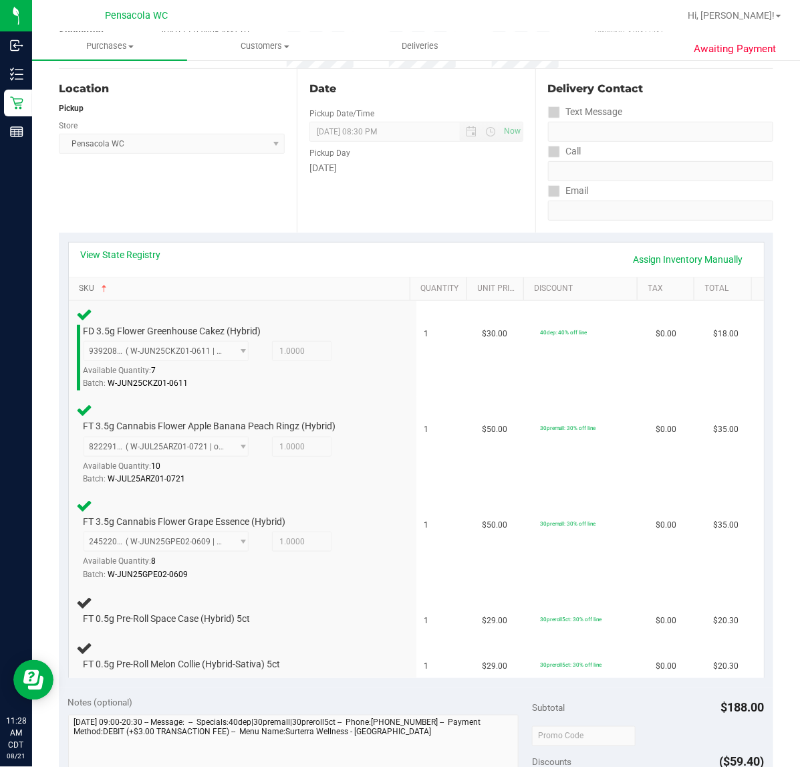
scroll to position [318, 0]
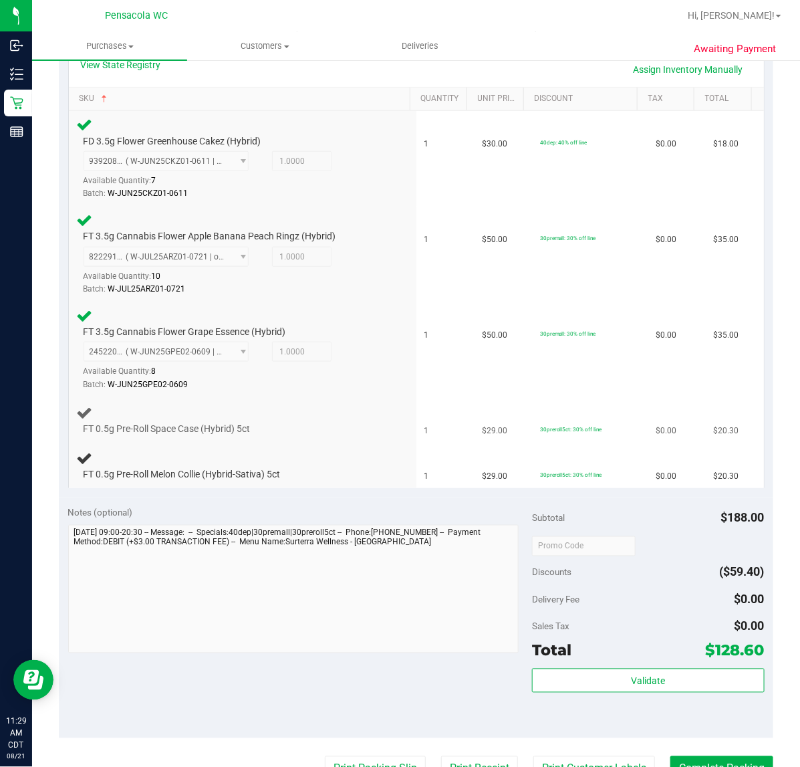
click at [324, 435] on div at bounding box center [233, 435] width 298 height 1
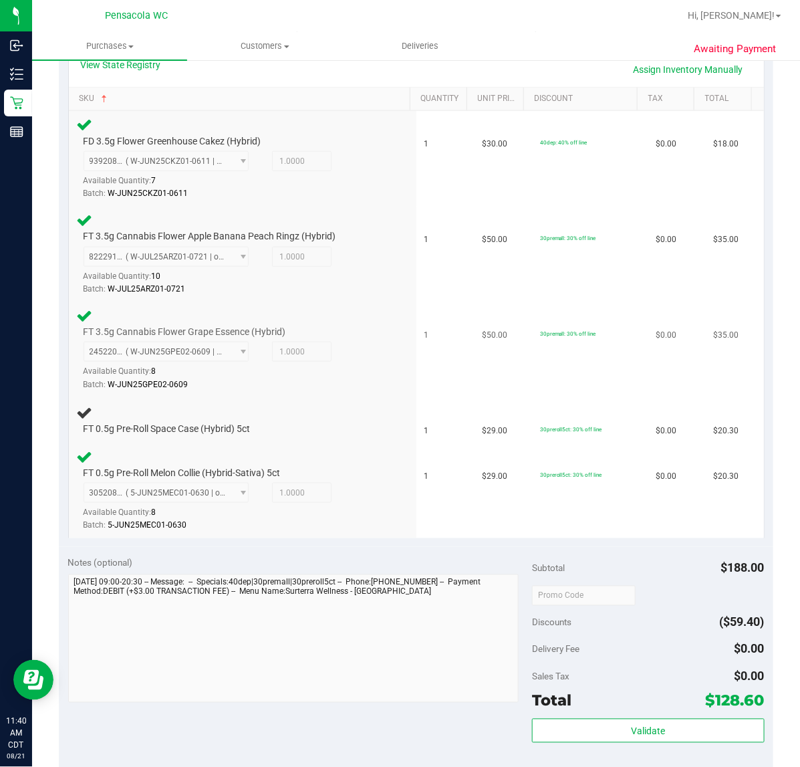
click at [322, 391] on div at bounding box center [233, 391] width 298 height 1
click at [356, 423] on div "FT 0.5g Pre-Roll Space Case (Hybrid) 5ct" at bounding box center [229, 429] width 305 height 13
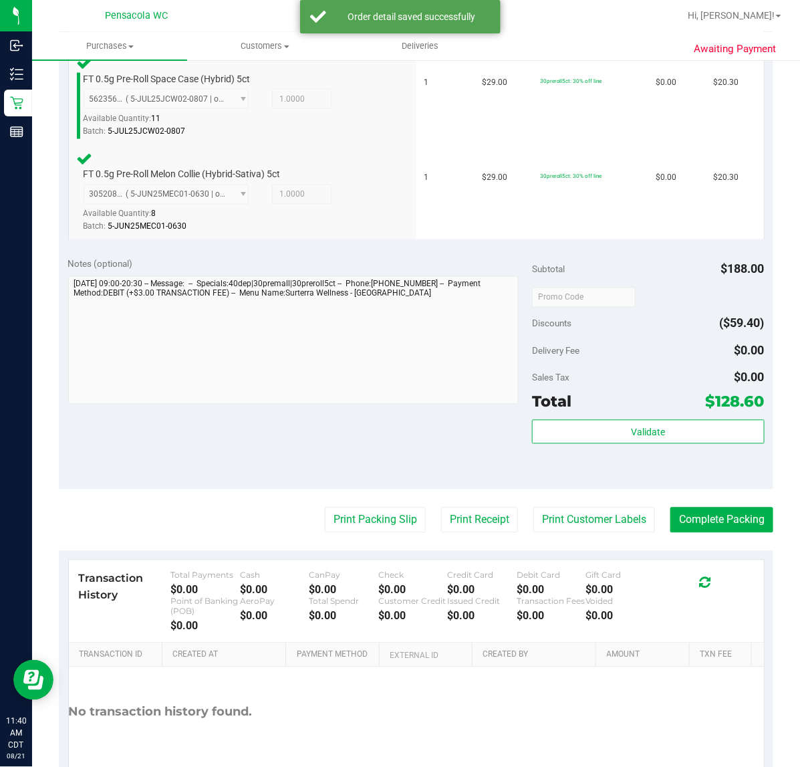
scroll to position [699, 0]
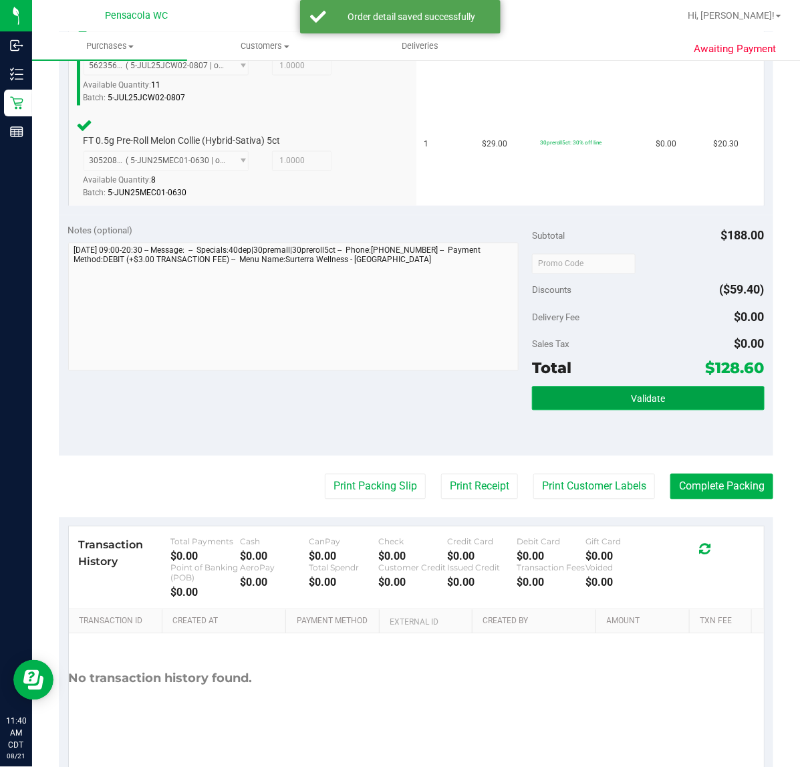
click at [631, 394] on span "Validate" at bounding box center [648, 399] width 34 height 11
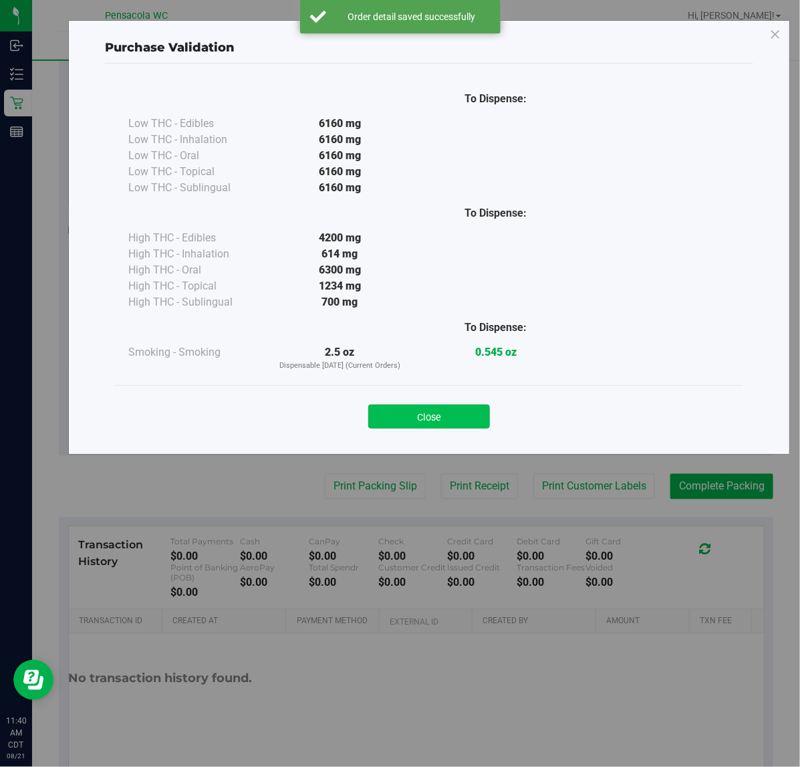
click at [396, 413] on button "Close" at bounding box center [429, 417] width 122 height 24
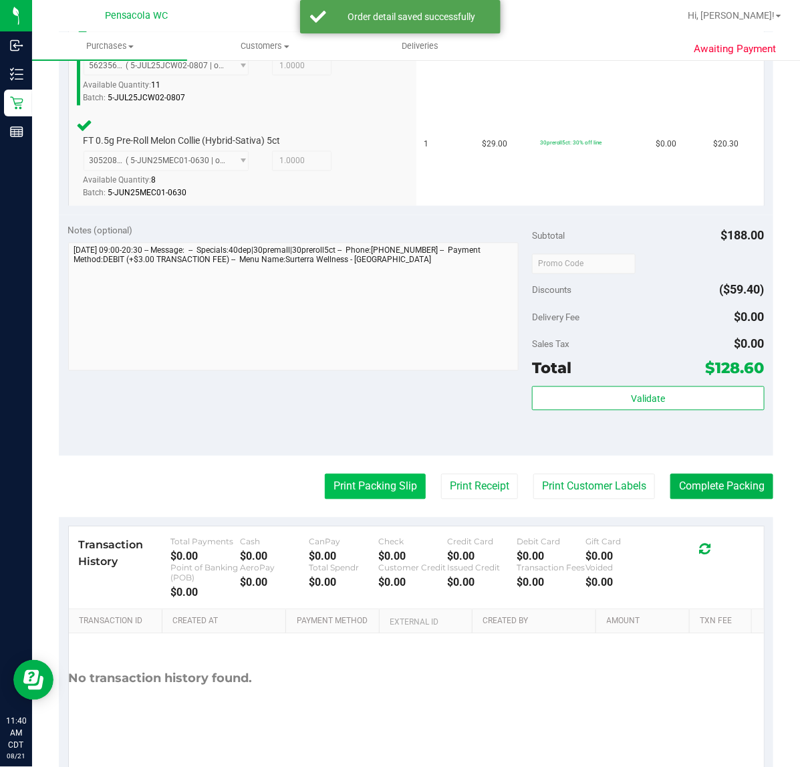
click at [344, 483] on button "Print Packing Slip" at bounding box center [375, 486] width 101 height 25
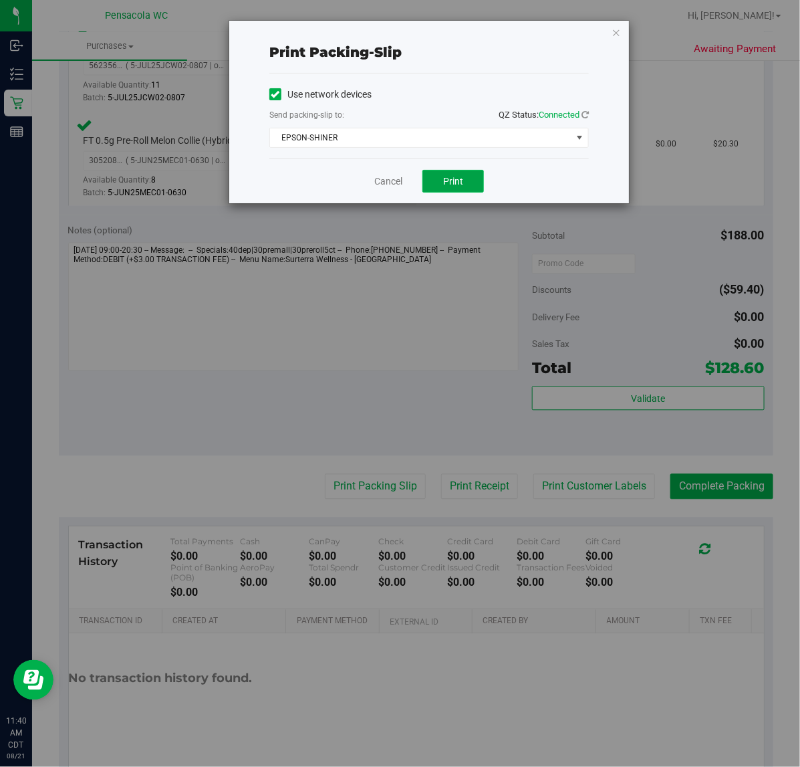
click at [455, 182] on span "Print" at bounding box center [453, 181] width 20 height 11
click at [381, 185] on link "Cancel" at bounding box center [388, 182] width 28 height 14
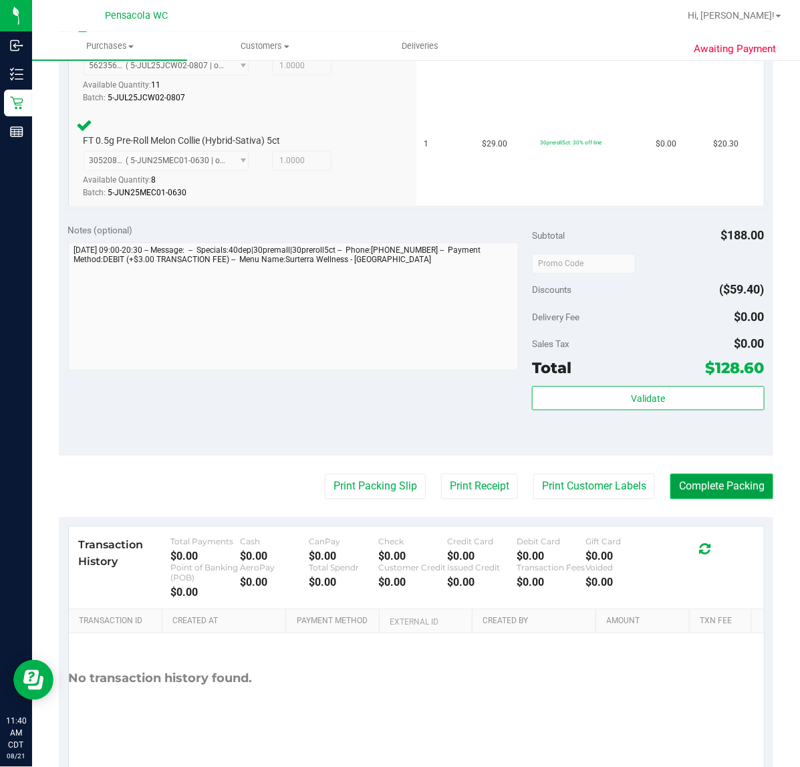
click at [735, 485] on button "Complete Packing" at bounding box center [722, 486] width 103 height 25
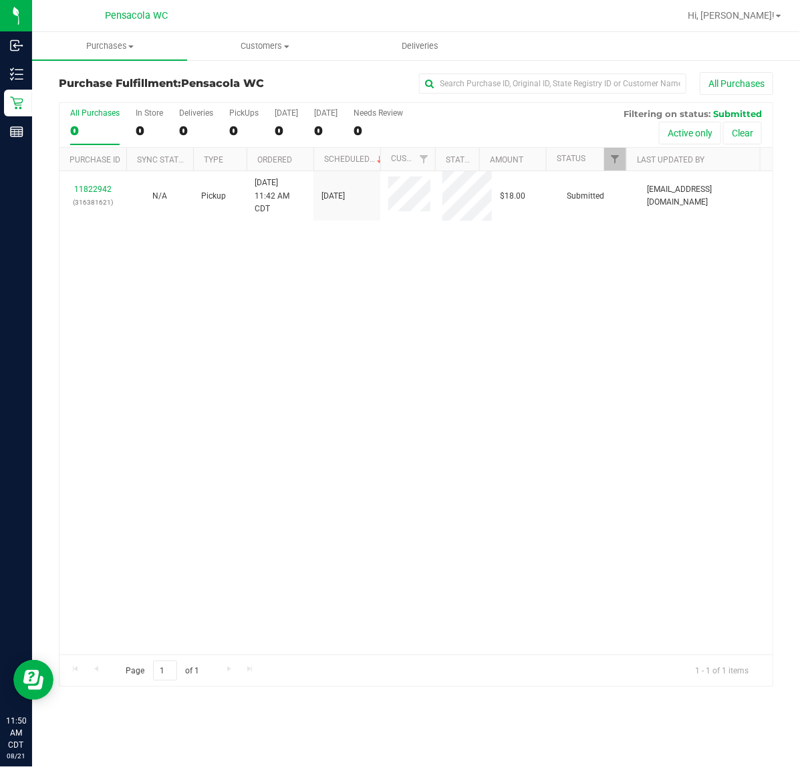
click at [142, 398] on div "11822942 (316381621) N/A Pickup [DATE] 11:42 AM CDT 8/21/2025 $18.00 Submitted …" at bounding box center [416, 412] width 713 height 483
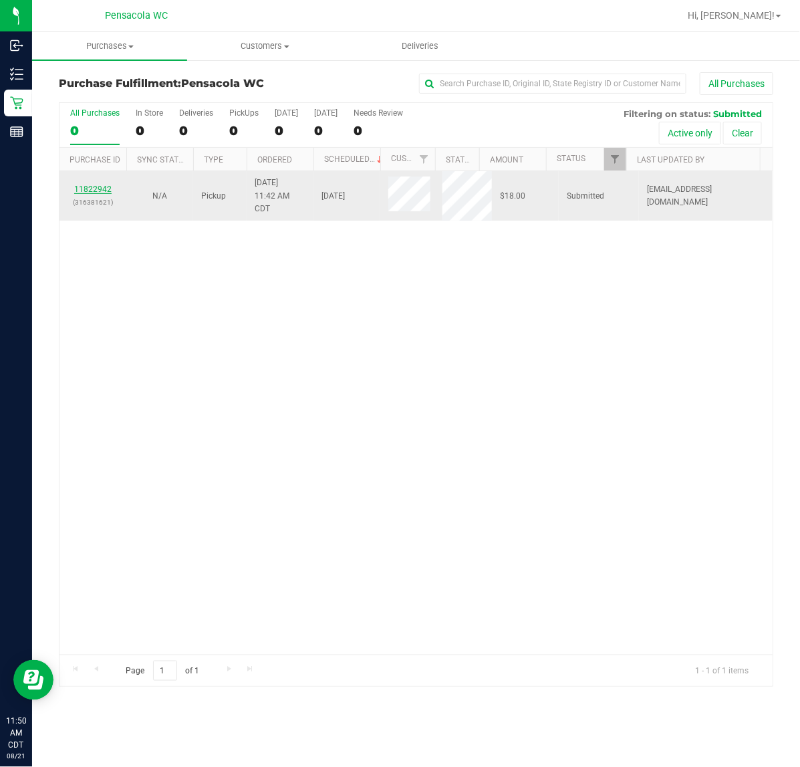
click at [98, 189] on link "11822942" at bounding box center [92, 189] width 37 height 9
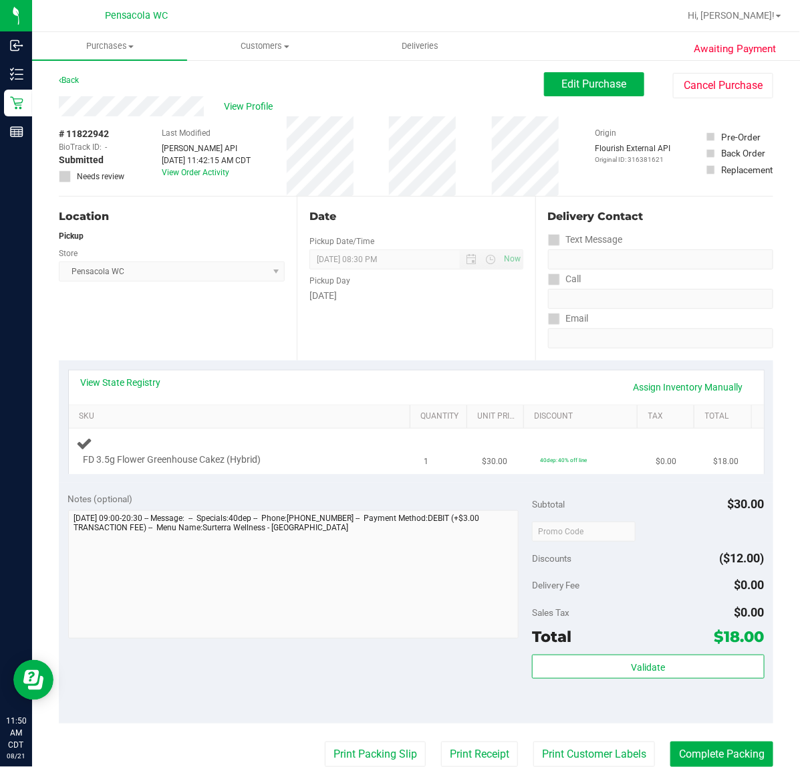
click at [293, 467] on div at bounding box center [233, 467] width 298 height 1
click at [105, 381] on link "View State Registry" at bounding box center [121, 382] width 80 height 13
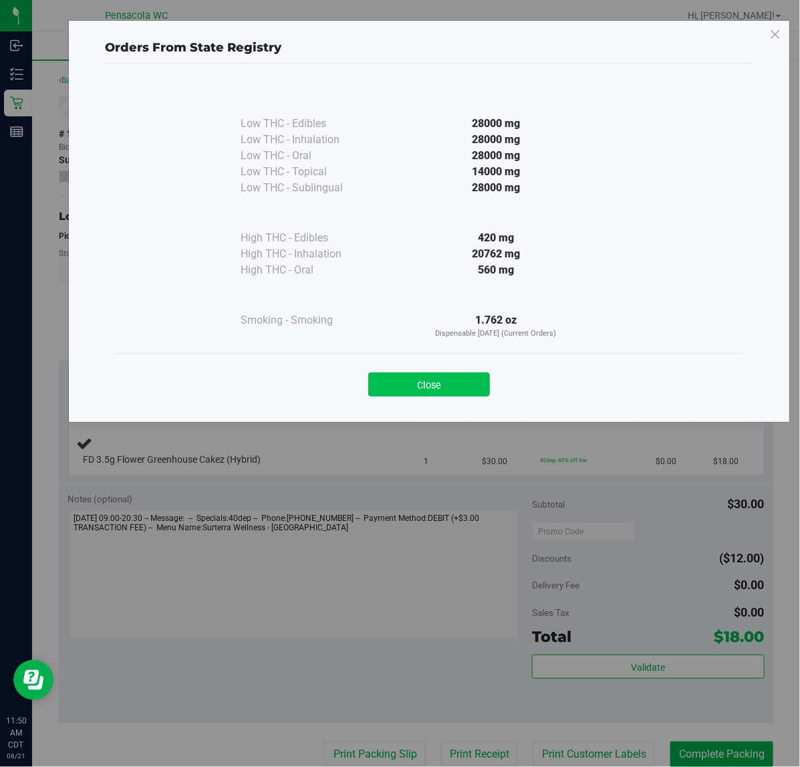
click at [399, 381] on button "Close" at bounding box center [429, 384] width 122 height 24
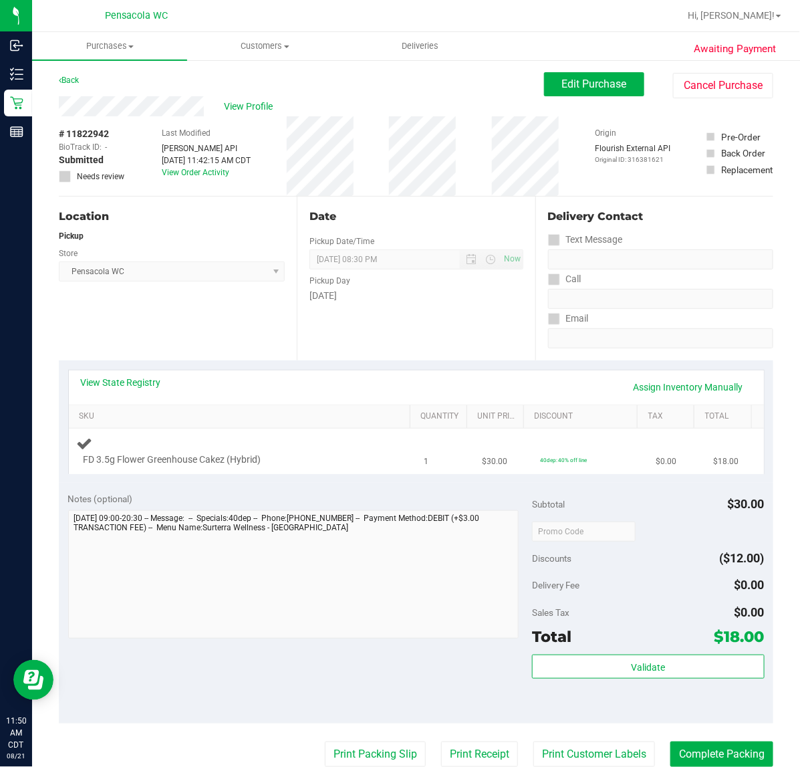
click at [304, 465] on div "FD 3.5g Flower Greenhouse Cakez (Hybrid)" at bounding box center [229, 459] width 305 height 13
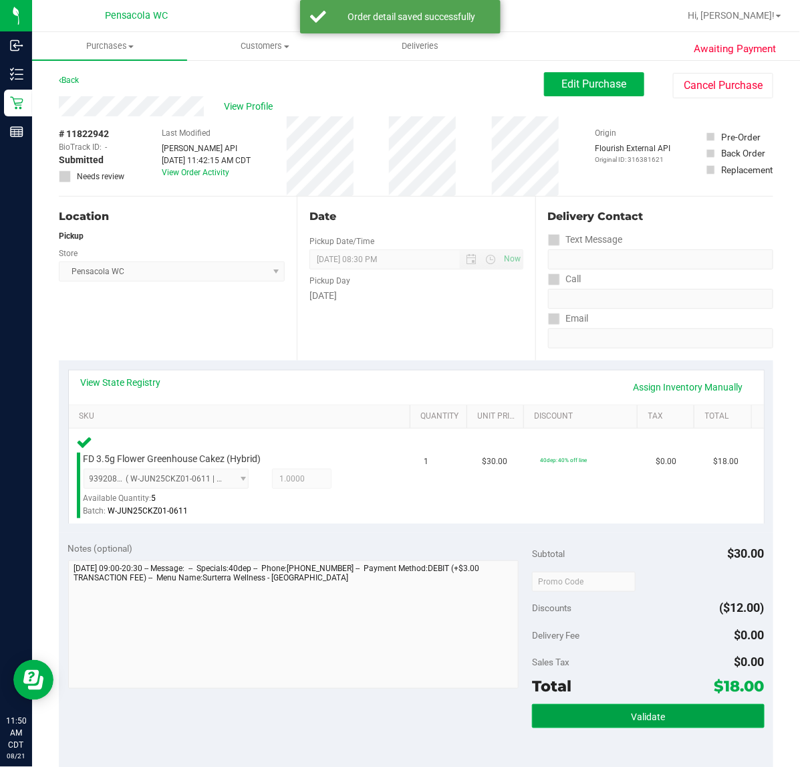
click at [669, 723] on button "Validate" at bounding box center [648, 716] width 232 height 24
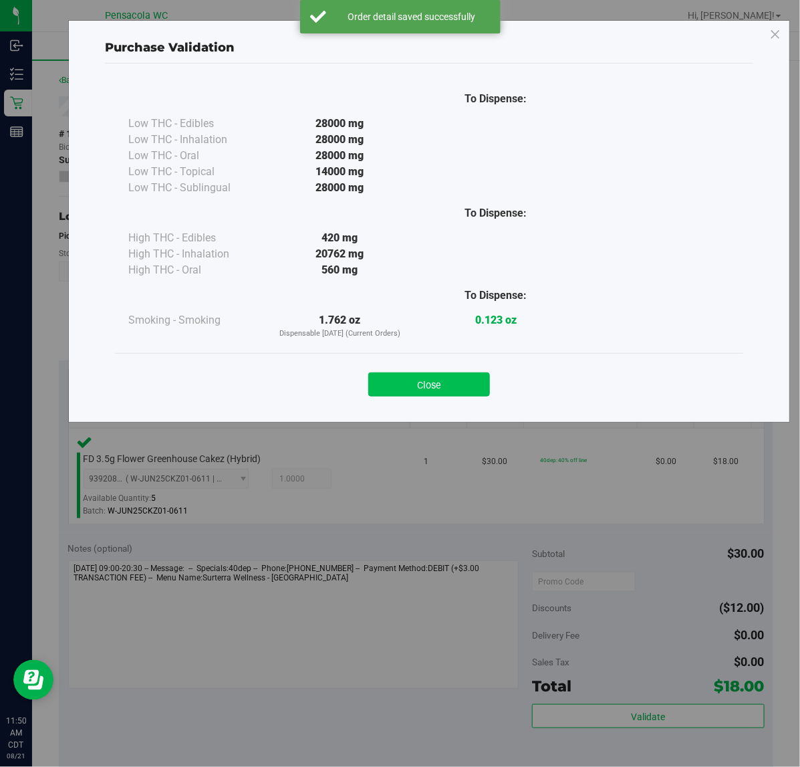
click at [408, 376] on button "Close" at bounding box center [429, 384] width 122 height 24
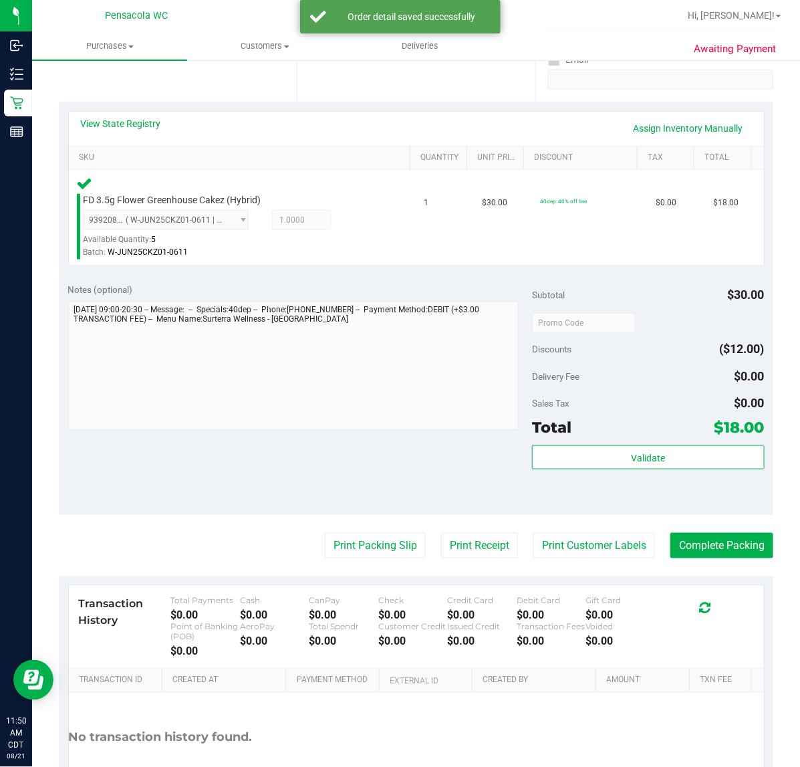
scroll to position [277, 0]
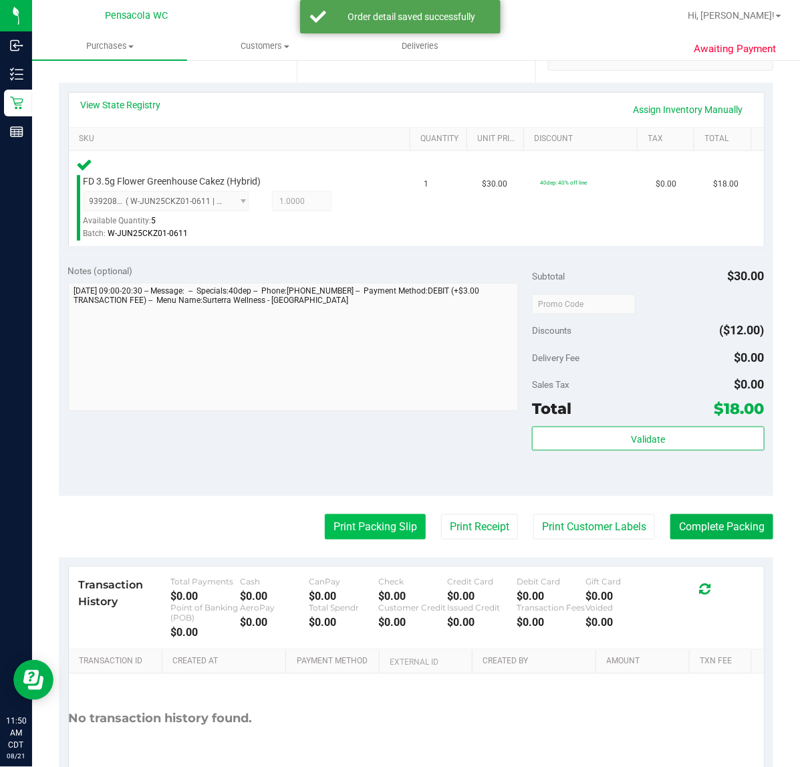
click at [328, 527] on button "Print Packing Slip" at bounding box center [375, 526] width 101 height 25
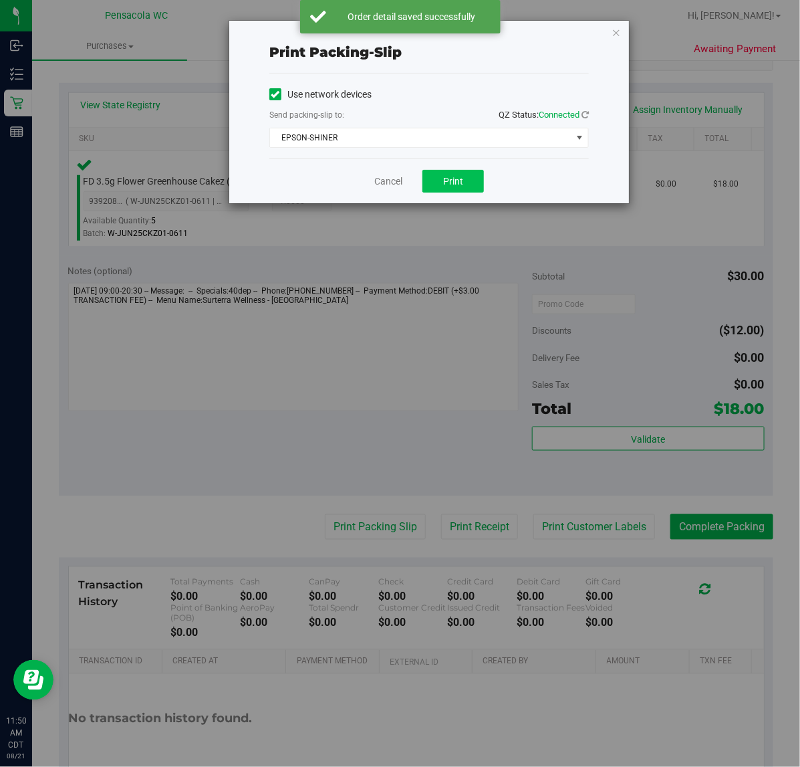
click at [456, 187] on span "Print" at bounding box center [453, 181] width 20 height 11
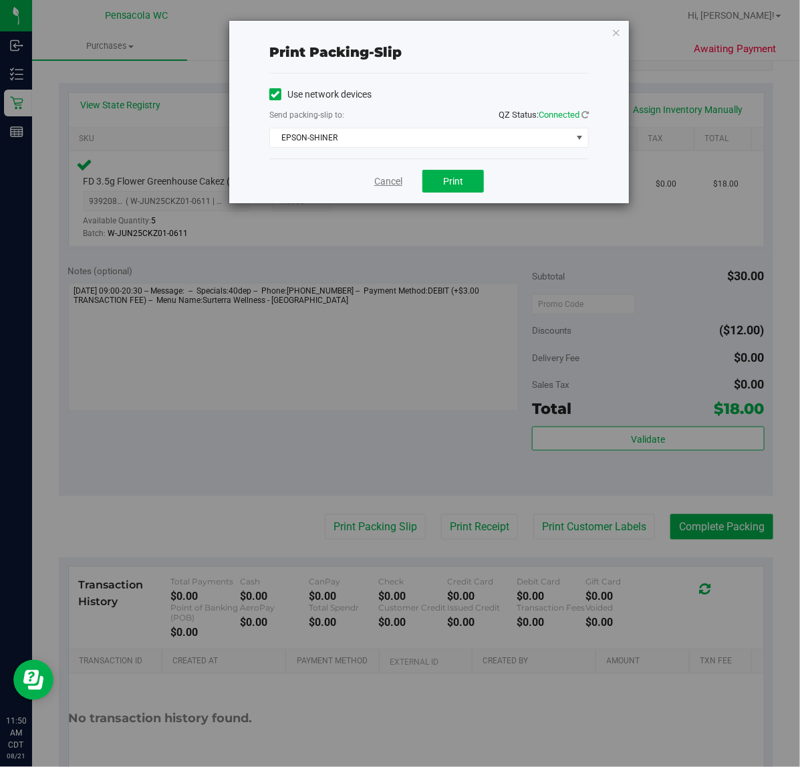
click at [386, 184] on link "Cancel" at bounding box center [388, 182] width 28 height 14
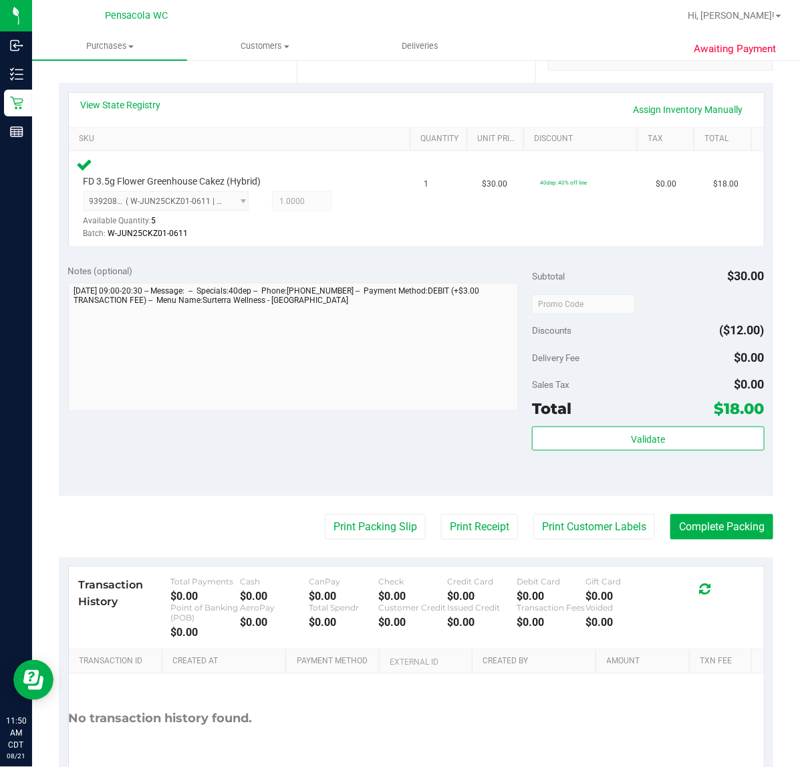
click at [723, 570] on div "Transaction History Total Payments $0.00 Cash $0.00 CanPay $0.00 Check $0.00 Cr…" at bounding box center [416, 608] width 695 height 83
click at [742, 538] on button "Complete Packing" at bounding box center [722, 526] width 103 height 25
